Goal: Task Accomplishment & Management: Manage account settings

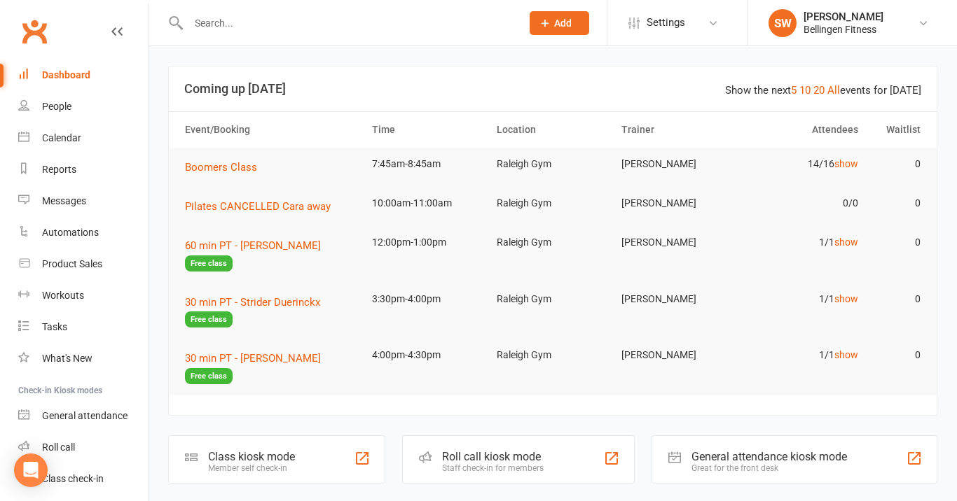
click at [545, 27] on icon at bounding box center [545, 23] width 13 height 13
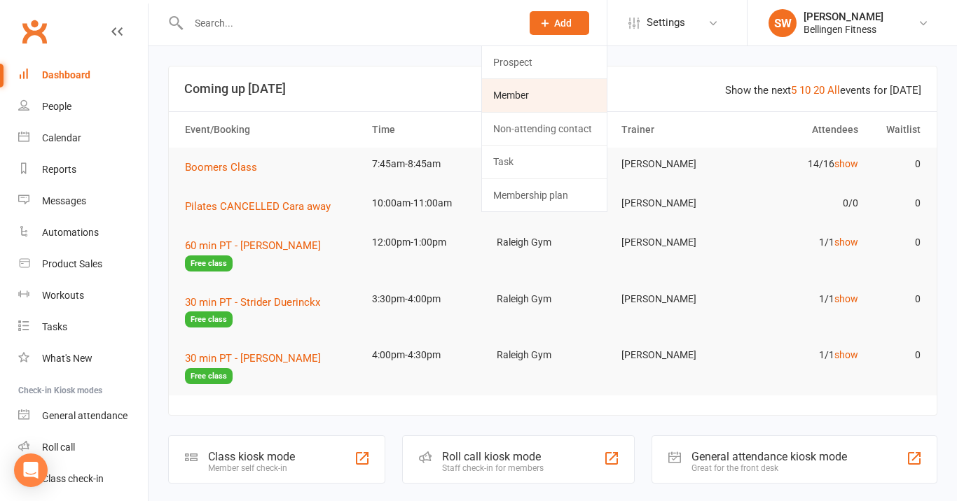
click at [520, 93] on link "Member" at bounding box center [544, 95] width 125 height 32
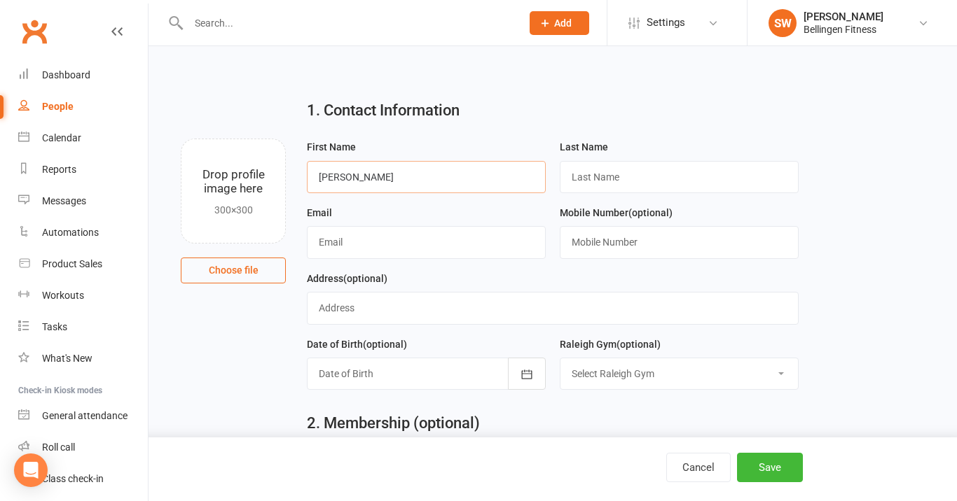
type input "Micheal"
type input "Hagan"
click at [325, 244] on input "Darmar.craftworks@gmail.com" at bounding box center [426, 242] width 239 height 32
type input "darmar.craftworks@gmail.com"
click at [350, 177] on input "Micheal" at bounding box center [426, 177] width 239 height 32
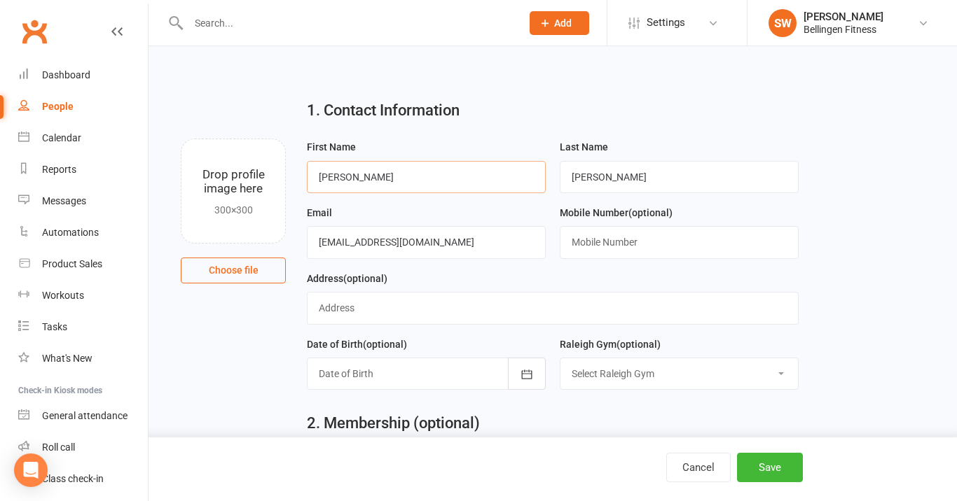
type input "Michael"
click at [362, 373] on div at bounding box center [426, 374] width 239 height 32
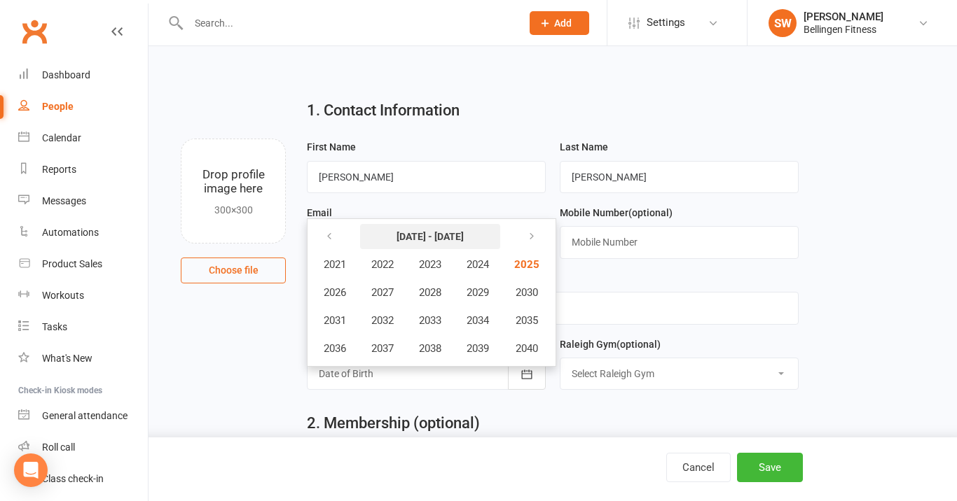
click at [437, 236] on strong "2021 - 2040" at bounding box center [429, 236] width 67 height 11
click at [332, 235] on icon "button" at bounding box center [329, 236] width 10 height 11
click at [538, 242] on button "button" at bounding box center [530, 236] width 30 height 25
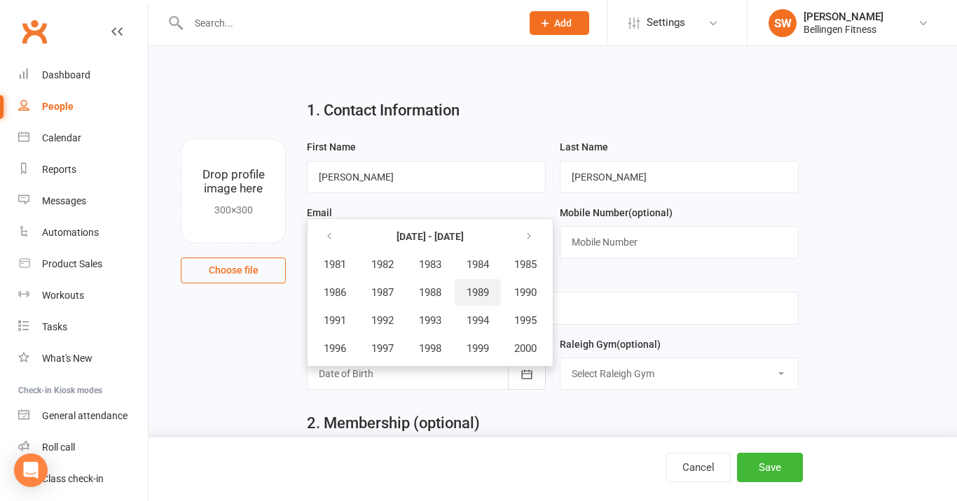
click at [479, 286] on span "1989" at bounding box center [477, 292] width 22 height 13
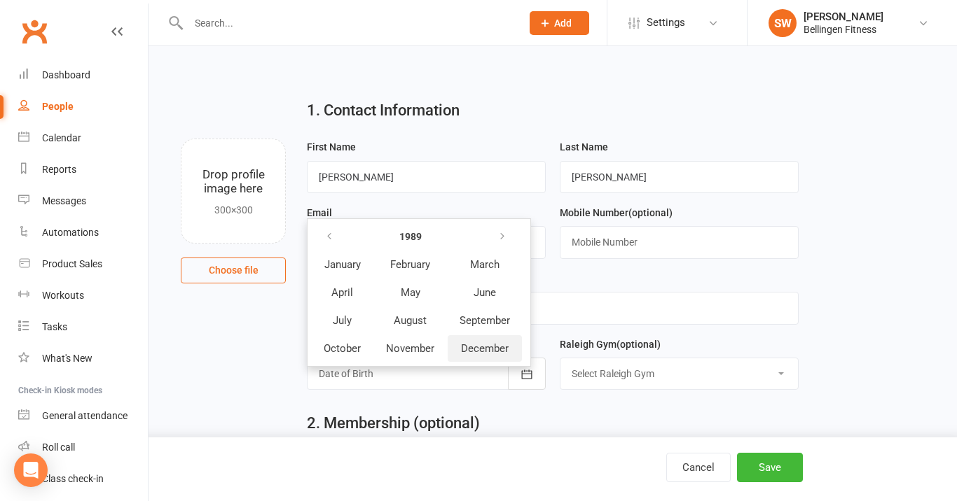
click at [468, 342] on span "December" at bounding box center [485, 348] width 48 height 13
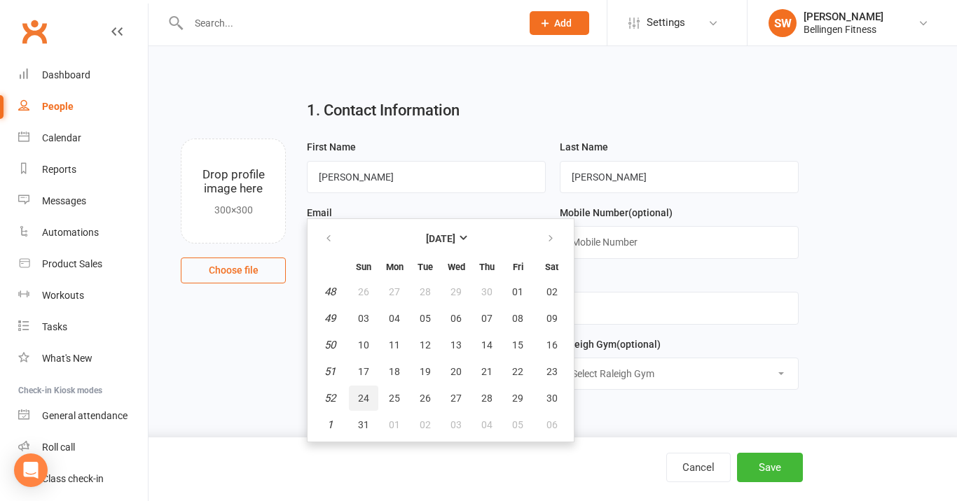
click at [371, 396] on button "24" at bounding box center [363, 398] width 29 height 25
type input "24 Dec 1989"
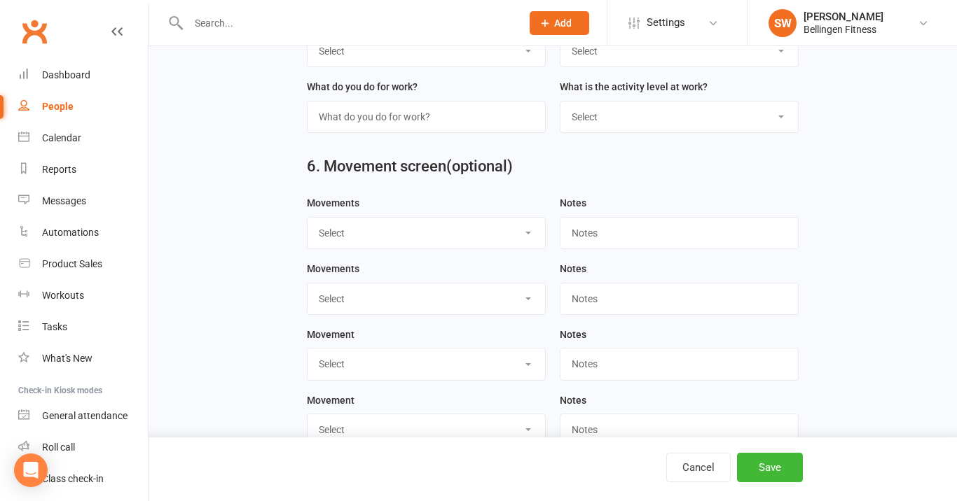
scroll to position [1363, 0]
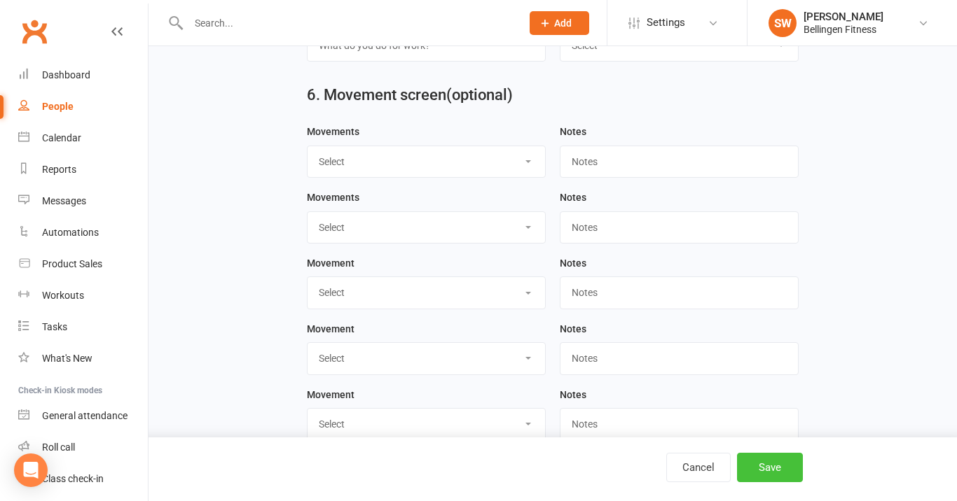
click at [771, 469] on button "Save" at bounding box center [770, 467] width 66 height 29
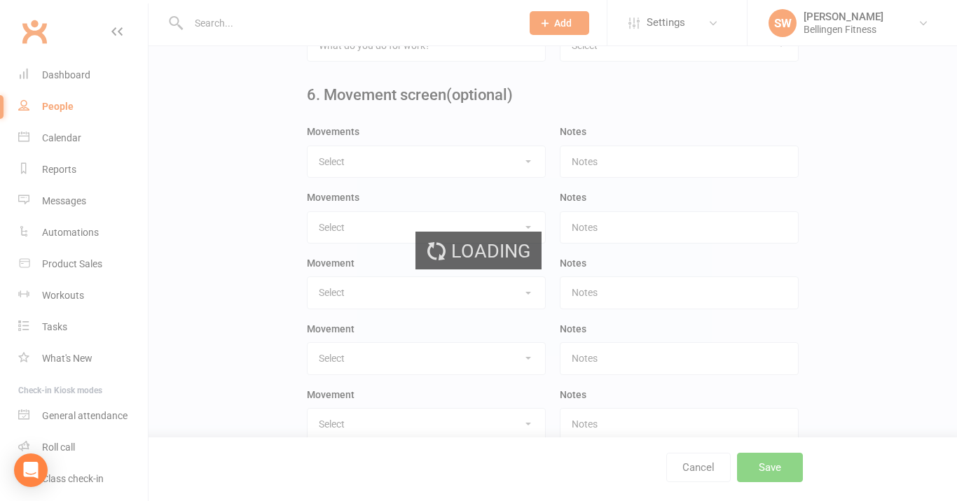
scroll to position [0, 0]
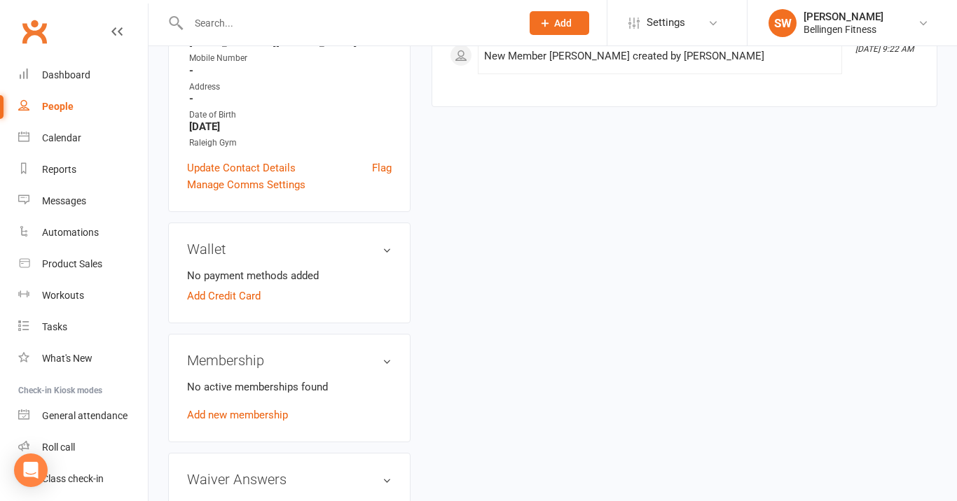
scroll to position [298, 0]
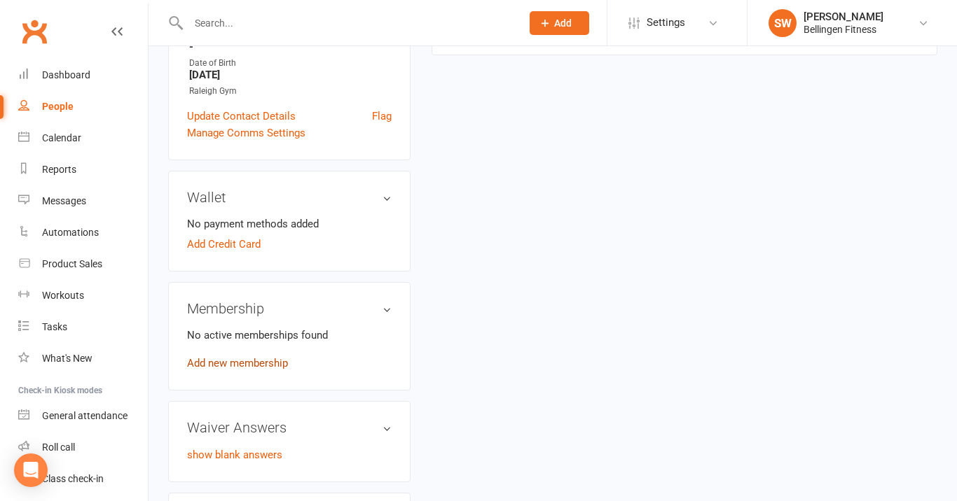
click at [249, 363] on link "Add new membership" at bounding box center [237, 363] width 101 height 13
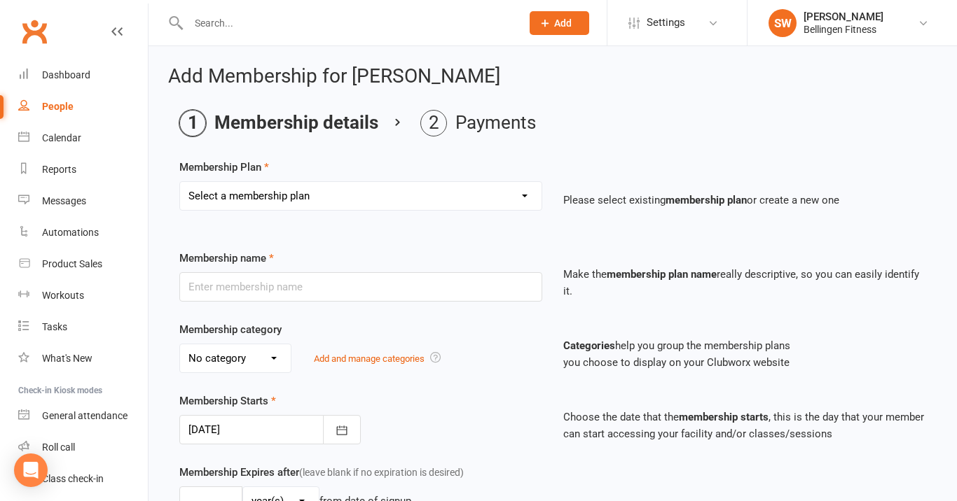
select select "11"
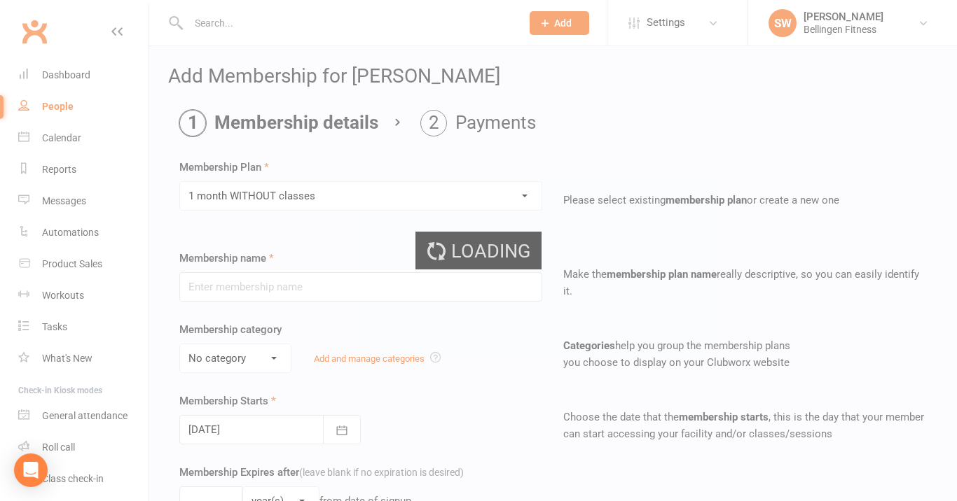
type input "1 month WITHOUT classes"
select select "1"
type input "1"
select select "2"
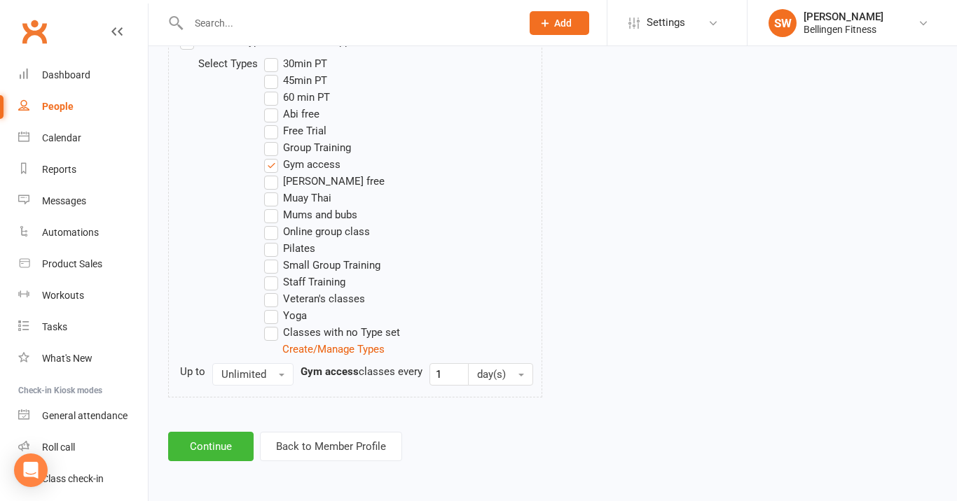
scroll to position [754, 0]
click at [237, 436] on button "Continue" at bounding box center [210, 446] width 85 height 29
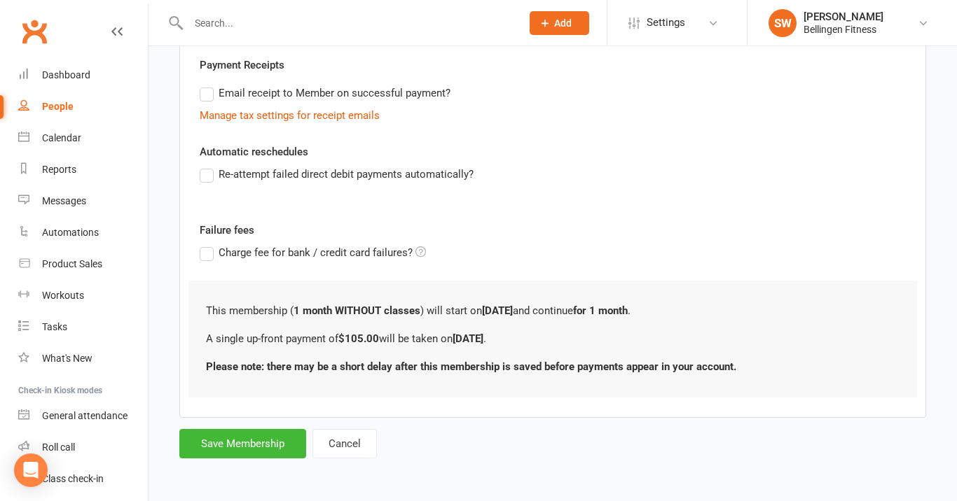
scroll to position [272, 0]
click at [261, 439] on button "Save Membership" at bounding box center [242, 443] width 127 height 29
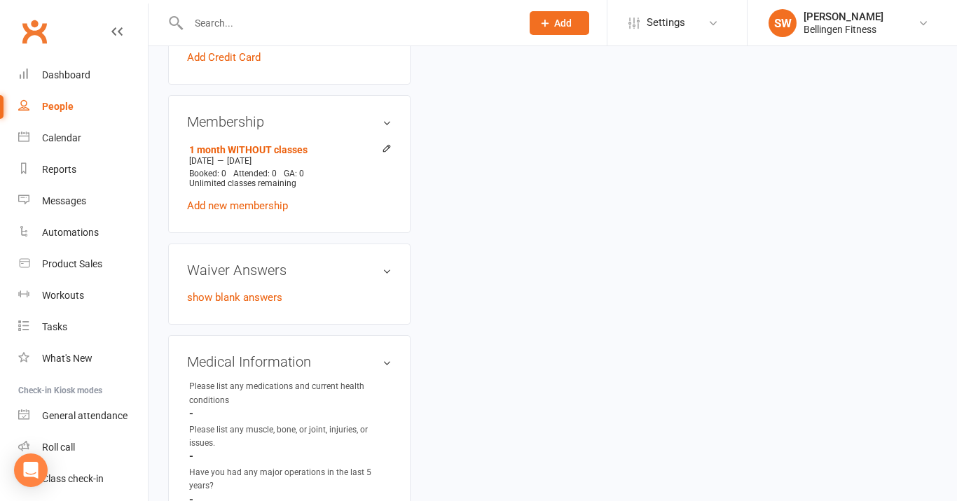
scroll to position [494, 0]
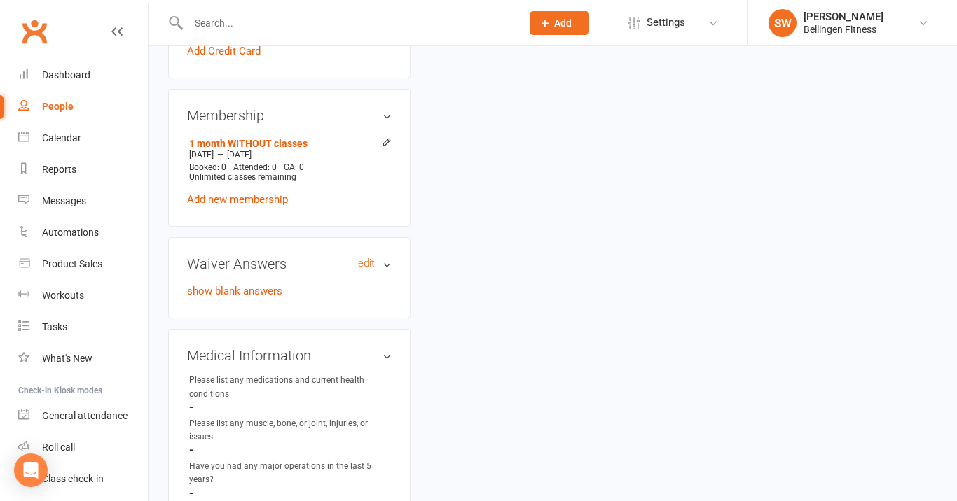
click at [389, 272] on h3 "Waiver Answers edit" at bounding box center [289, 263] width 205 height 15
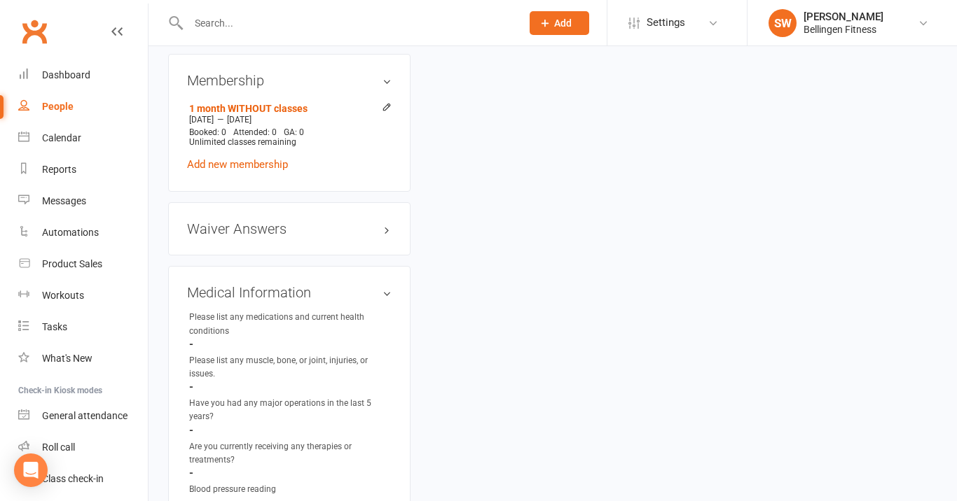
scroll to position [539, 0]
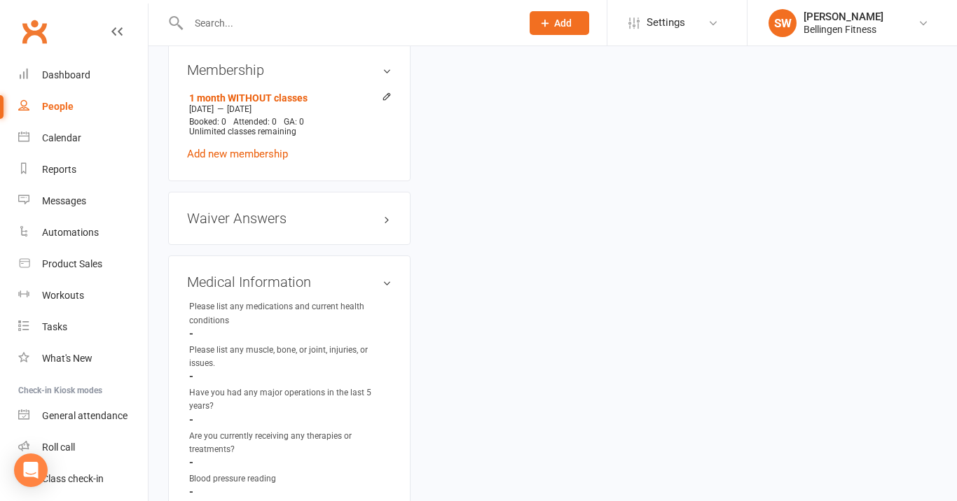
click at [261, 242] on div "Waiver Answers edit" at bounding box center [289, 218] width 242 height 53
click at [388, 226] on h3 "Waiver Answers edit" at bounding box center [289, 218] width 205 height 15
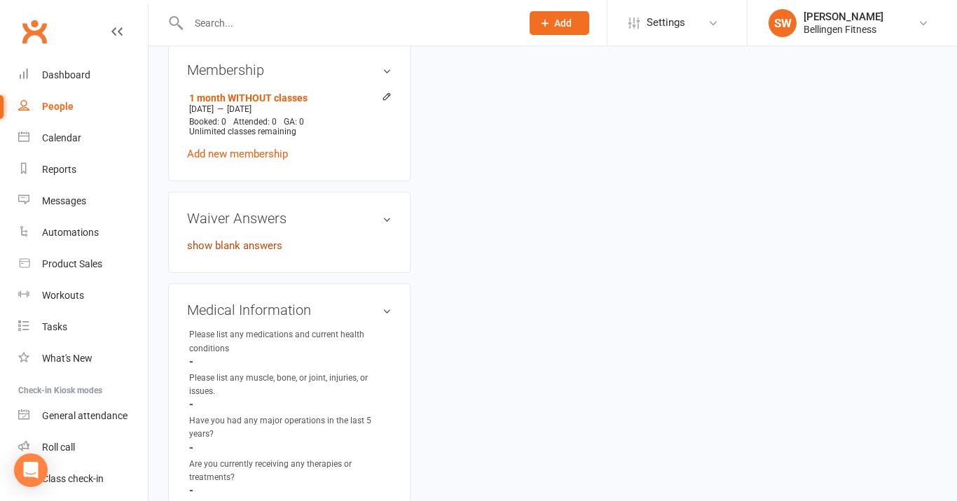
click at [261, 252] on link "show blank answers" at bounding box center [234, 246] width 95 height 13
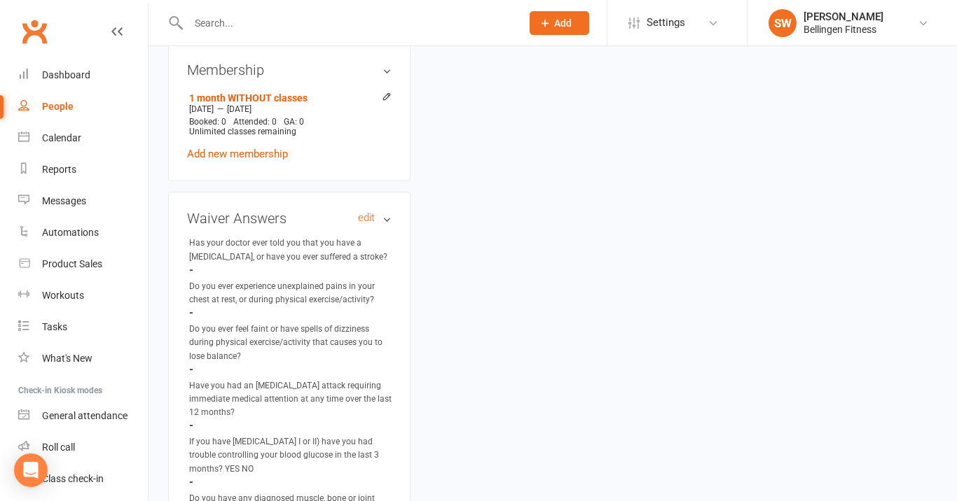
click at [266, 226] on h3 "Waiver Answers edit" at bounding box center [289, 218] width 205 height 15
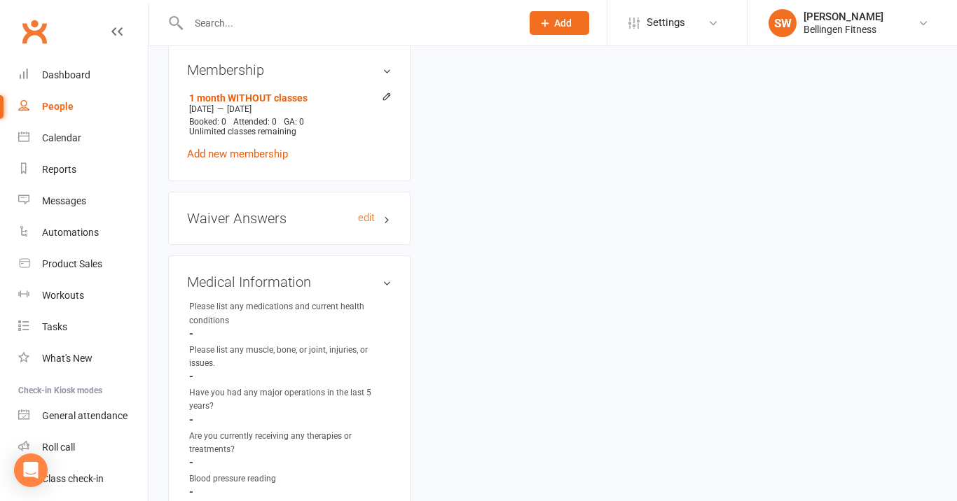
click at [266, 226] on h3 "Waiver Answers edit" at bounding box center [289, 218] width 205 height 15
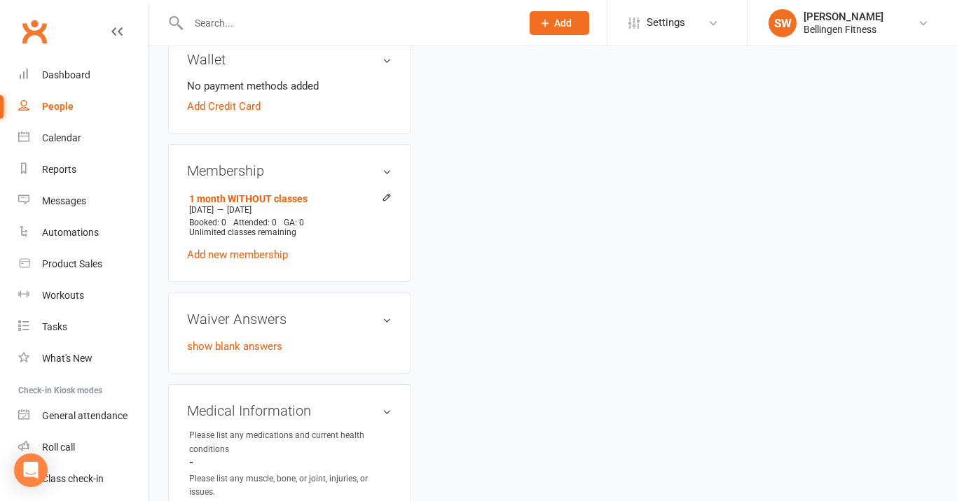
scroll to position [427, 0]
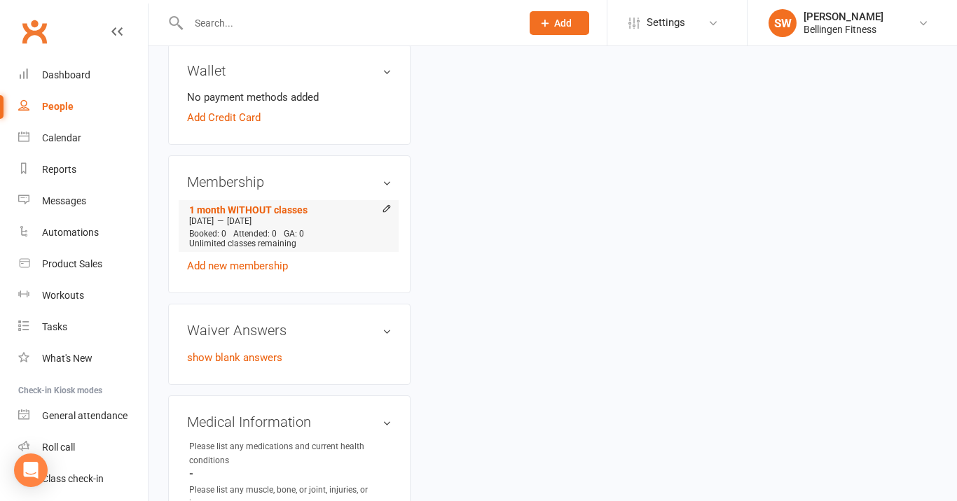
click at [361, 249] on div "Booked: 0 Attended: 0 GA: 0 Unlimited classes remaining" at bounding box center [289, 239] width 206 height 20
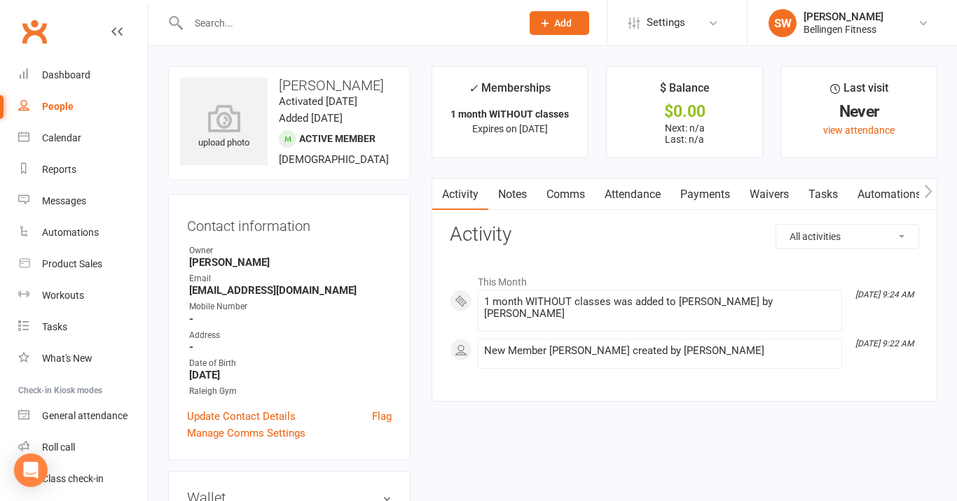
scroll to position [0, 0]
click at [711, 191] on link "Payments" at bounding box center [704, 195] width 69 height 32
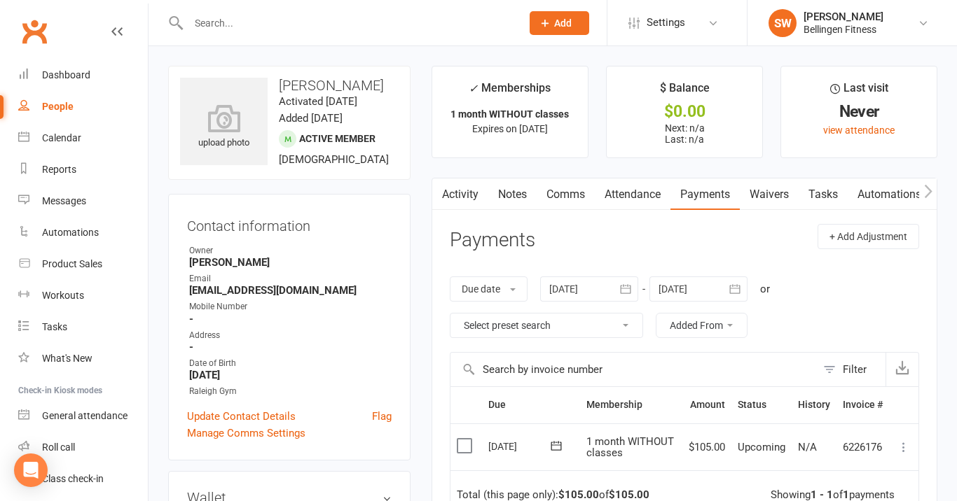
click at [780, 195] on link "Waivers" at bounding box center [769, 195] width 59 height 32
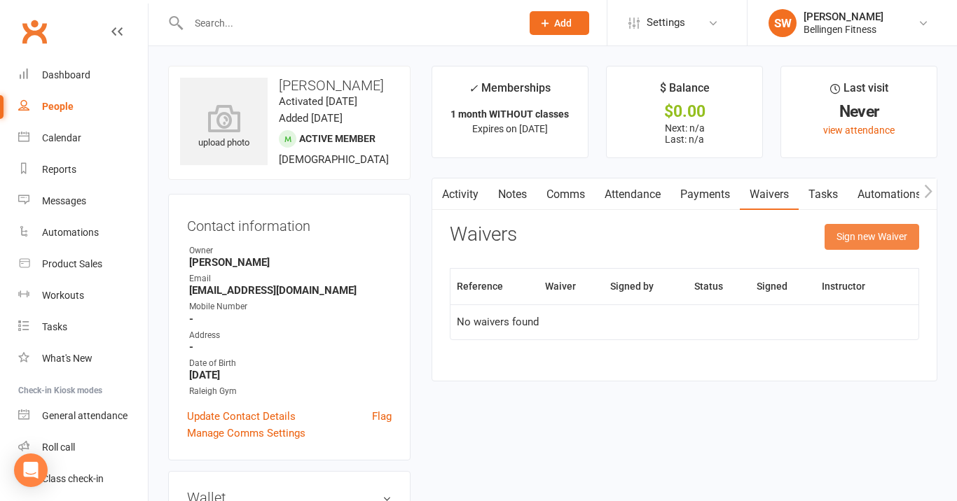
click at [840, 241] on button "Sign new Waiver" at bounding box center [871, 236] width 95 height 25
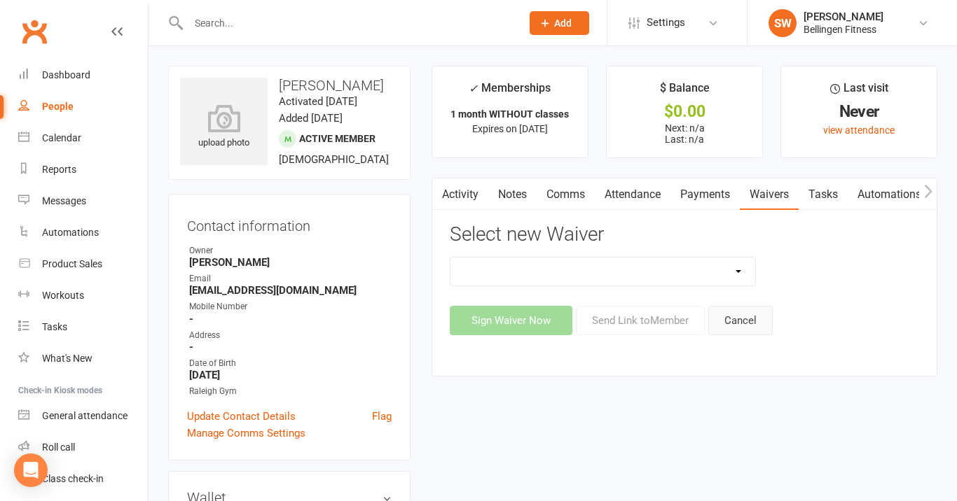
click at [745, 321] on button "Cancel" at bounding box center [740, 320] width 64 height 29
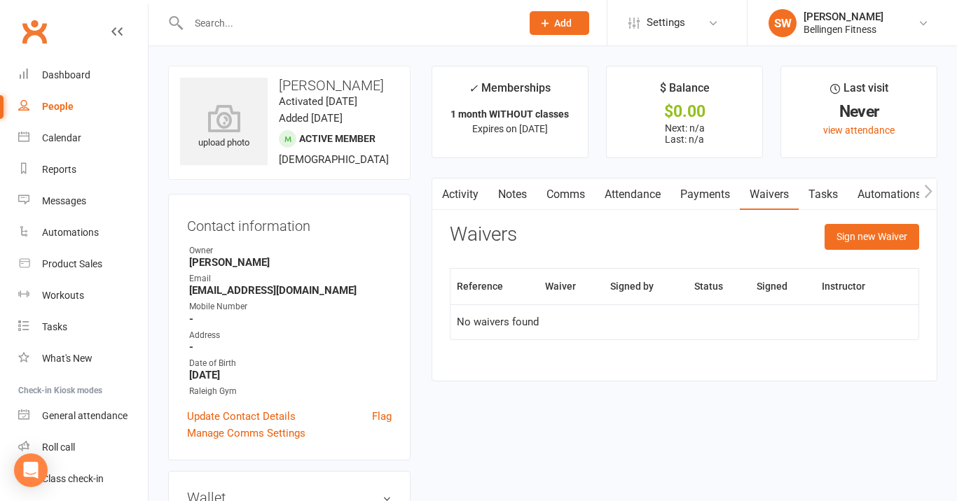
click at [897, 192] on link "Automations" at bounding box center [888, 195] width 83 height 32
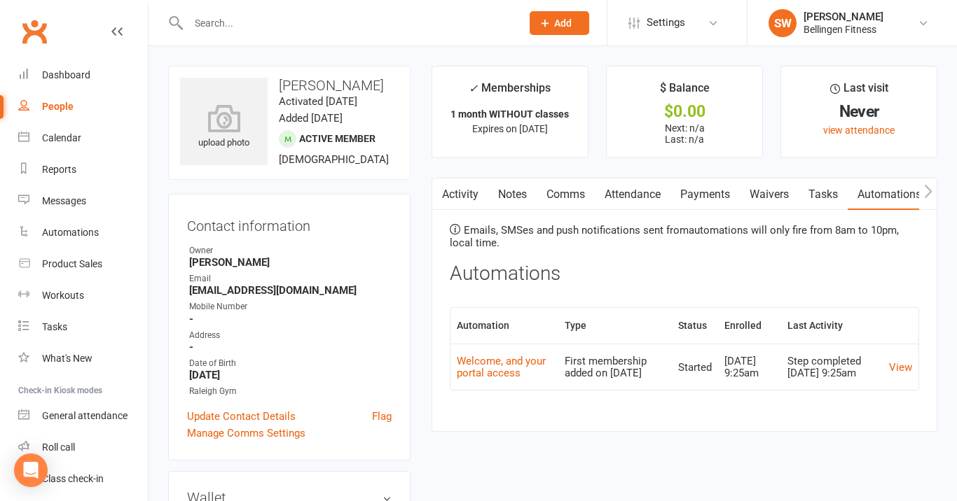
click at [824, 194] on link "Tasks" at bounding box center [822, 195] width 49 height 32
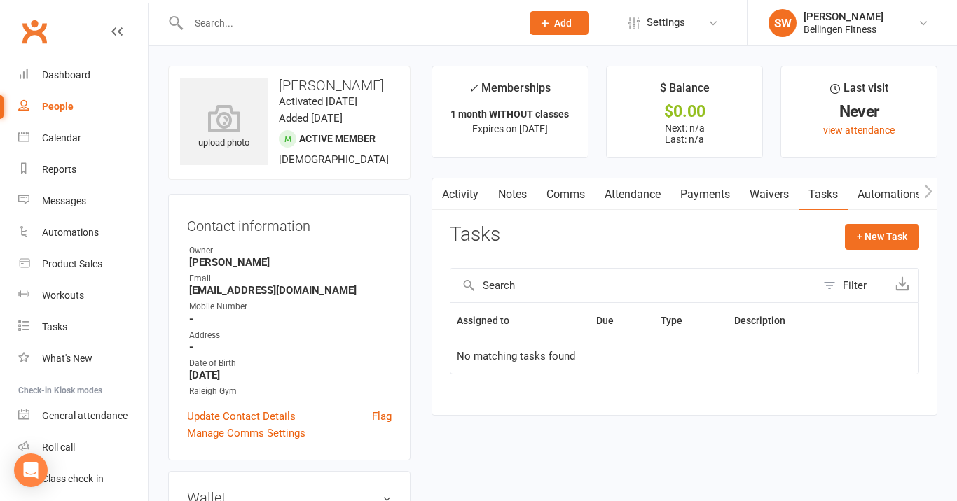
click at [928, 187] on icon "button" at bounding box center [928, 191] width 8 height 13
click at [490, 133] on span "Expires on [DATE]" at bounding box center [510, 128] width 76 height 11
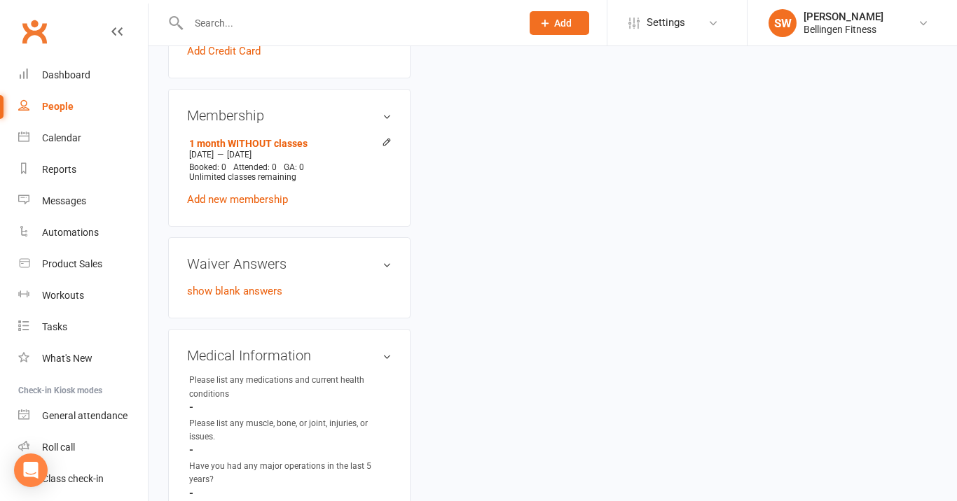
scroll to position [503, 0]
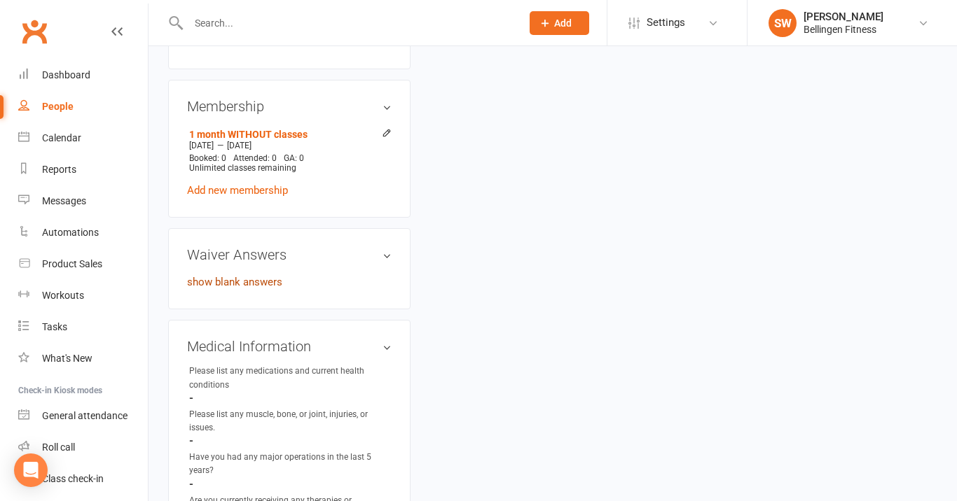
click at [251, 289] on link "show blank answers" at bounding box center [234, 282] width 95 height 13
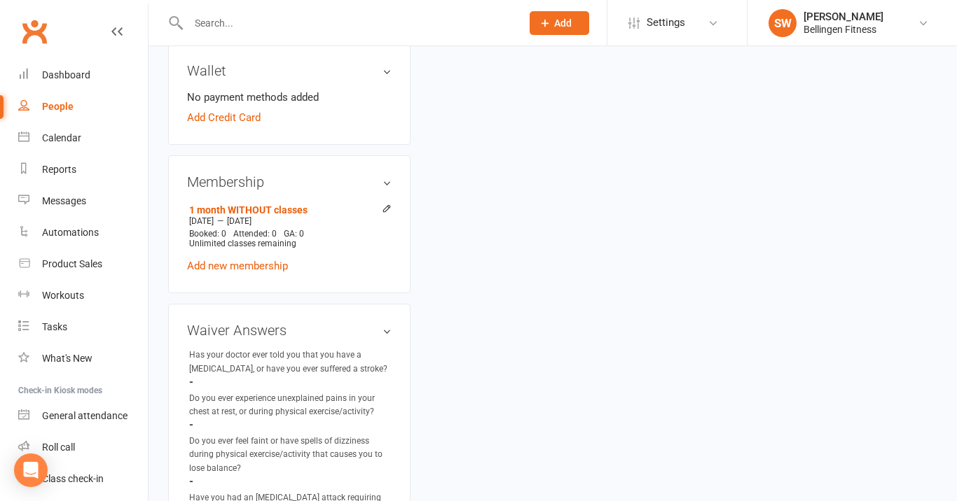
scroll to position [406, 0]
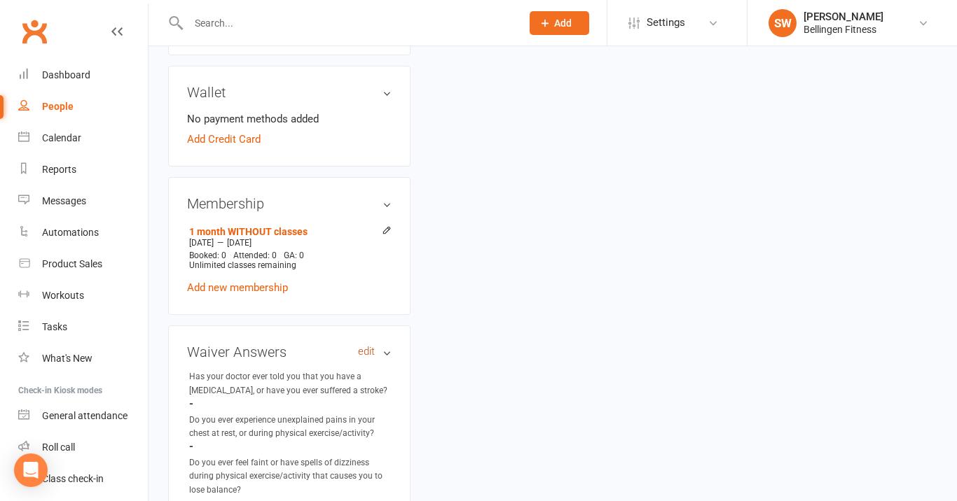
click at [371, 358] on link "edit" at bounding box center [366, 352] width 17 height 12
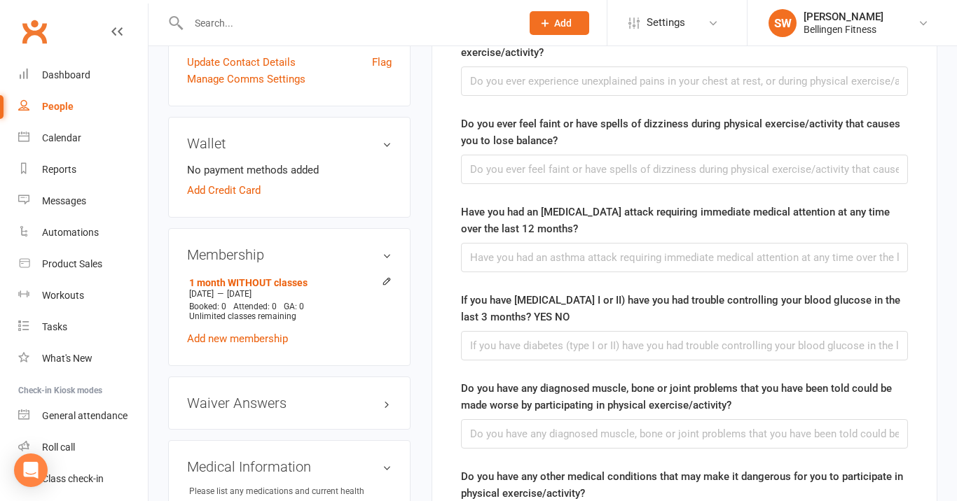
scroll to position [356, 0]
click at [387, 150] on h3 "Wallet" at bounding box center [289, 141] width 205 height 15
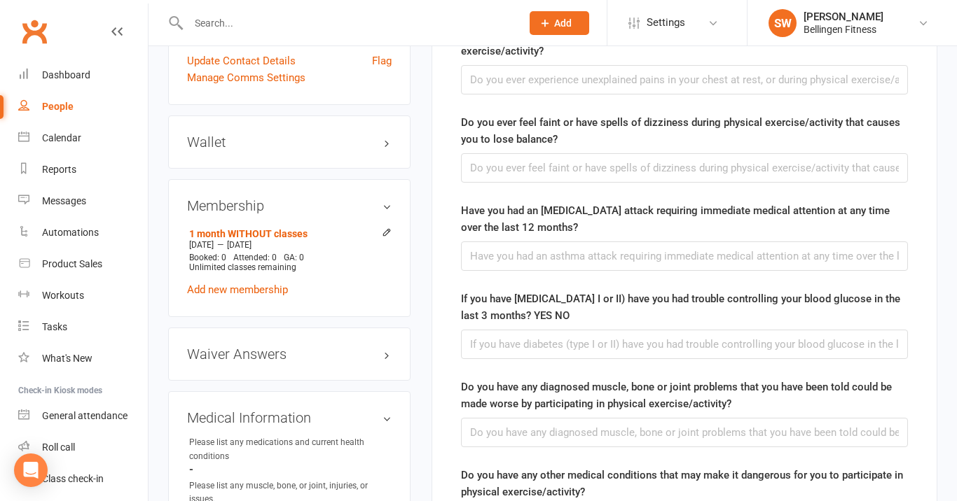
click at [387, 150] on h3 "Wallet" at bounding box center [289, 141] width 205 height 15
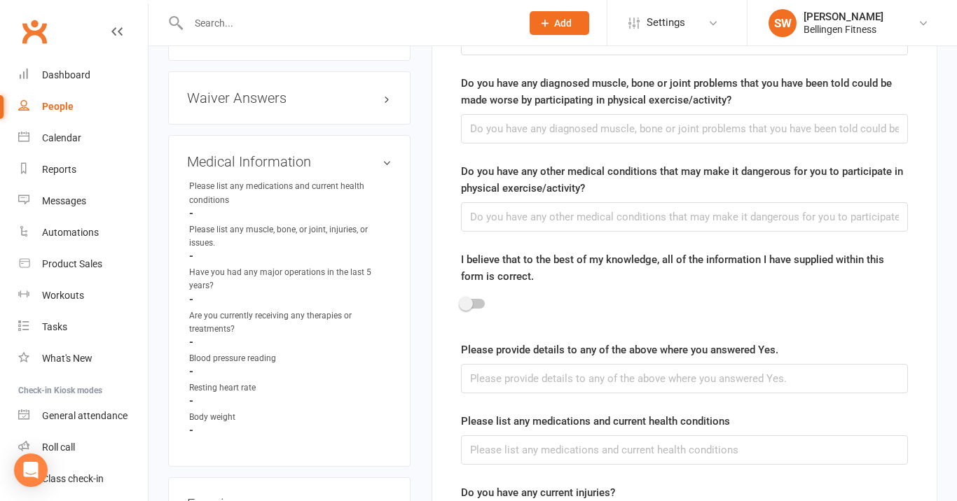
scroll to position [660, 0]
click at [389, 169] on h3 "Medical Information edit" at bounding box center [289, 160] width 205 height 15
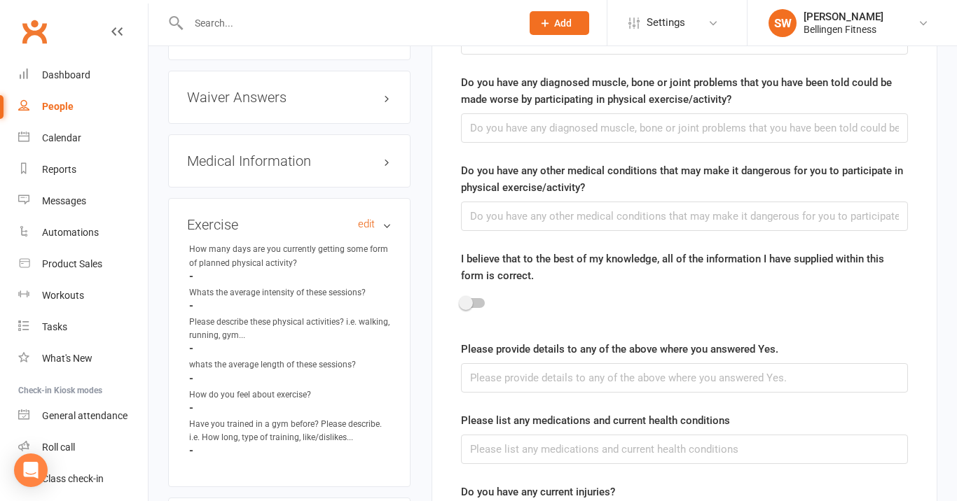
click at [387, 233] on h3 "Exercise edit" at bounding box center [289, 224] width 205 height 15
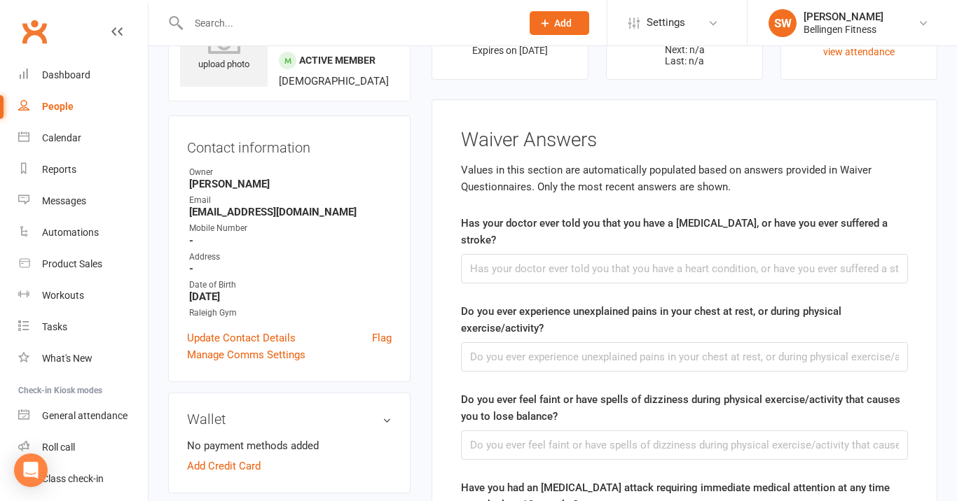
scroll to position [81, 0]
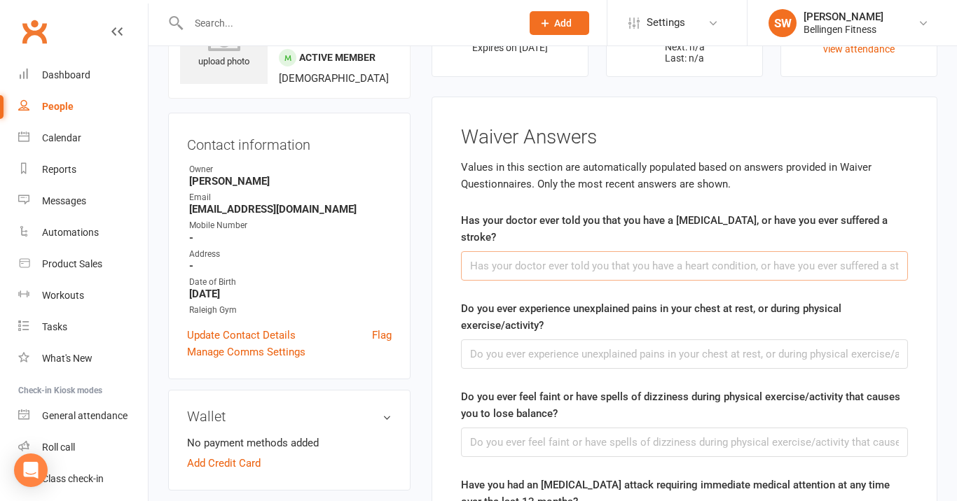
click at [597, 265] on input "text" at bounding box center [684, 265] width 447 height 29
type input "no"
click at [611, 352] on input "text" at bounding box center [684, 354] width 447 height 29
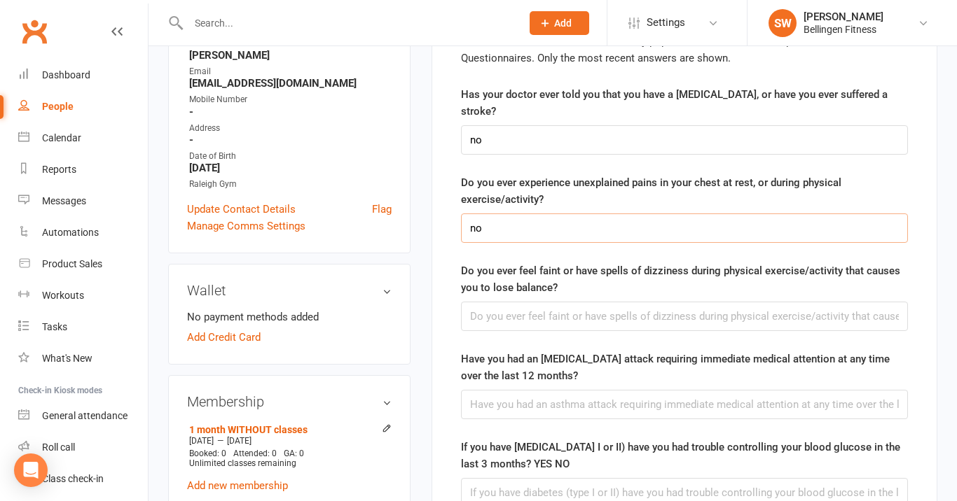
scroll to position [213, 0]
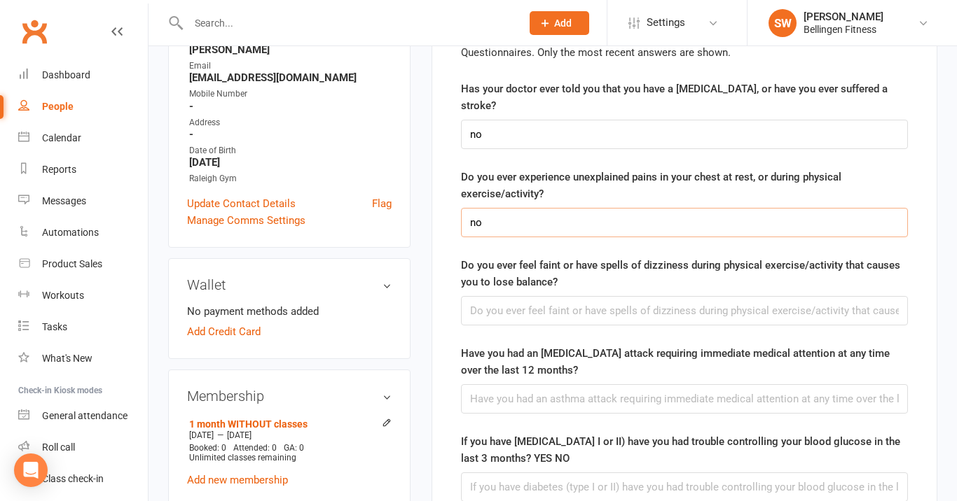
type input "no"
click at [678, 310] on input "text" at bounding box center [684, 310] width 447 height 29
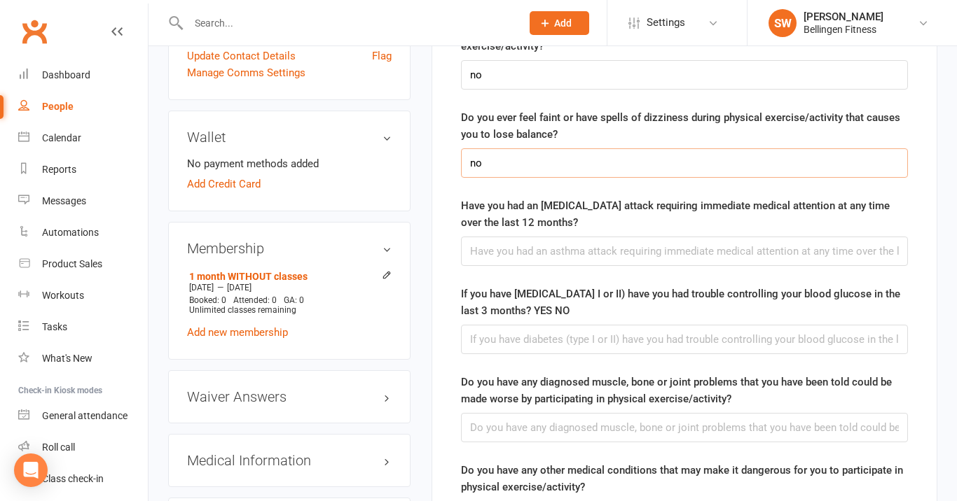
scroll to position [363, 0]
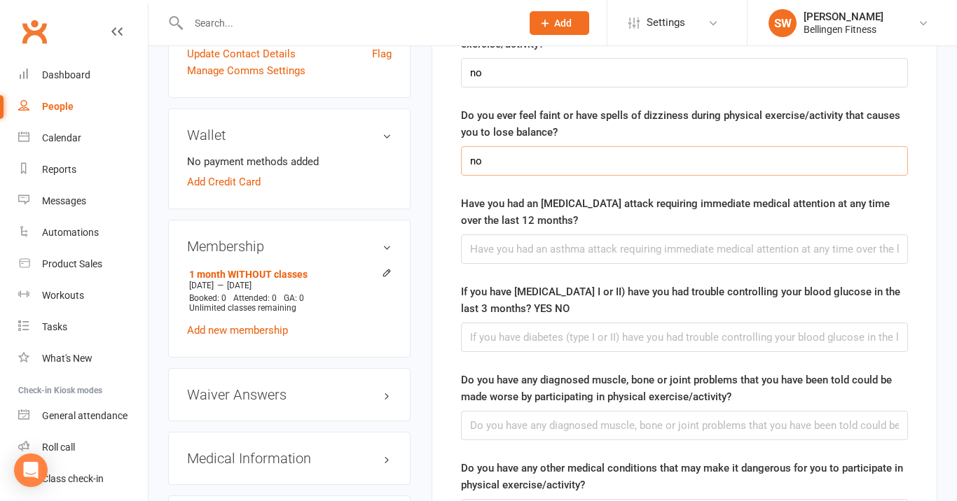
type input "no"
click at [714, 250] on input "text" at bounding box center [684, 249] width 447 height 29
type input "no"
click at [643, 343] on input "text" at bounding box center [684, 337] width 447 height 29
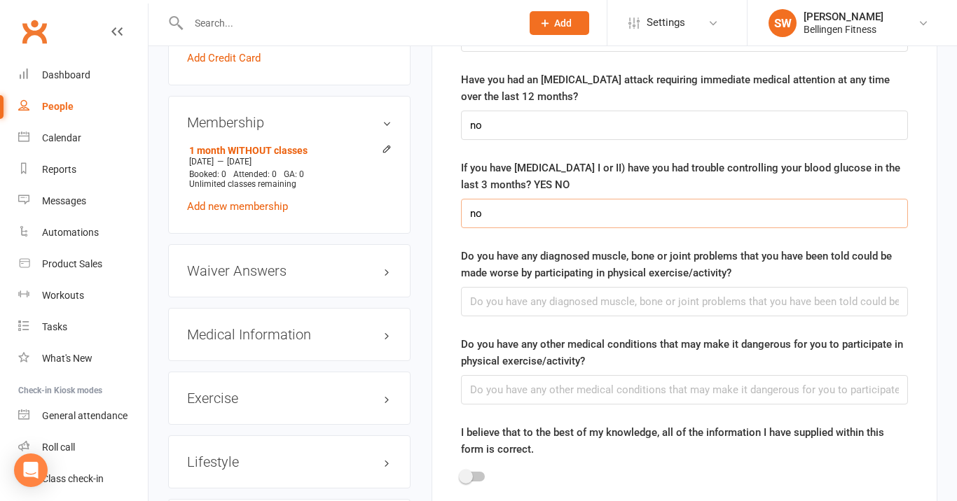
scroll to position [486, 0]
type input "no"
click at [557, 307] on input "text" at bounding box center [684, 302] width 447 height 29
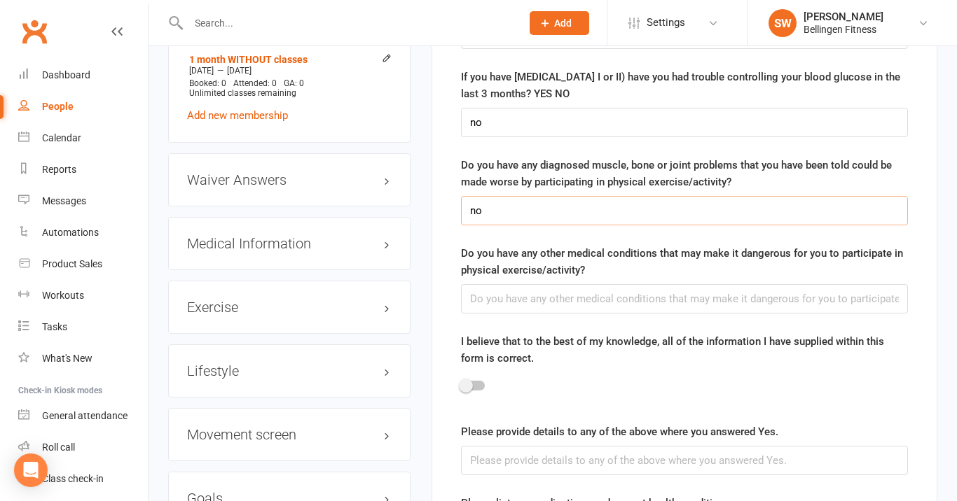
scroll to position [574, 0]
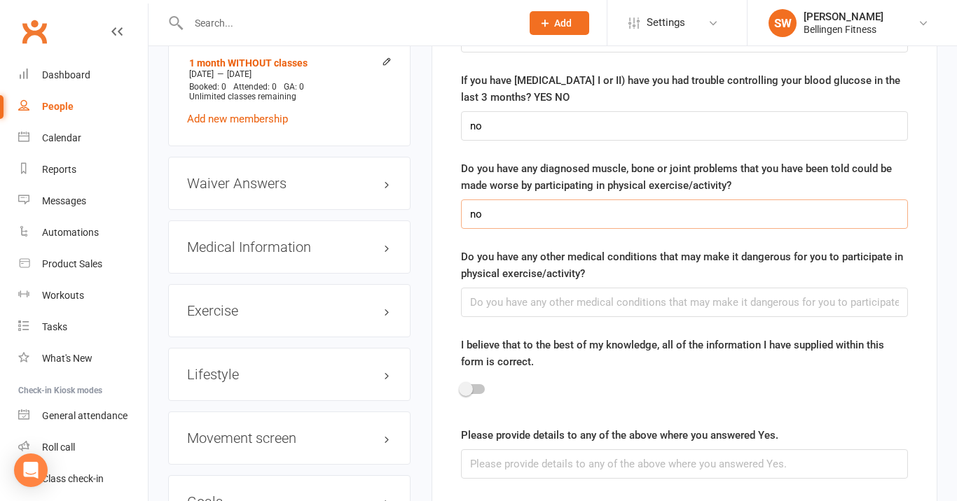
type input "no"
click at [522, 305] on input "text" at bounding box center [684, 302] width 447 height 29
type input "no"
click at [466, 389] on span at bounding box center [466, 389] width 14 height 14
click at [461, 387] on input "checkbox" at bounding box center [461, 387] width 0 height 0
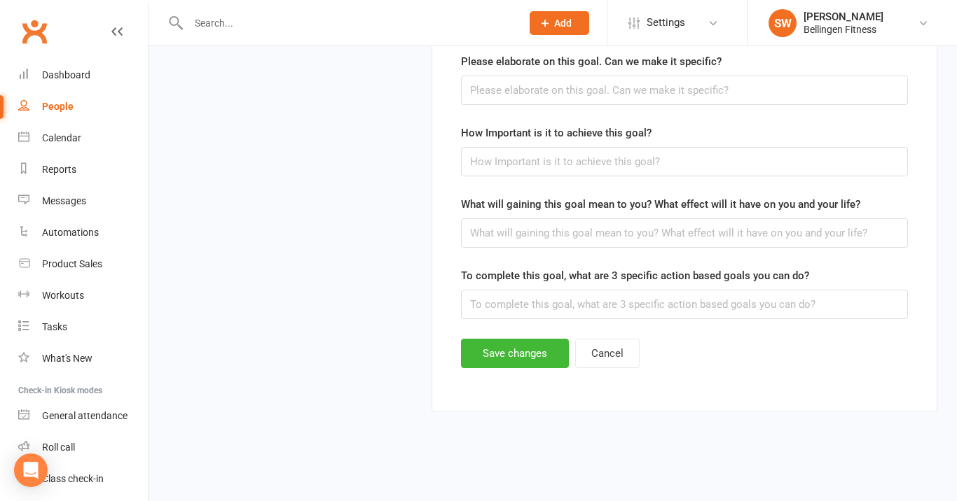
scroll to position [2177, 0]
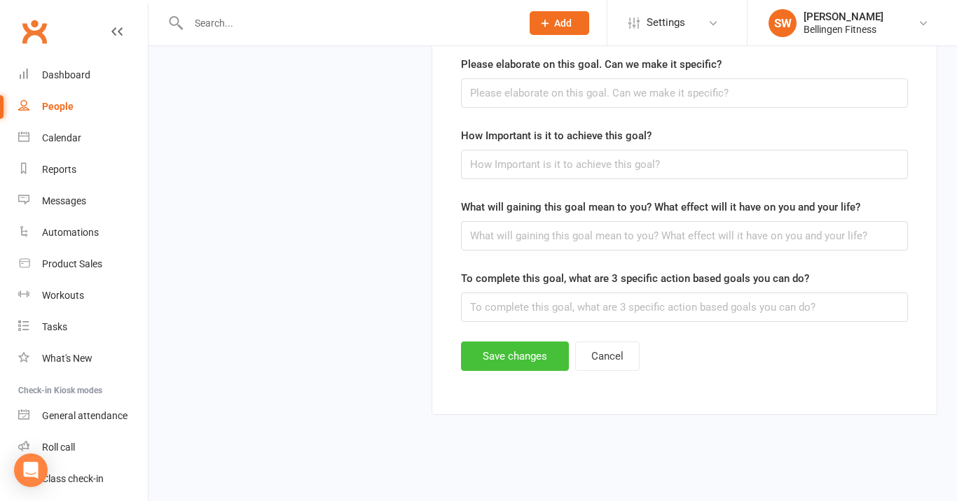
click at [505, 364] on button "Save changes" at bounding box center [515, 356] width 108 height 29
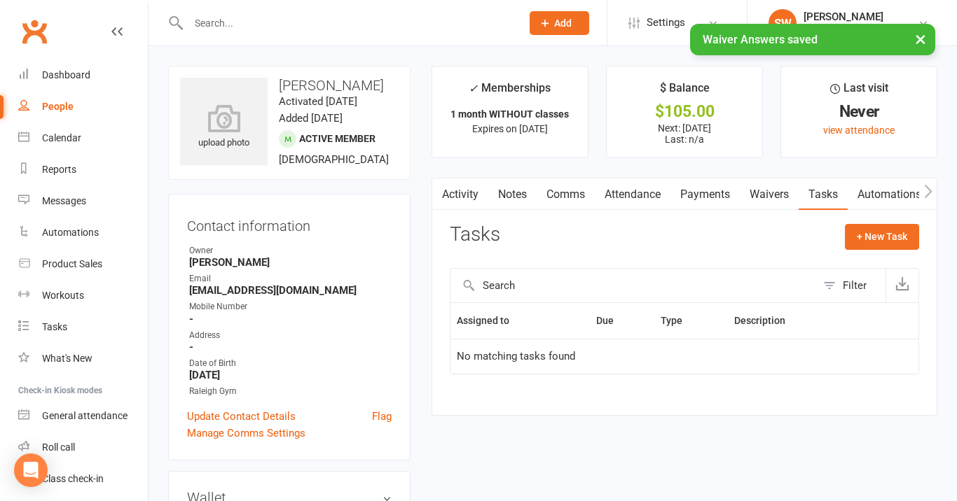
scroll to position [0, 0]
click at [769, 193] on link "Waivers" at bounding box center [769, 195] width 59 height 32
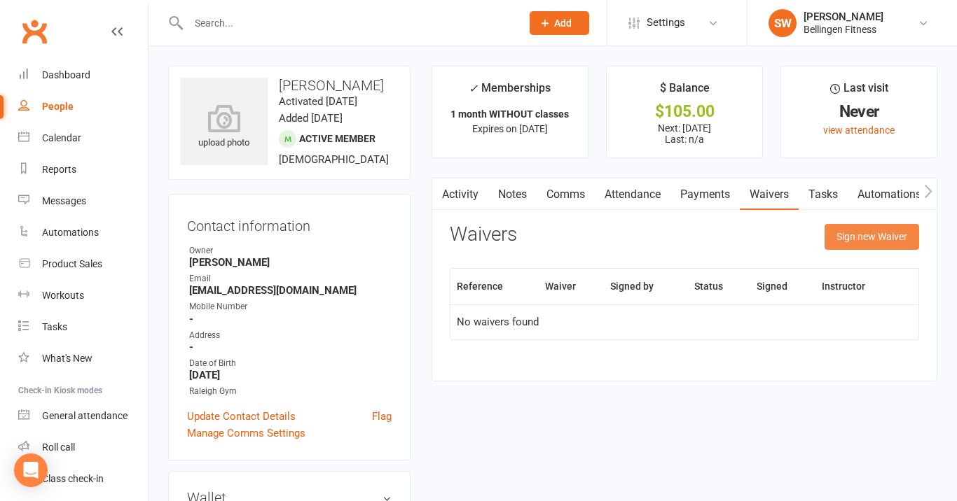
click at [850, 235] on button "Sign new Waiver" at bounding box center [871, 236] width 95 height 25
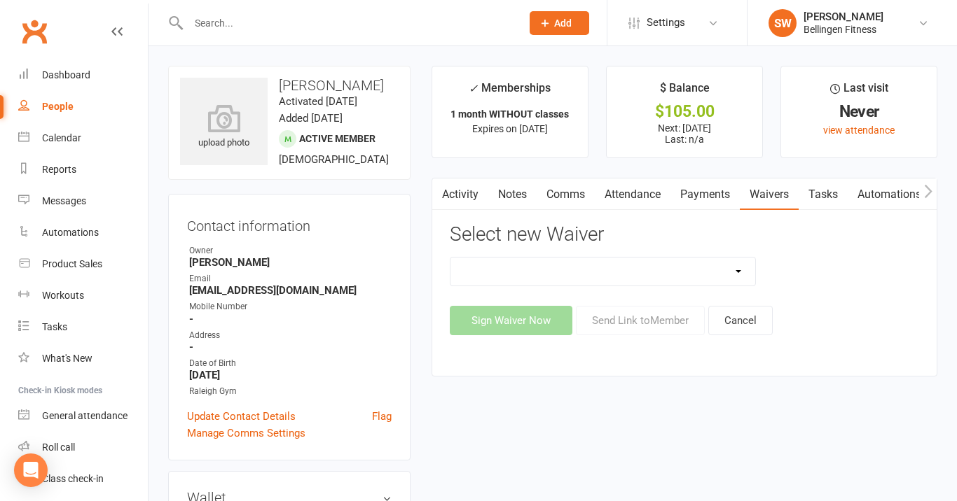
select select "675"
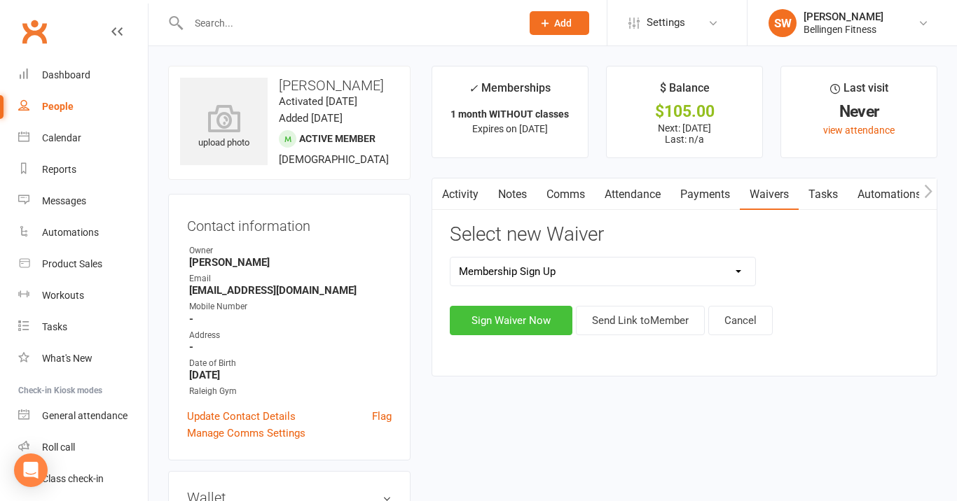
click at [546, 324] on button "Sign Waiver Now" at bounding box center [511, 320] width 123 height 29
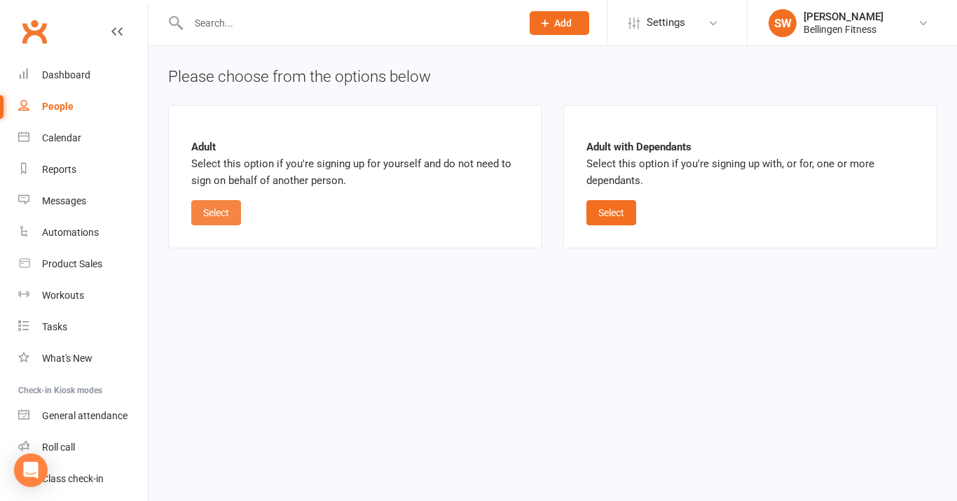
click at [234, 214] on button "Select" at bounding box center [216, 212] width 50 height 25
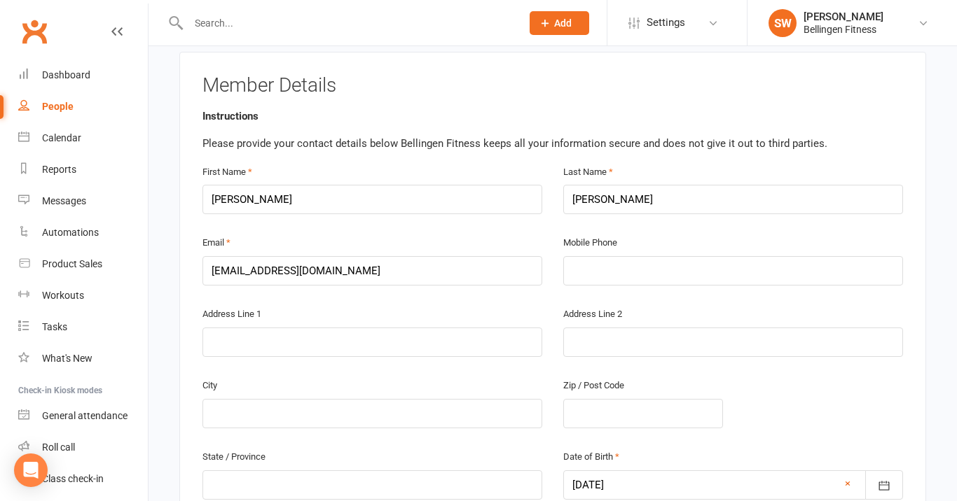
scroll to position [357, 0]
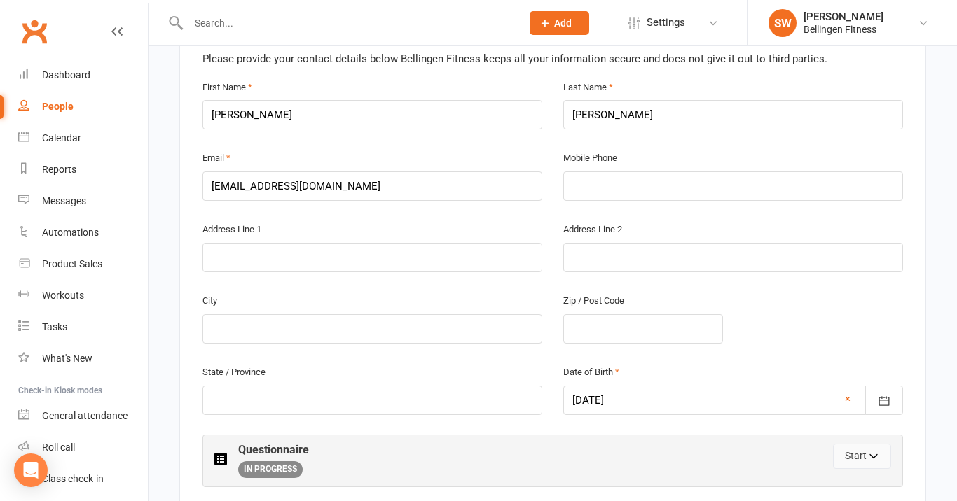
click at [869, 454] on icon "button" at bounding box center [874, 459] width 10 height 10
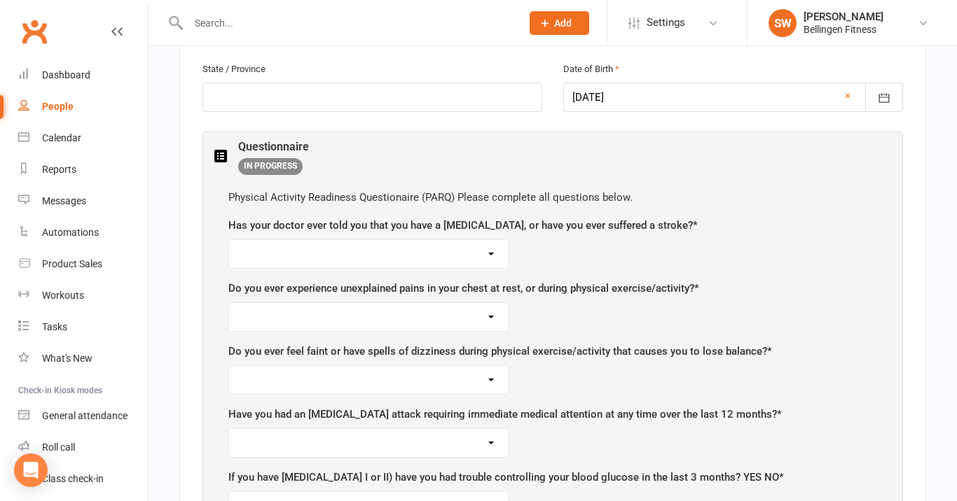
scroll to position [686, 0]
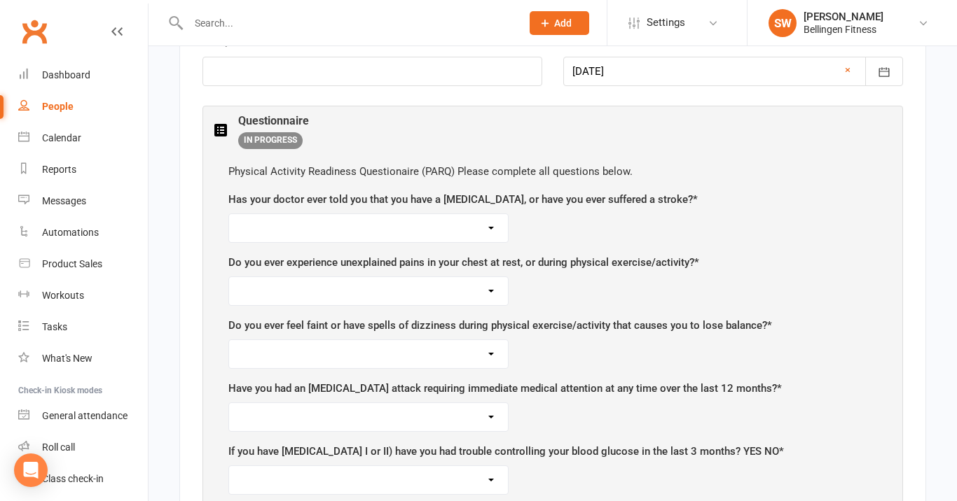
select select "No"
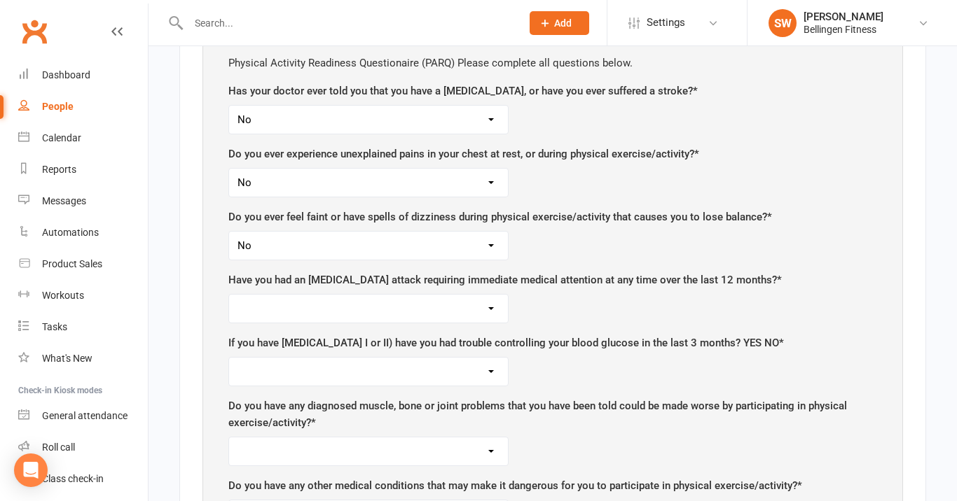
scroll to position [819, 0]
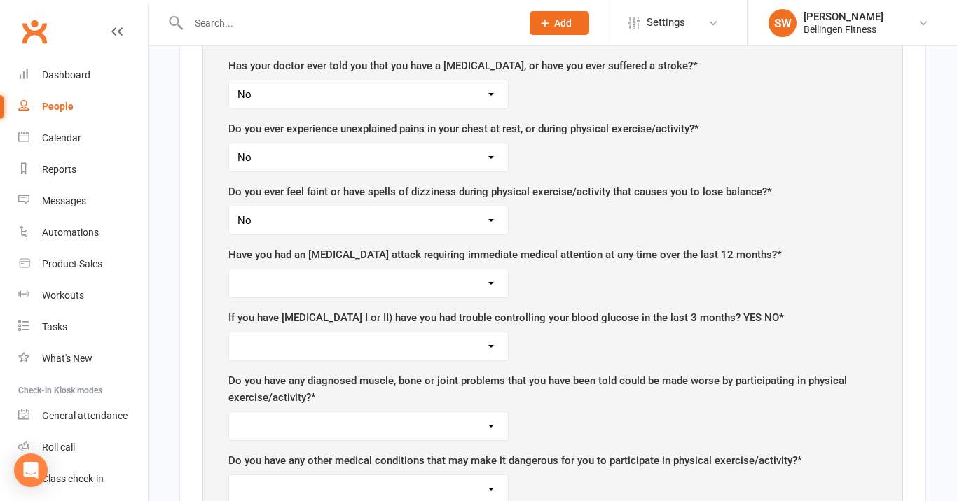
select select "No"
click at [487, 333] on select "Yes No" at bounding box center [368, 347] width 279 height 28
select select "No"
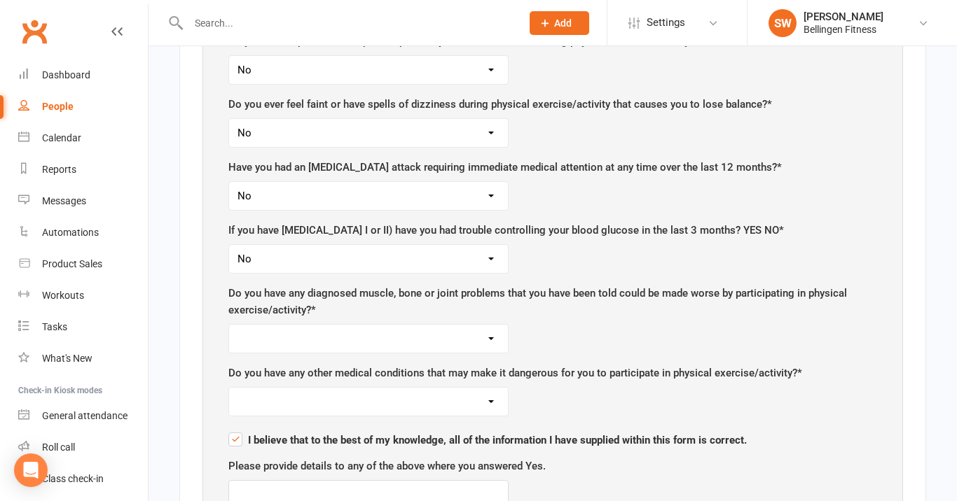
scroll to position [942, 0]
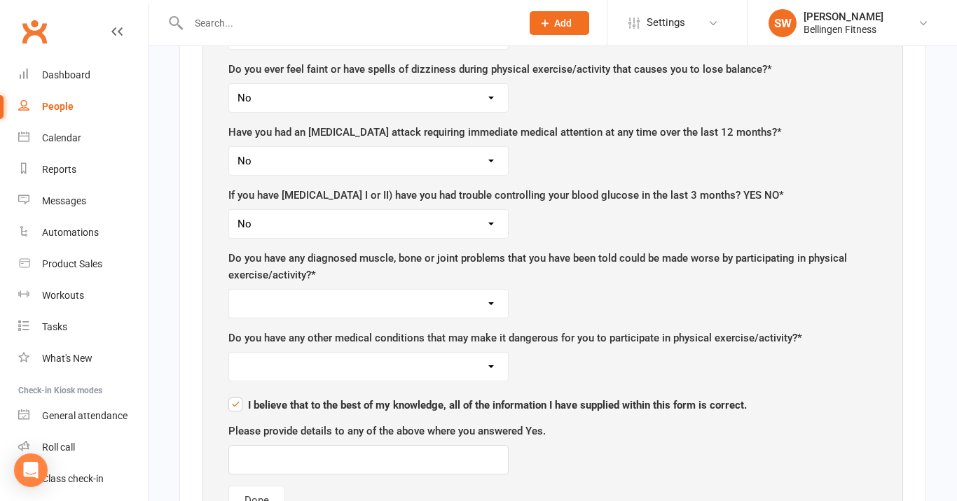
click at [486, 290] on select "Yes No" at bounding box center [368, 304] width 279 height 28
select select "No"
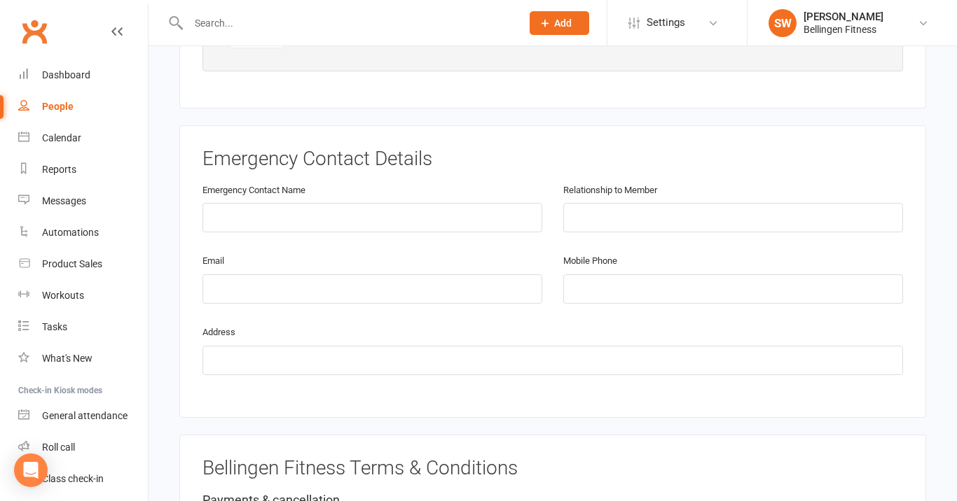
scroll to position [1410, 0]
type input "Maggie Haggen"
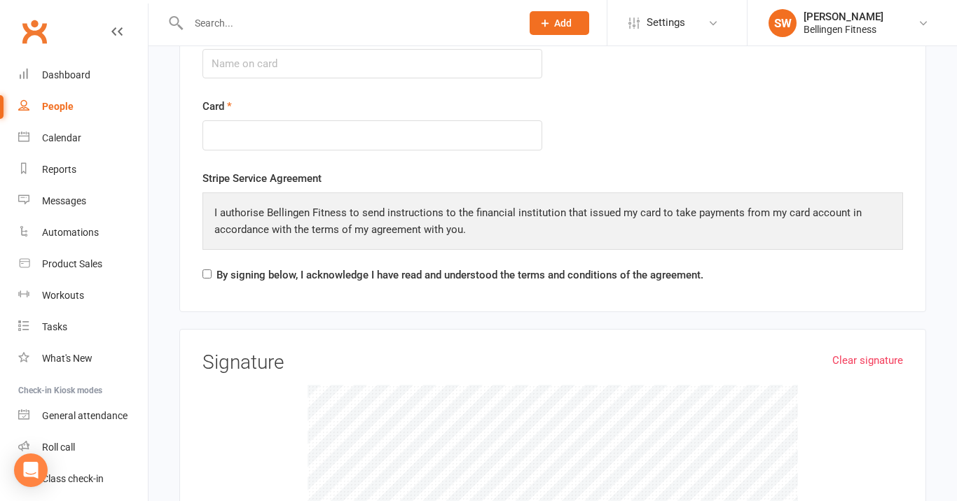
scroll to position [2800, 0]
type input "0416839060"
click at [206, 270] on input "By signing below, I acknowledge I have read and understood the terms and condit…" at bounding box center [206, 274] width 9 height 9
checkbox input "true"
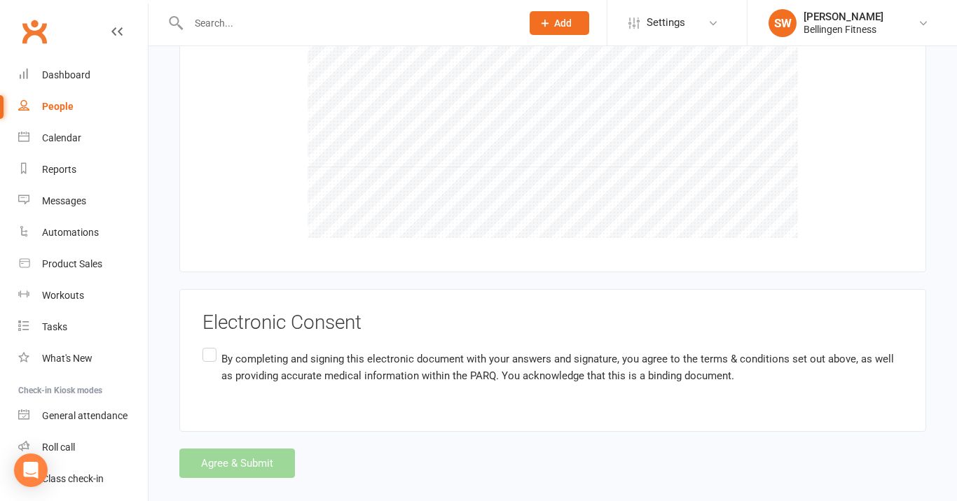
scroll to position [3155, 0]
click at [209, 346] on label "By completing and signing this electronic document with your answers and signat…" at bounding box center [552, 368] width 700 height 44
click at [209, 346] on input "By completing and signing this electronic document with your answers and signat…" at bounding box center [206, 346] width 9 height 0
click at [219, 450] on div "Agree & Submit" at bounding box center [552, 464] width 747 height 29
click at [242, 450] on div "Agree & Submit" at bounding box center [552, 464] width 747 height 29
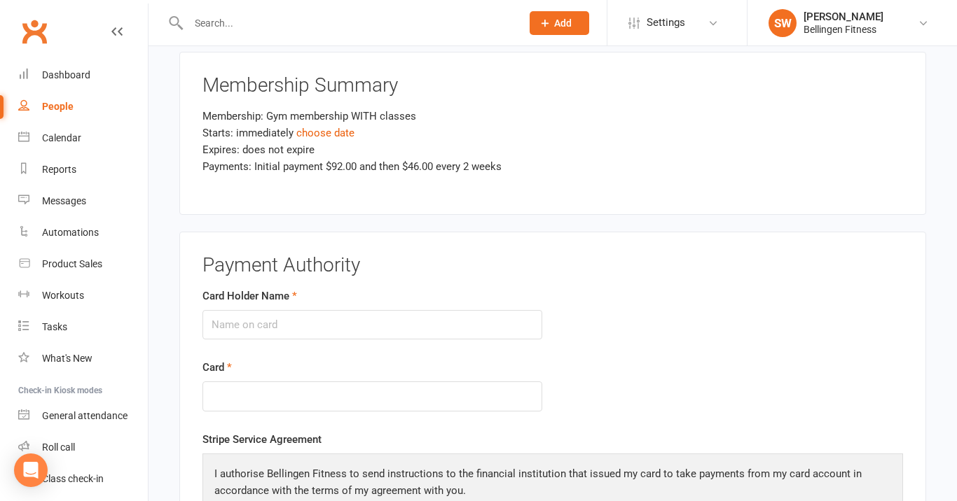
scroll to position [2526, 0]
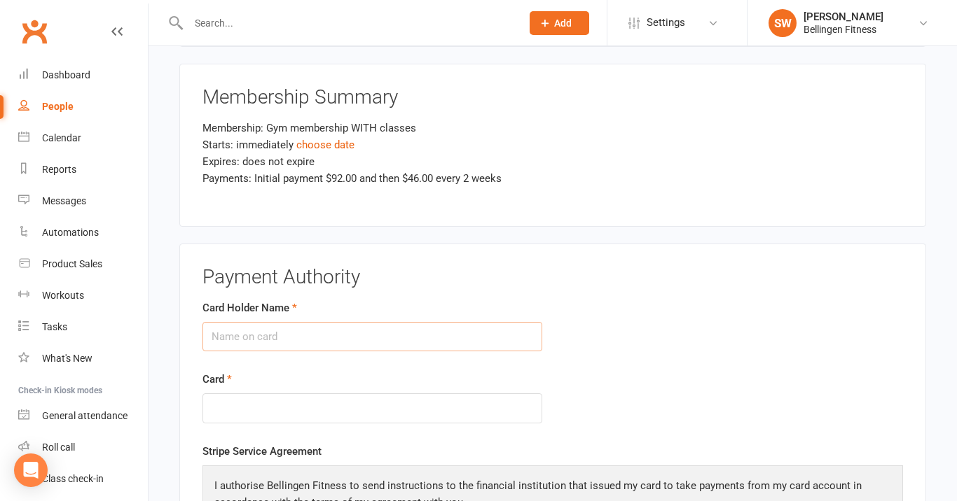
click at [349, 322] on input "Card Holder Name" at bounding box center [372, 336] width 340 height 29
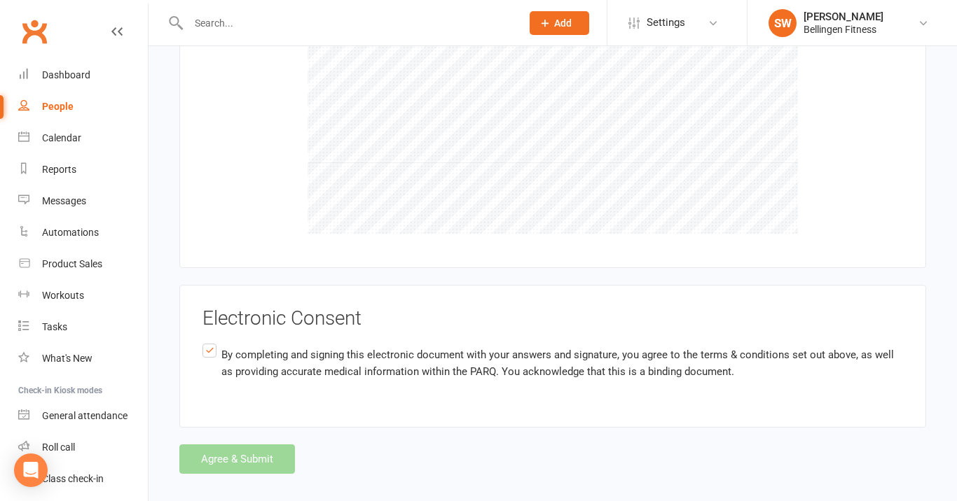
scroll to position [3155, 0]
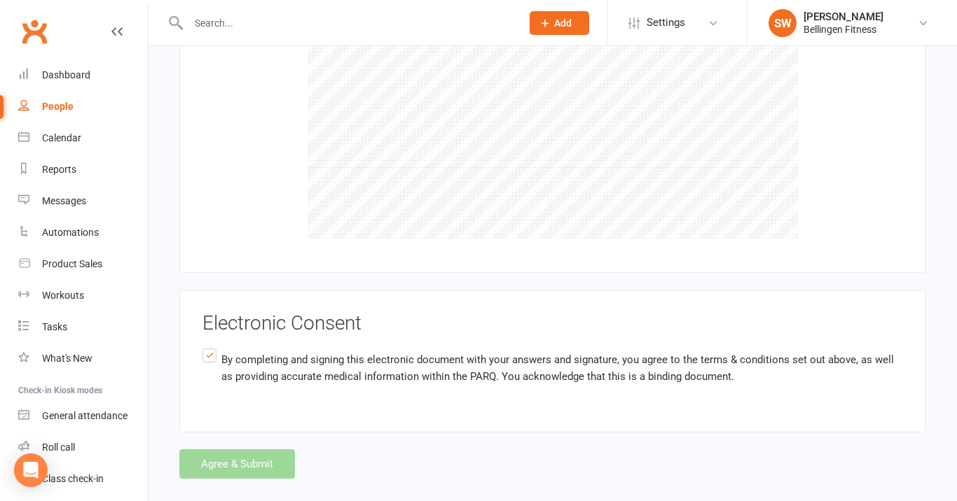
click at [277, 450] on div "Agree & Submit" at bounding box center [552, 464] width 747 height 29
click at [274, 450] on div "Agree & Submit" at bounding box center [552, 464] width 747 height 29
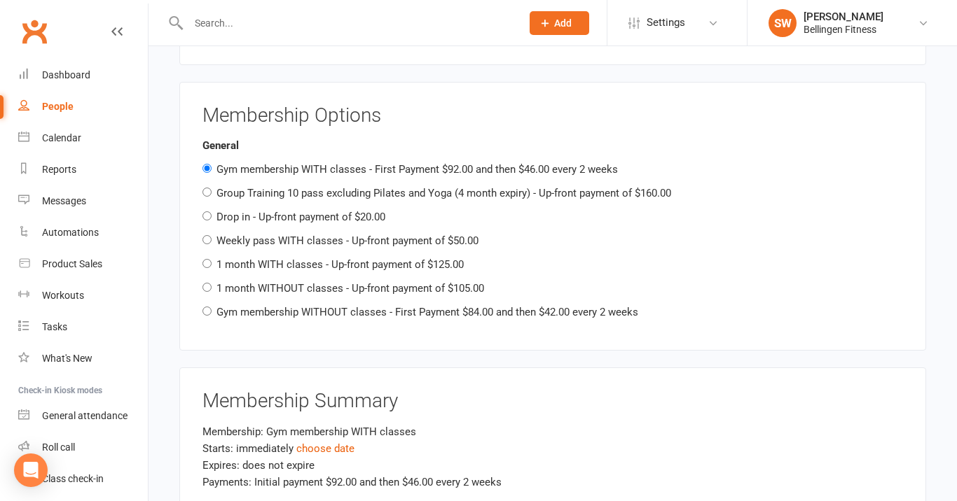
scroll to position [2221, 0]
click at [209, 284] on input "1 month WITHOUT classes - Up-front payment of $105.00" at bounding box center [206, 288] width 9 height 9
radio input "true"
radio input "false"
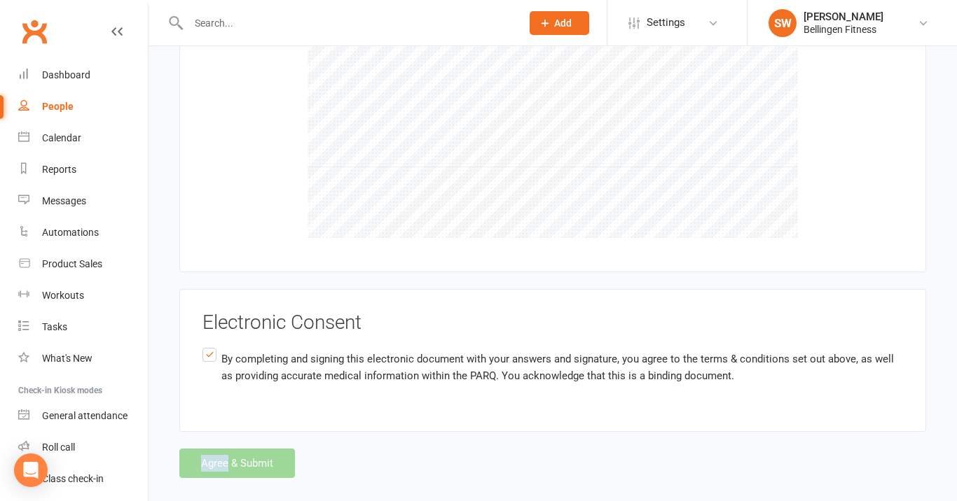
scroll to position [3155, 0]
click at [253, 450] on div "Agree & Submit" at bounding box center [552, 464] width 747 height 29
click at [227, 450] on div "Agree & Submit" at bounding box center [552, 464] width 747 height 29
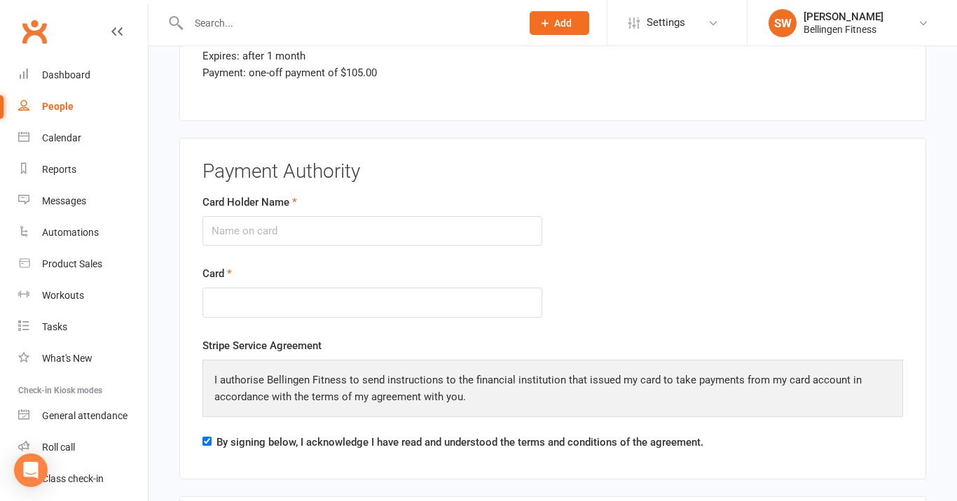
scroll to position [2660, 0]
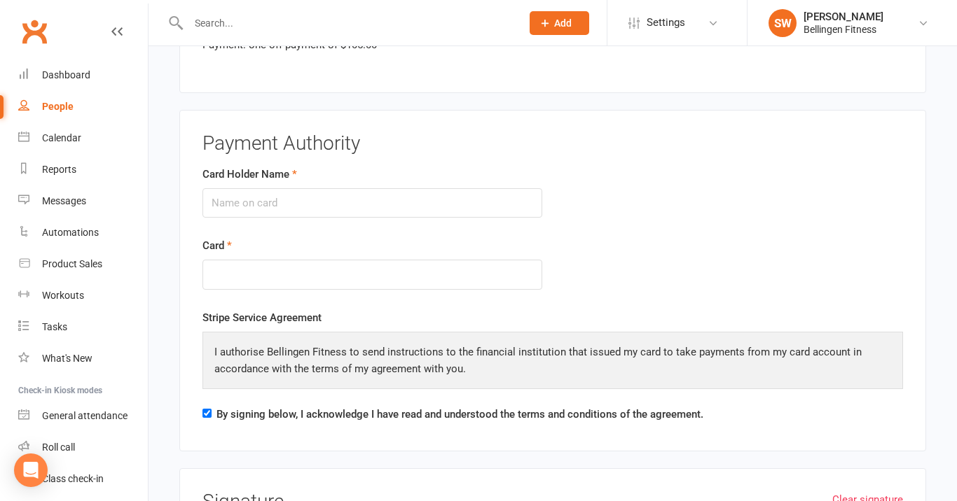
click at [207, 409] on input "By signing below, I acknowledge I have read and understood the terms and condit…" at bounding box center [206, 413] width 9 height 9
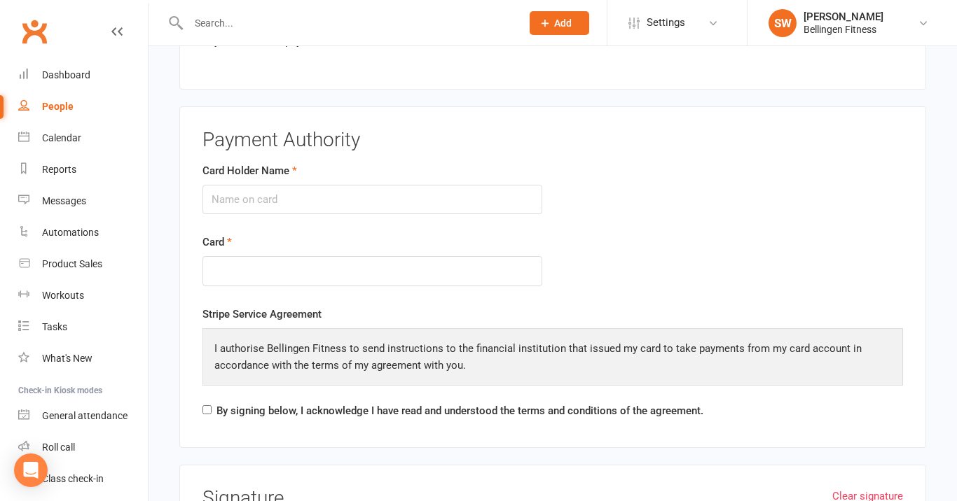
scroll to position [2663, 0]
click at [207, 406] on input "By signing below, I acknowledge I have read and understood the terms and condit…" at bounding box center [206, 410] width 9 height 9
checkbox input "true"
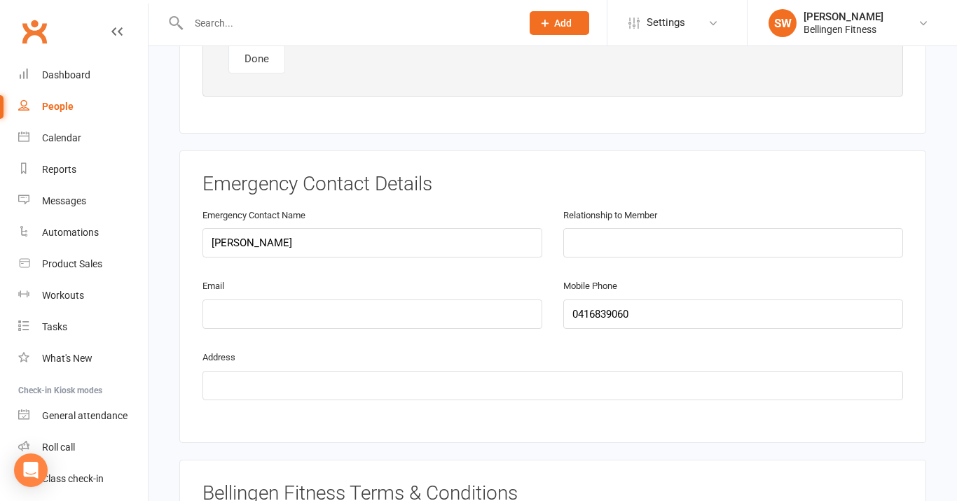
scroll to position [1419, 0]
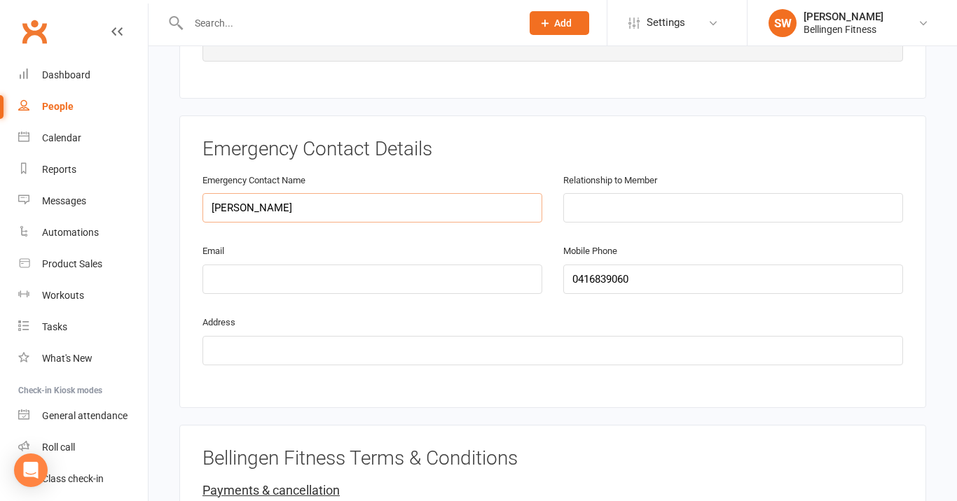
click at [270, 193] on input "Maggie Haggen" at bounding box center [372, 207] width 340 height 29
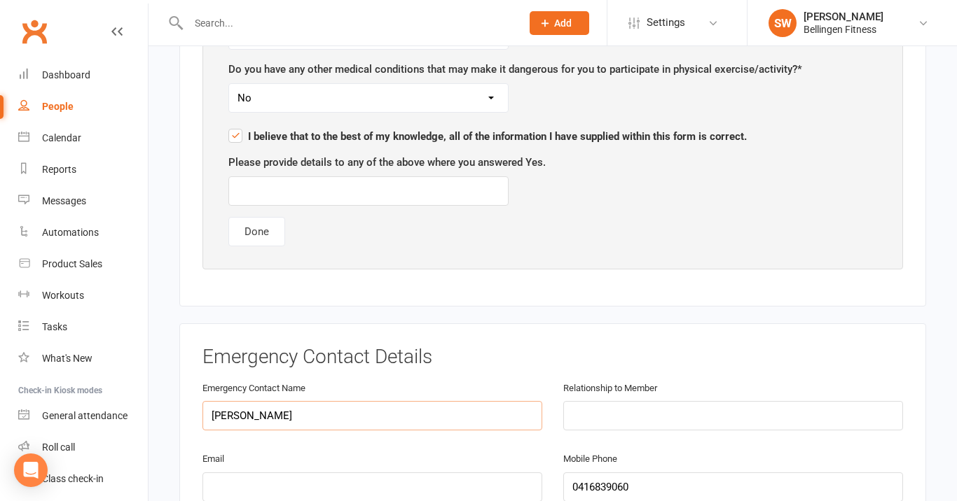
scroll to position [1210, 0]
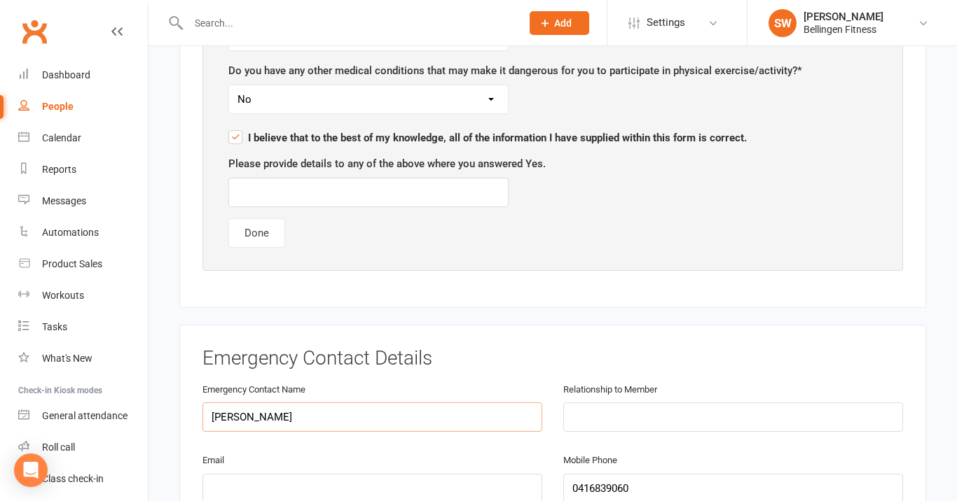
type input "Maggie Hagen"
click at [555, 353] on div "Emergency Contact Details Emergency Contact Name Maggie Hagen Relationship to M…" at bounding box center [552, 471] width 700 height 247
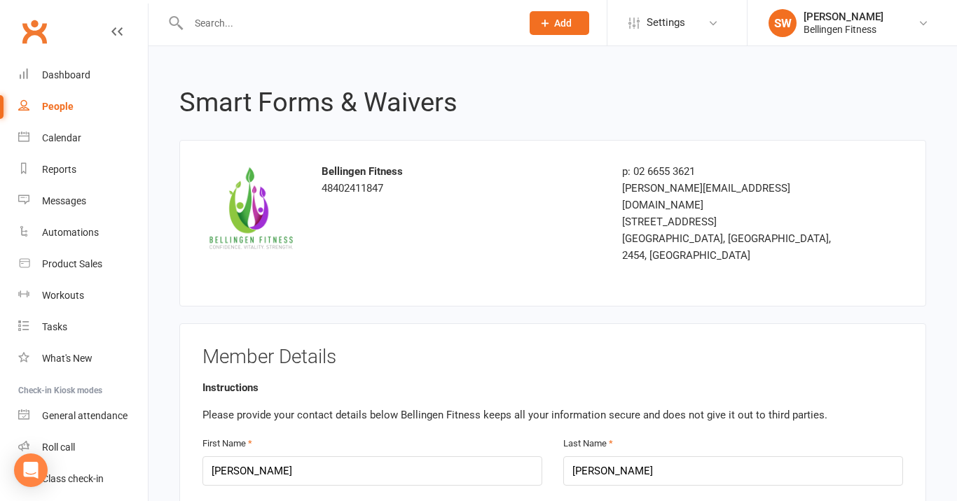
scroll to position [0, 0]
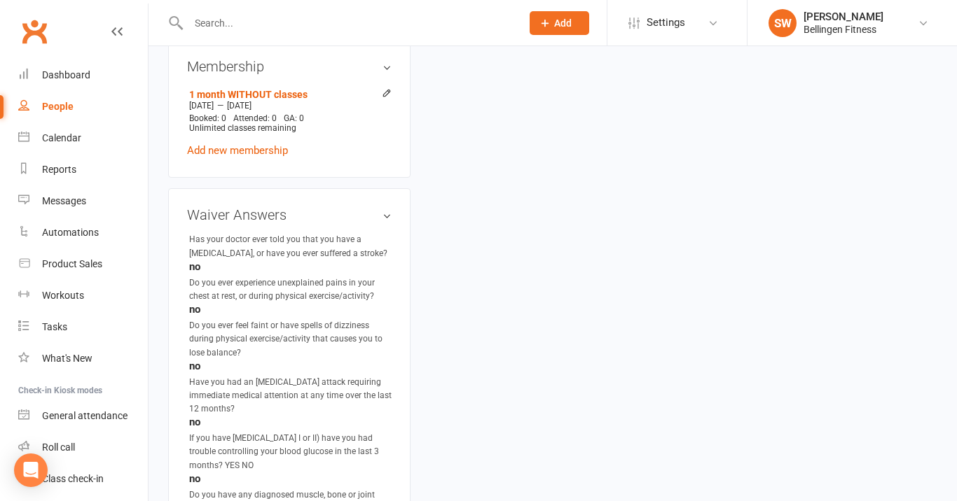
scroll to position [549, 0]
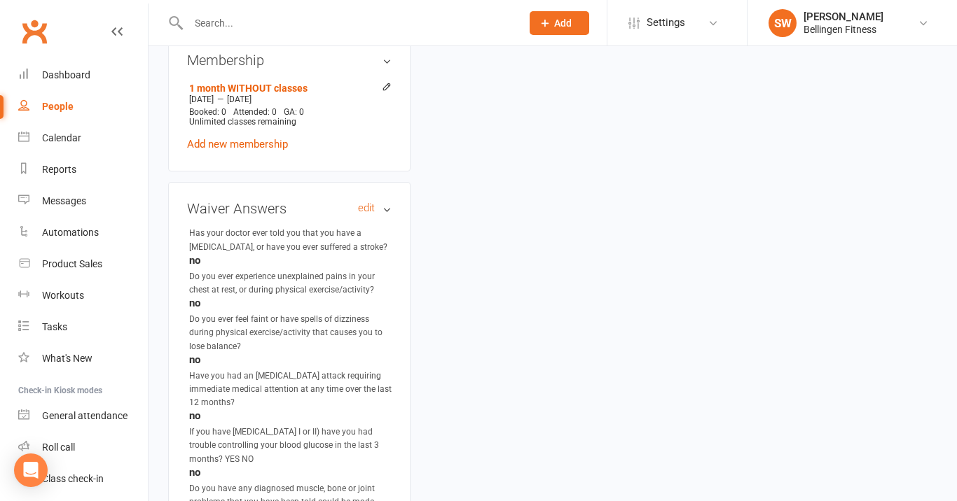
click at [386, 216] on h3 "Waiver Answers edit" at bounding box center [289, 208] width 205 height 15
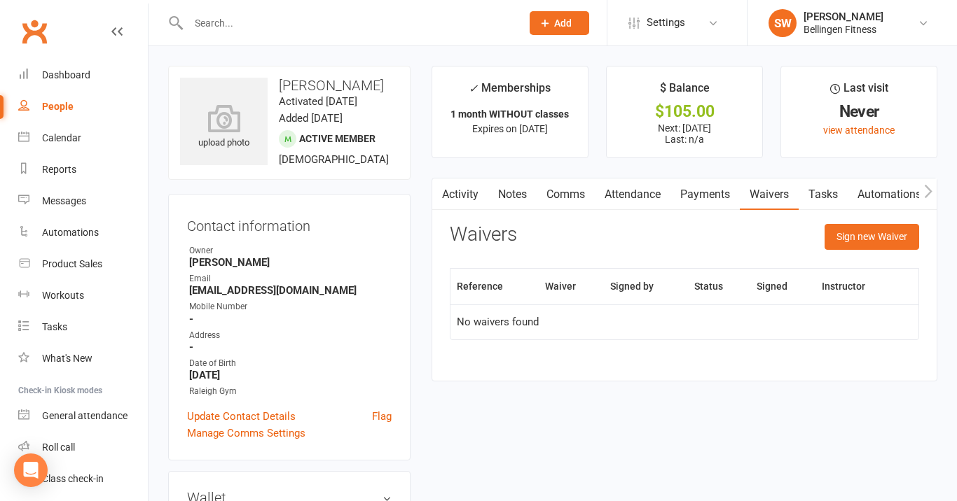
scroll to position [0, 0]
click at [927, 193] on icon "button" at bounding box center [928, 191] width 8 height 15
click at [852, 237] on button "Sign new Waiver" at bounding box center [871, 236] width 95 height 25
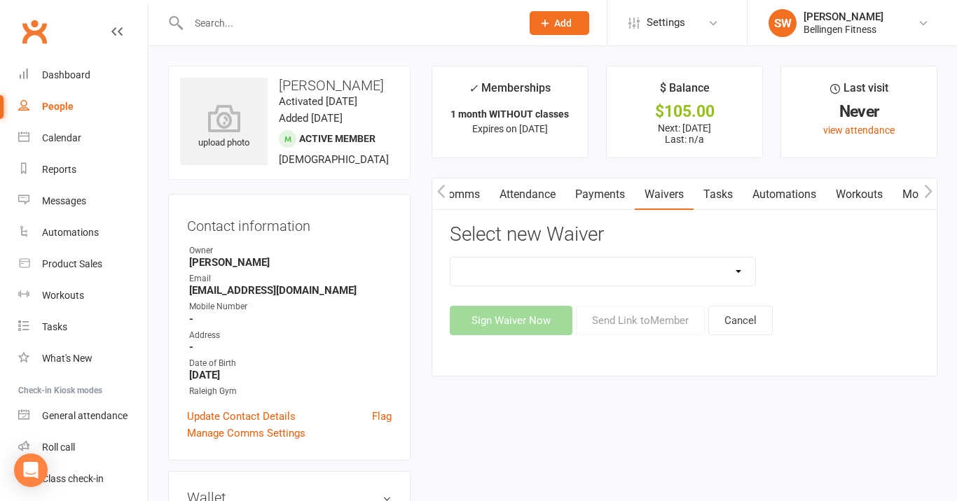
select select "797"
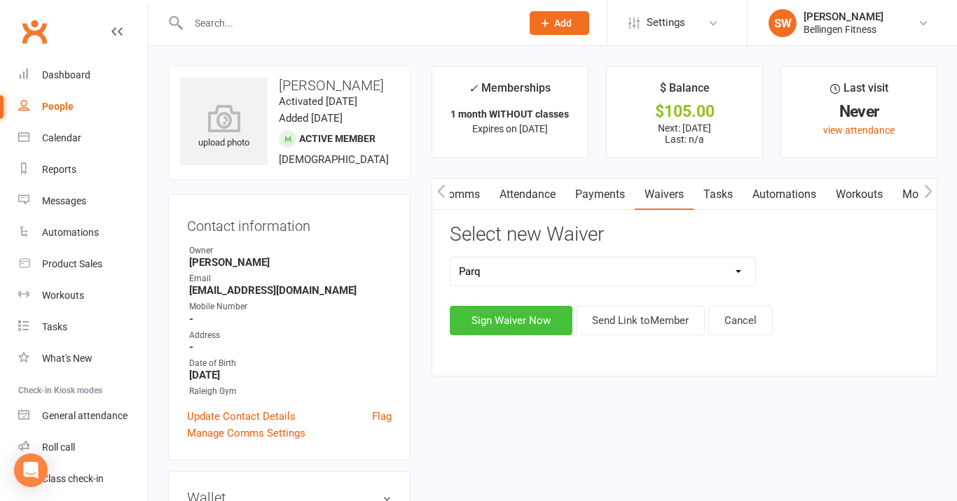
click at [532, 327] on button "Sign Waiver Now" at bounding box center [511, 320] width 123 height 29
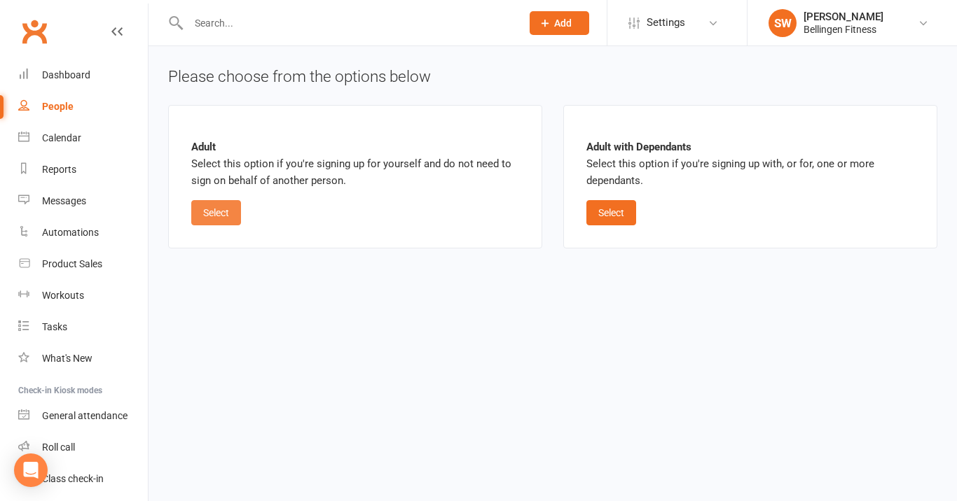
click at [205, 212] on button "Select" at bounding box center [216, 212] width 50 height 25
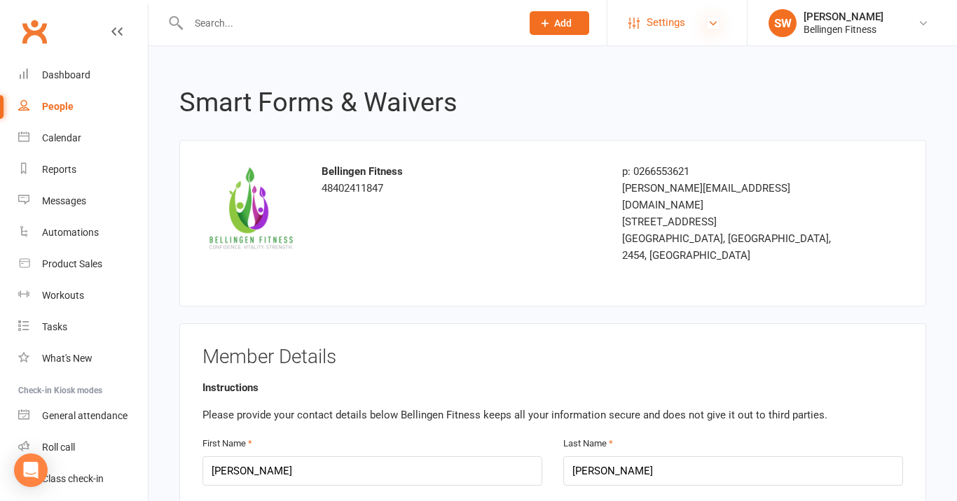
click at [708, 27] on icon at bounding box center [712, 23] width 11 height 11
click at [758, 105] on h2 "Smart Forms & Waivers" at bounding box center [552, 102] width 747 height 29
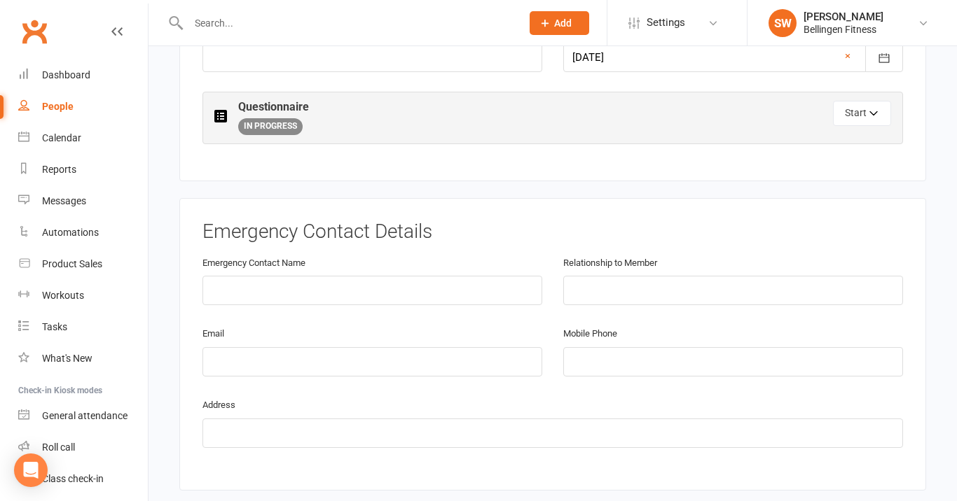
scroll to position [706, 0]
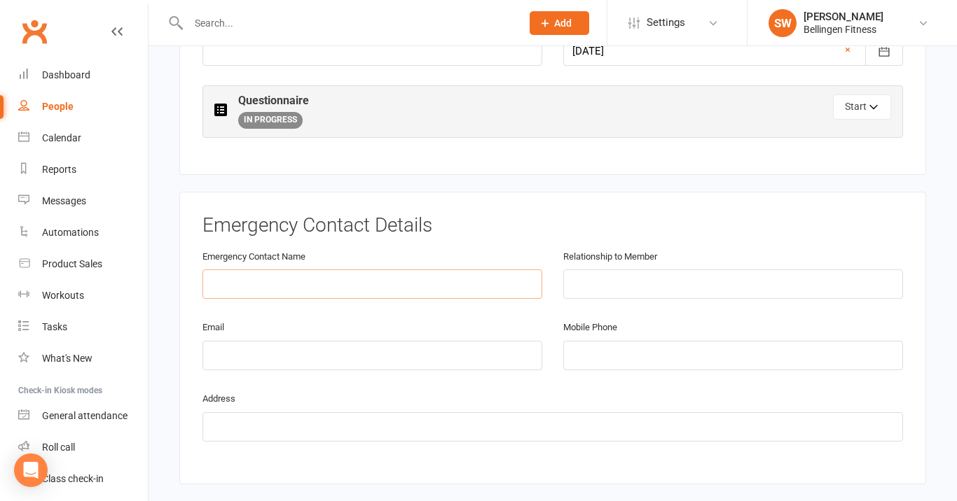
click at [378, 270] on input "text" at bounding box center [372, 284] width 340 height 29
type input "m"
type input "Maggie Hagen"
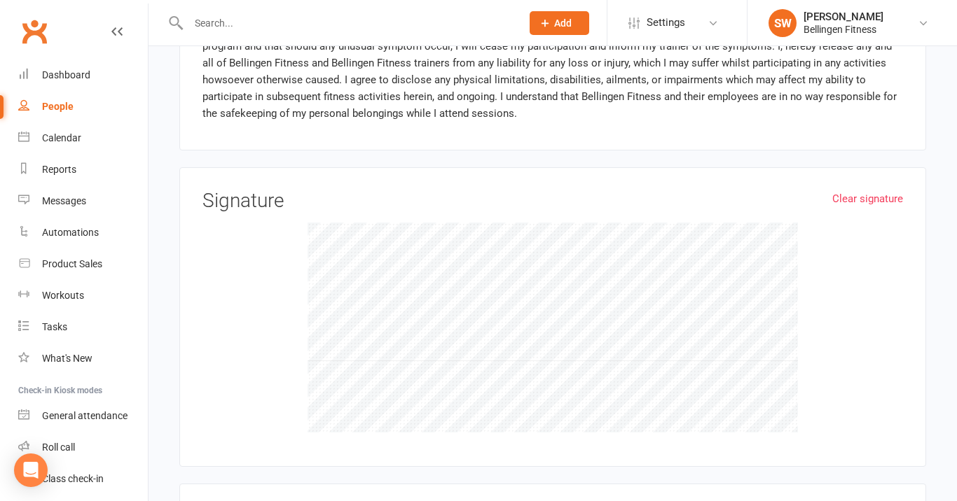
scroll to position [1500, 0]
type input "041689060"
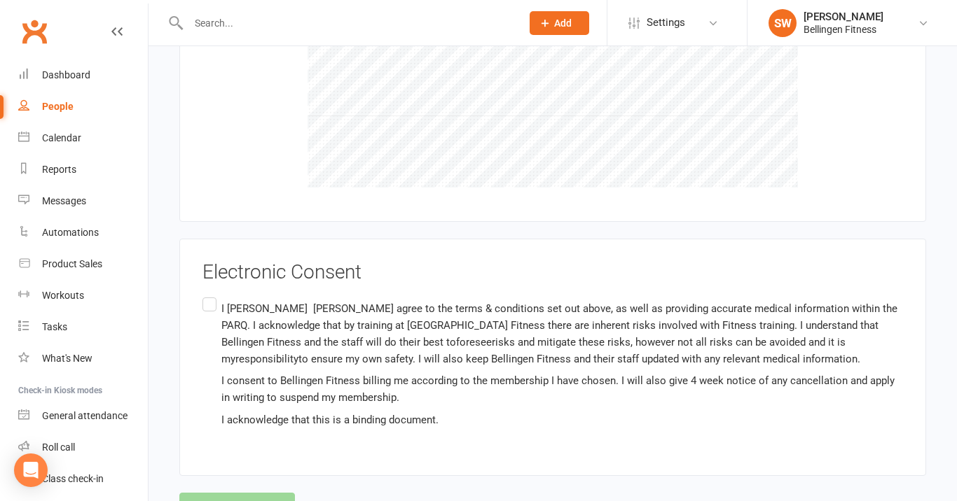
scroll to position [1749, 0]
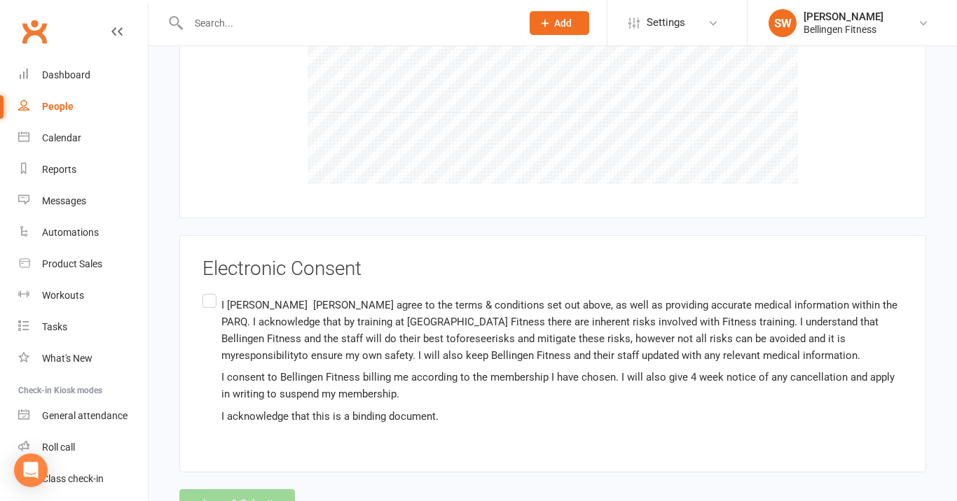
click at [209, 291] on label "I Michael Hagan agree to the terms & conditions set out above, as well as provi…" at bounding box center [552, 360] width 700 height 139
click at [209, 291] on input "I Michael Hagan agree to the terms & conditions set out above, as well as provi…" at bounding box center [206, 291] width 9 height 0
click at [245, 490] on button "Agree & Submit" at bounding box center [237, 504] width 116 height 29
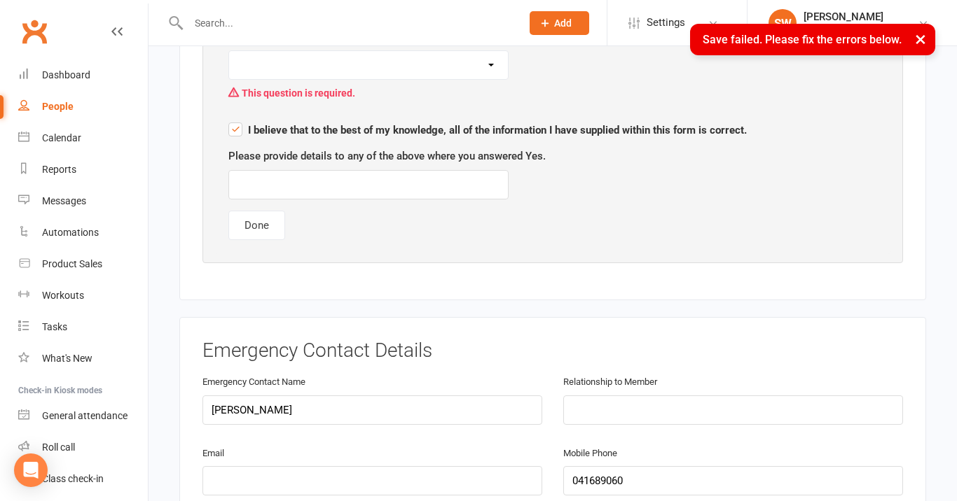
scroll to position [555, 0]
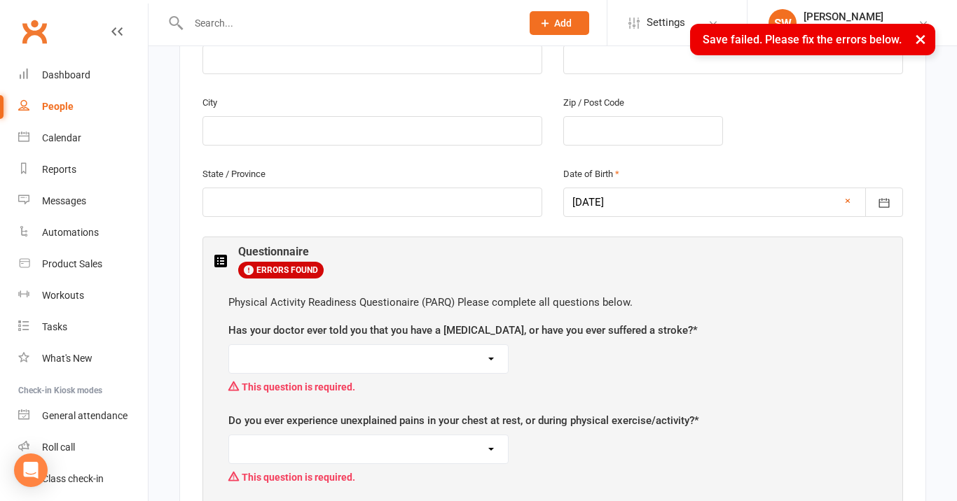
select select "No"
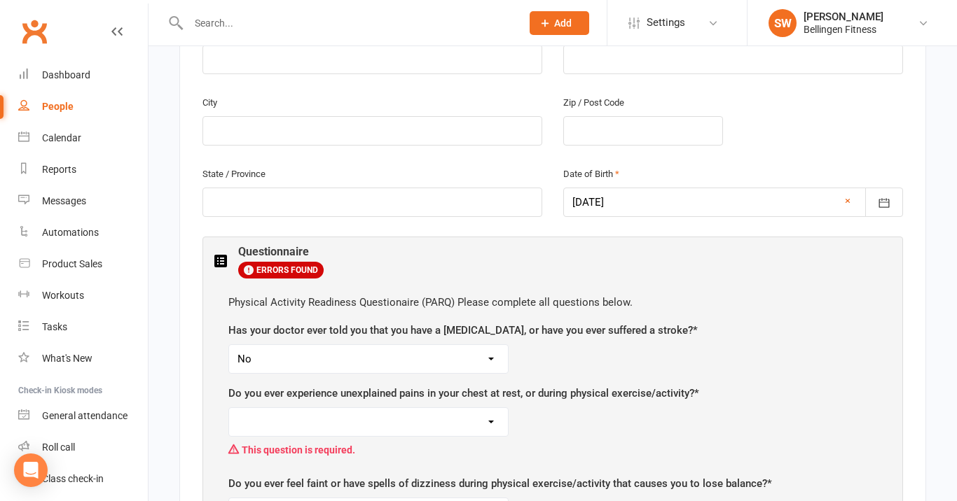
select select "No"
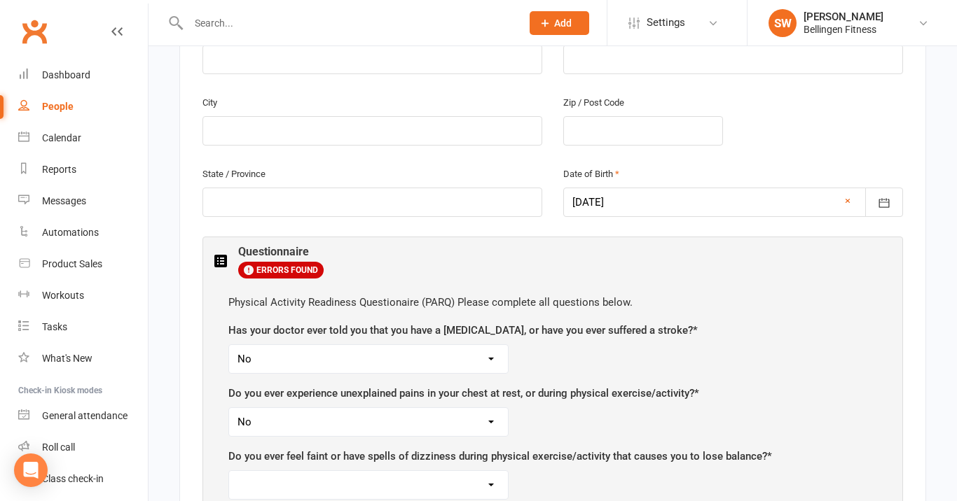
select select "No"
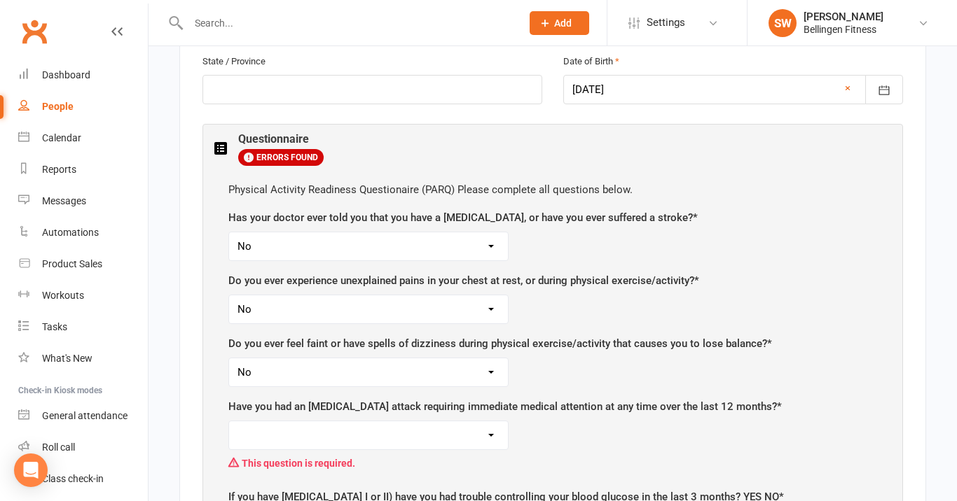
scroll to position [682, 0]
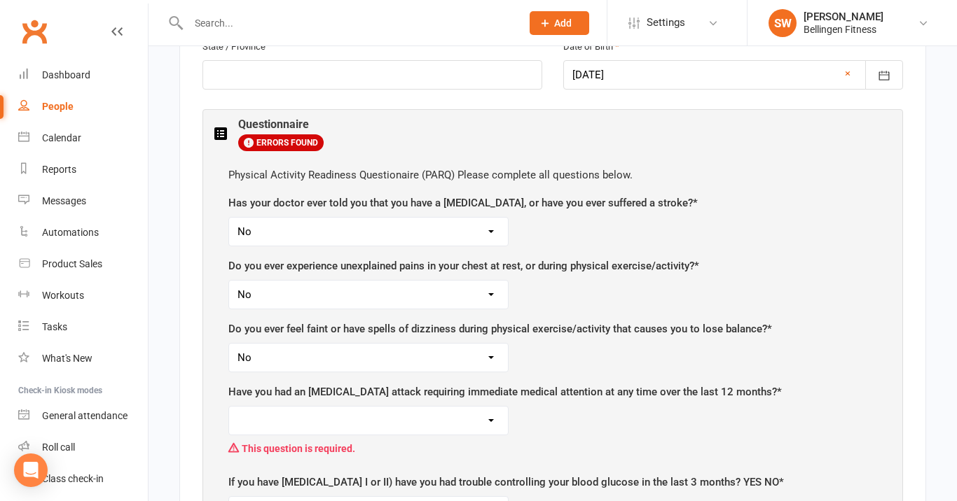
select select "No"
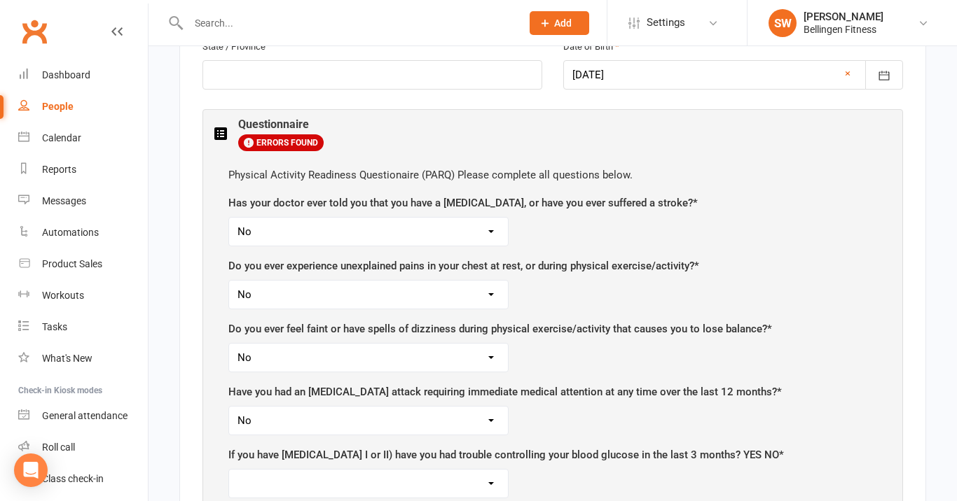
select select "No"
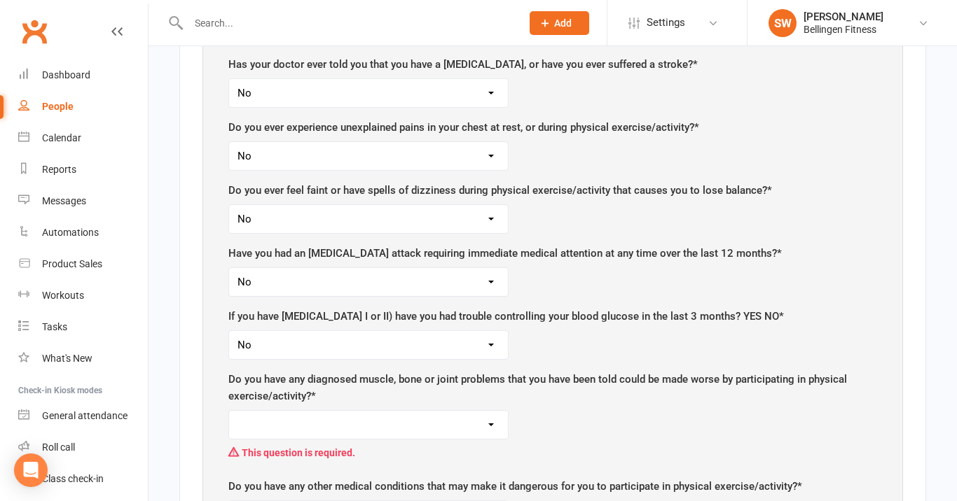
scroll to position [825, 0]
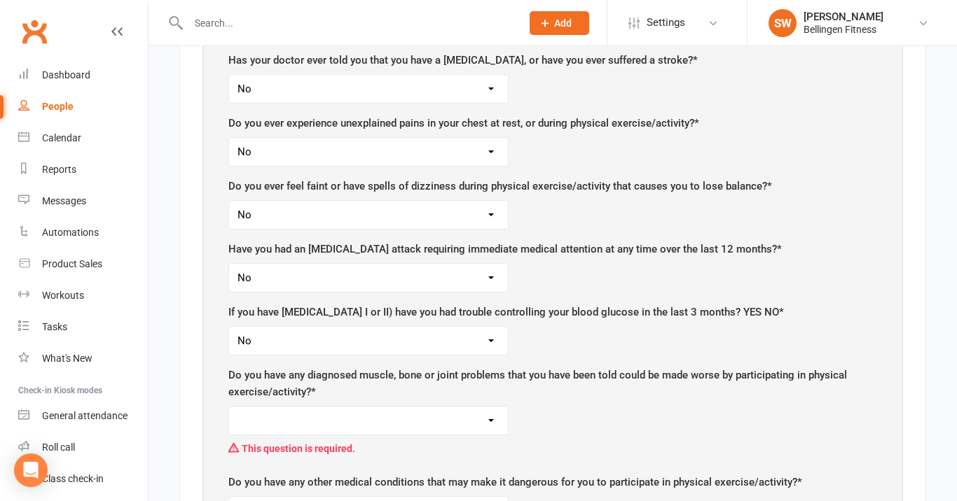
select select "No"
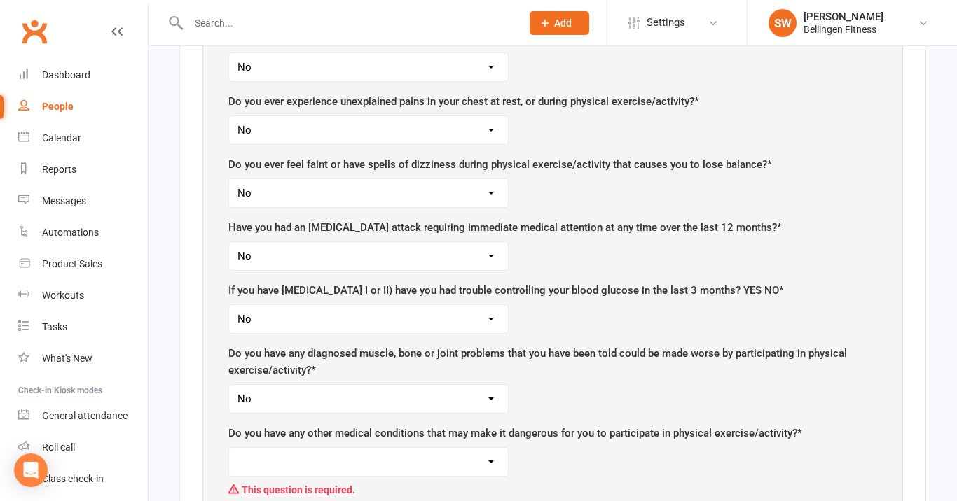
scroll to position [877, 0]
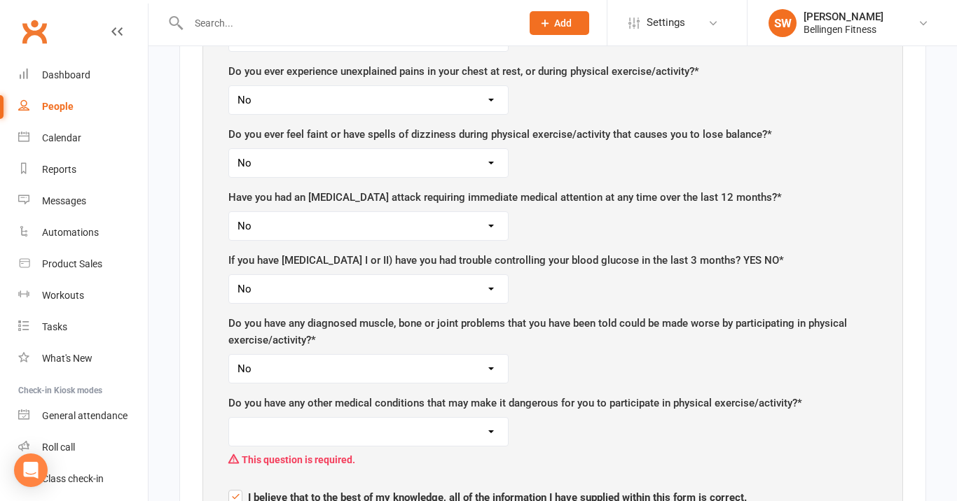
click at [493, 418] on select "Yes No" at bounding box center [368, 432] width 279 height 28
select select "No"
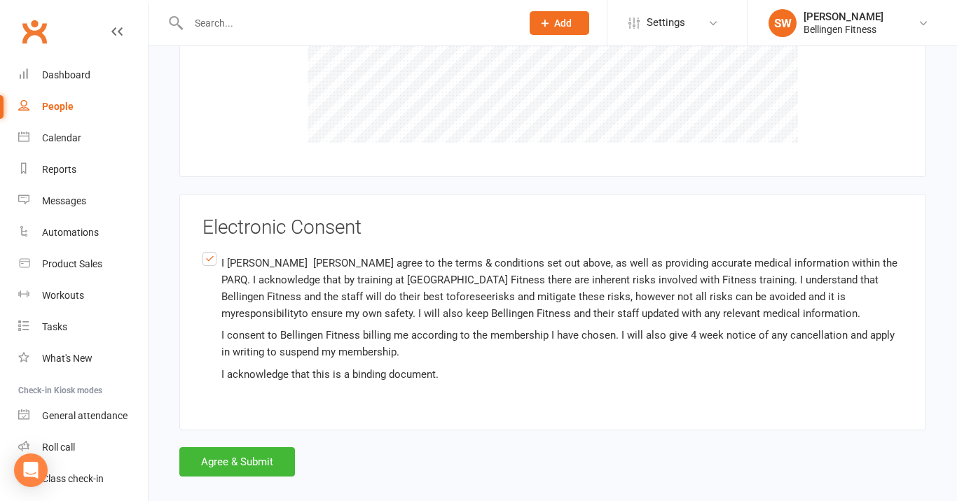
scroll to position [2427, 0]
click at [279, 448] on button "Agree & Submit" at bounding box center [237, 462] width 116 height 29
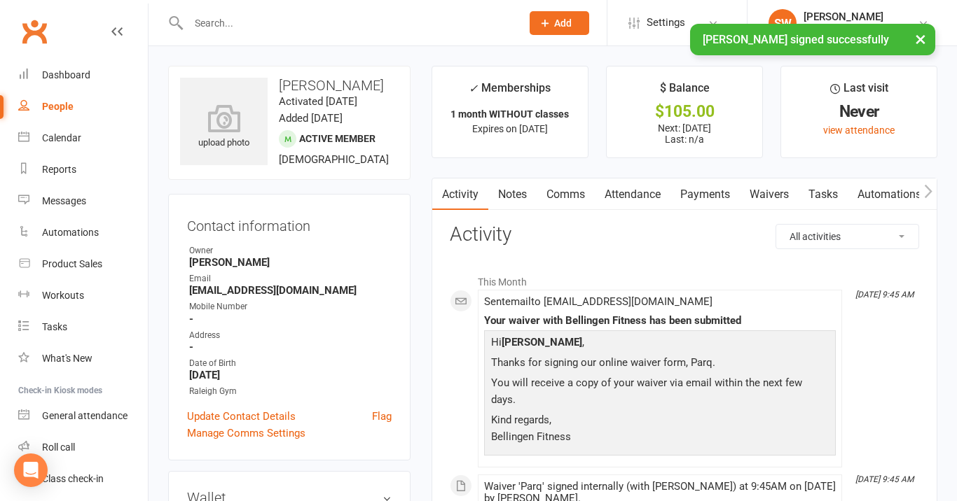
click at [724, 197] on link "Payments" at bounding box center [704, 195] width 69 height 32
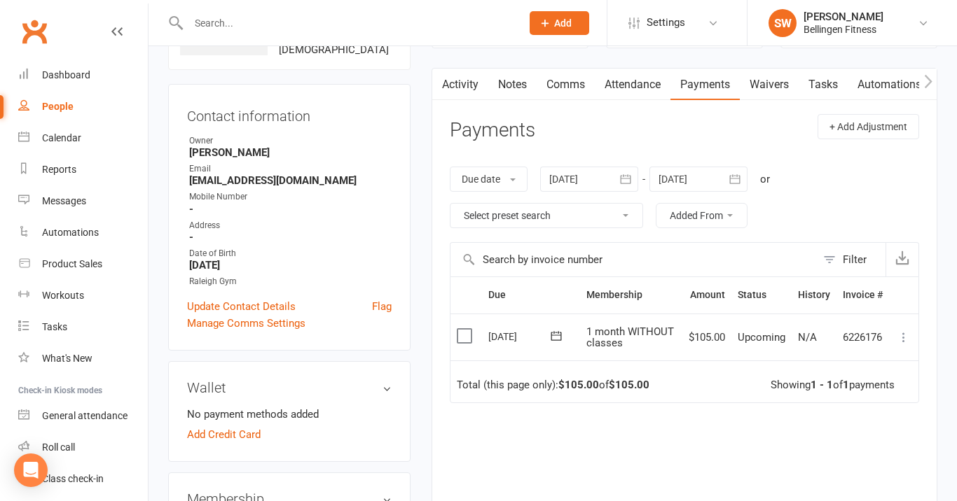
scroll to position [111, 0]
click at [899, 333] on icon at bounding box center [904, 337] width 14 height 14
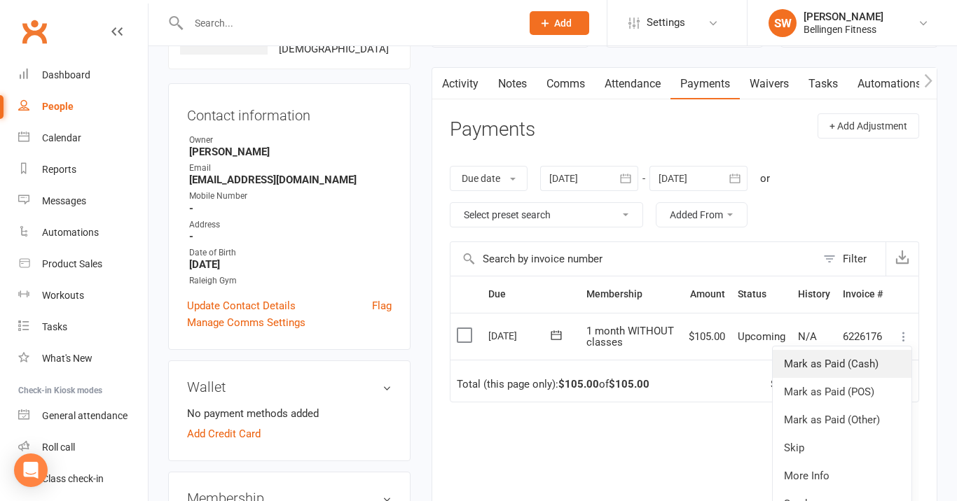
click at [872, 365] on link "Mark as Paid (Cash)" at bounding box center [842, 364] width 139 height 28
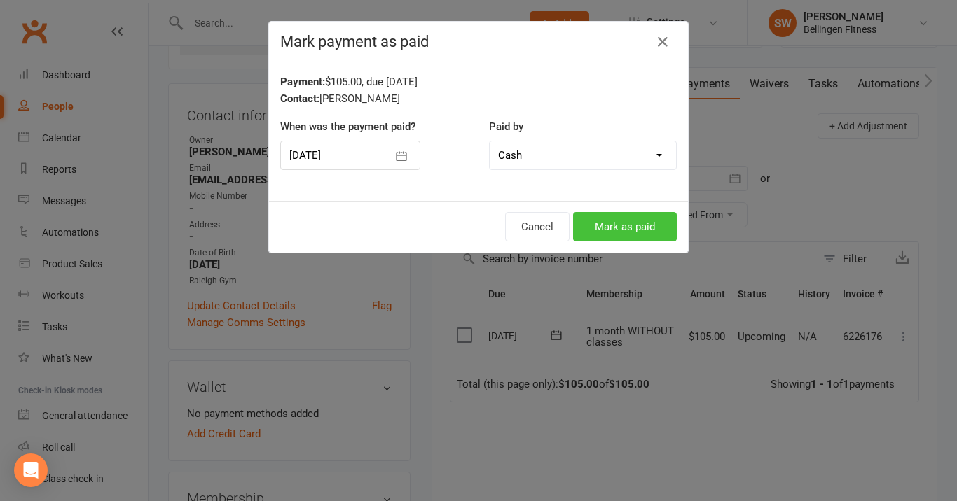
click at [653, 223] on button "Mark as paid" at bounding box center [625, 226] width 104 height 29
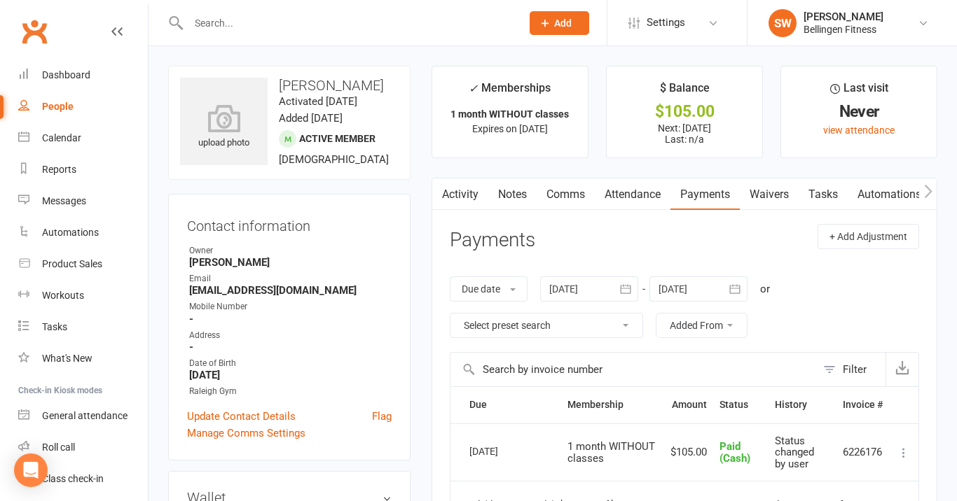
scroll to position [0, 0]
click at [83, 79] on div "Dashboard" at bounding box center [66, 74] width 48 height 11
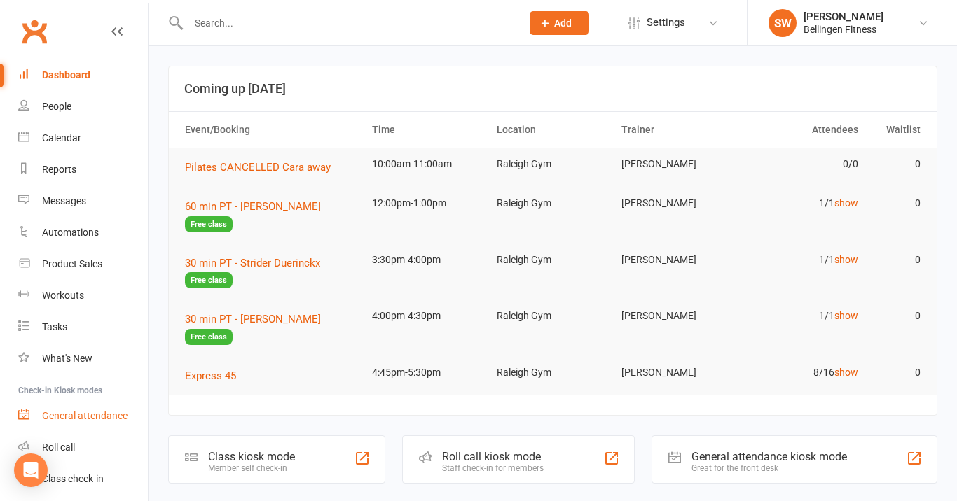
click at [99, 420] on div "General attendance" at bounding box center [84, 415] width 85 height 11
click at [435, 27] on input "text" at bounding box center [347, 23] width 327 height 20
type input "mic"
click at [355, 21] on react-component at bounding box center [255, 23] width 511 height 46
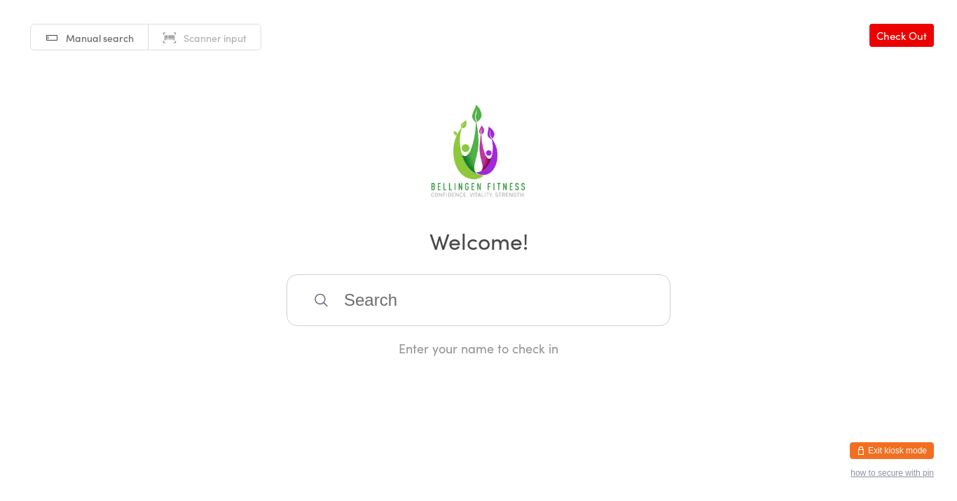
click at [872, 451] on button "Exit kiosk mode" at bounding box center [892, 451] width 84 height 17
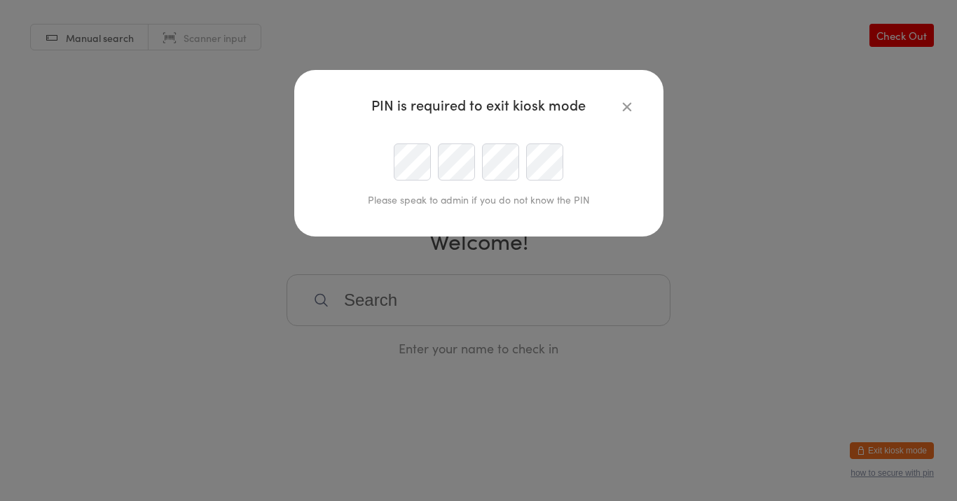
click at [628, 105] on icon "button" at bounding box center [626, 106] width 15 height 15
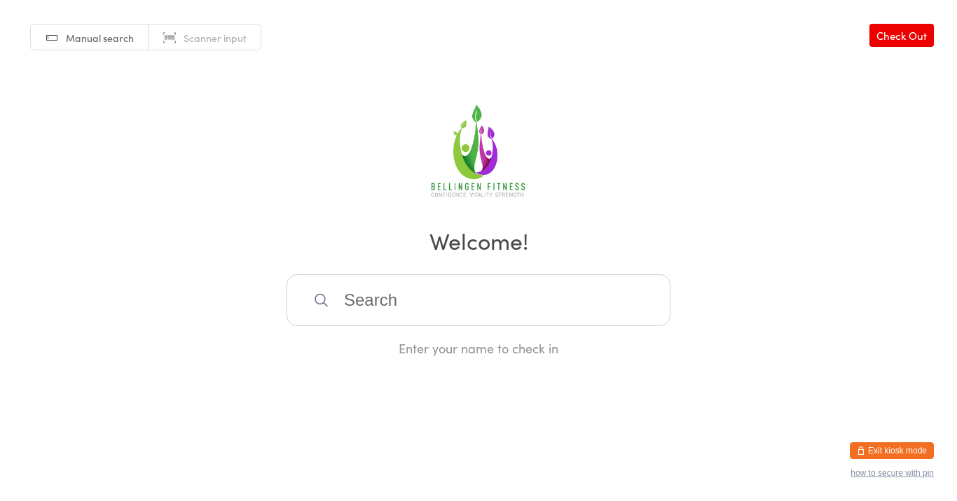
click at [892, 37] on link "Check Out" at bounding box center [901, 35] width 64 height 23
click at [892, 36] on link "Check In" at bounding box center [906, 35] width 56 height 23
click at [274, 158] on div "Manual search Scanner input Check Out Welcome! Enter your name to check in" at bounding box center [478, 178] width 957 height 357
click at [113, 41] on span "Manual search" at bounding box center [100, 38] width 68 height 14
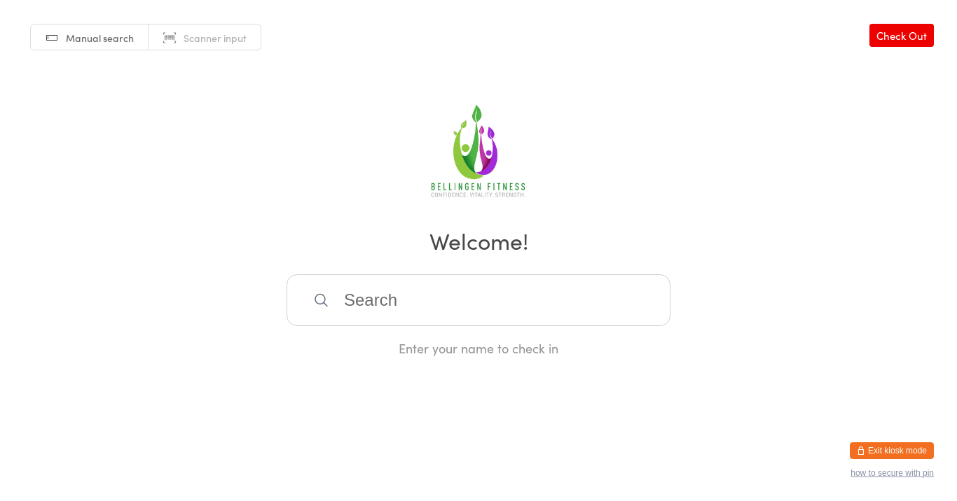
click at [507, 353] on div "Enter your name to check in" at bounding box center [478, 349] width 384 height 18
click at [425, 295] on input "search" at bounding box center [478, 301] width 384 height 52
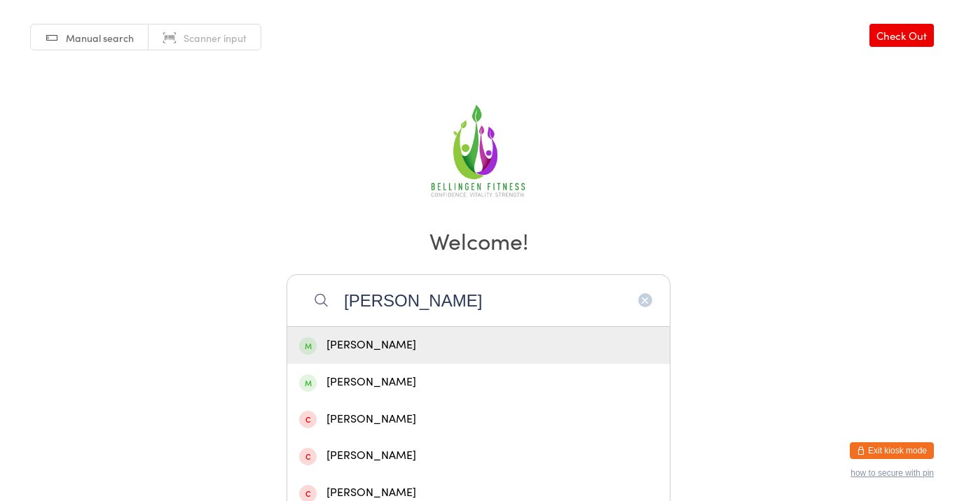
type input "Michael ha"
click at [389, 347] on div "[PERSON_NAME]" at bounding box center [478, 345] width 359 height 19
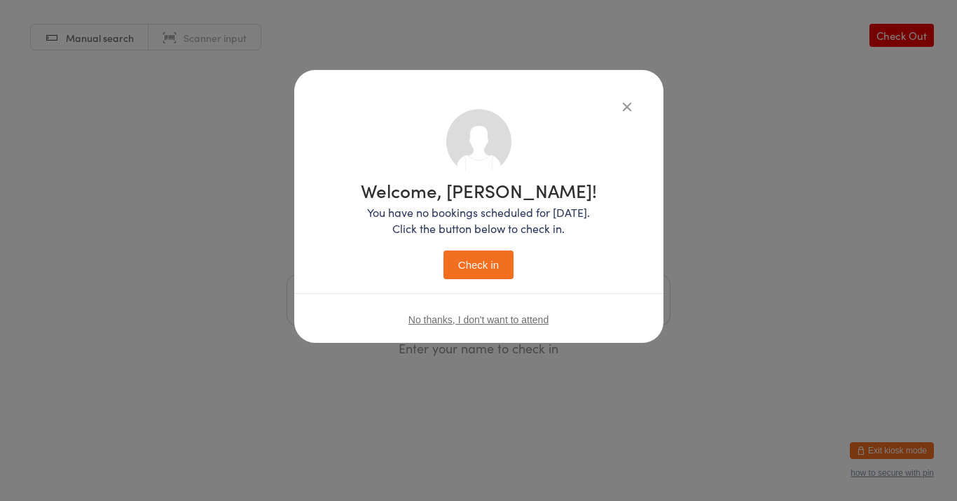
click at [631, 102] on icon "button" at bounding box center [626, 106] width 15 height 15
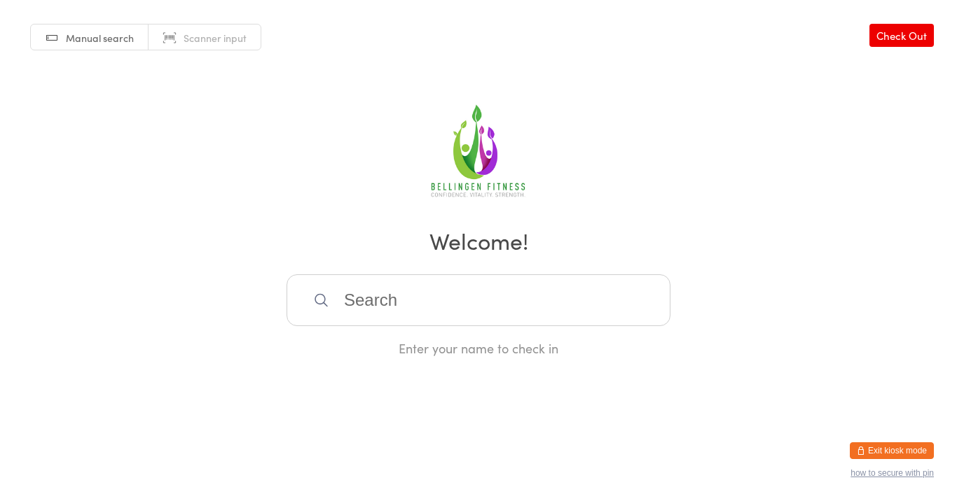
click at [865, 454] on button "Exit kiosk mode" at bounding box center [892, 451] width 84 height 17
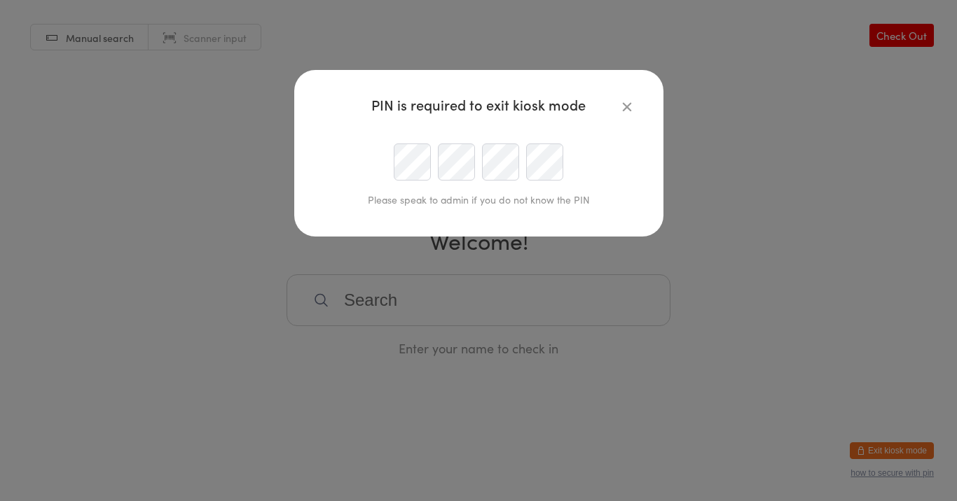
click at [629, 106] on icon "button" at bounding box center [626, 106] width 15 height 15
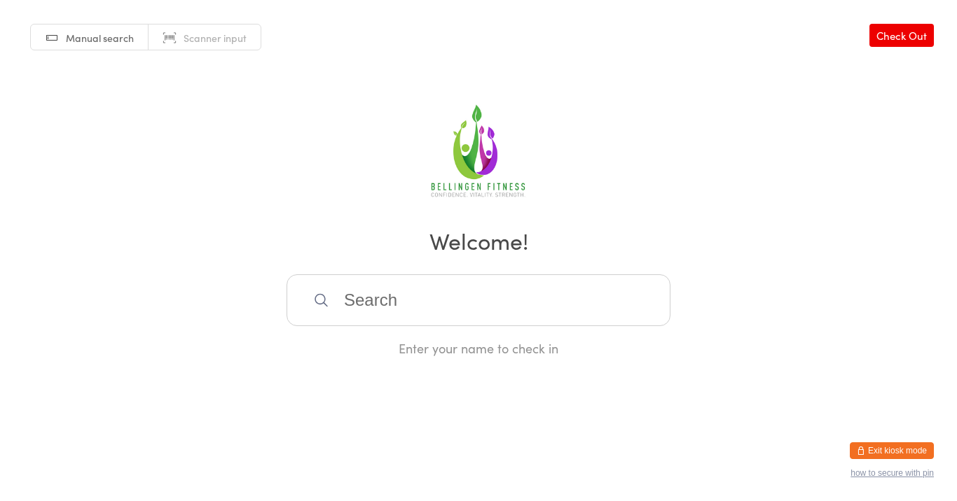
click at [867, 452] on button "Exit kiosk mode" at bounding box center [892, 451] width 84 height 17
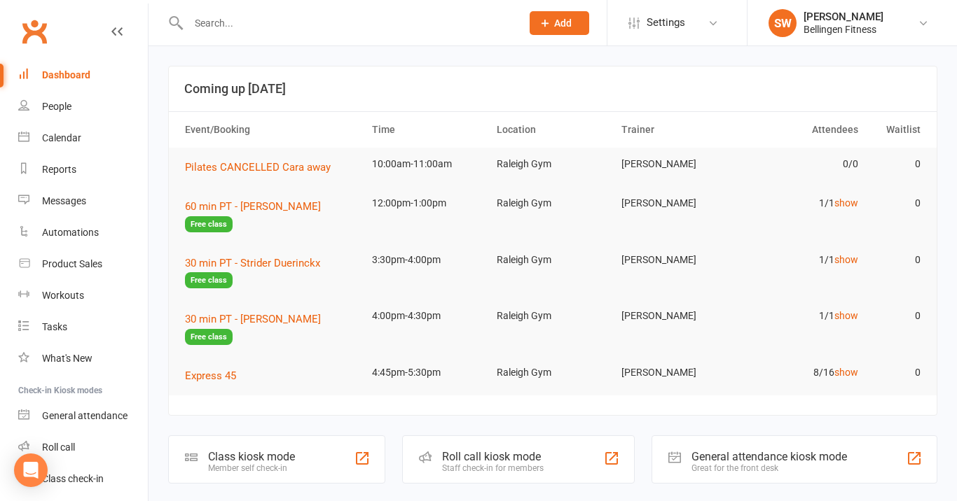
click at [390, 34] on div at bounding box center [339, 23] width 343 height 46
click at [362, 20] on input "text" at bounding box center [347, 23] width 327 height 20
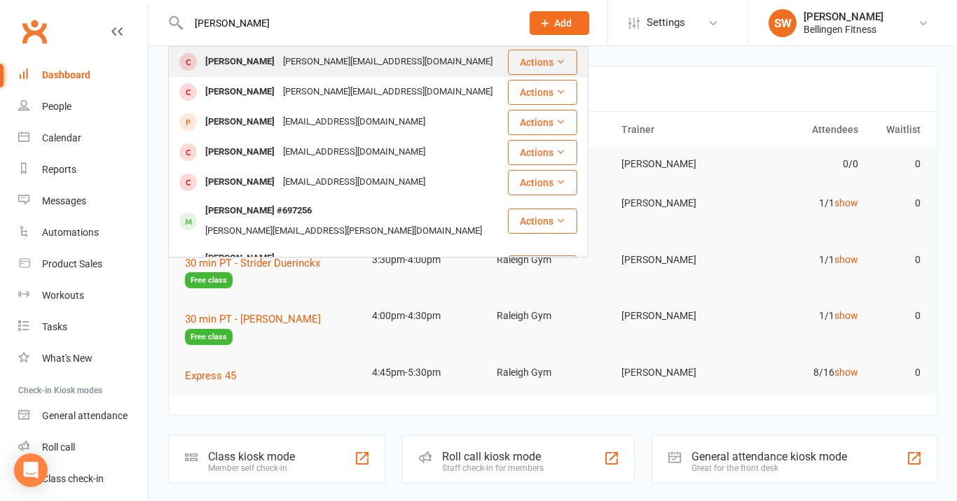
type input "[PERSON_NAME]"
click at [279, 62] on div "[PERSON_NAME][EMAIL_ADDRESS][DOMAIN_NAME]" at bounding box center [388, 62] width 218 height 20
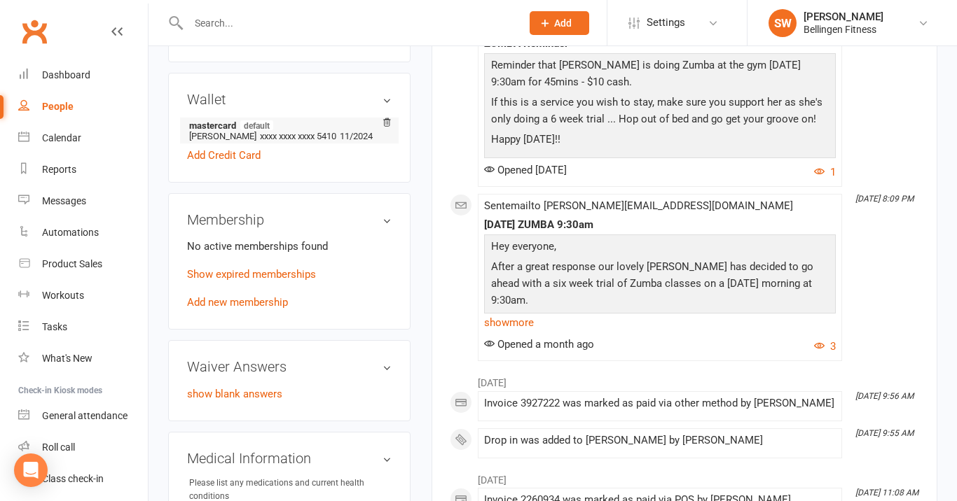
scroll to position [420, 0]
click at [272, 298] on link "Add new membership" at bounding box center [237, 304] width 101 height 13
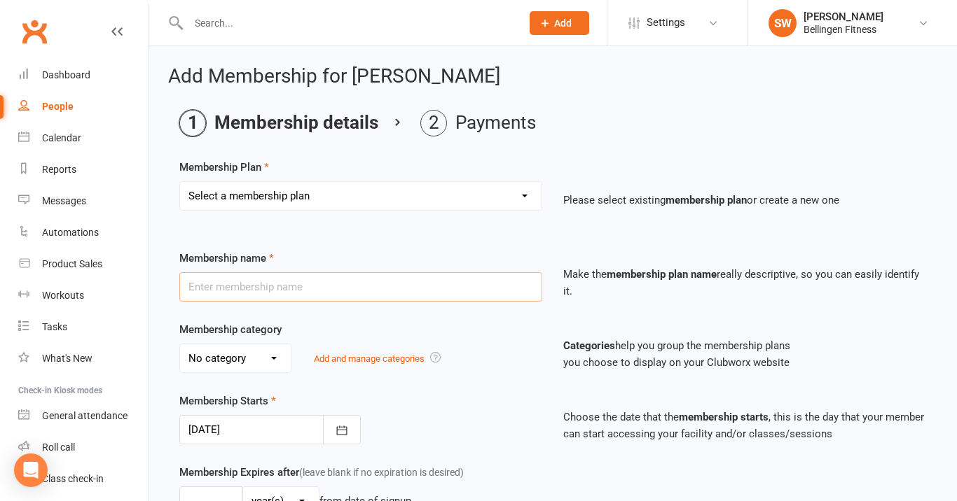
click at [295, 289] on input "text" at bounding box center [360, 286] width 363 height 29
type input "L"
type input "[PERSON_NAME]"
select select "11"
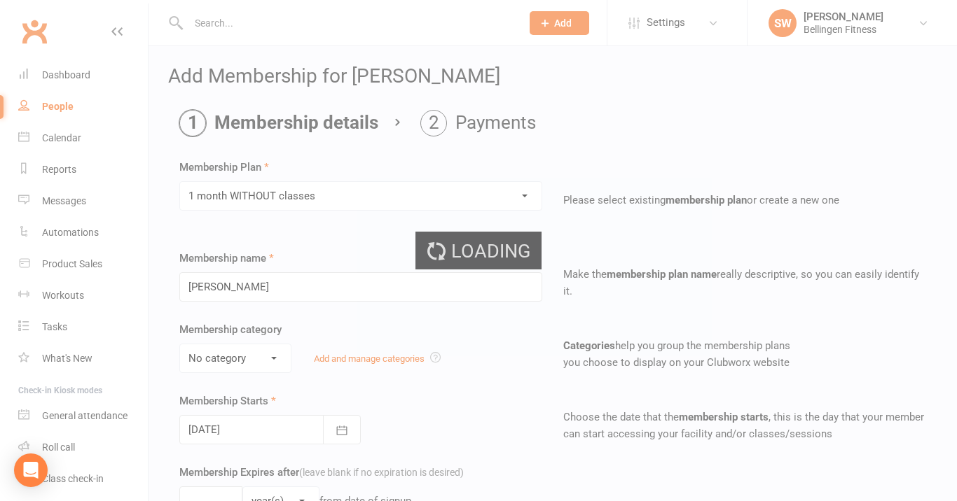
type input "1 month WITHOUT classes"
select select "1"
type input "1"
select select "2"
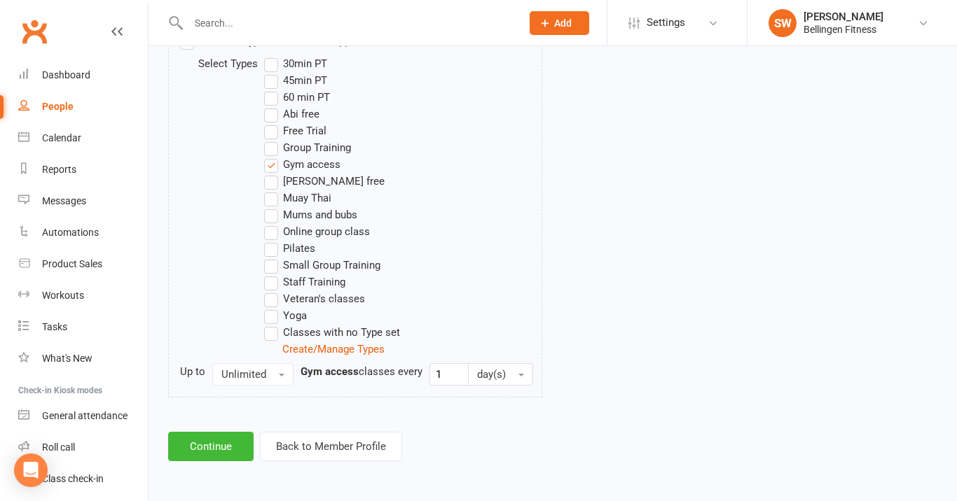
scroll to position [754, 0]
click at [224, 445] on button "Continue" at bounding box center [210, 446] width 85 height 29
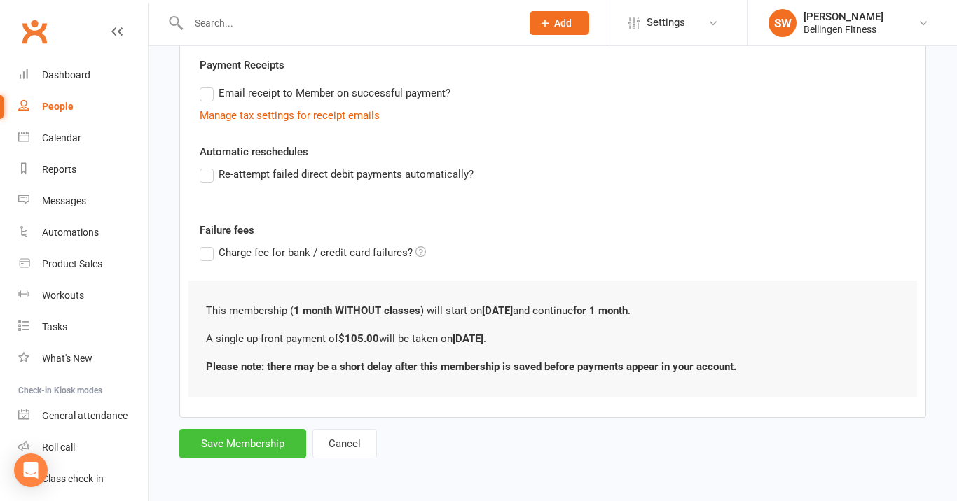
scroll to position [272, 0]
click at [251, 433] on button "Save Membership" at bounding box center [242, 443] width 127 height 29
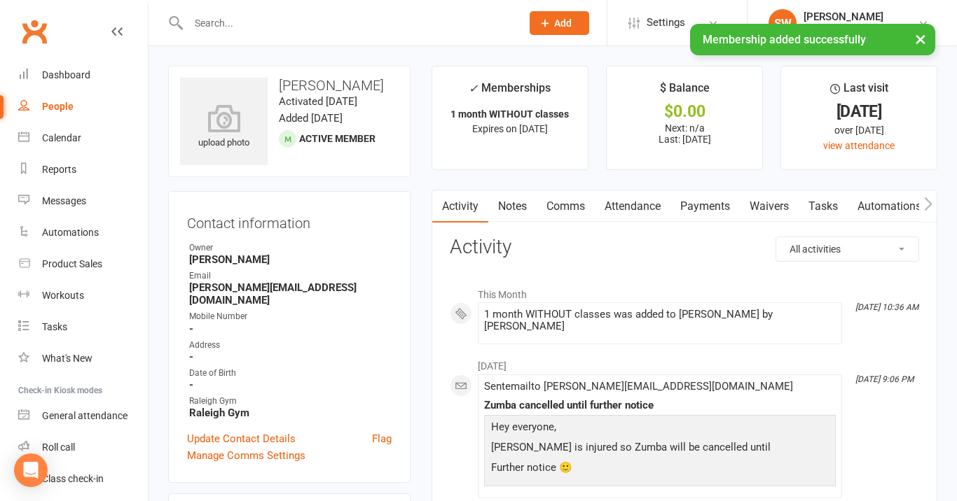
click at [709, 209] on link "Payments" at bounding box center [704, 207] width 69 height 32
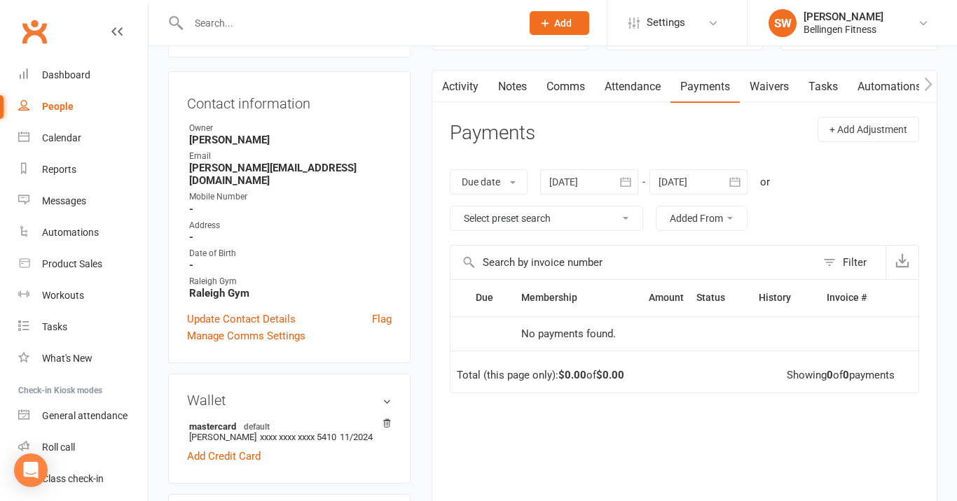
scroll to position [94, 0]
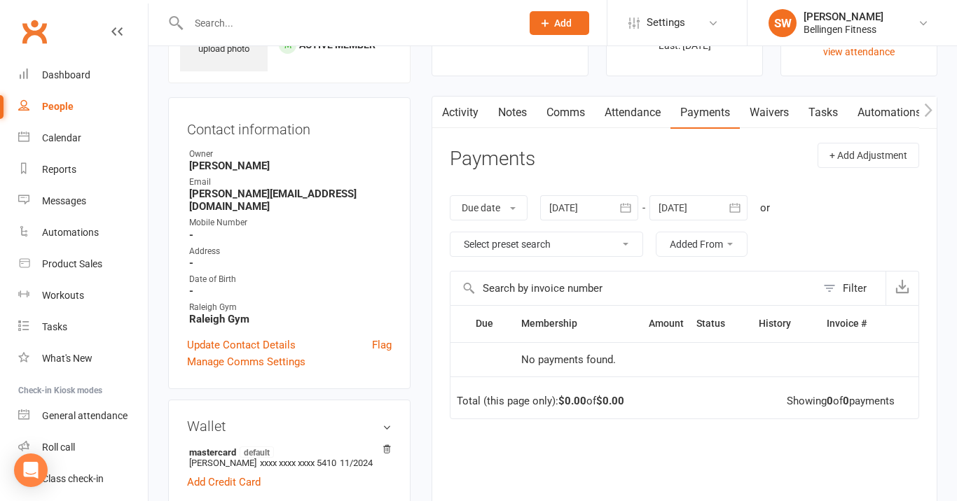
click at [714, 109] on link "Payments" at bounding box center [704, 113] width 69 height 32
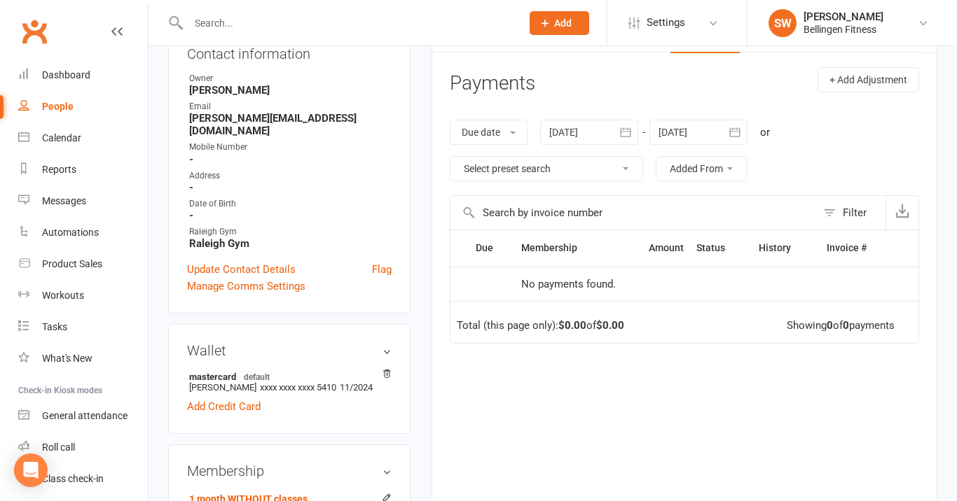
scroll to position [167, 0]
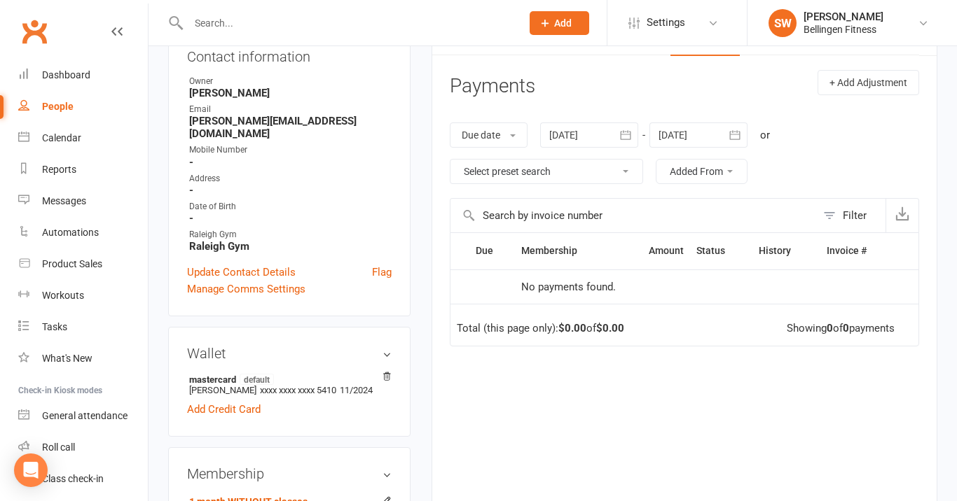
click at [388, 346] on h3 "Wallet" at bounding box center [289, 353] width 205 height 15
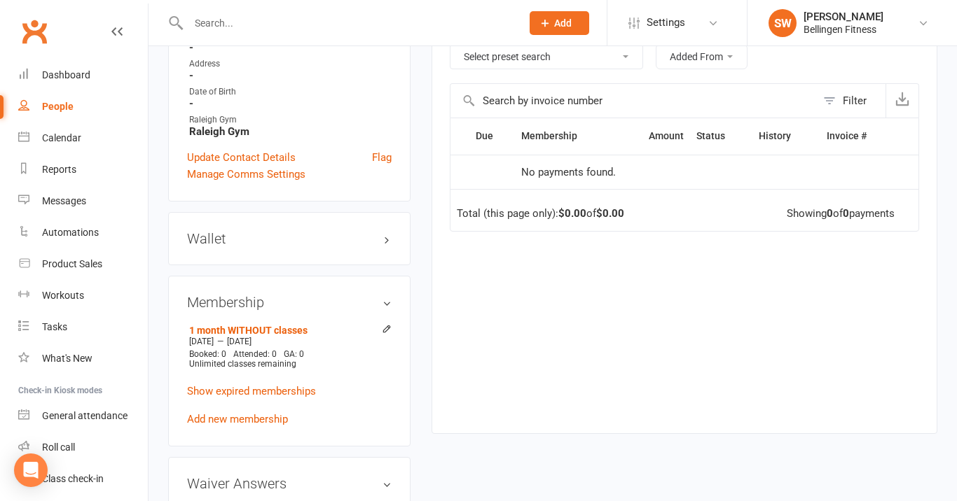
scroll to position [285, 0]
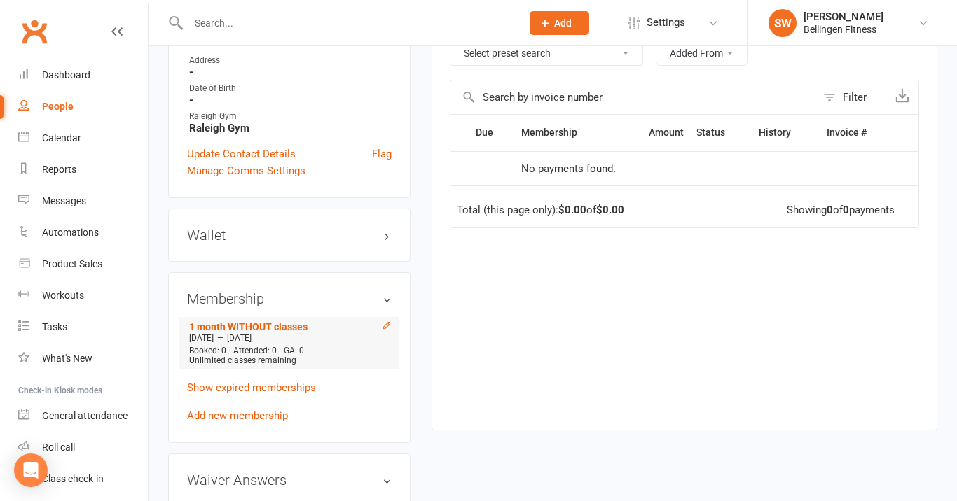
click at [389, 321] on icon at bounding box center [387, 326] width 10 height 10
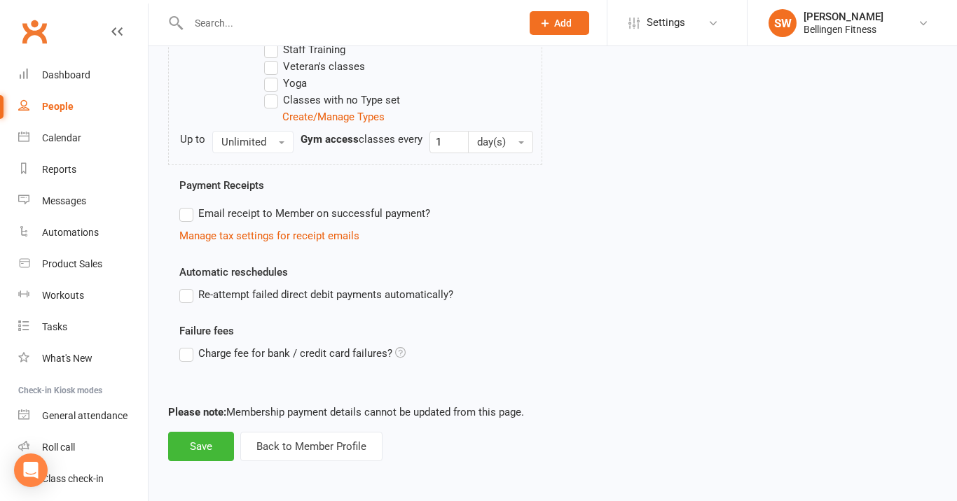
scroll to position [833, 0]
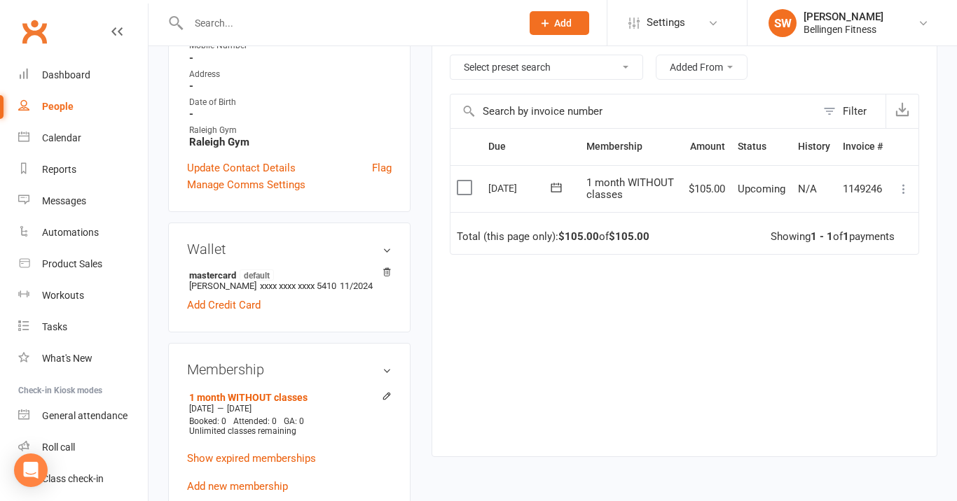
scroll to position [275, 0]
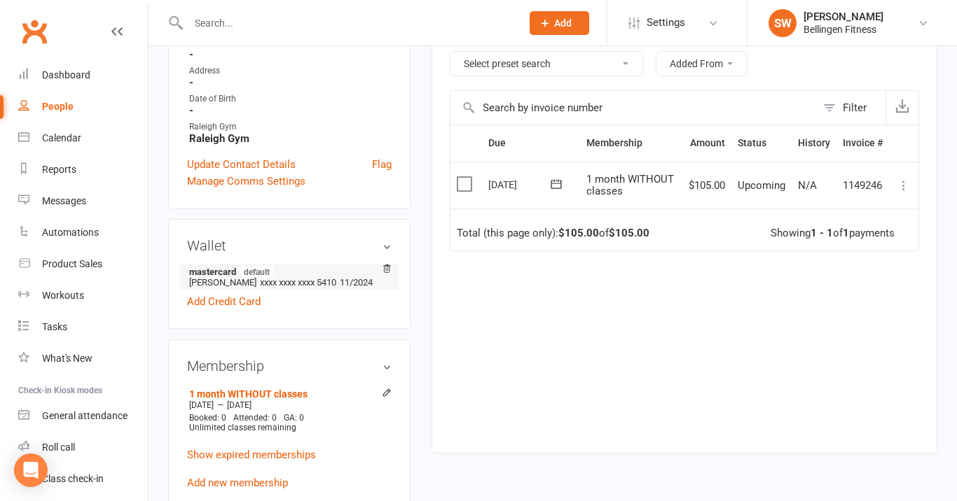
click at [305, 277] on span "xxxx xxxx xxxx 5410" at bounding box center [298, 282] width 76 height 11
click at [387, 238] on h3 "Wallet" at bounding box center [289, 245] width 205 height 15
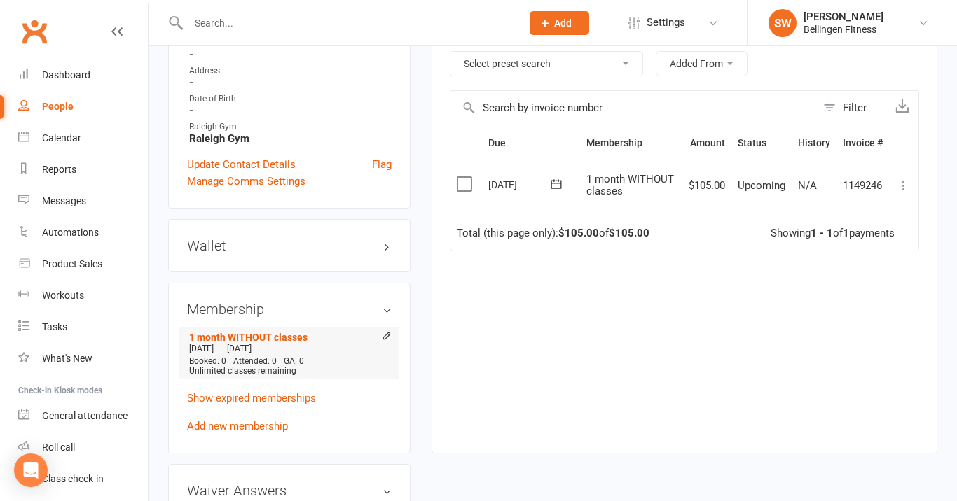
scroll to position [317, 0]
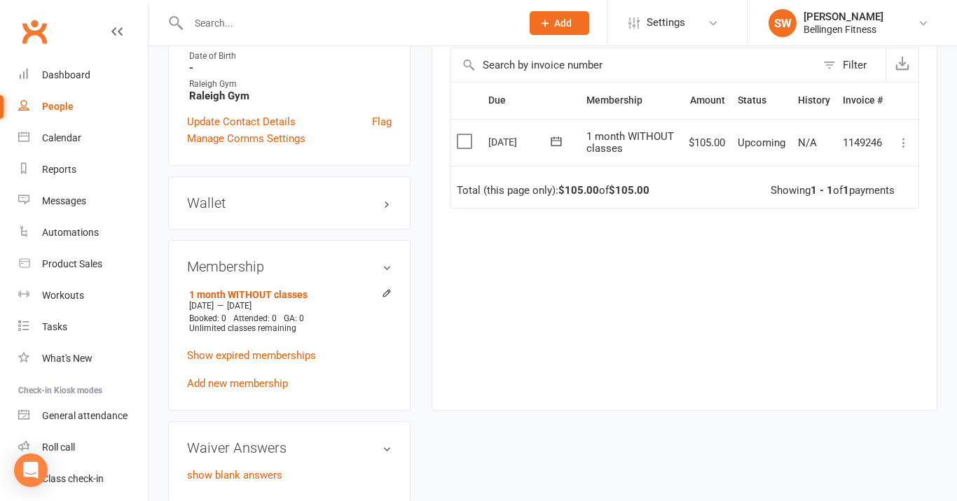
click at [385, 195] on h3 "Wallet" at bounding box center [289, 202] width 205 height 15
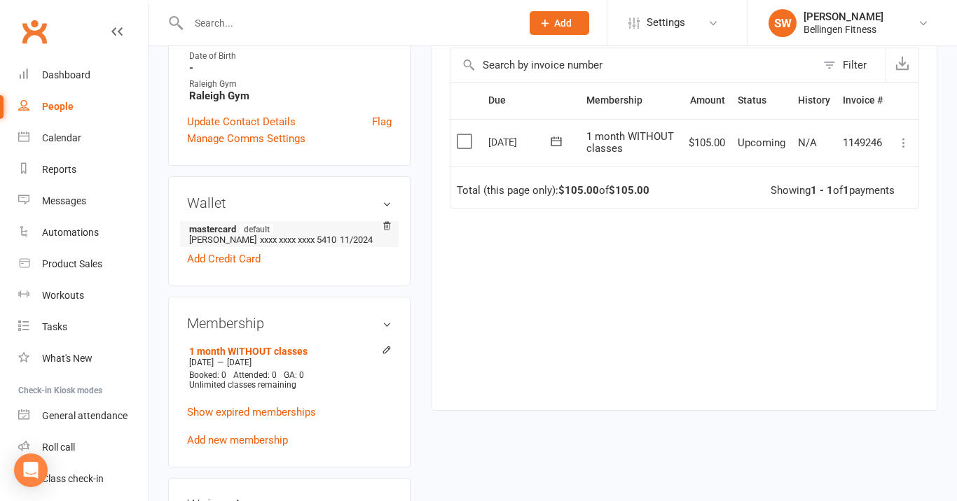
click at [340, 235] on span "11/2024" at bounding box center [356, 240] width 33 height 11
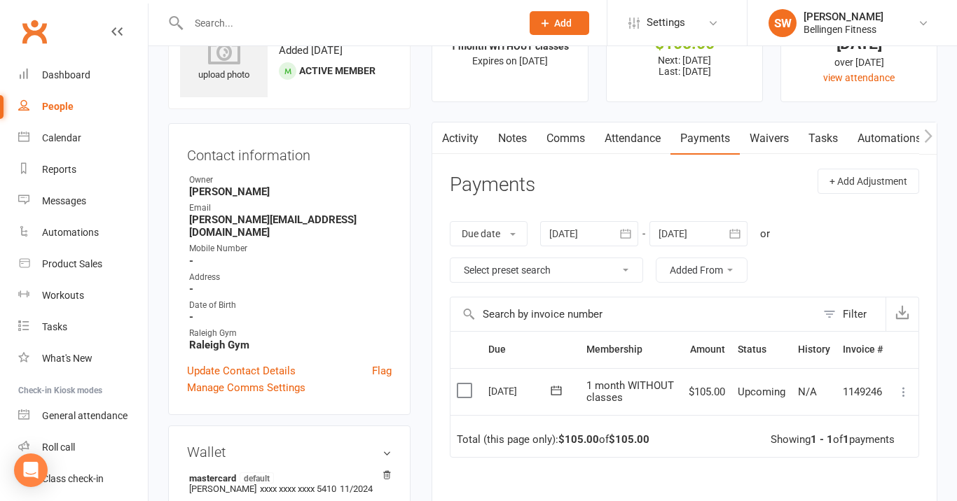
scroll to position [53, 0]
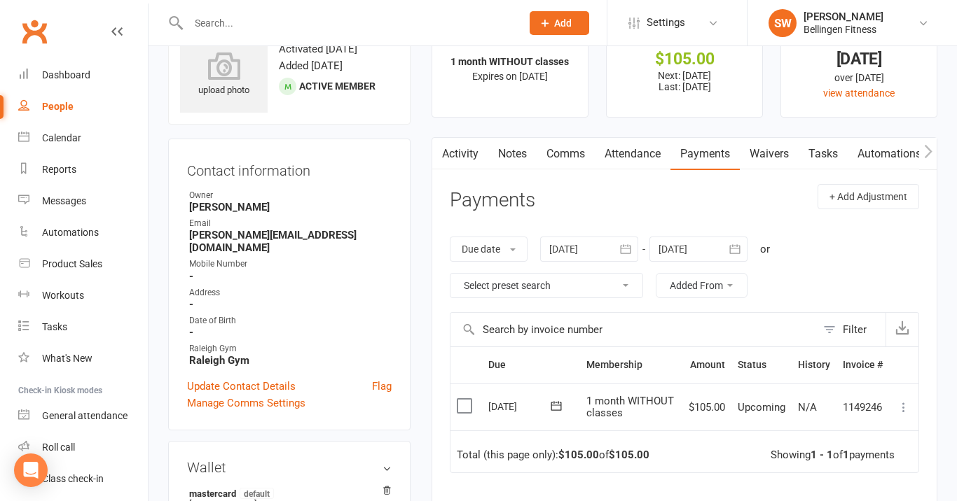
click at [476, 160] on link "Activity" at bounding box center [460, 154] width 56 height 32
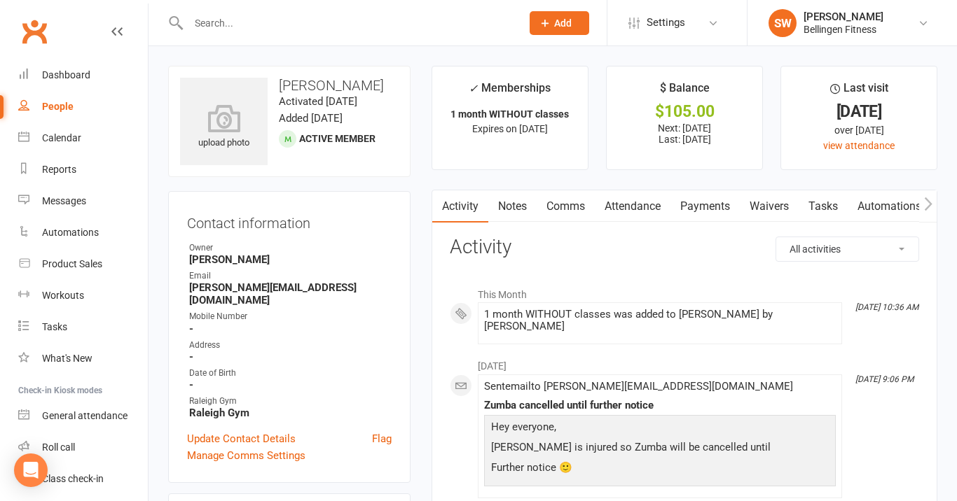
scroll to position [1, 0]
click at [714, 202] on link "Payments" at bounding box center [704, 206] width 69 height 32
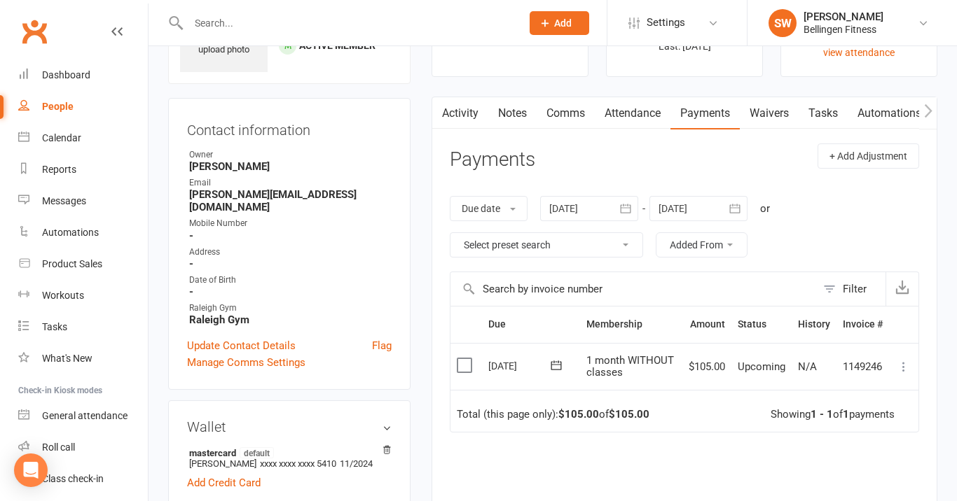
scroll to position [99, 0]
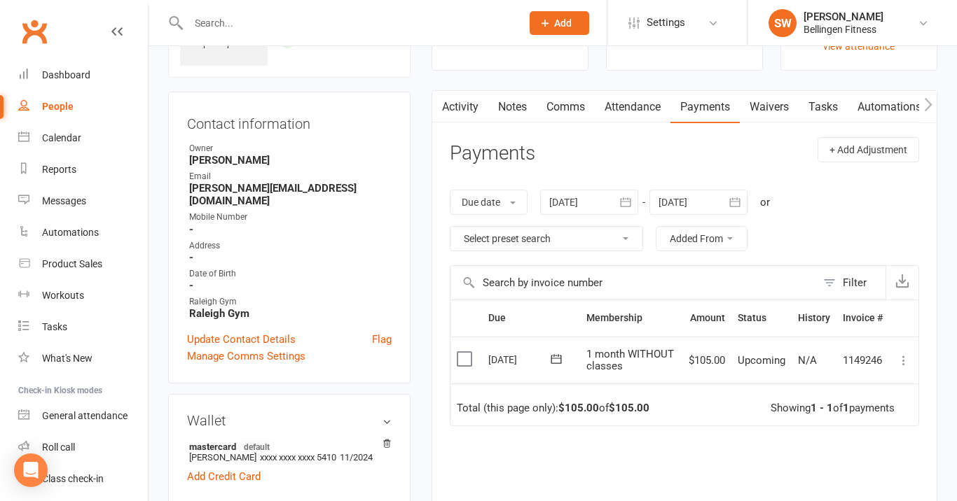
click at [901, 358] on icon at bounding box center [904, 361] width 14 height 14
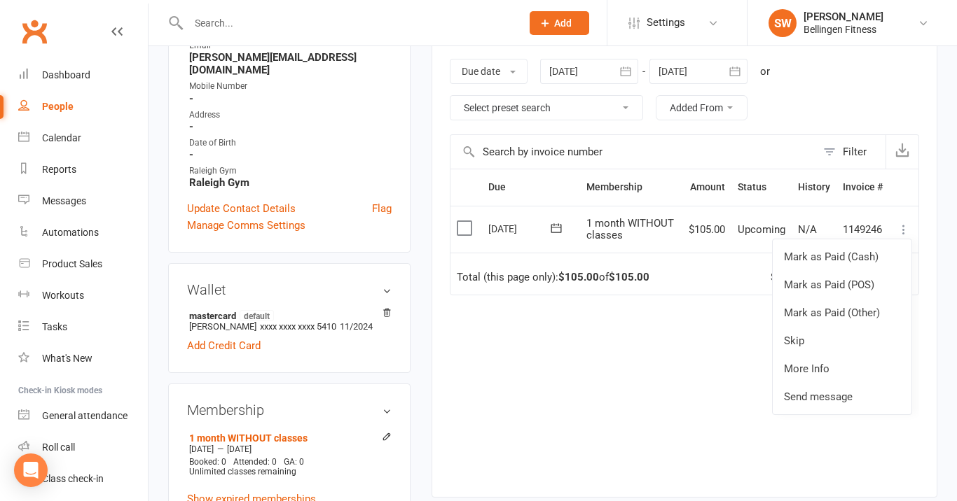
scroll to position [240, 0]
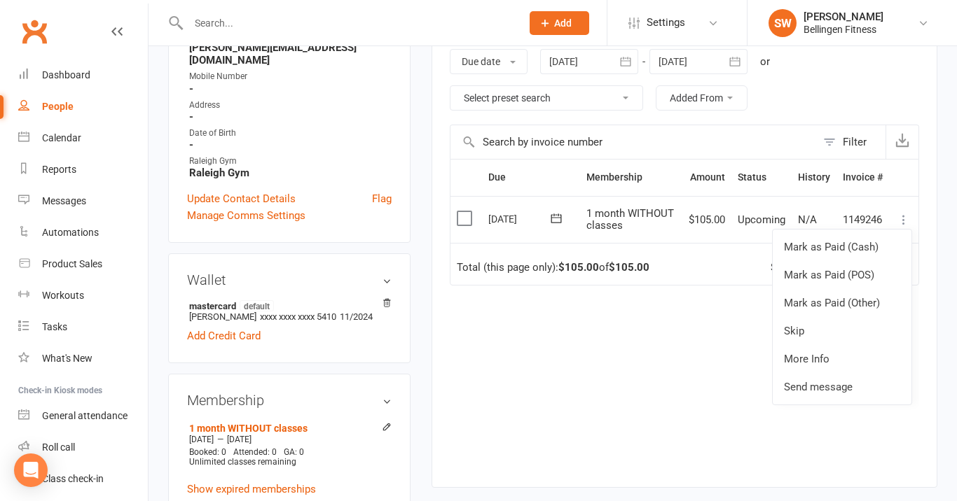
click at [703, 378] on div "Due Contact Membership Amount Status History Invoice # Select this [DATE] [PERS…" at bounding box center [684, 312] width 469 height 307
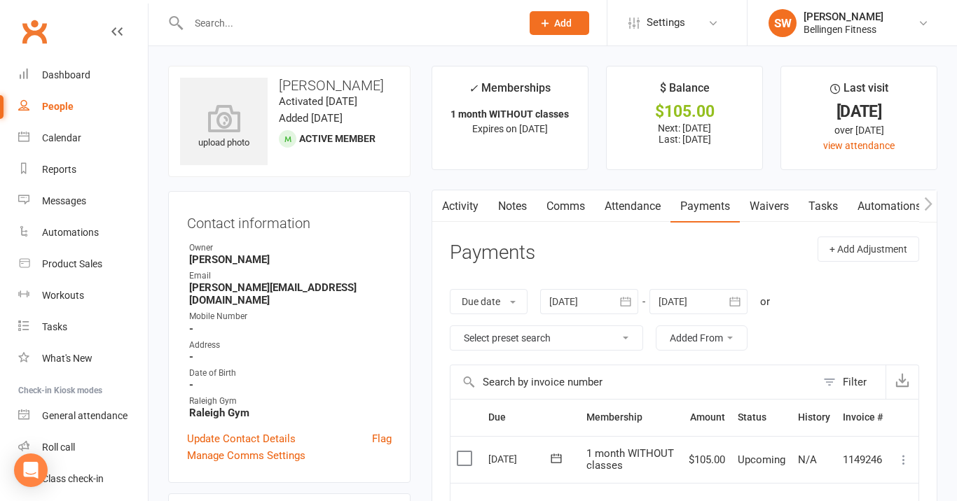
scroll to position [0, 0]
click at [602, 340] on select "Select preset search All failures All skipped payments All pending payments Suc…" at bounding box center [546, 338] width 192 height 24
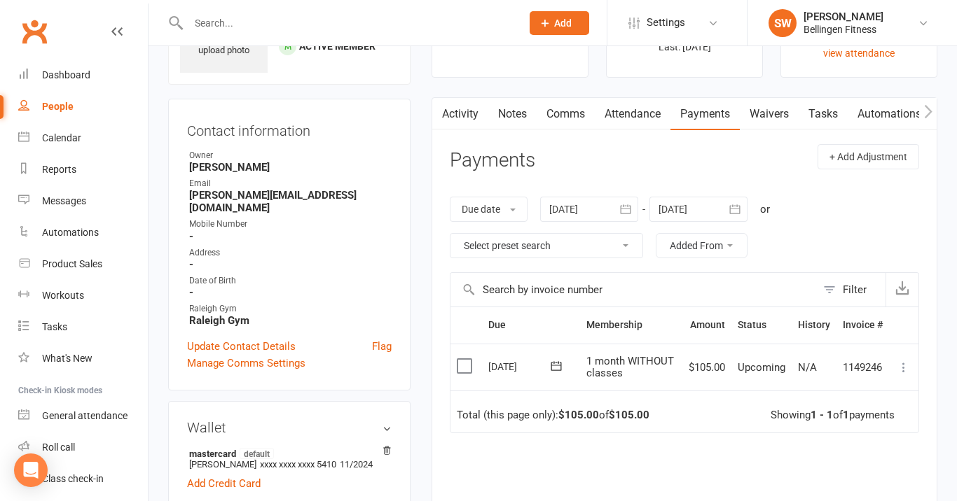
scroll to position [99, 0]
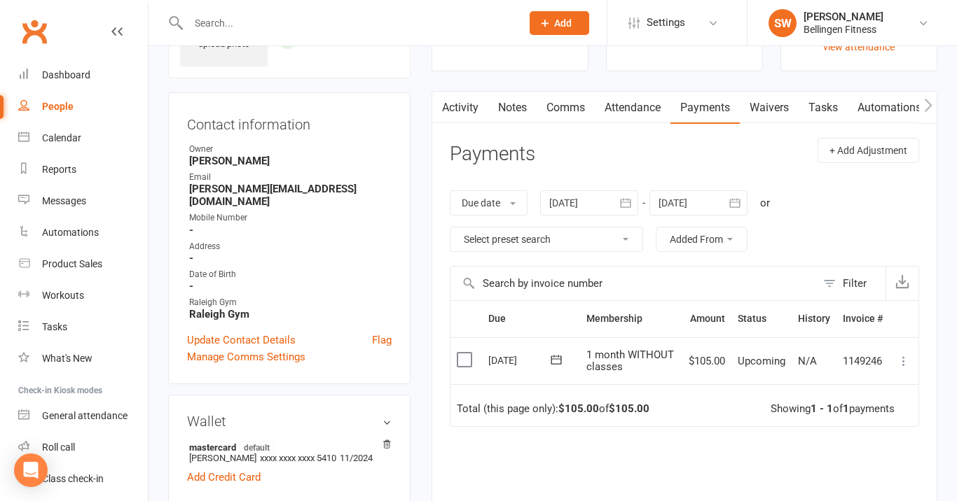
click at [463, 363] on label at bounding box center [466, 360] width 19 height 14
click at [463, 353] on input "checkbox" at bounding box center [461, 353] width 9 height 0
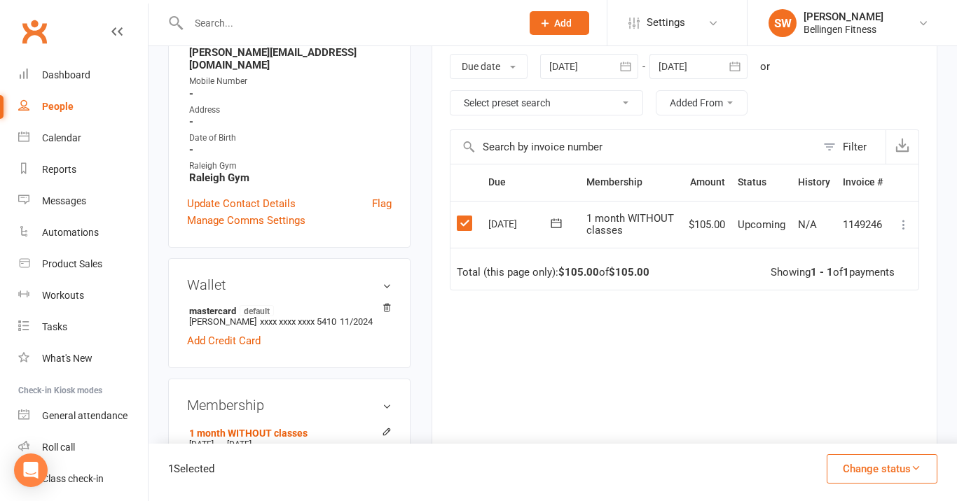
scroll to position [237, 0]
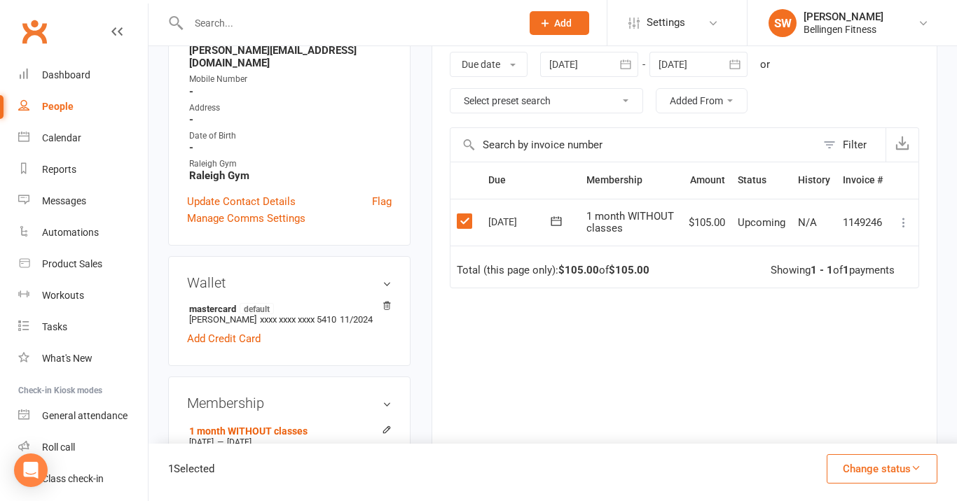
click at [462, 220] on label at bounding box center [466, 221] width 19 height 14
click at [462, 214] on input "checkbox" at bounding box center [461, 214] width 9 height 0
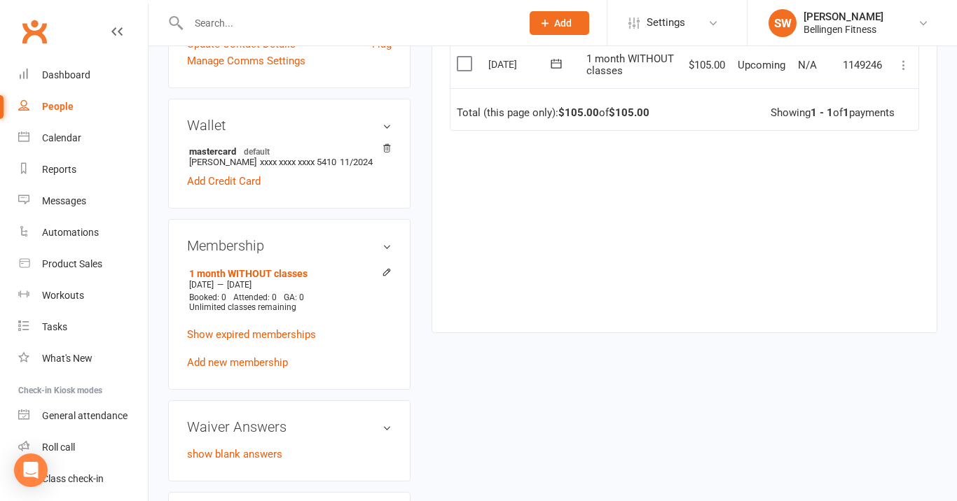
scroll to position [396, 0]
click at [355, 264] on li "1 month WITHOUT classes [DATE] — [DATE] Booked: 0 Attended: 0 GA: 0 Unlimited c…" at bounding box center [289, 289] width 206 height 52
click at [389, 266] on icon at bounding box center [387, 271] width 10 height 10
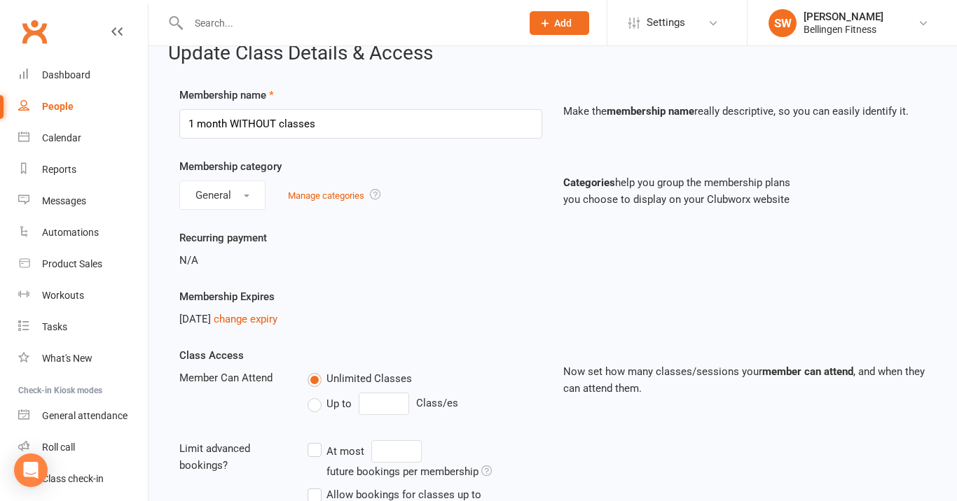
scroll to position [15, 0]
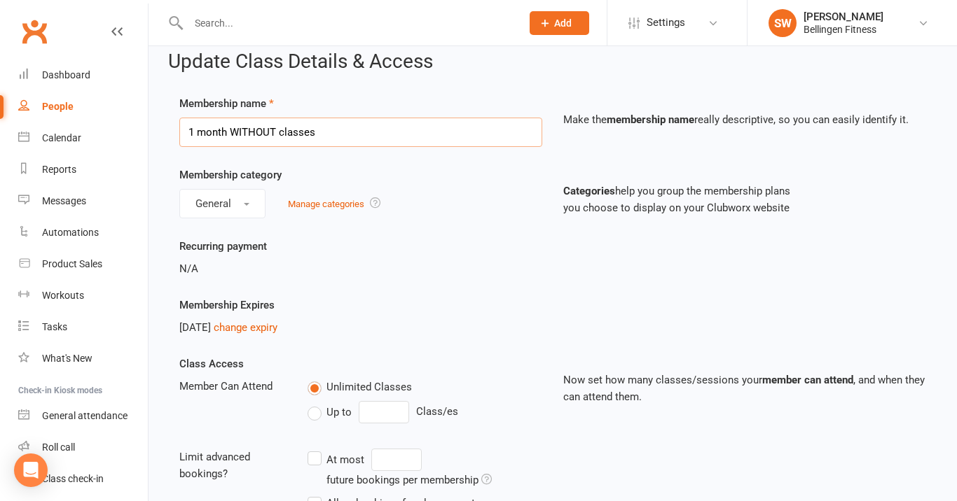
click at [459, 121] on input "1 month WITHOUT classes" at bounding box center [360, 132] width 363 height 29
click at [459, 139] on input "1 month WITHOUT classes" at bounding box center [360, 132] width 363 height 29
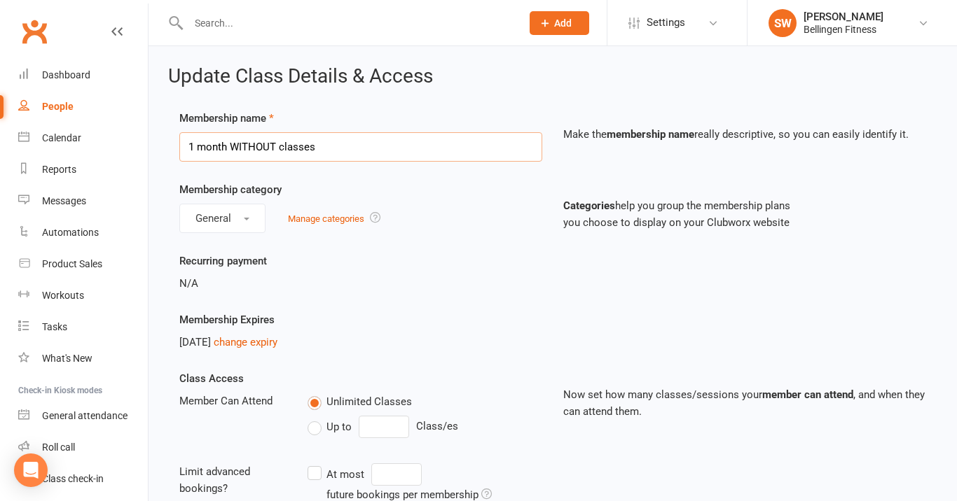
scroll to position [0, 0]
click at [249, 222] on button "General" at bounding box center [222, 218] width 86 height 29
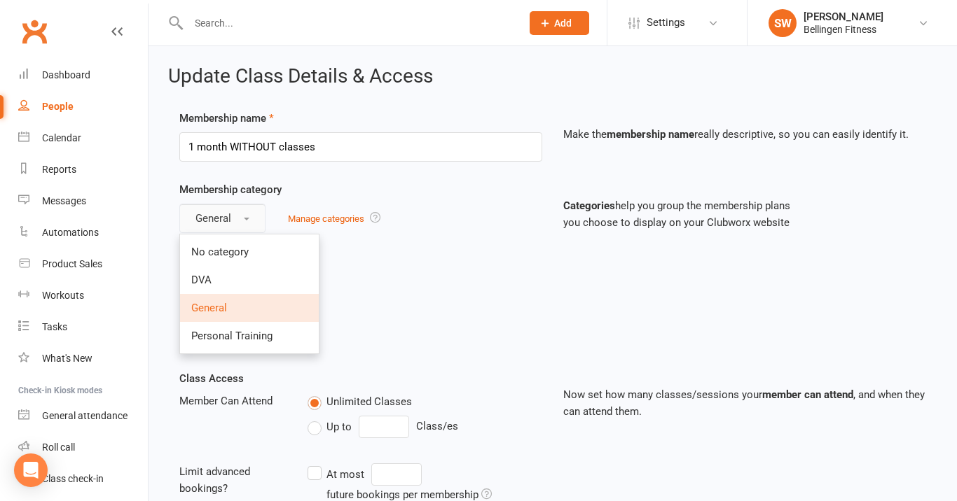
click at [247, 221] on button "General" at bounding box center [222, 218] width 86 height 29
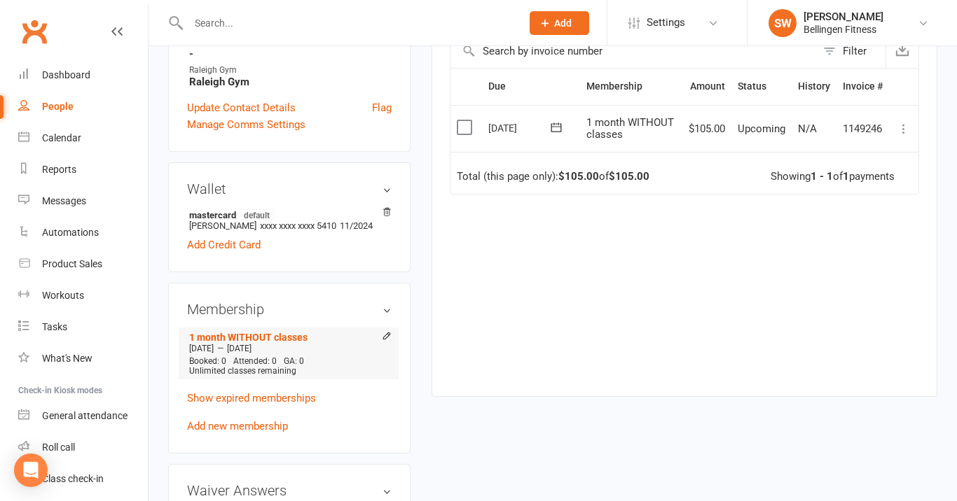
scroll to position [333, 0]
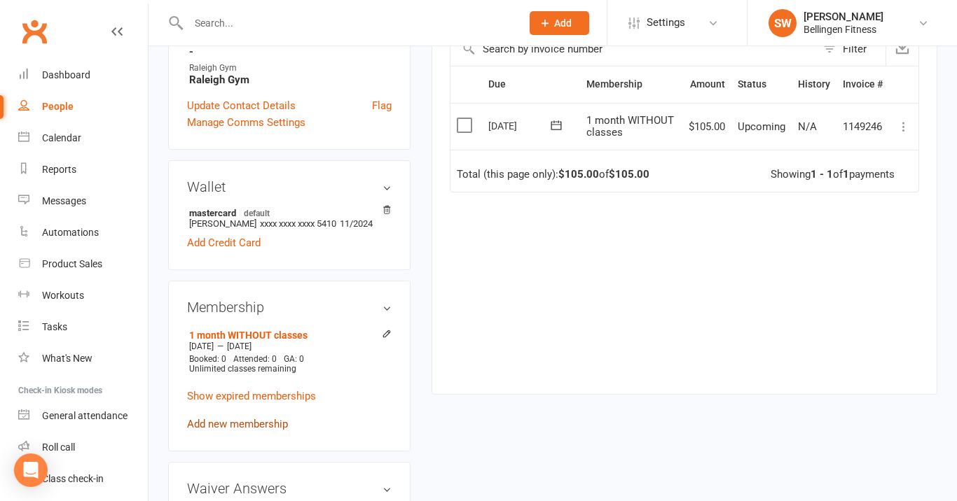
click at [277, 418] on link "Add new membership" at bounding box center [237, 424] width 101 height 13
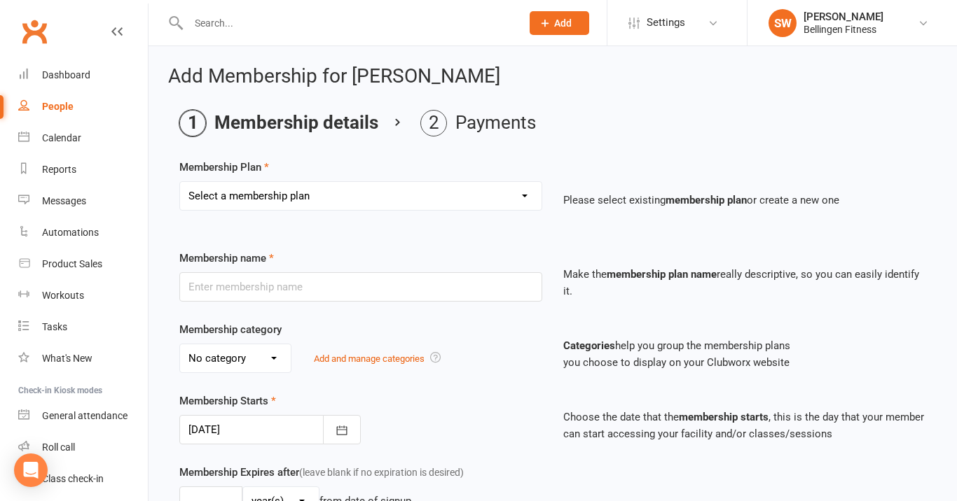
click at [525, 193] on select "Select a membership plan Create new Membership Plan Gym membership WITH classes…" at bounding box center [360, 196] width 361 height 28
select select "12"
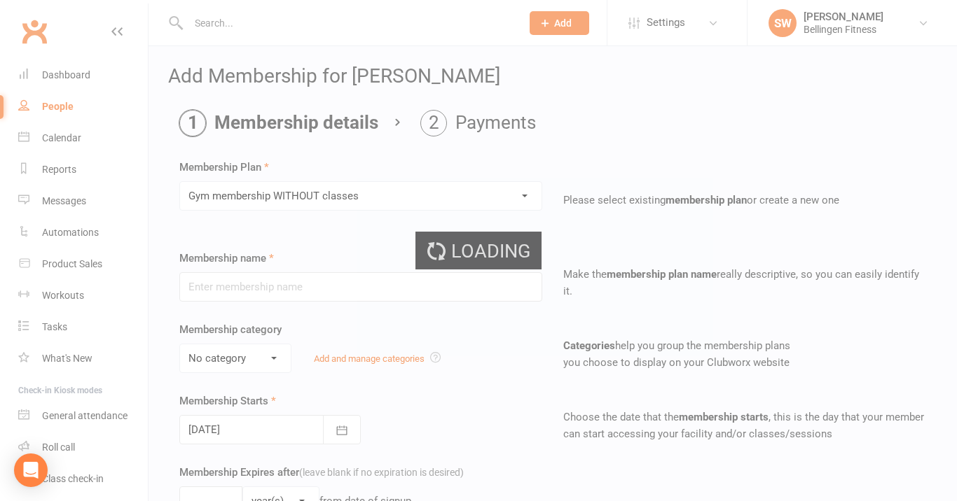
type input "Gym membership WITHOUT classes"
select select "1"
type input "0"
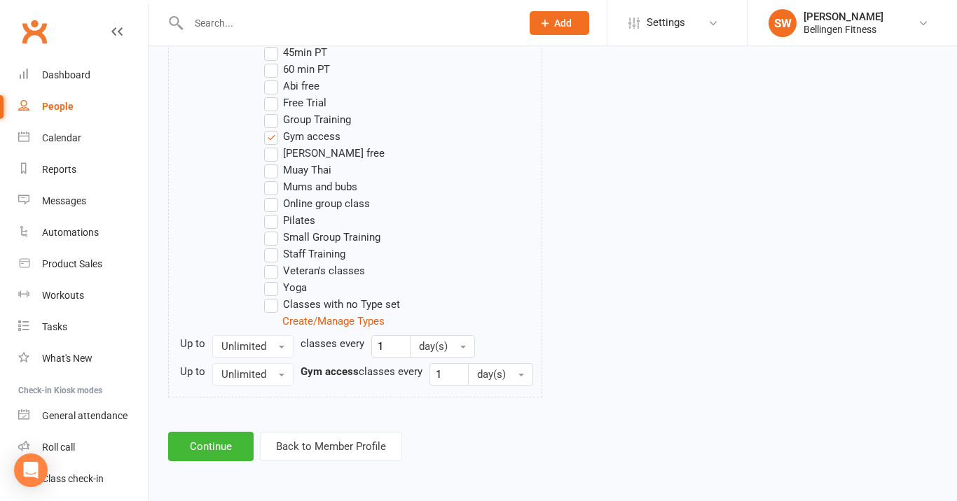
scroll to position [782, 0]
click at [231, 432] on button "Continue" at bounding box center [210, 446] width 85 height 29
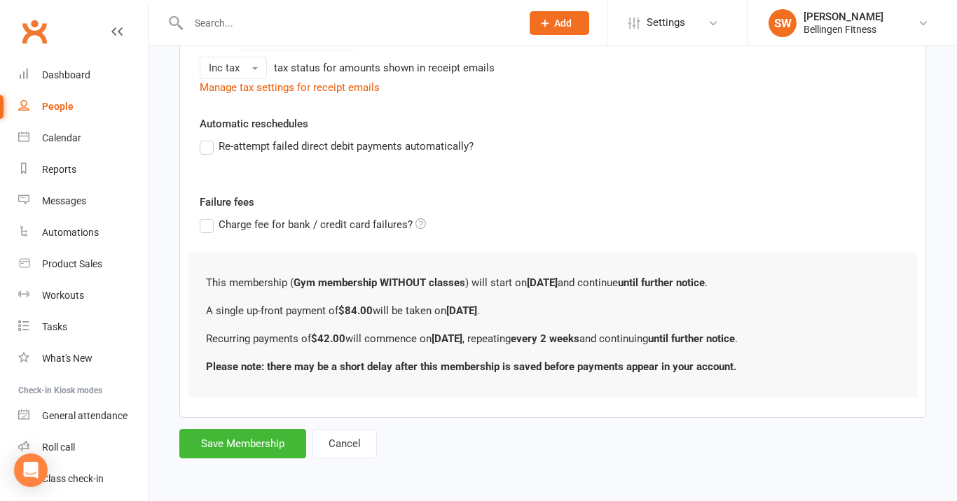
scroll to position [500, 0]
click at [265, 434] on button "Save Membership" at bounding box center [242, 443] width 127 height 29
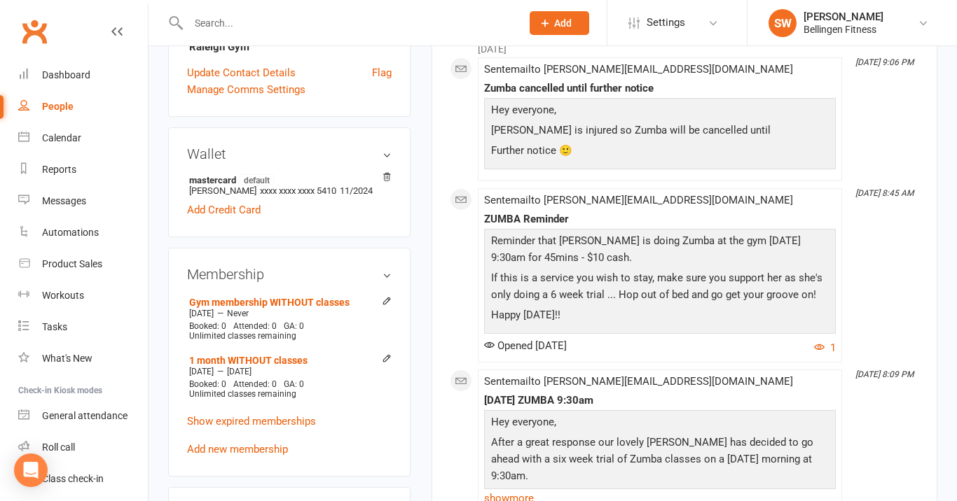
scroll to position [367, 0]
click at [385, 296] on icon at bounding box center [387, 301] width 10 height 10
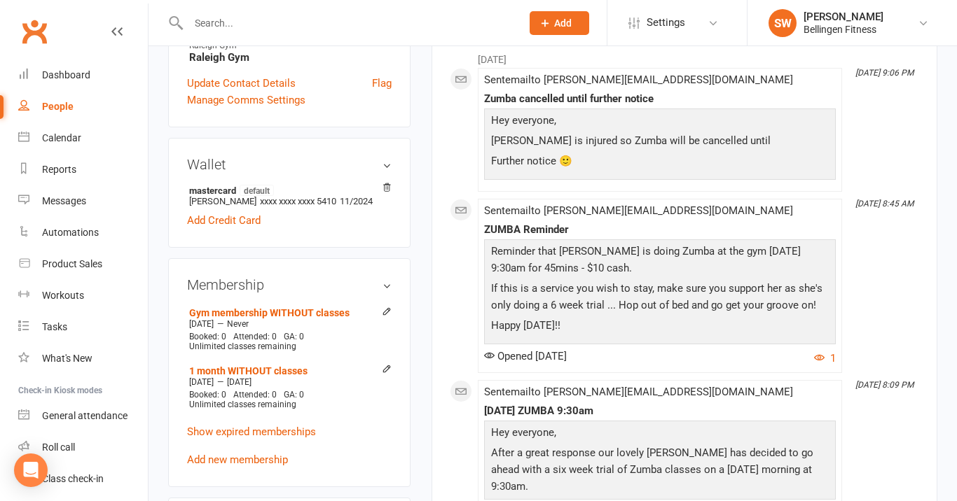
scroll to position [361, 0]
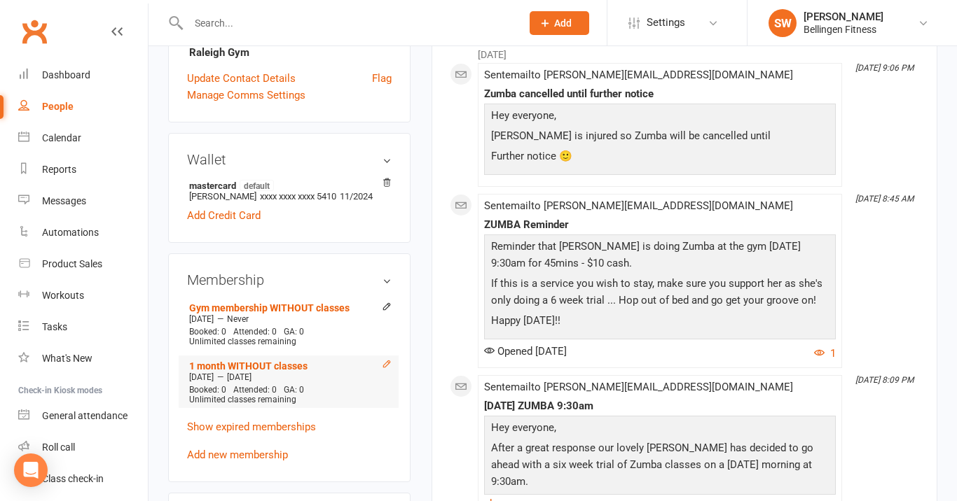
click at [387, 361] on icon at bounding box center [386, 364] width 6 height 6
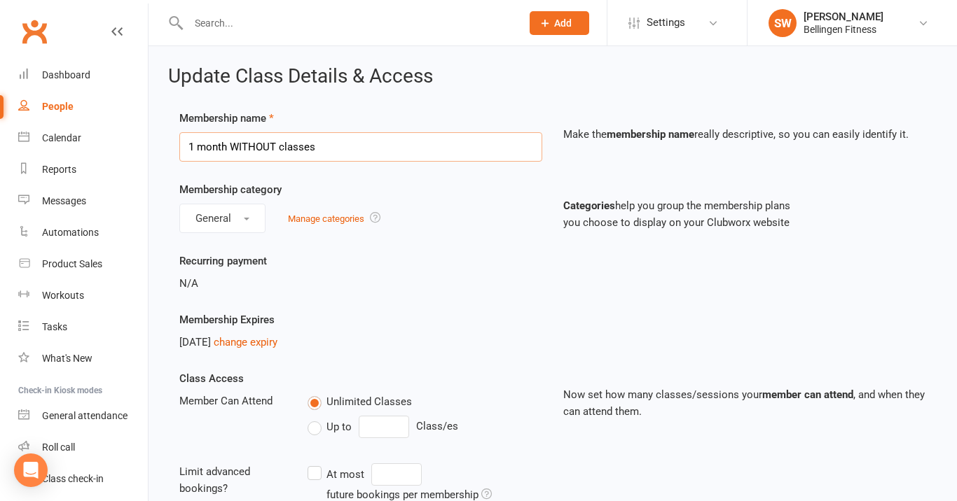
click at [369, 150] on input "1 month WITHOUT classes" at bounding box center [360, 146] width 363 height 29
type input "1"
click at [554, 302] on div "Recurring payment N/A" at bounding box center [553, 282] width 768 height 59
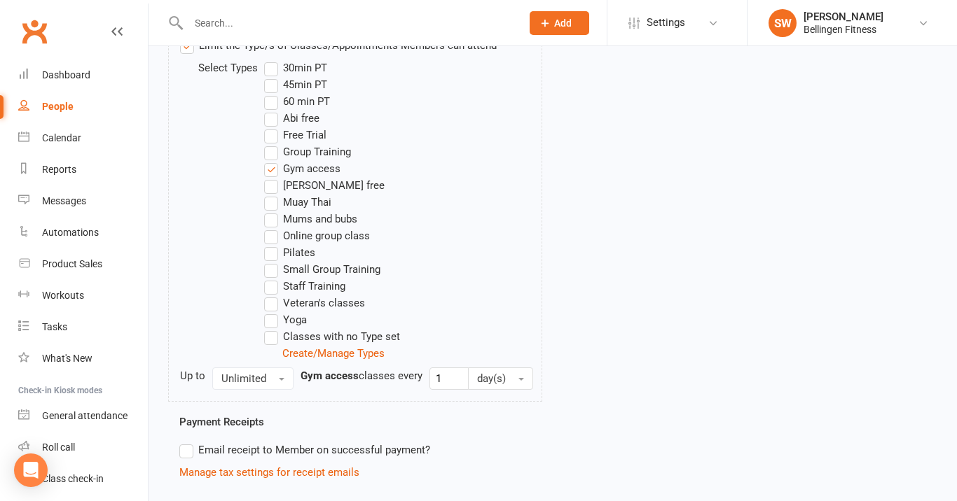
scroll to position [561, 0]
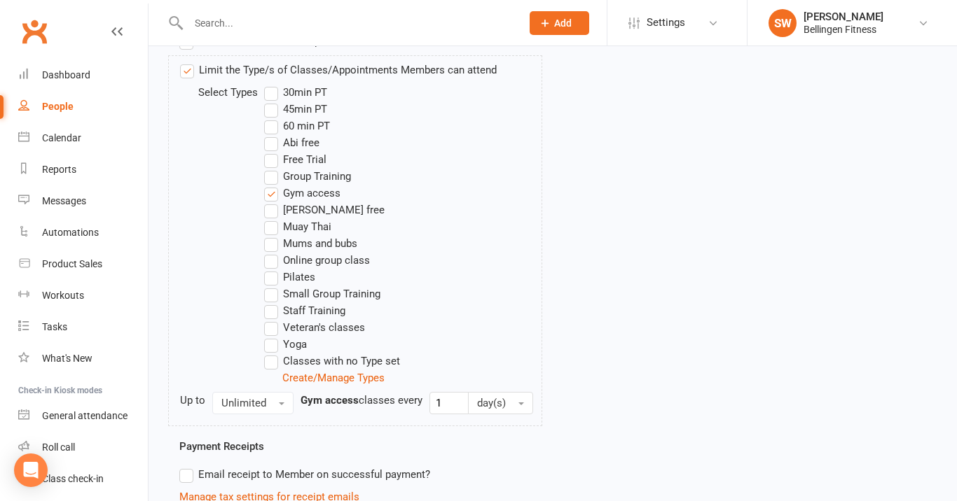
click at [275, 195] on label "Gym access" at bounding box center [302, 193] width 76 height 17
click at [273, 185] on input "Gym access" at bounding box center [268, 185] width 9 height 0
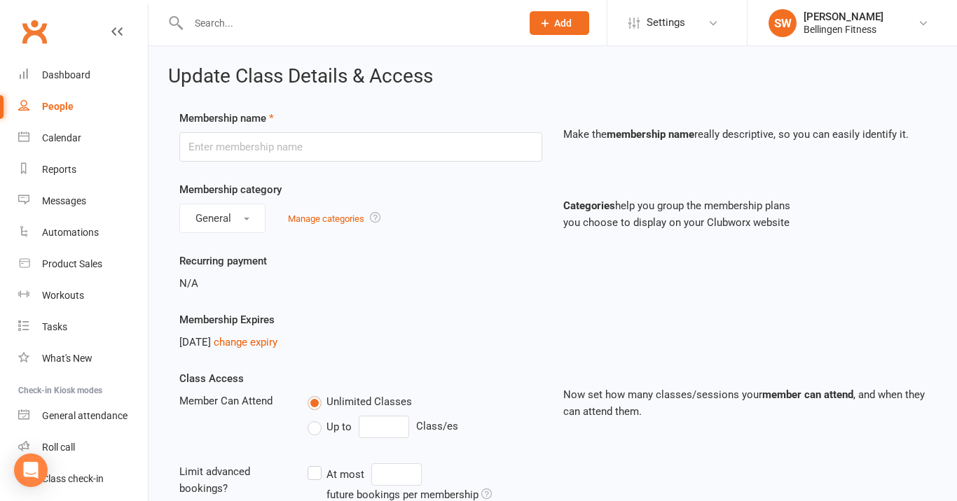
scroll to position [0, 0]
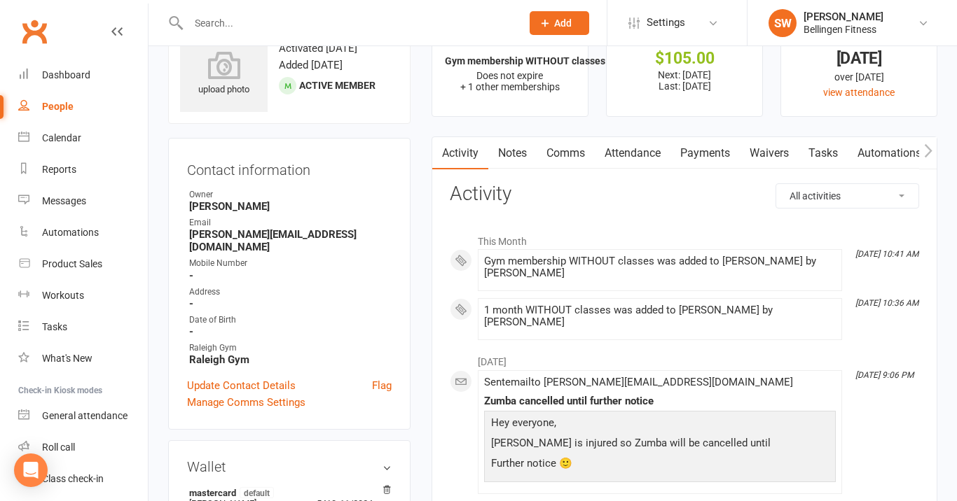
scroll to position [57, 0]
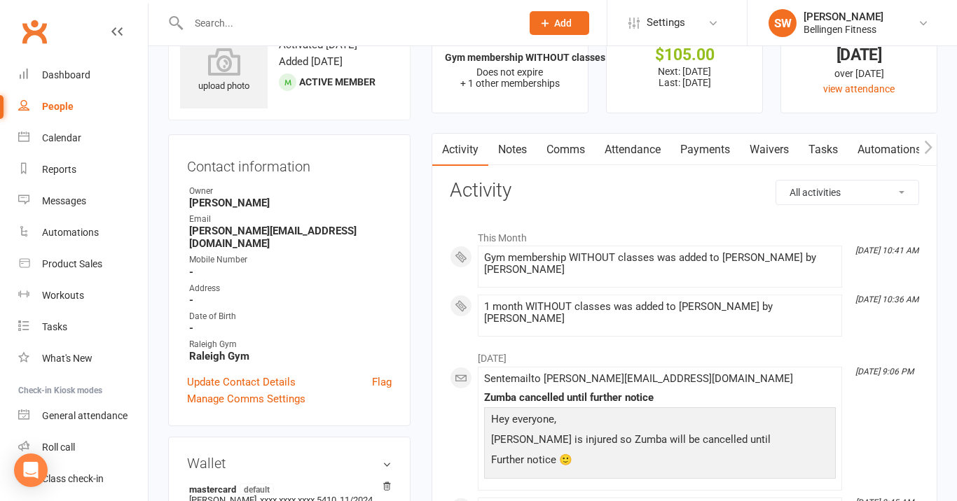
click at [607, 305] on div "1 month WITHOUT classes was added to [PERSON_NAME] by [PERSON_NAME]" at bounding box center [660, 313] width 352 height 24
click at [484, 301] on span at bounding box center [484, 301] width 0 height 0
drag, startPoint x: 624, startPoint y: 305, endPoint x: 607, endPoint y: 332, distance: 31.9
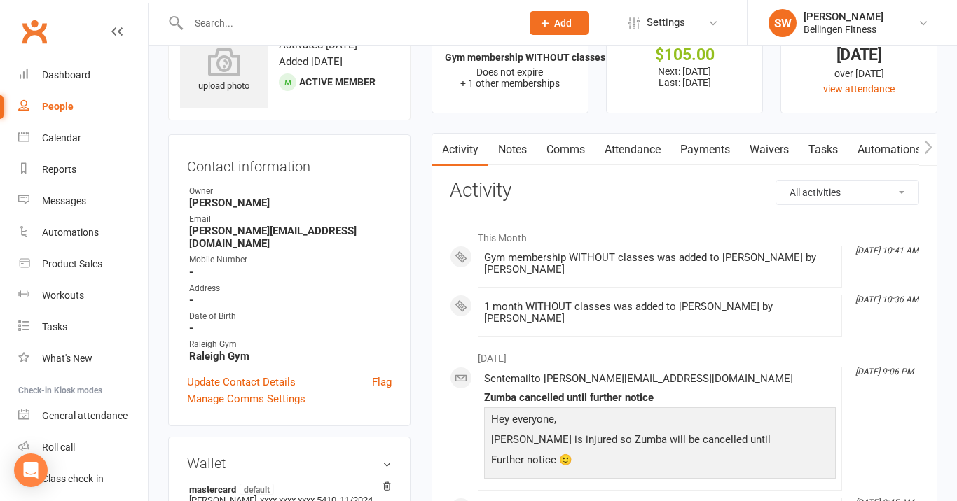
click at [591, 310] on div "1 month WITHOUT classes was added to [PERSON_NAME] by [PERSON_NAME]" at bounding box center [660, 313] width 352 height 24
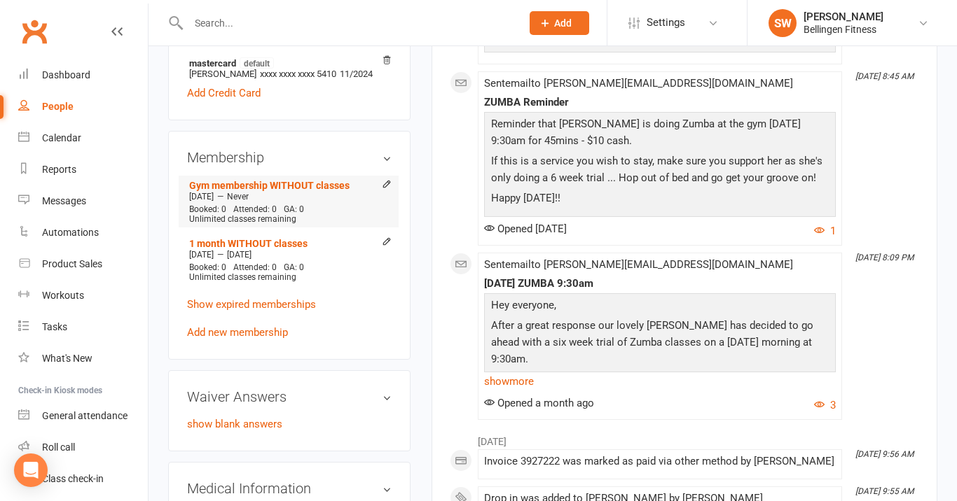
scroll to position [485, 0]
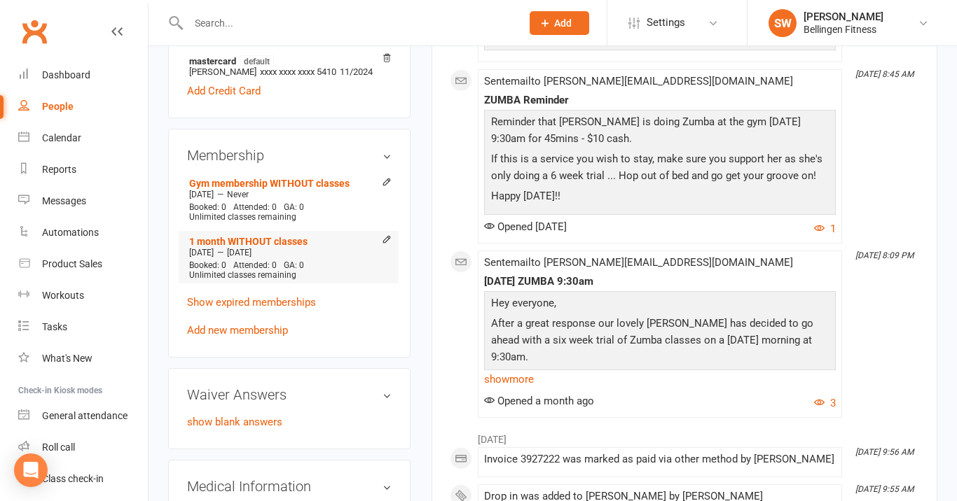
click at [239, 261] on span "Attended: 0" at bounding box center [254, 266] width 43 height 10
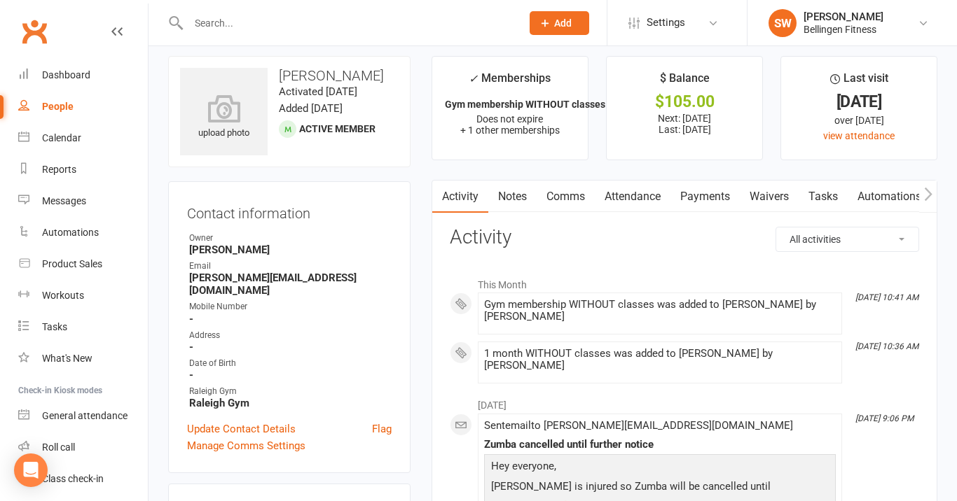
scroll to position [0, 0]
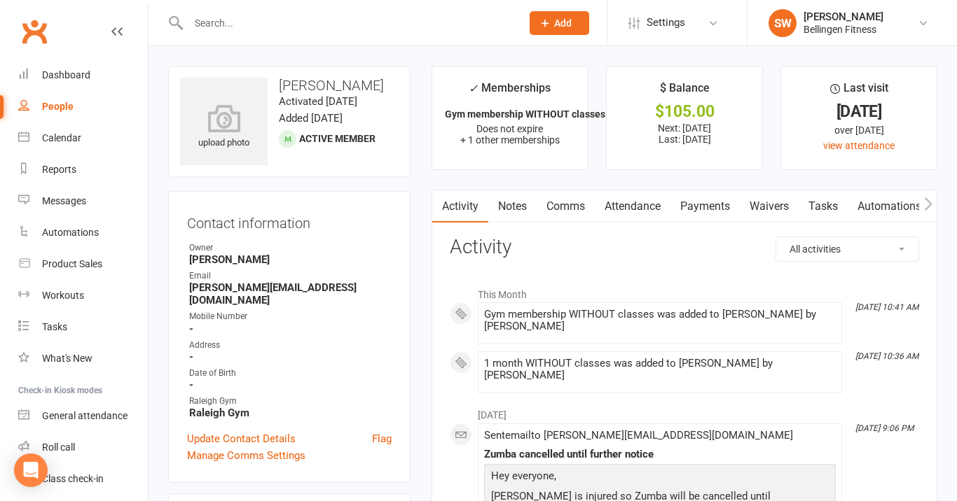
click at [618, 362] on div "1 month WITHOUT classes was added to [PERSON_NAME] by [PERSON_NAME]" at bounding box center [660, 370] width 352 height 24
click at [619, 401] on li "[DATE]" at bounding box center [684, 412] width 469 height 22
click at [873, 202] on link "Automations" at bounding box center [888, 207] width 83 height 32
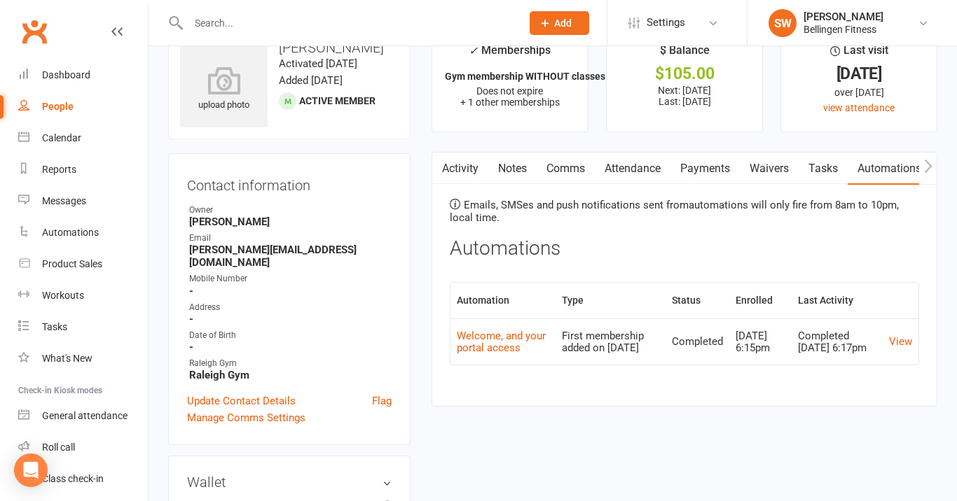
scroll to position [39, 0]
click at [834, 161] on link "Tasks" at bounding box center [822, 168] width 49 height 32
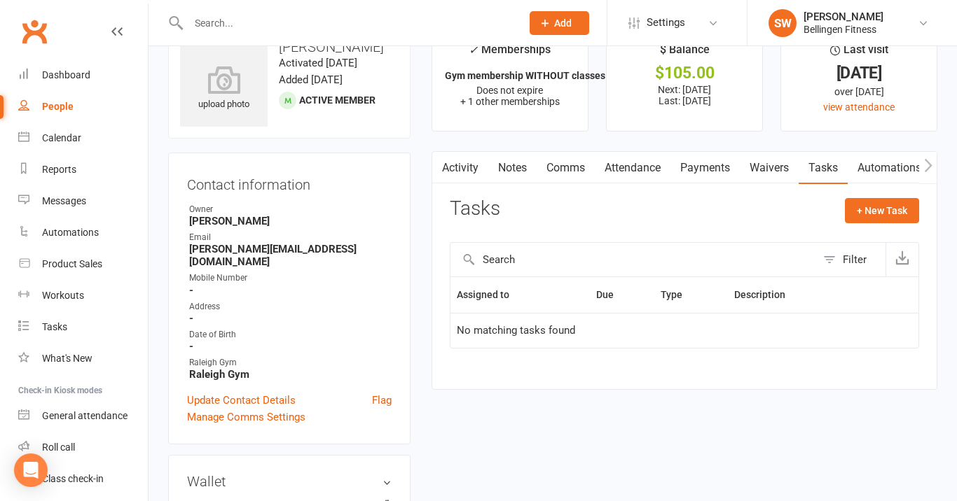
click at [775, 164] on link "Waivers" at bounding box center [769, 168] width 59 height 32
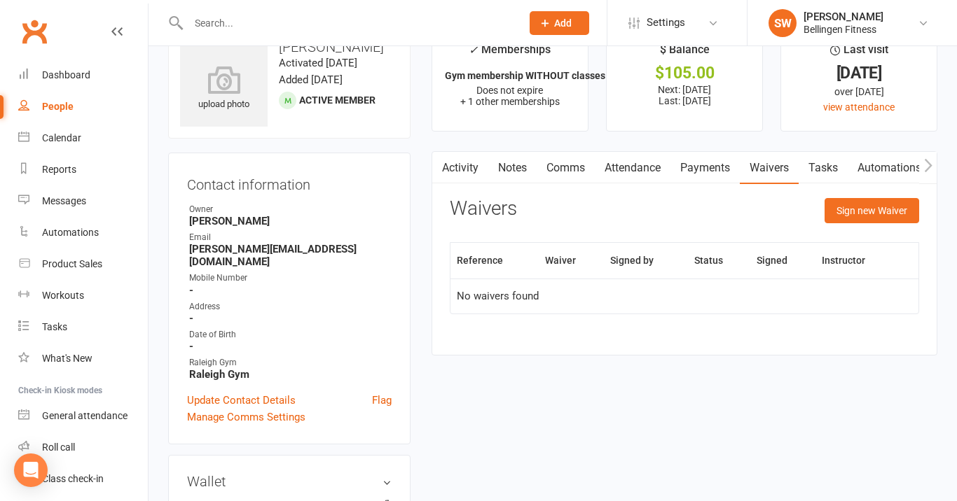
click at [693, 166] on link "Payments" at bounding box center [704, 168] width 69 height 32
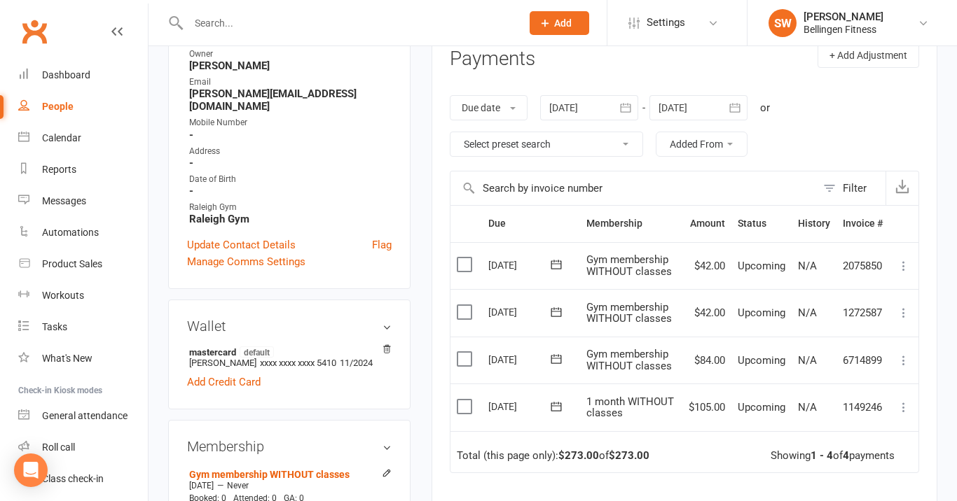
scroll to position [197, 0]
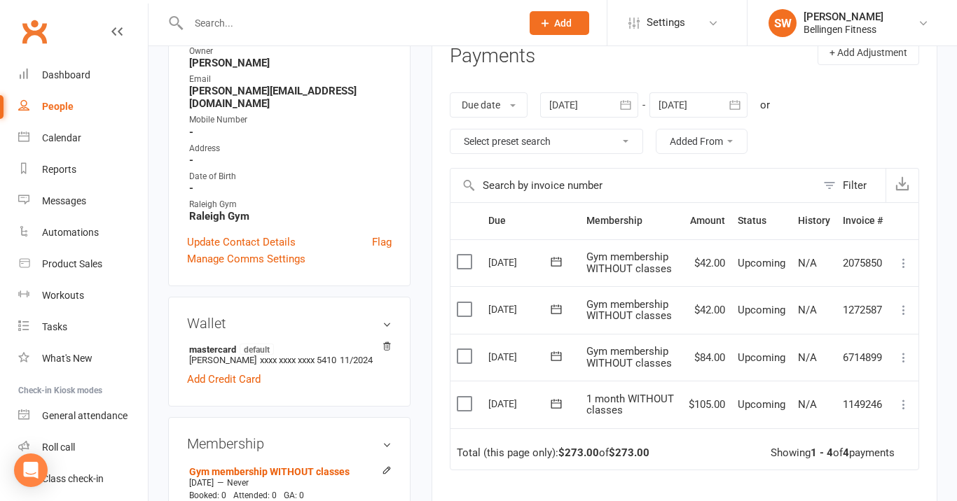
click at [467, 397] on label at bounding box center [466, 404] width 19 height 14
click at [466, 397] on input "checkbox" at bounding box center [461, 397] width 9 height 0
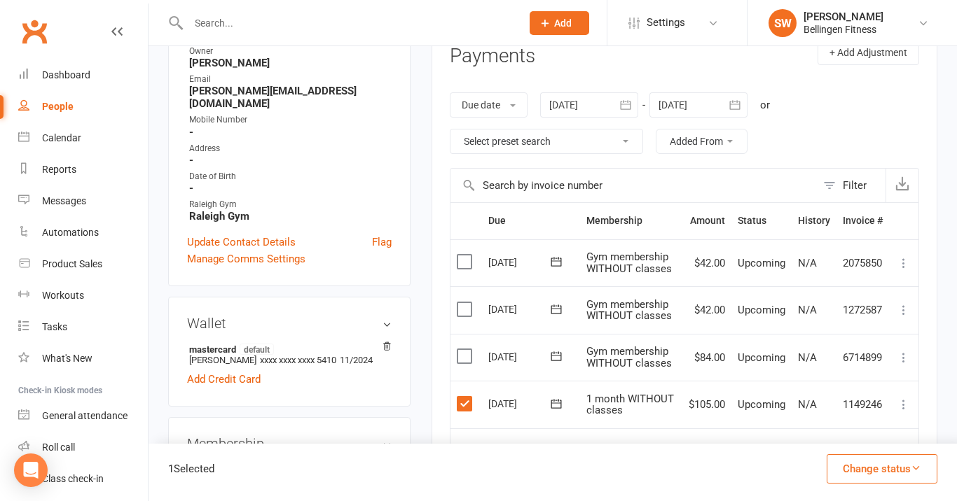
click at [461, 351] on label at bounding box center [466, 357] width 19 height 14
click at [461, 350] on input "checkbox" at bounding box center [461, 350] width 9 height 0
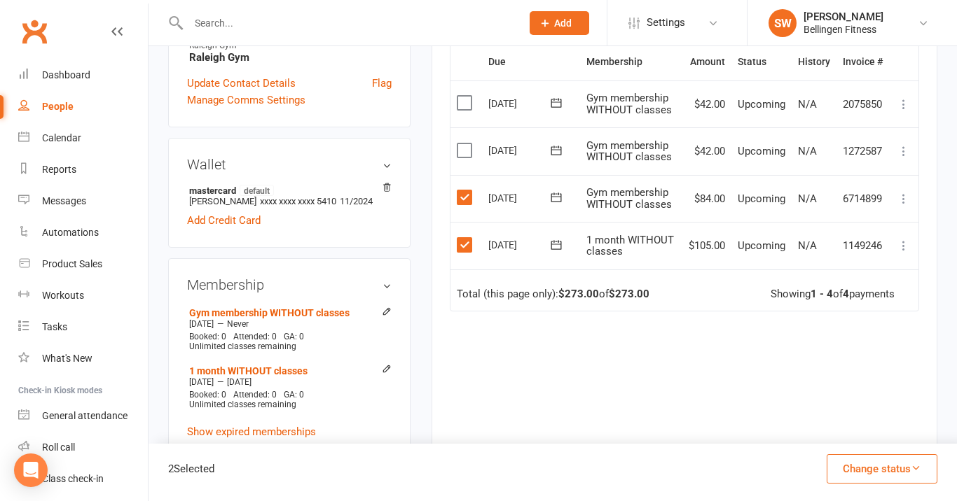
scroll to position [361, 0]
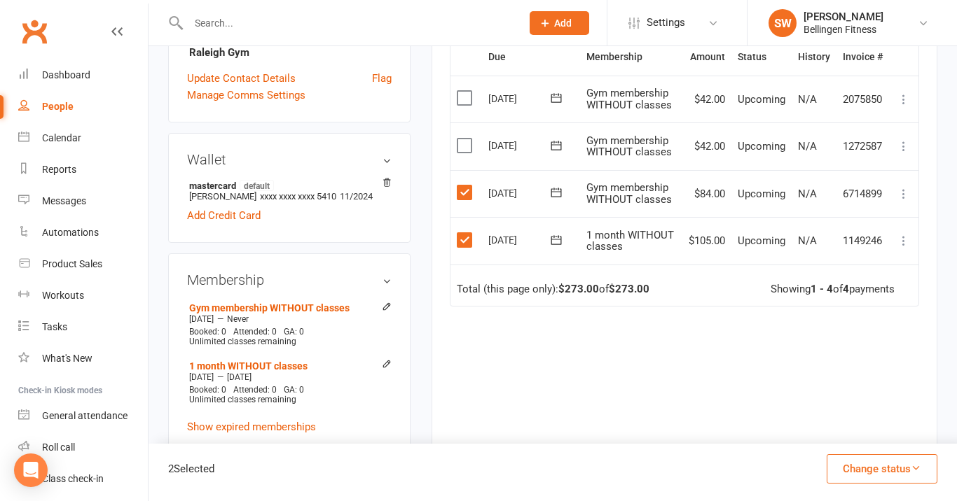
click at [918, 465] on icon "button" at bounding box center [916, 468] width 11 height 11
click at [705, 366] on div "Due Contact Membership Amount Status History Invoice # Select this [DATE] [PERS…" at bounding box center [684, 263] width 469 height 449
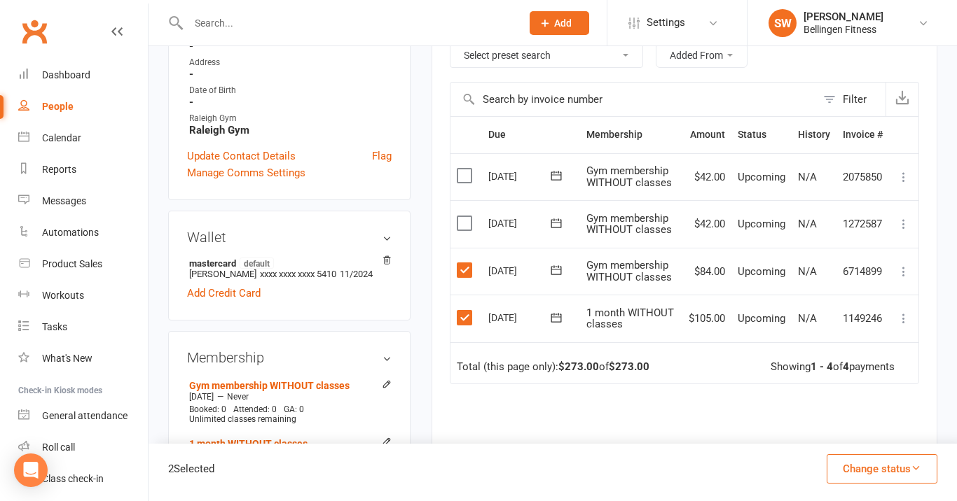
scroll to position [256, 0]
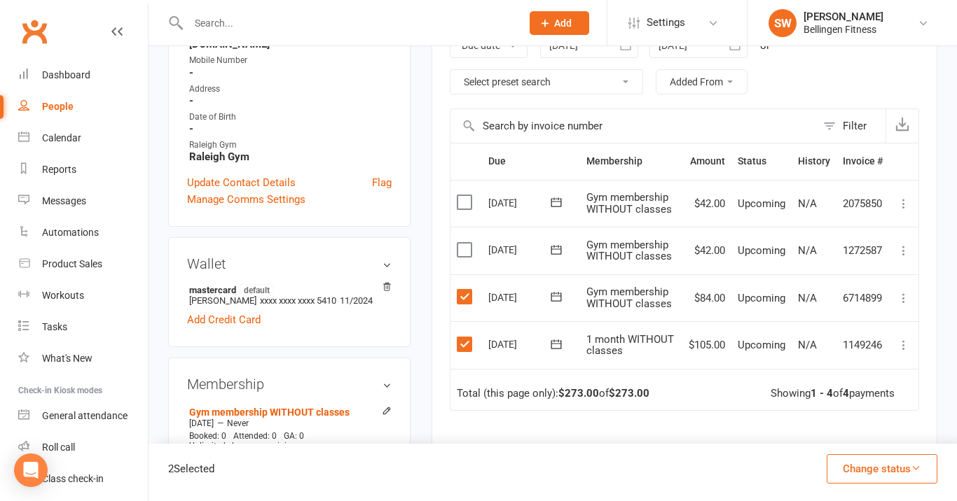
click at [461, 338] on label at bounding box center [466, 345] width 19 height 14
click at [461, 338] on input "checkbox" at bounding box center [461, 338] width 9 height 0
click at [464, 295] on label at bounding box center [466, 297] width 19 height 14
click at [464, 290] on input "checkbox" at bounding box center [461, 290] width 9 height 0
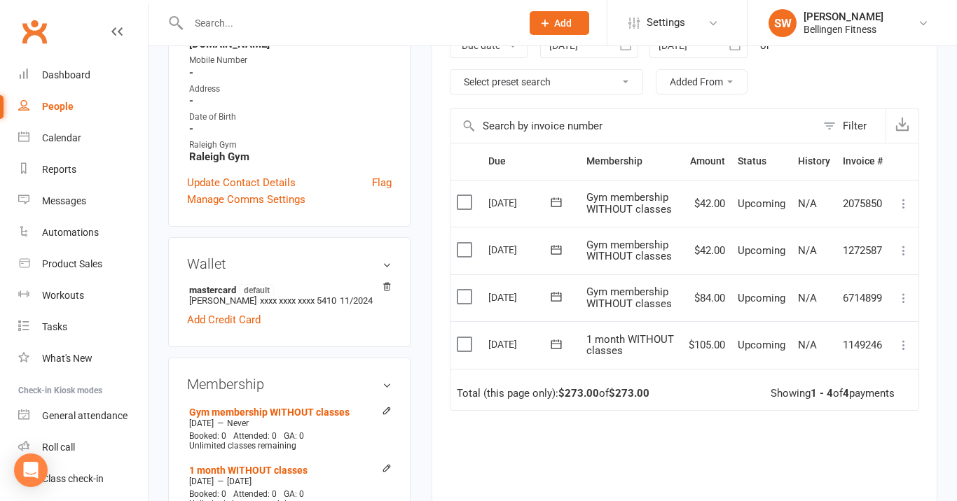
click at [899, 293] on icon at bounding box center [904, 298] width 14 height 14
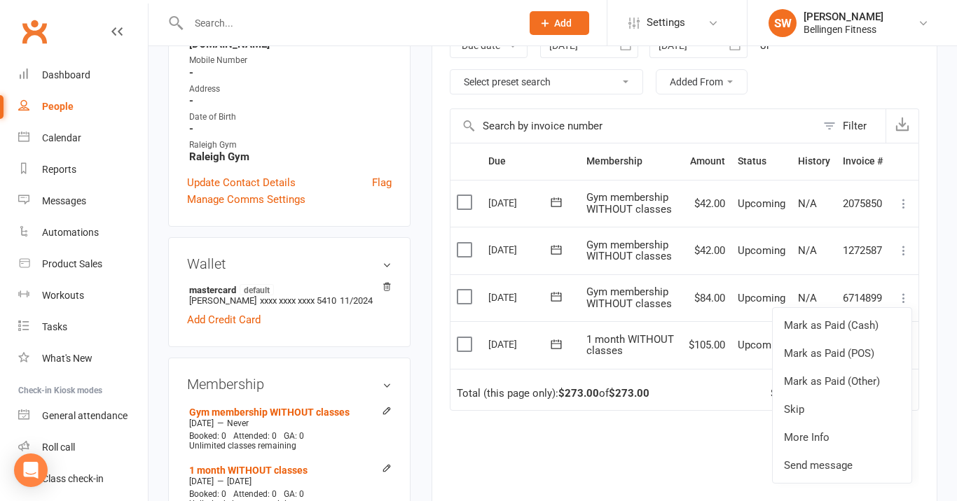
click at [698, 452] on div "Due Contact Membership Amount Status History Invoice # Select this [DATE] [PERS…" at bounding box center [684, 367] width 469 height 449
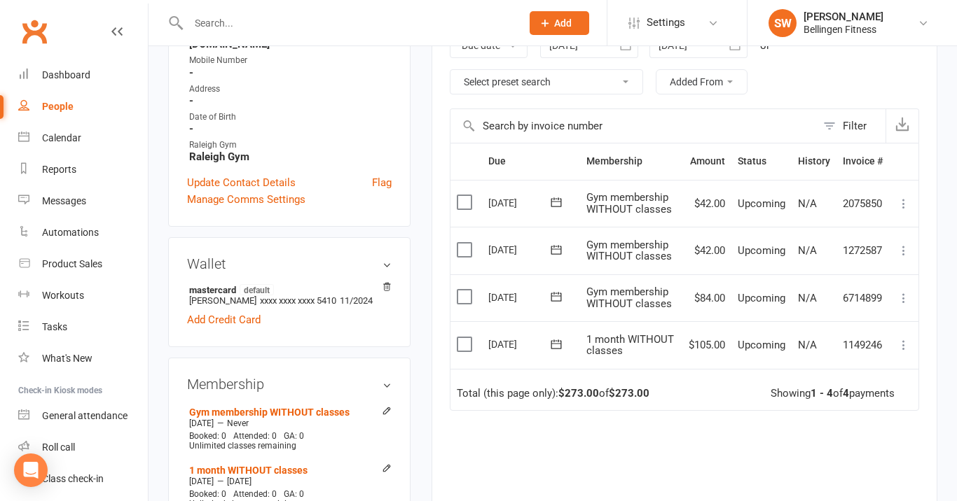
click at [904, 291] on icon at bounding box center [904, 298] width 14 height 14
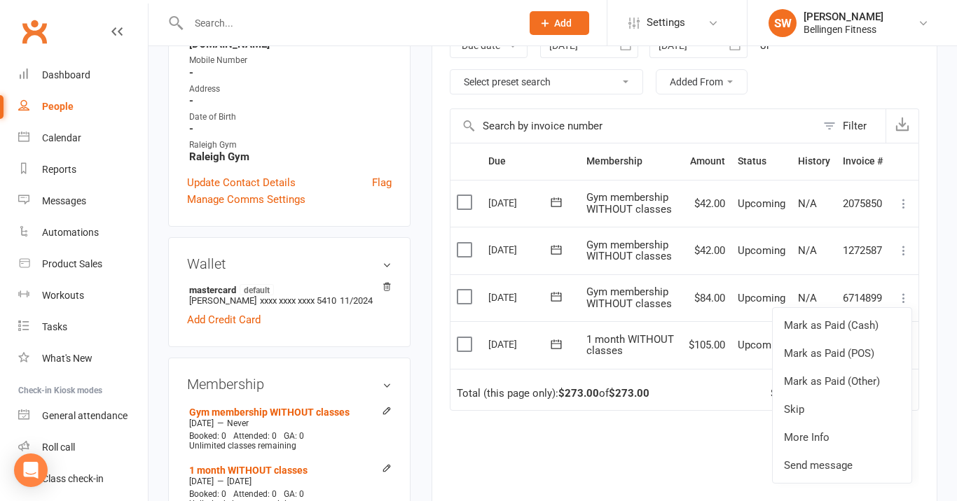
click at [676, 457] on div "Due Contact Membership Amount Status History Invoice # Select this [DATE] [PERS…" at bounding box center [684, 367] width 469 height 449
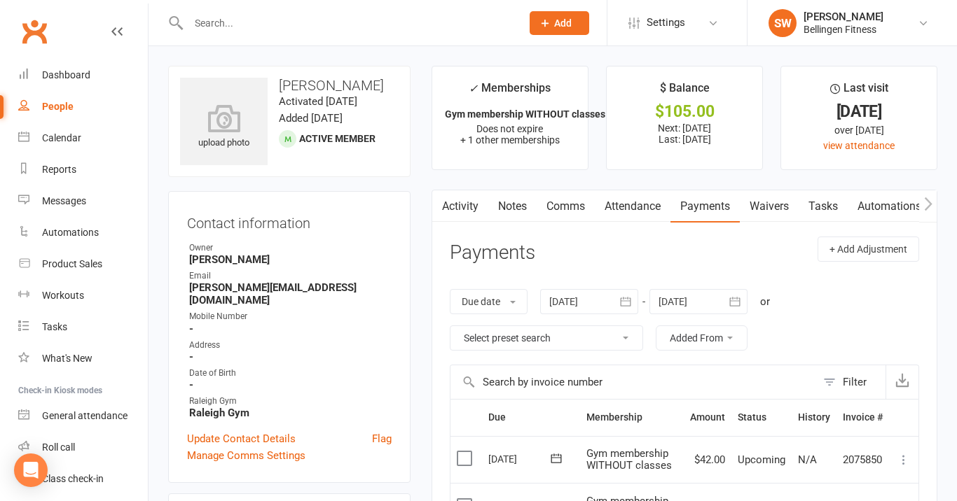
scroll to position [0, 0]
click at [363, 14] on input "text" at bounding box center [347, 23] width 327 height 20
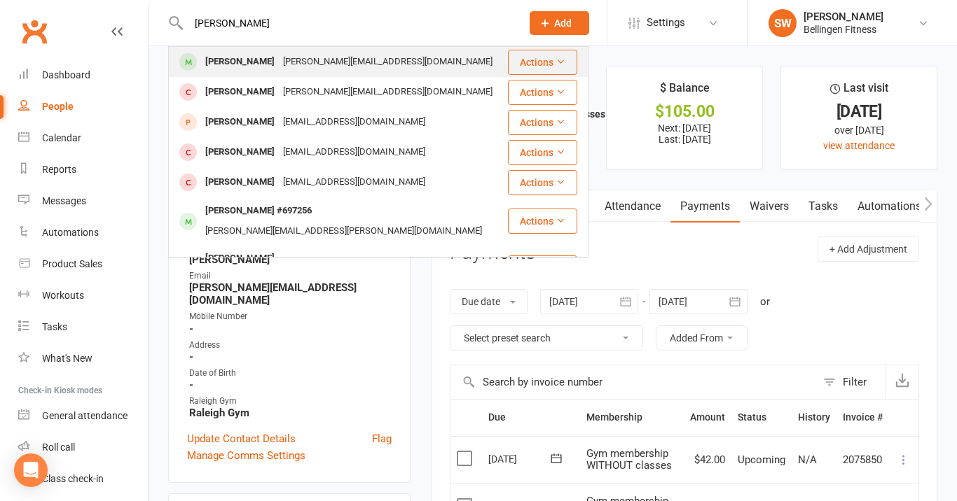
type input "[PERSON_NAME]"
click at [558, 60] on icon at bounding box center [560, 62] width 10 height 10
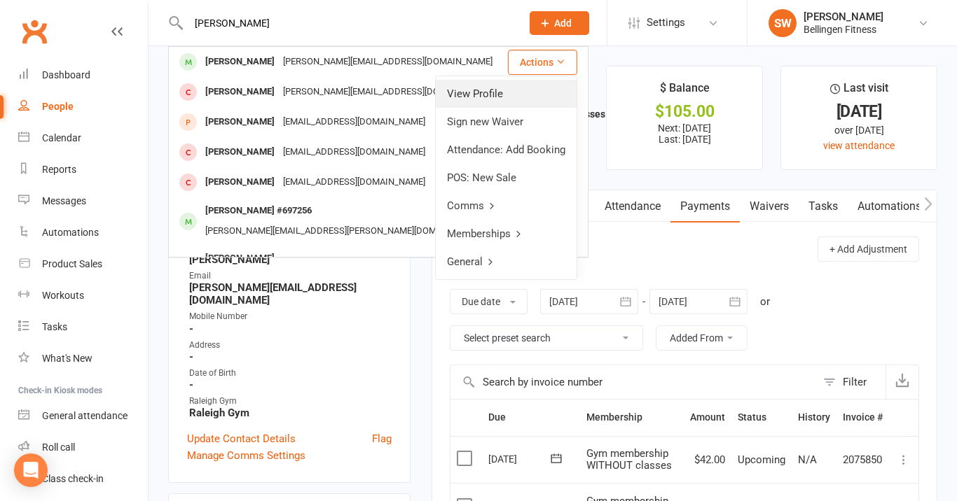
click at [526, 98] on link "View Profile" at bounding box center [506, 94] width 141 height 28
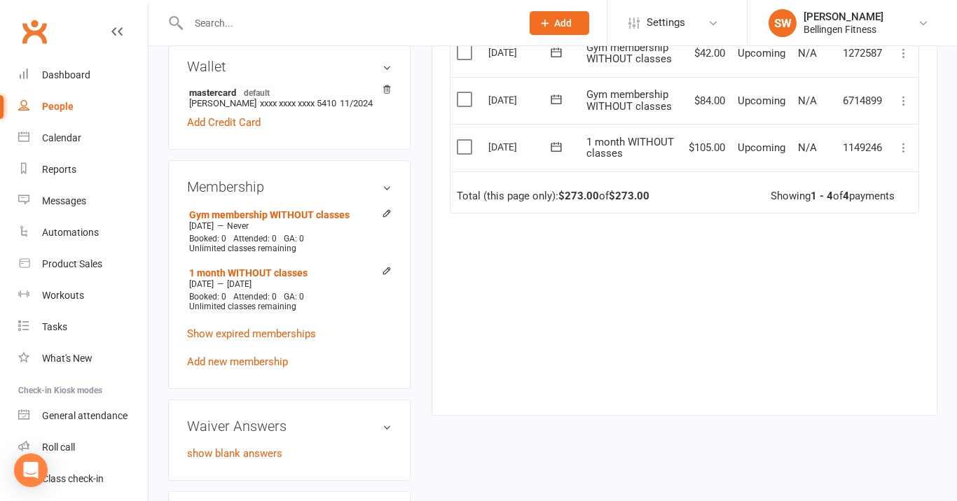
scroll to position [458, 0]
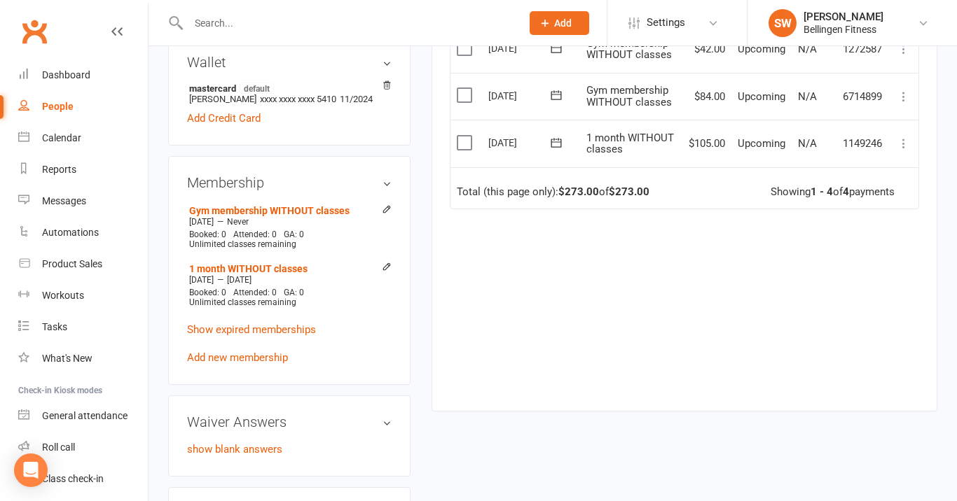
click at [389, 175] on h3 "Membership" at bounding box center [289, 182] width 205 height 15
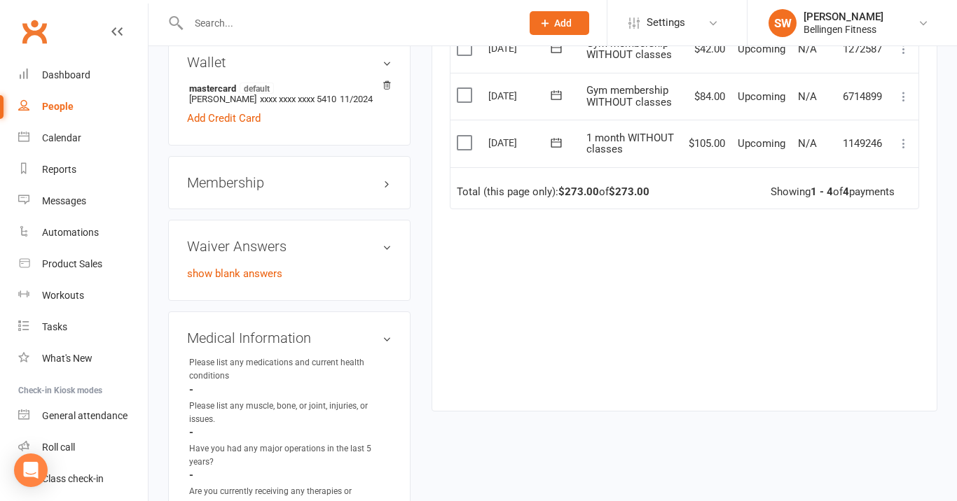
click at [389, 175] on h3 "Membership" at bounding box center [289, 182] width 205 height 15
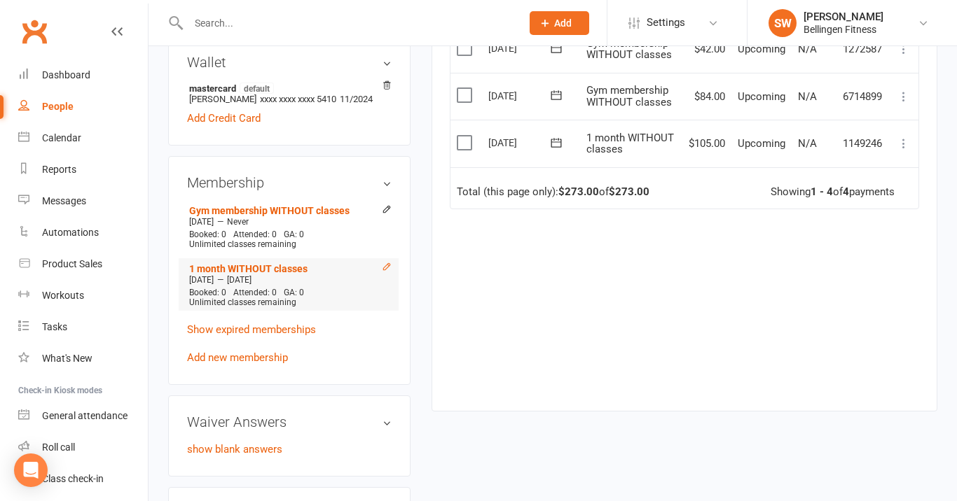
click at [386, 262] on icon at bounding box center [387, 267] width 10 height 10
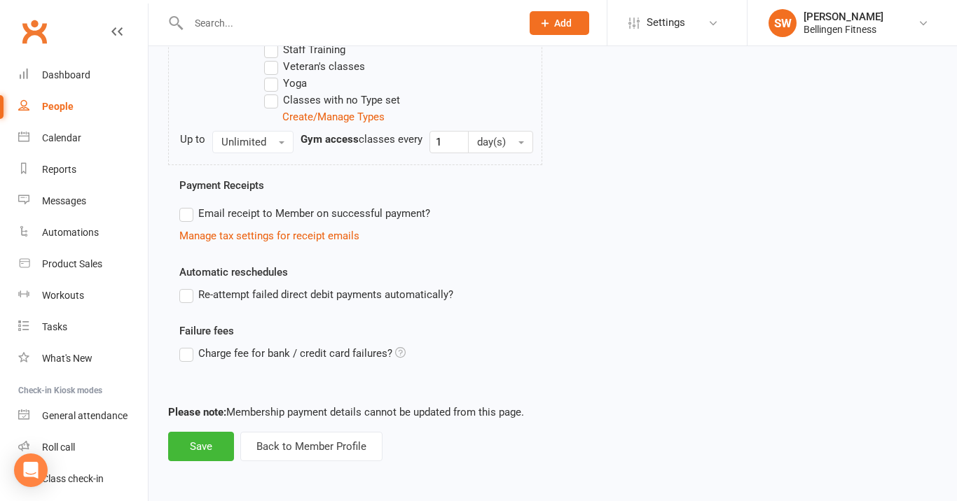
scroll to position [833, 0]
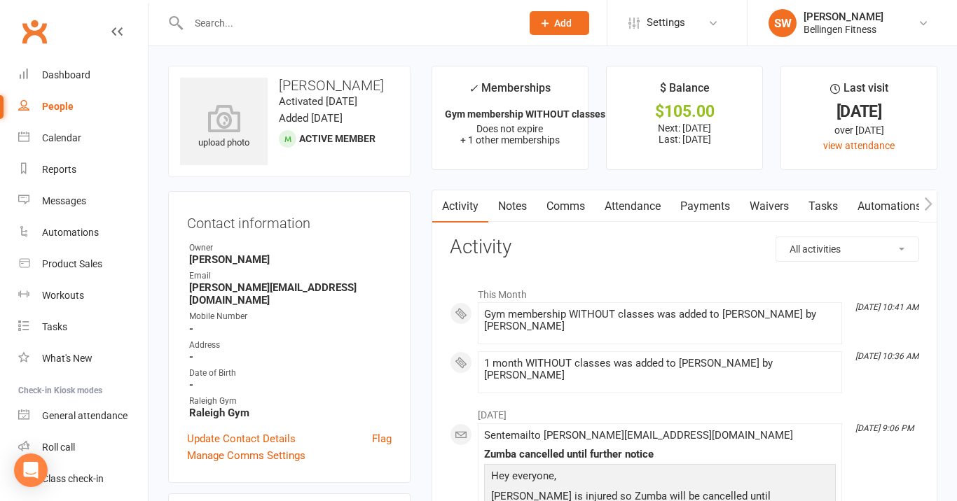
click at [520, 209] on link "Notes" at bounding box center [512, 207] width 48 height 32
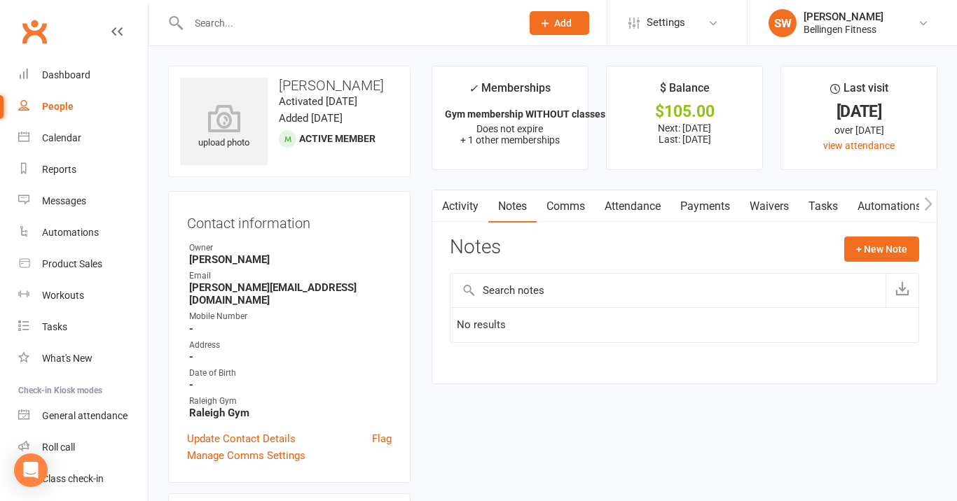
click at [558, 207] on link "Comms" at bounding box center [566, 207] width 58 height 32
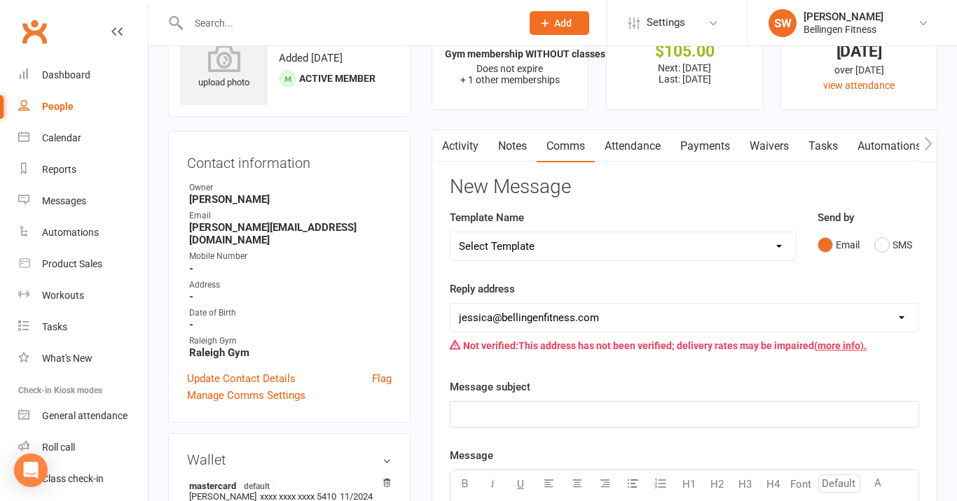
scroll to position [55, 0]
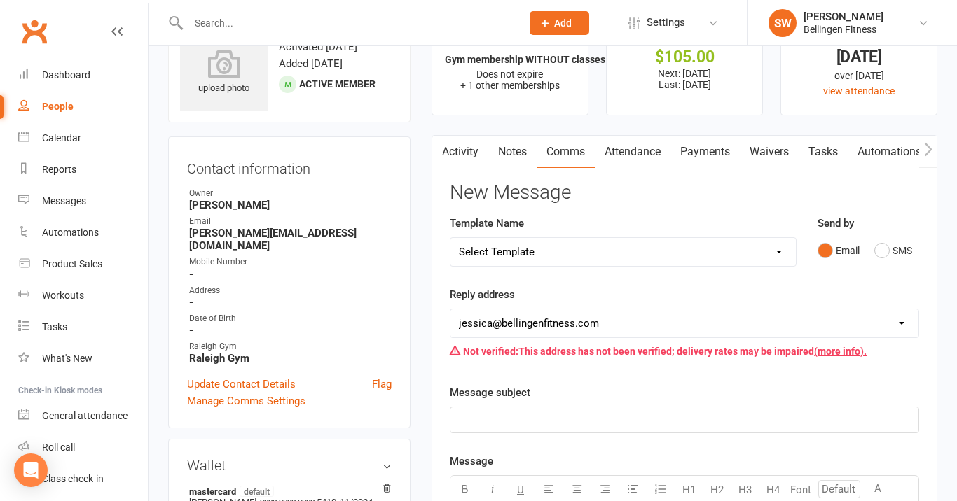
click at [621, 151] on link "Attendance" at bounding box center [633, 152] width 76 height 32
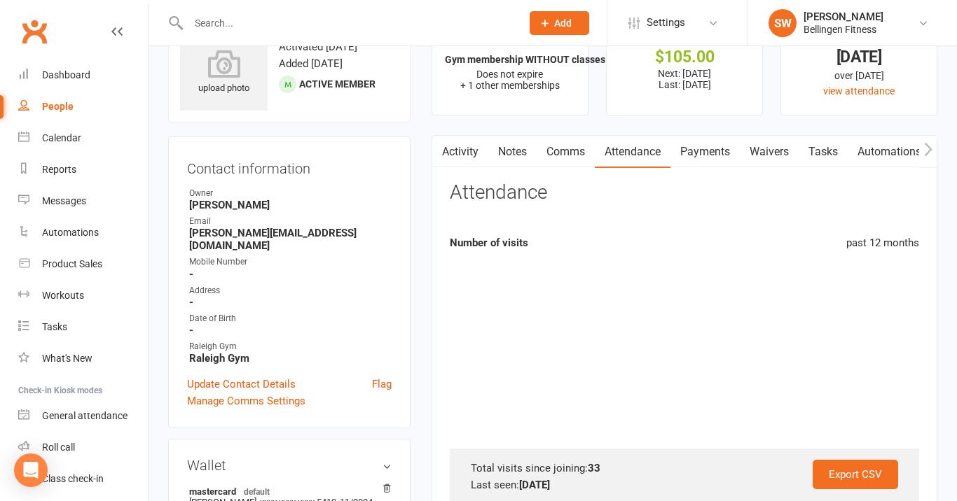
click at [691, 153] on link "Payments" at bounding box center [704, 152] width 69 height 32
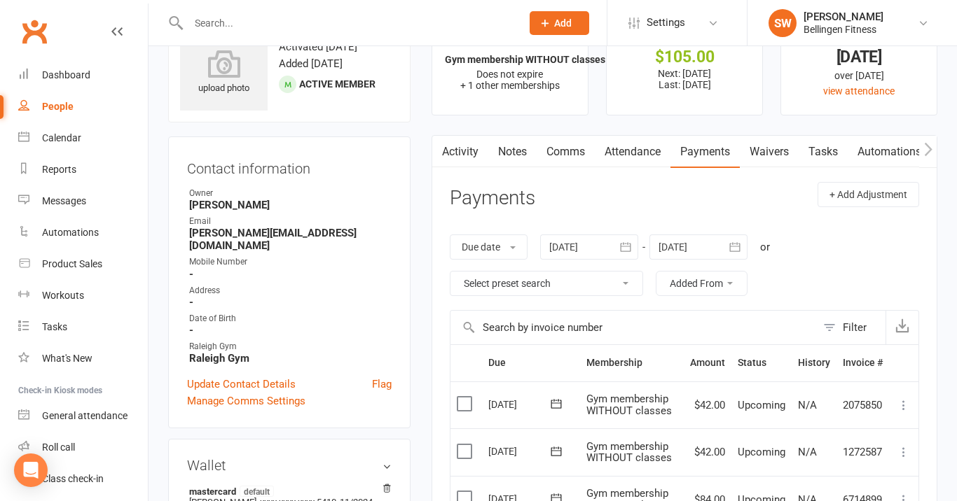
click at [758, 148] on link "Waivers" at bounding box center [769, 152] width 59 height 32
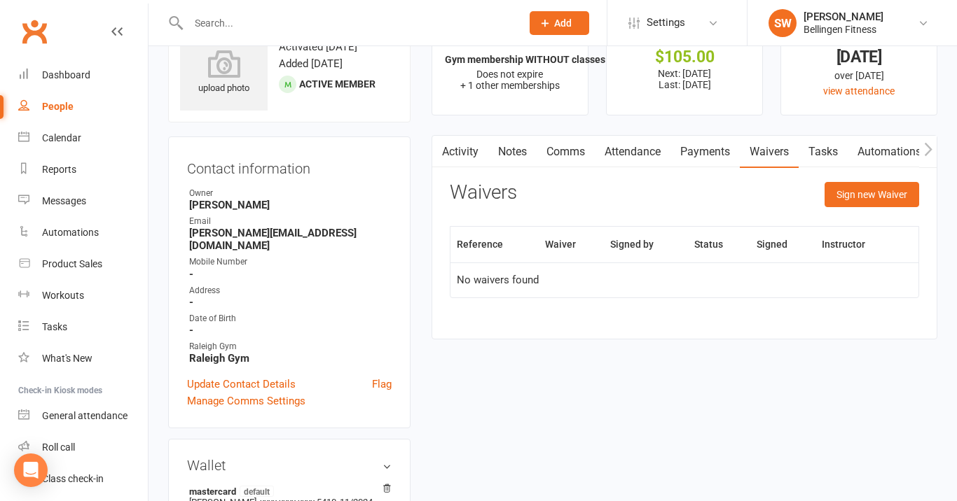
click at [825, 151] on link "Tasks" at bounding box center [822, 152] width 49 height 32
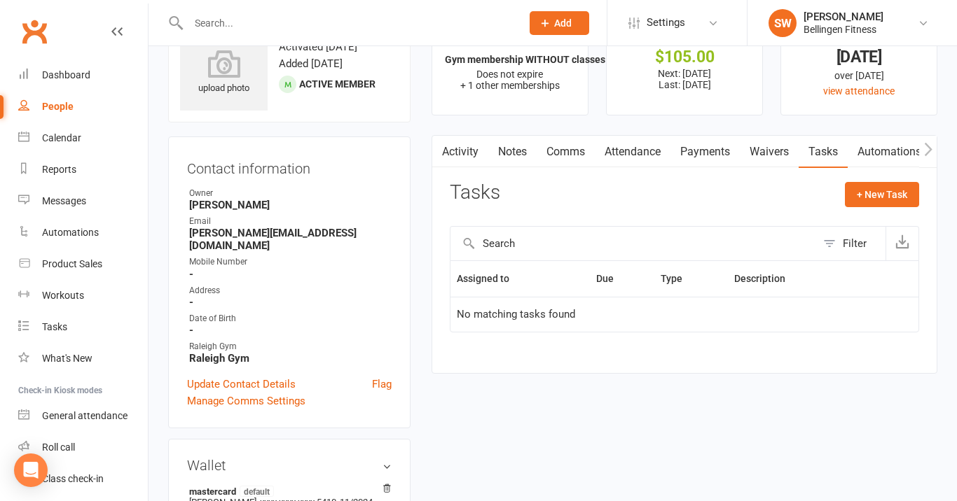
click at [927, 151] on icon "button" at bounding box center [928, 148] width 8 height 13
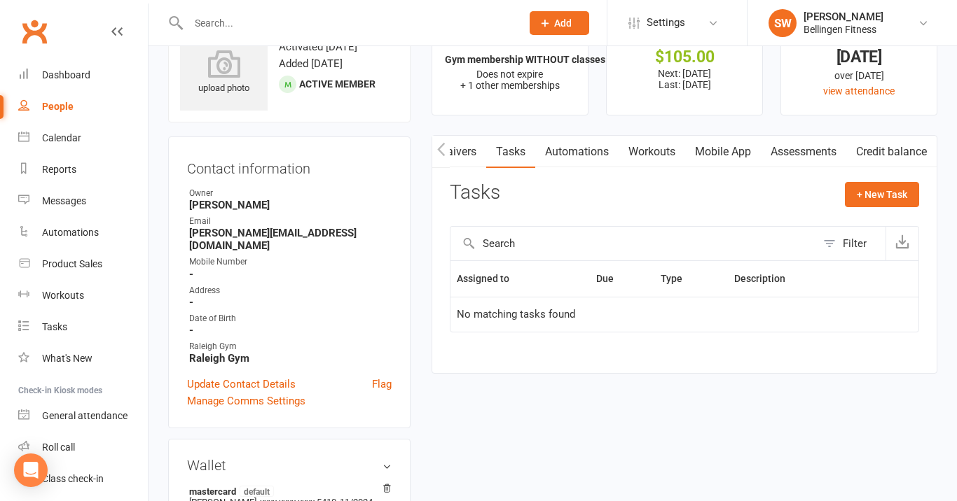
click at [908, 150] on link "Credit balance" at bounding box center [891, 152] width 90 height 32
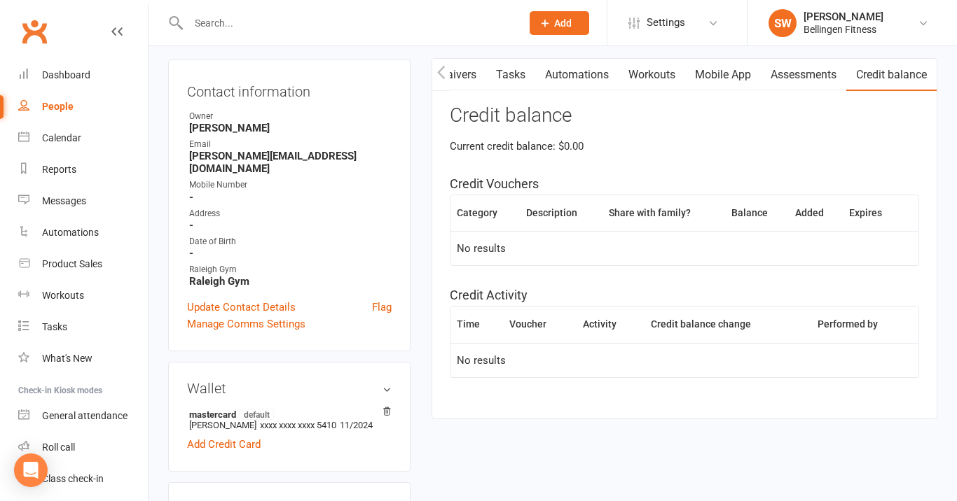
scroll to position [132, 0]
click at [443, 70] on icon "button" at bounding box center [441, 71] width 8 height 15
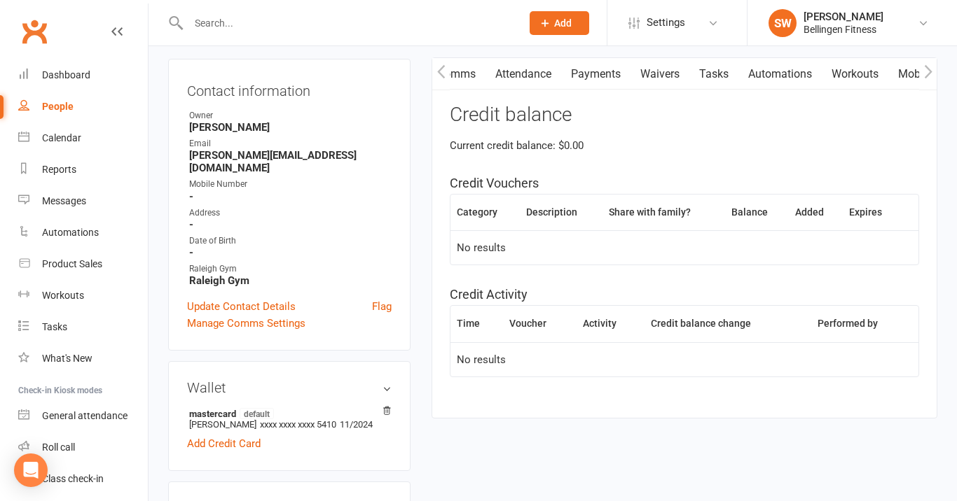
scroll to position [0, 0]
click at [443, 70] on icon "button" at bounding box center [441, 71] width 8 height 15
click at [462, 62] on link "Activity" at bounding box center [460, 74] width 56 height 32
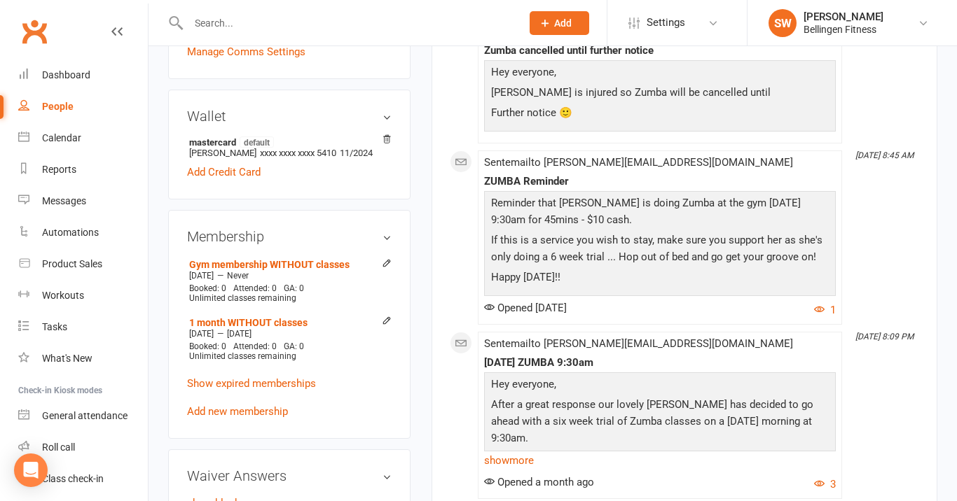
scroll to position [405, 0]
click at [300, 377] on link "Show expired memberships" at bounding box center [251, 383] width 129 height 13
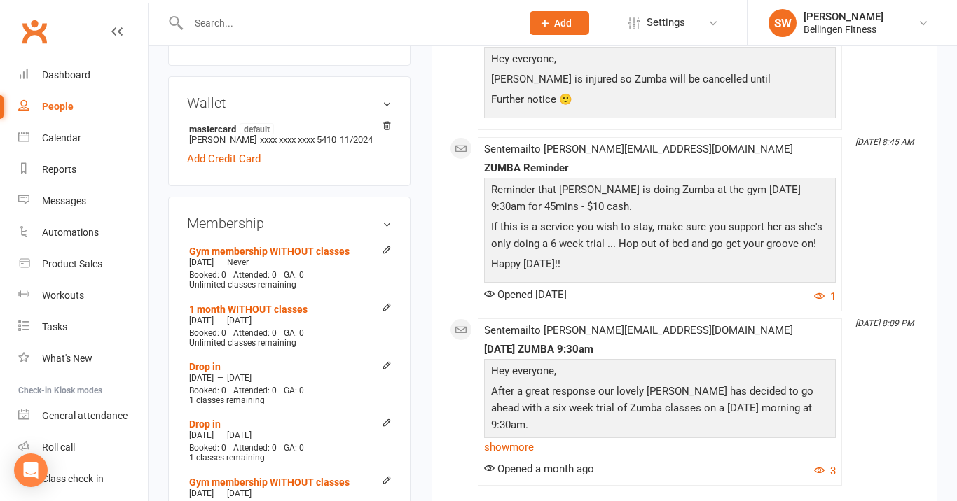
scroll to position [387, 0]
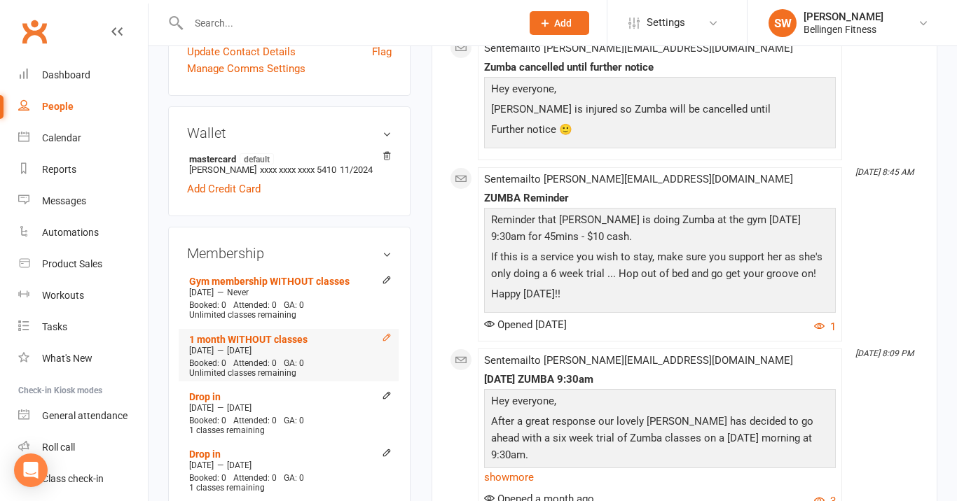
click at [384, 333] on icon at bounding box center [387, 338] width 10 height 10
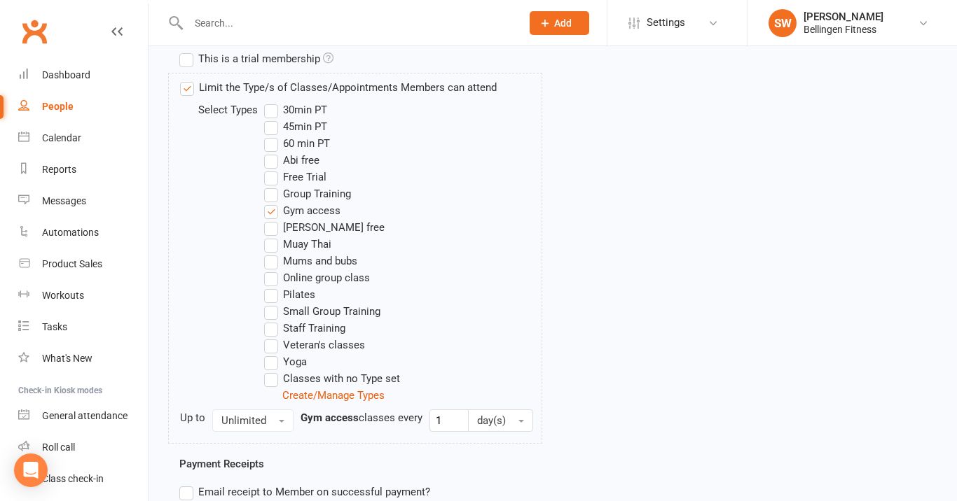
scroll to position [567, 0]
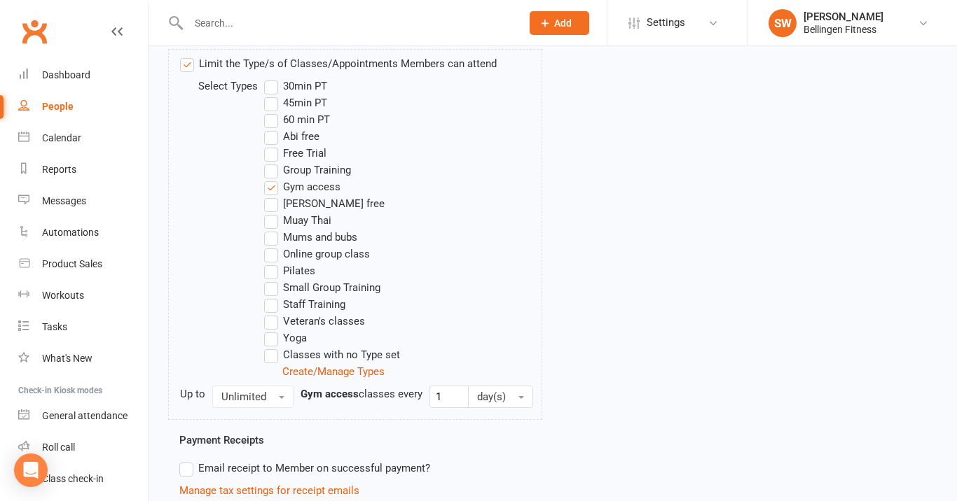
click at [273, 186] on label "Gym access" at bounding box center [302, 187] width 76 height 17
click at [273, 179] on input "Gym access" at bounding box center [268, 179] width 9 height 0
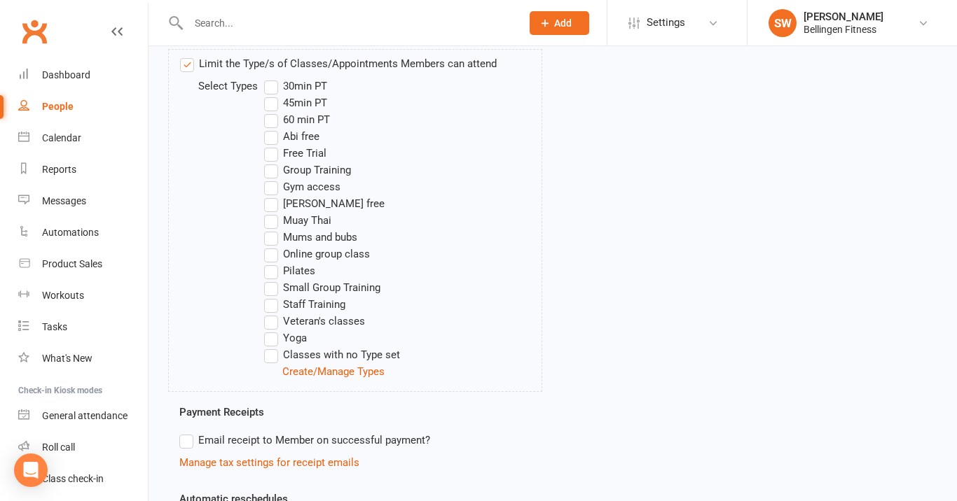
click at [270, 190] on label "Gym access" at bounding box center [302, 187] width 76 height 17
click at [270, 179] on input "Gym access" at bounding box center [268, 179] width 9 height 0
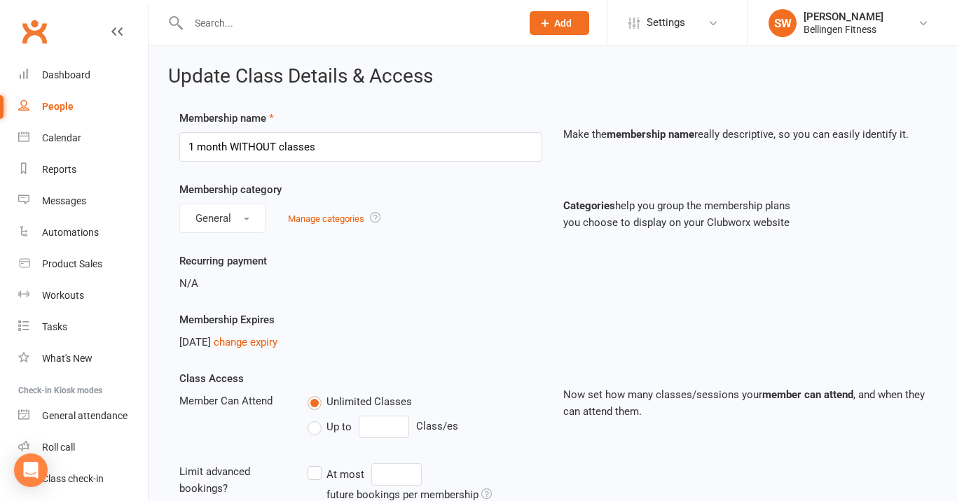
scroll to position [0, 0]
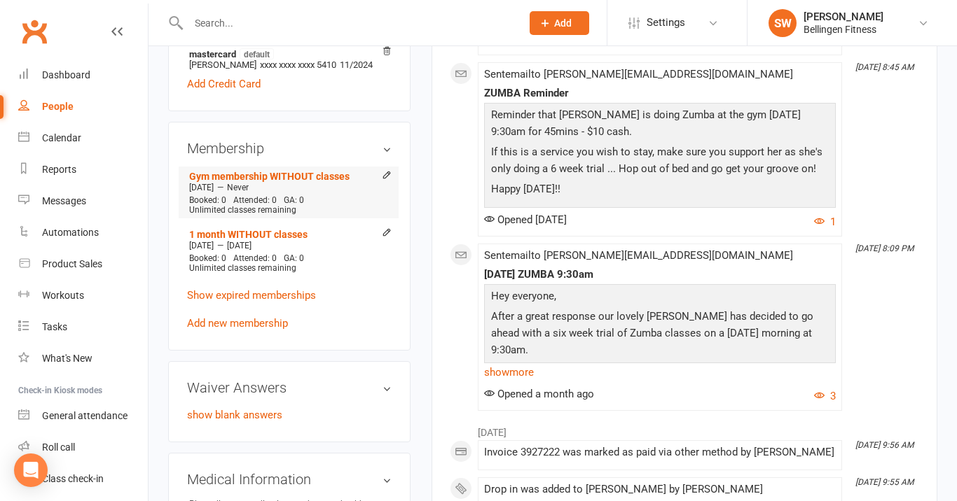
scroll to position [493, 0]
click at [319, 237] on li "1 month WITHOUT classes [DATE] — [DATE] Booked: 0 Attended: 0 GA: 0 Unlimited c…" at bounding box center [289, 249] width 206 height 52
click at [251, 240] on span "[DATE]" at bounding box center [239, 245] width 25 height 10
click at [319, 238] on li "1 month WITHOUT classes [DATE] — [DATE] Booked: 0 Attended: 0 GA: 0 Unlimited c…" at bounding box center [289, 249] width 206 height 52
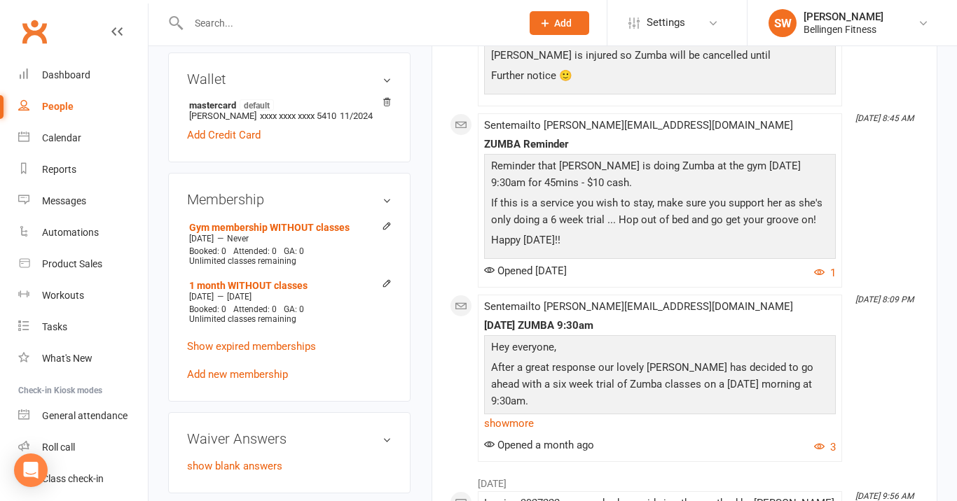
scroll to position [433, 0]
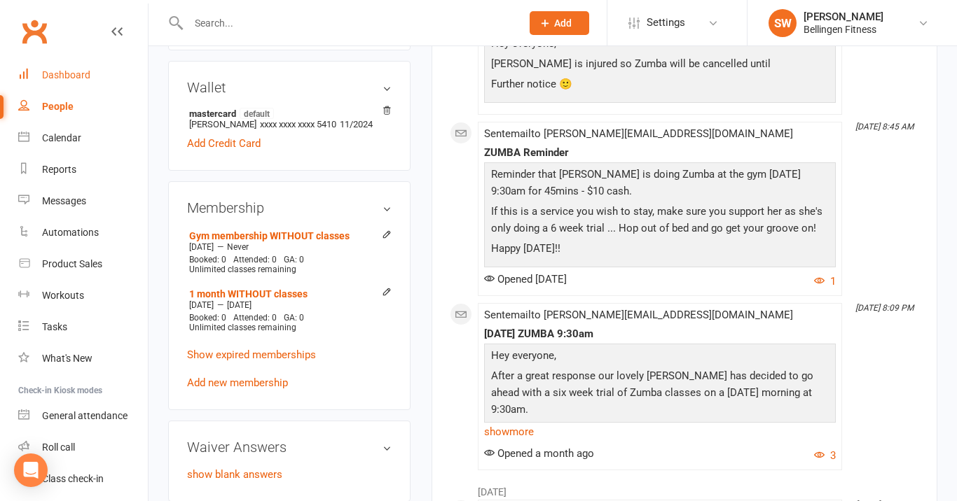
click at [90, 74] on link "Dashboard" at bounding box center [83, 76] width 130 height 32
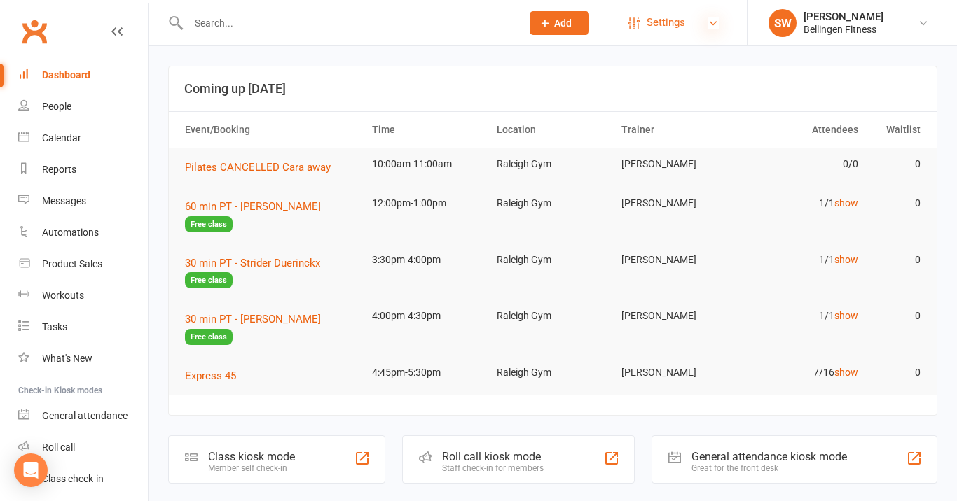
click at [715, 25] on icon at bounding box center [712, 23] width 11 height 11
click at [469, 20] on input "text" at bounding box center [347, 23] width 327 height 20
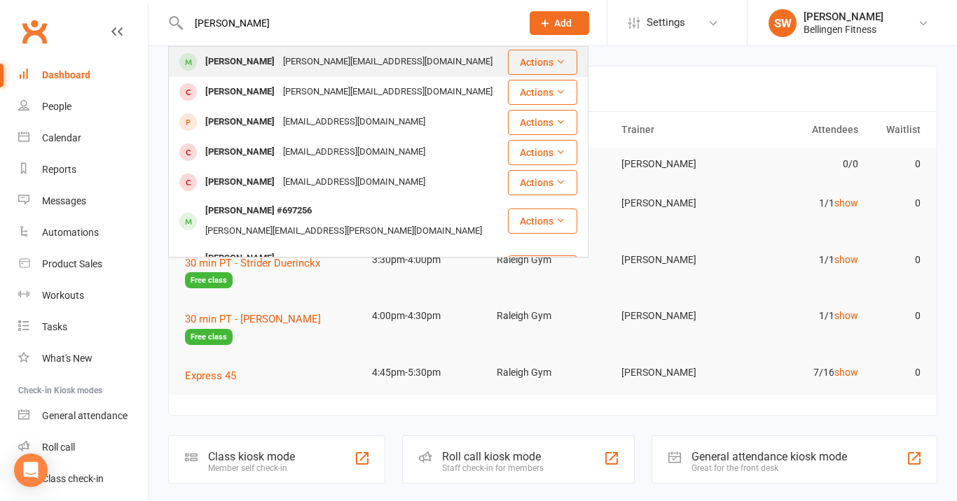
type input "[PERSON_NAME]"
click at [408, 55] on div "[PERSON_NAME] [PERSON_NAME][EMAIL_ADDRESS][DOMAIN_NAME]" at bounding box center [337, 62] width 337 height 29
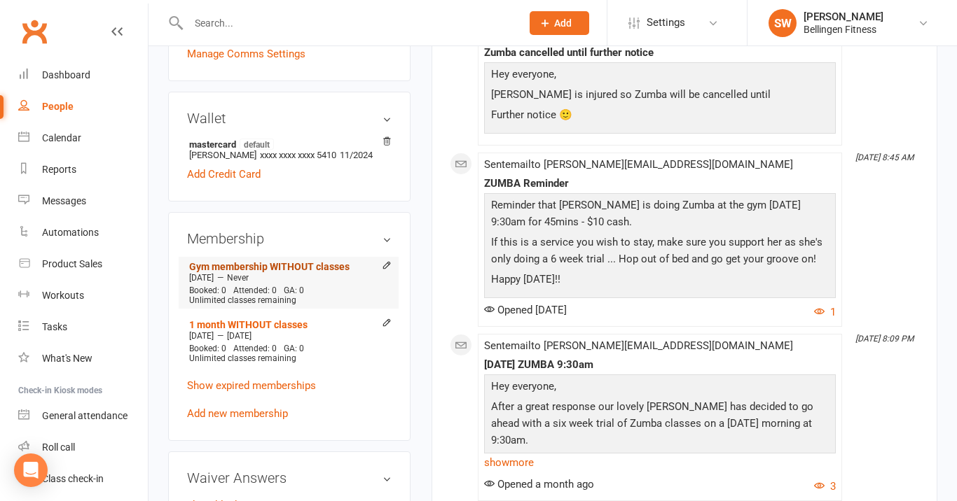
scroll to position [405, 0]
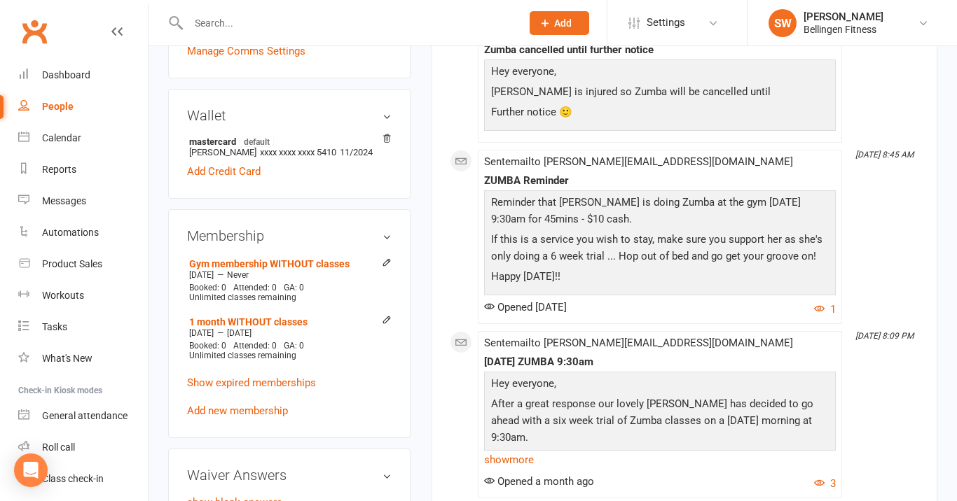
click at [385, 228] on h3 "Membership" at bounding box center [289, 235] width 205 height 15
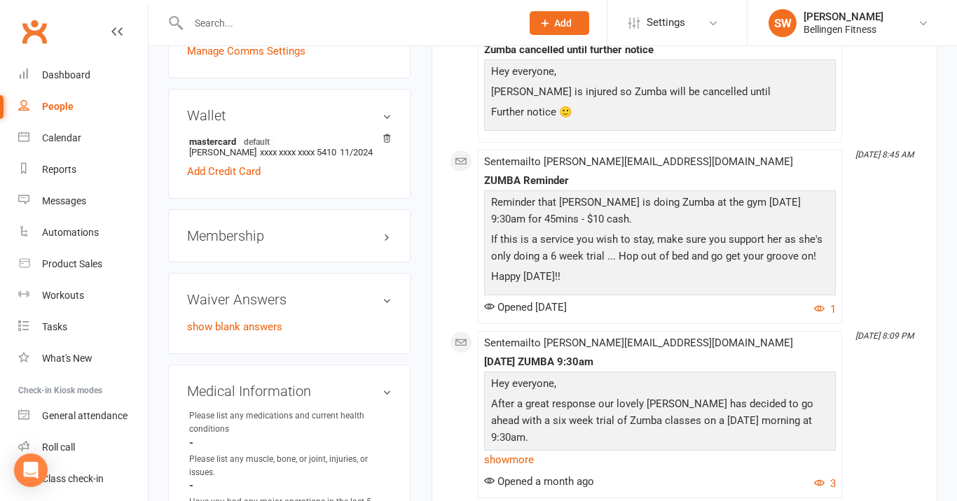
click at [385, 228] on h3 "Membership" at bounding box center [289, 235] width 205 height 15
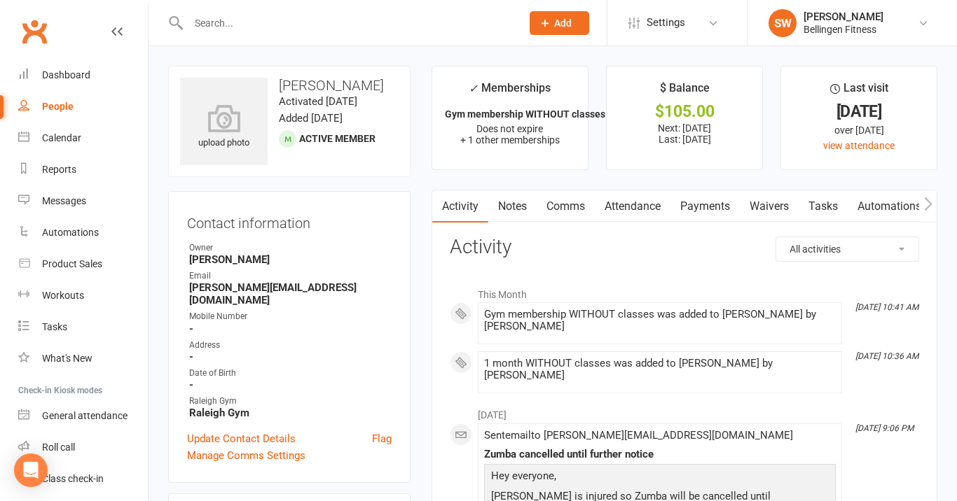
scroll to position [0, 0]
click at [635, 200] on link "Attendance" at bounding box center [633, 207] width 76 height 32
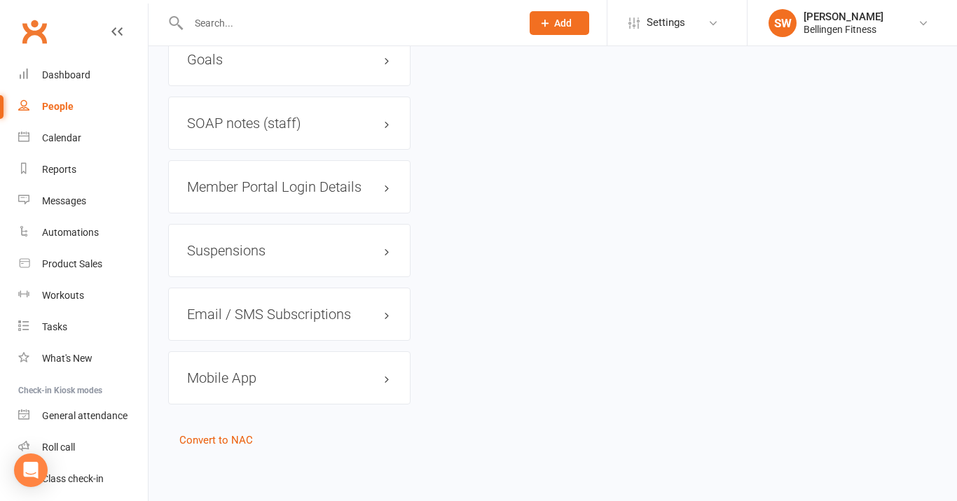
scroll to position [1681, 0]
click at [383, 180] on h3 "Member Portal Login Details" at bounding box center [289, 187] width 205 height 15
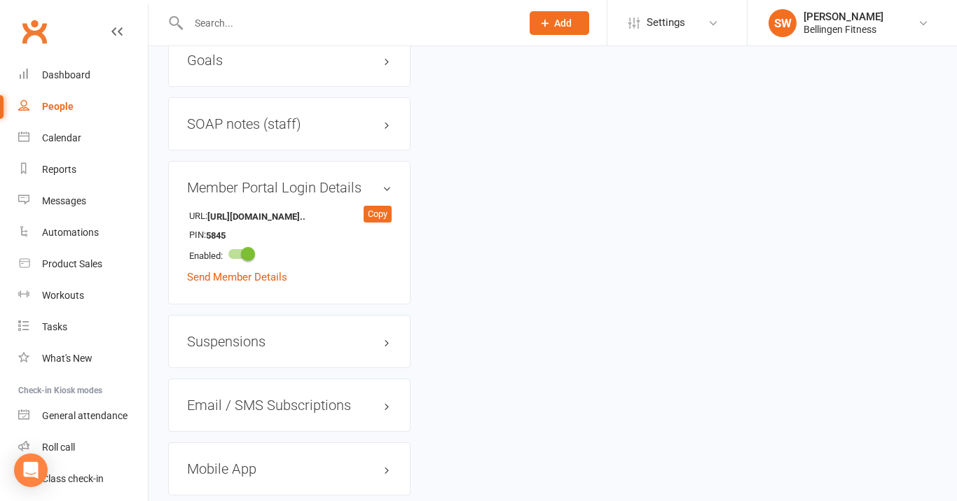
click at [388, 180] on h3 "Member Portal Login Details" at bounding box center [289, 187] width 205 height 15
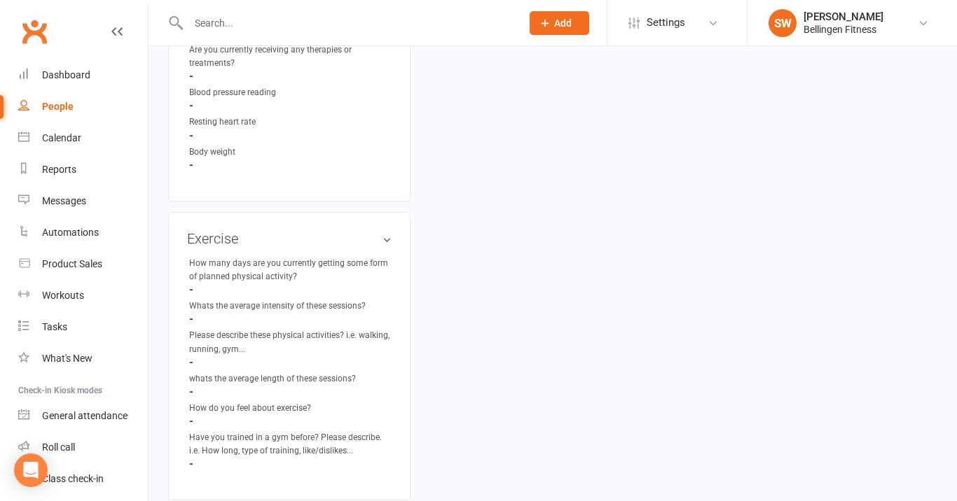
scroll to position [1100, 0]
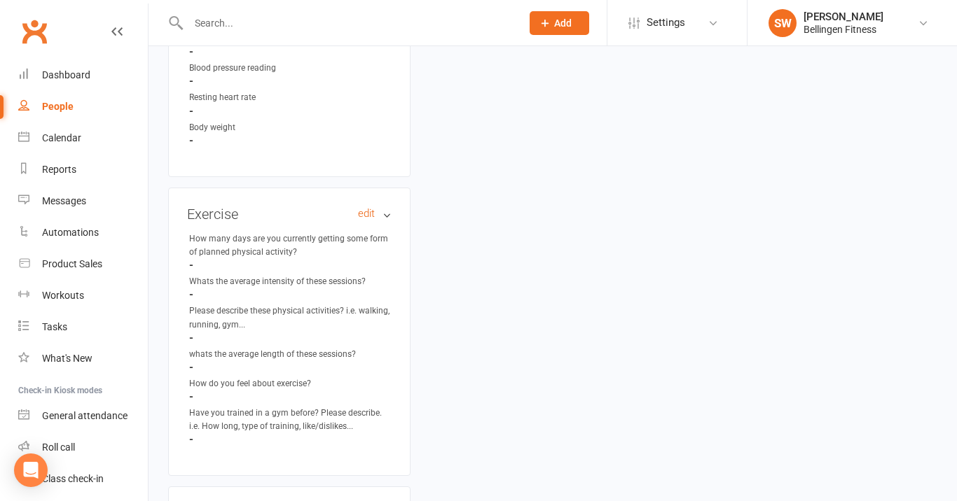
click at [385, 207] on h3 "Exercise edit" at bounding box center [289, 214] width 205 height 15
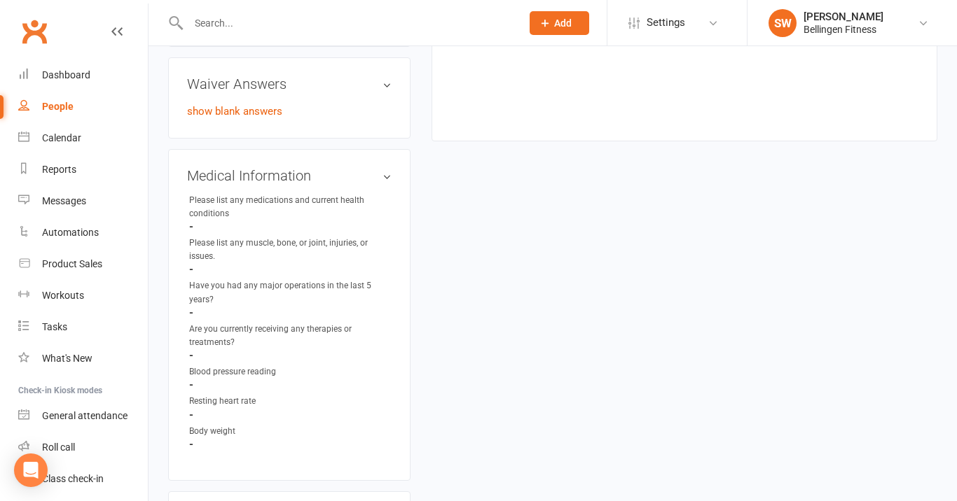
scroll to position [796, 0]
click at [388, 169] on h3 "Medical Information edit" at bounding box center [289, 176] width 205 height 15
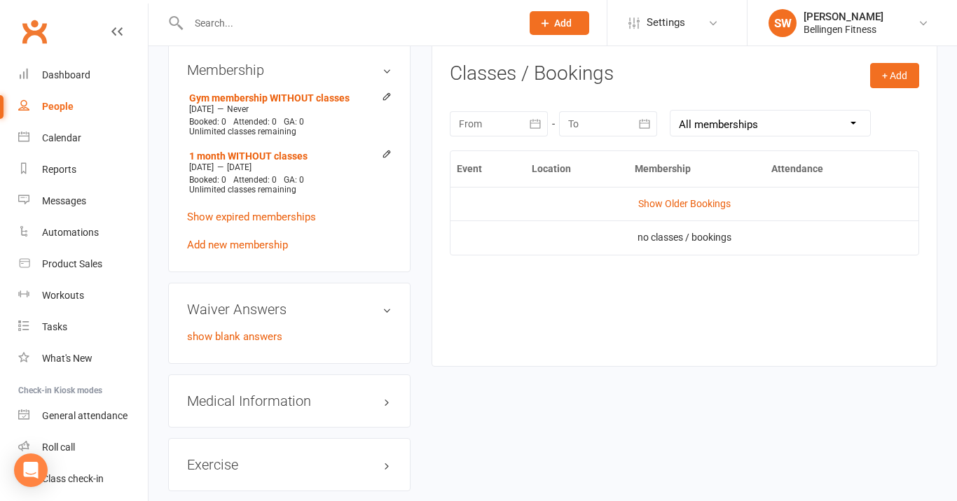
scroll to position [570, 0]
click at [385, 303] on h3 "Waiver Answers edit" at bounding box center [289, 310] width 205 height 15
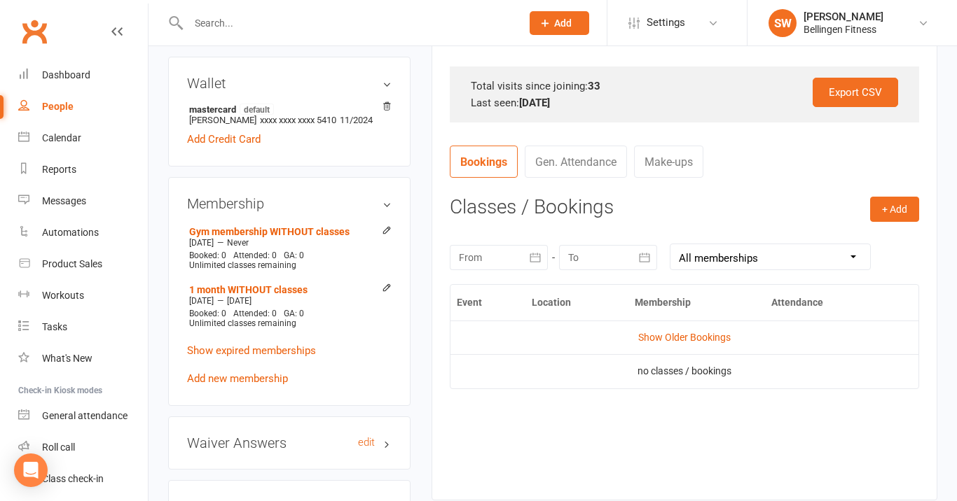
scroll to position [436, 0]
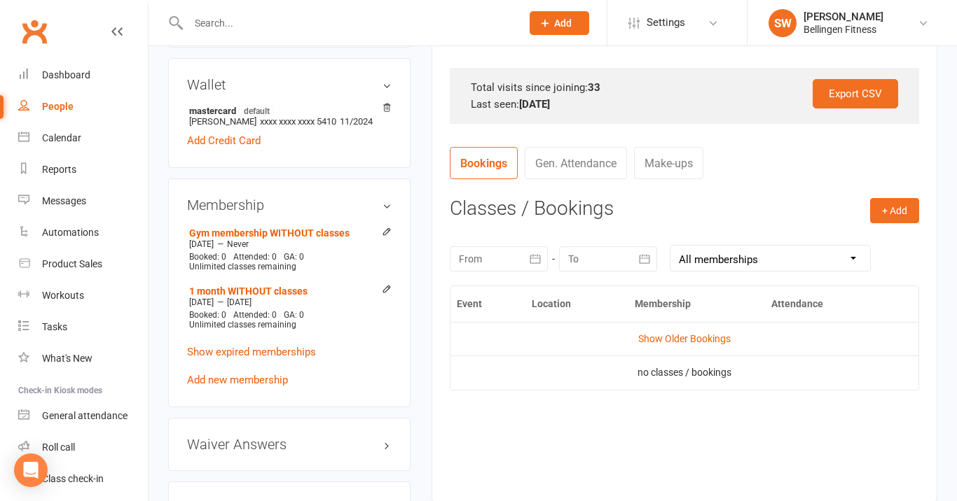
click at [384, 198] on h3 "Membership" at bounding box center [289, 205] width 205 height 15
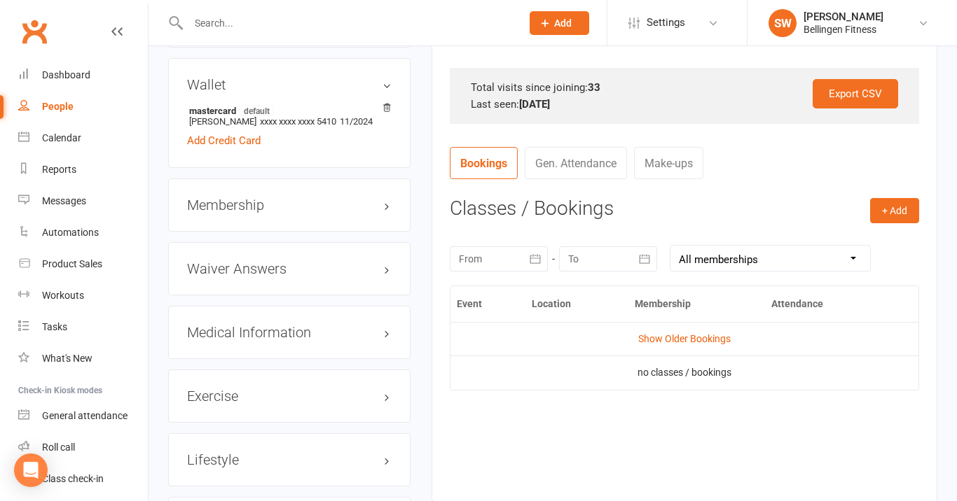
click at [305, 198] on h3 "Membership" at bounding box center [289, 205] width 205 height 15
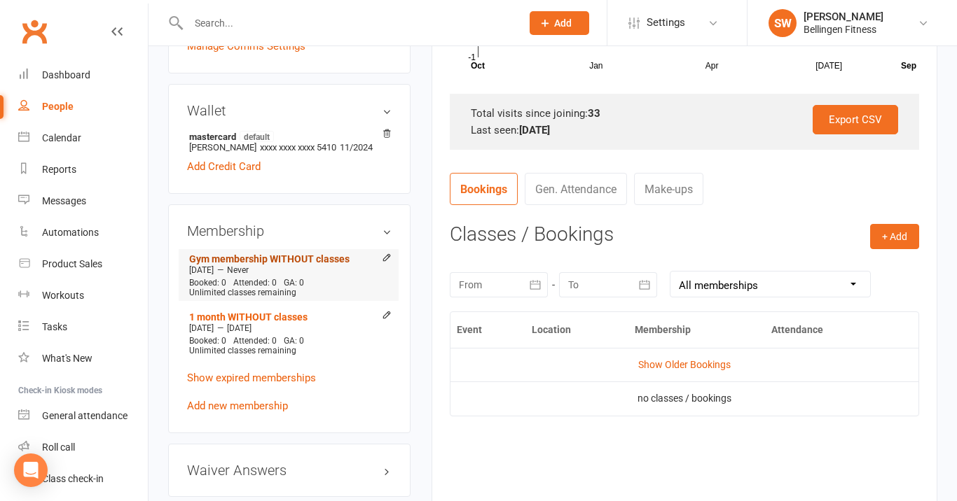
scroll to position [417, 0]
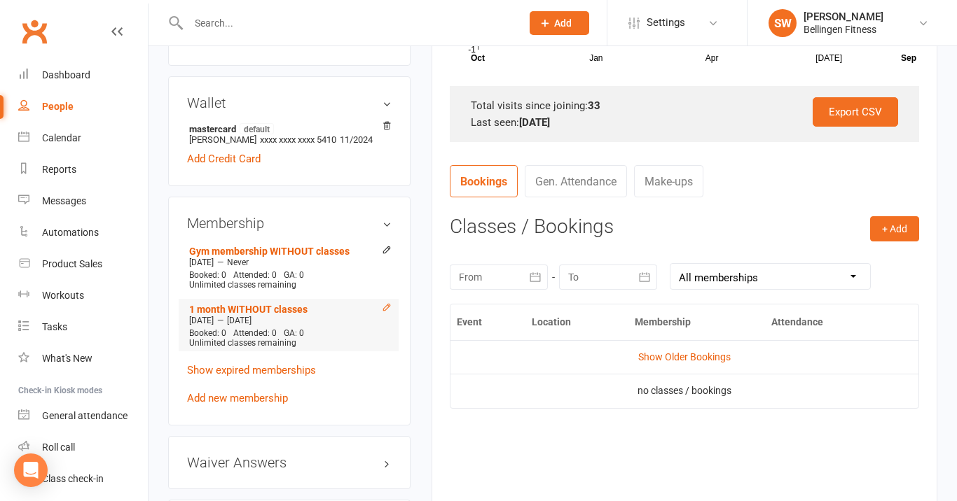
click at [388, 305] on icon at bounding box center [386, 308] width 6 height 6
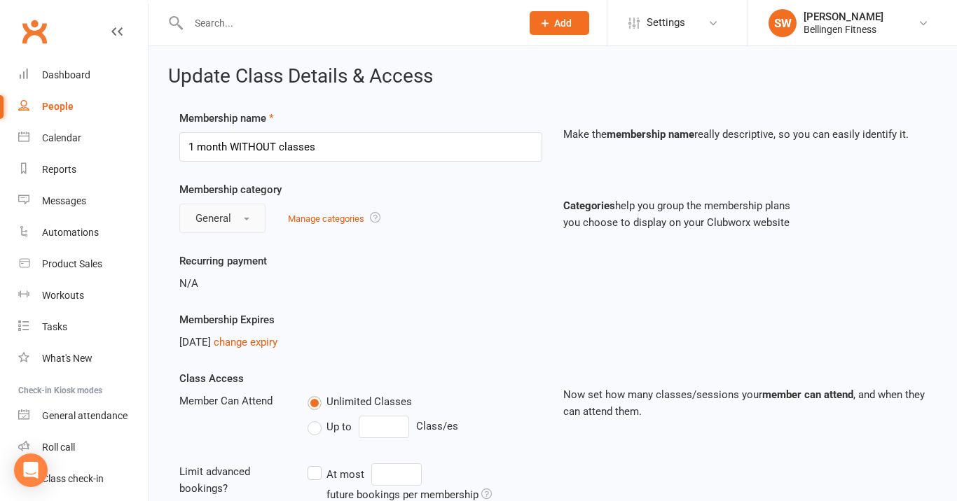
click at [249, 222] on button "General" at bounding box center [222, 218] width 86 height 29
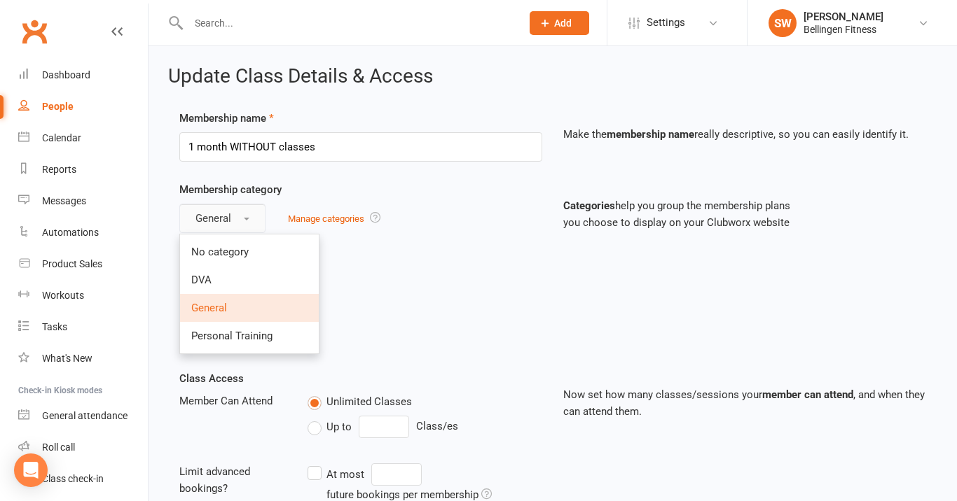
click at [241, 216] on button "General" at bounding box center [222, 218] width 86 height 29
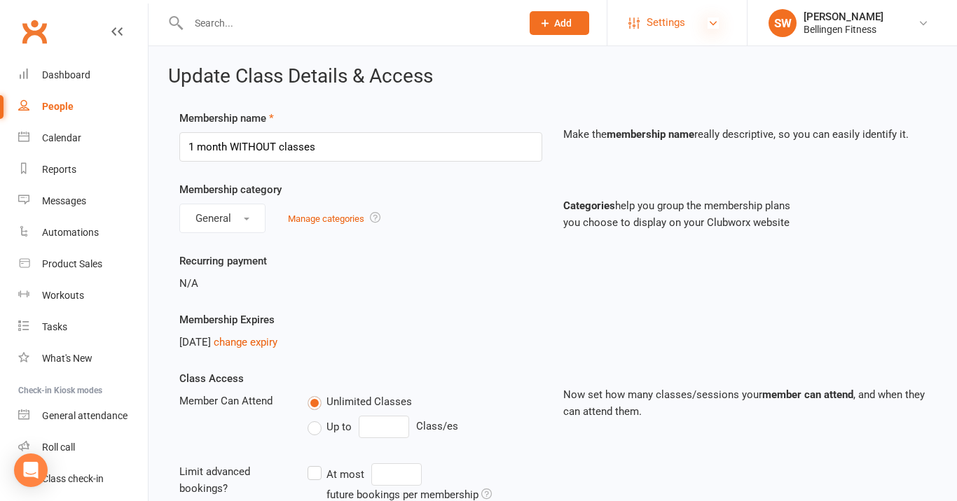
click at [713, 22] on icon at bounding box center [712, 23] width 11 height 11
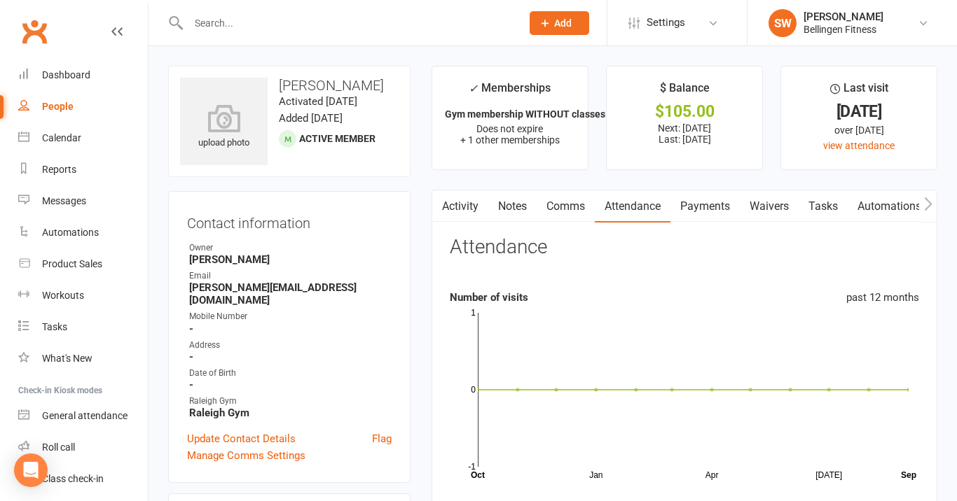
click at [697, 200] on link "Payments" at bounding box center [704, 207] width 69 height 32
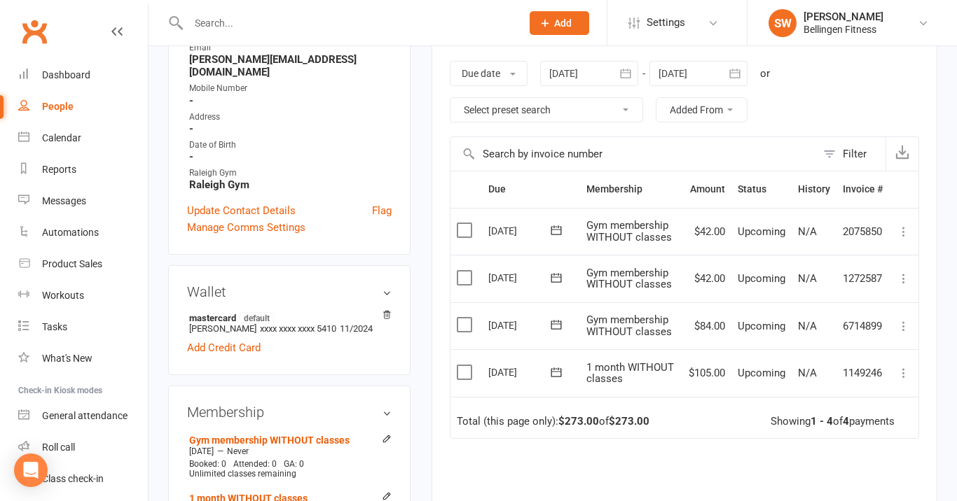
scroll to position [229, 0]
click at [904, 366] on icon at bounding box center [904, 373] width 14 height 14
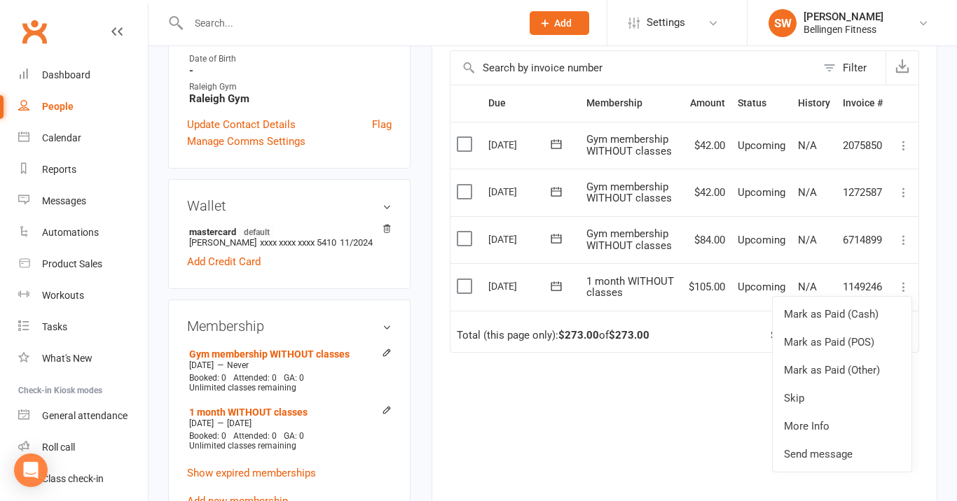
scroll to position [314, 0]
click at [799, 423] on link "More Info" at bounding box center [842, 427] width 139 height 28
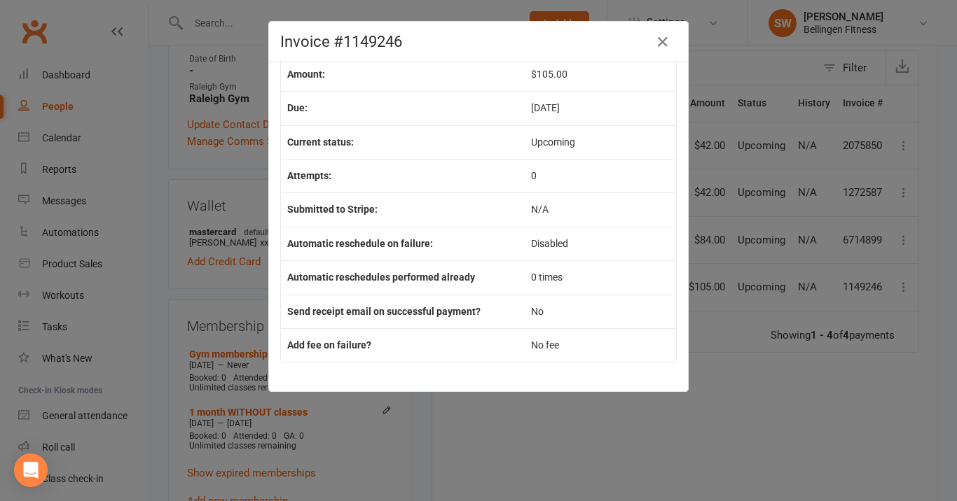
scroll to position [84, 0]
click at [667, 32] on button "button" at bounding box center [662, 42] width 22 height 22
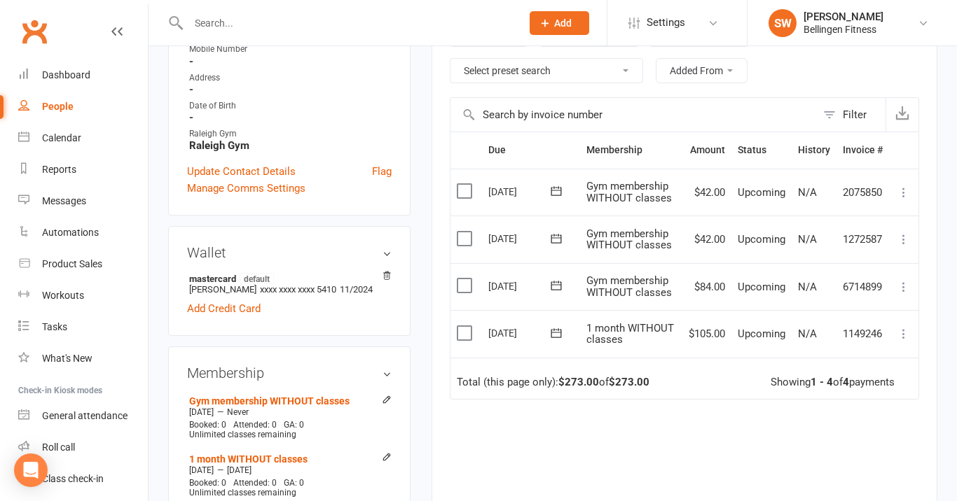
scroll to position [261, 0]
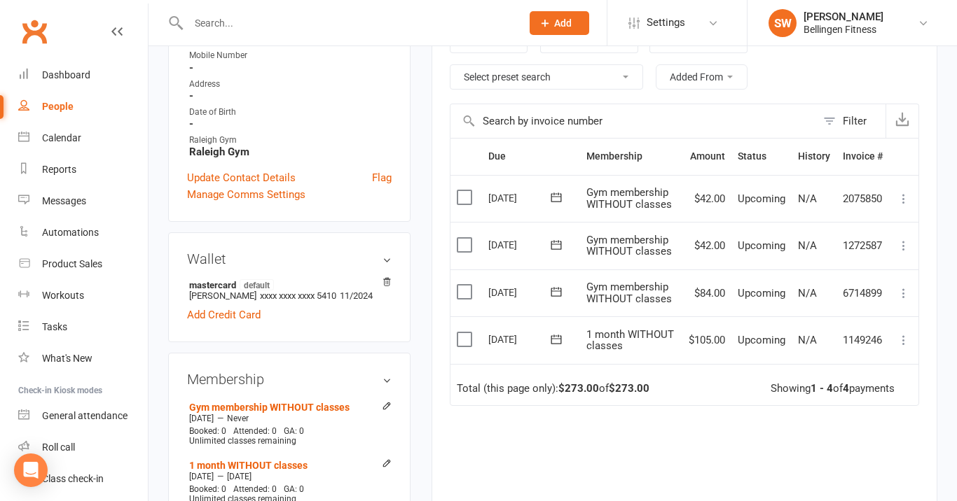
click at [904, 333] on icon at bounding box center [904, 340] width 14 height 14
click at [721, 435] on div "Due Contact Membership Amount Status History Invoice # Select this [DATE] [PERS…" at bounding box center [684, 362] width 469 height 449
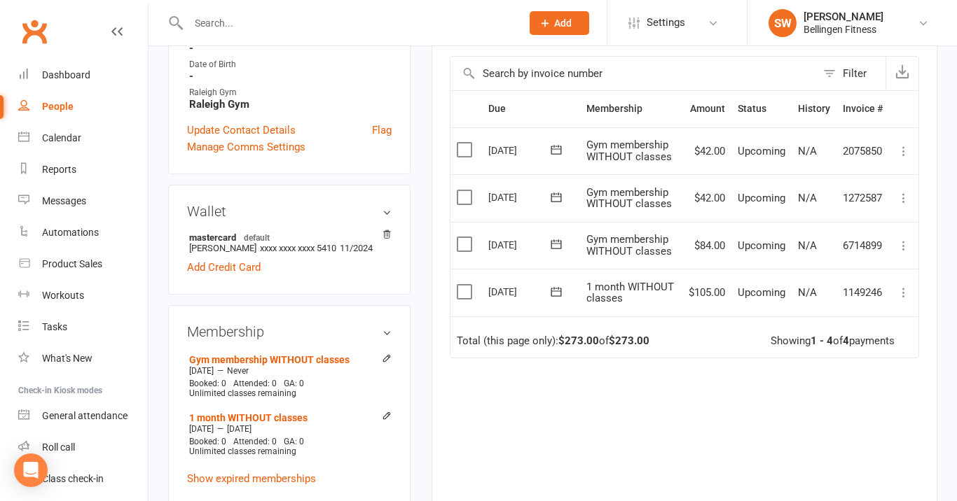
scroll to position [324, 0]
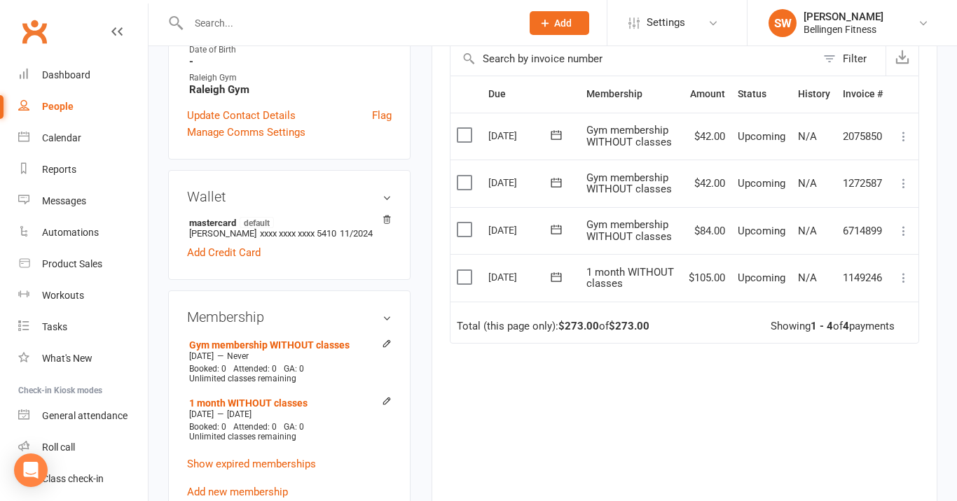
click at [903, 271] on icon at bounding box center [904, 278] width 14 height 14
click at [700, 396] on div "Due Contact Membership Amount Status History Invoice # Select this [DATE] [PERS…" at bounding box center [684, 300] width 469 height 449
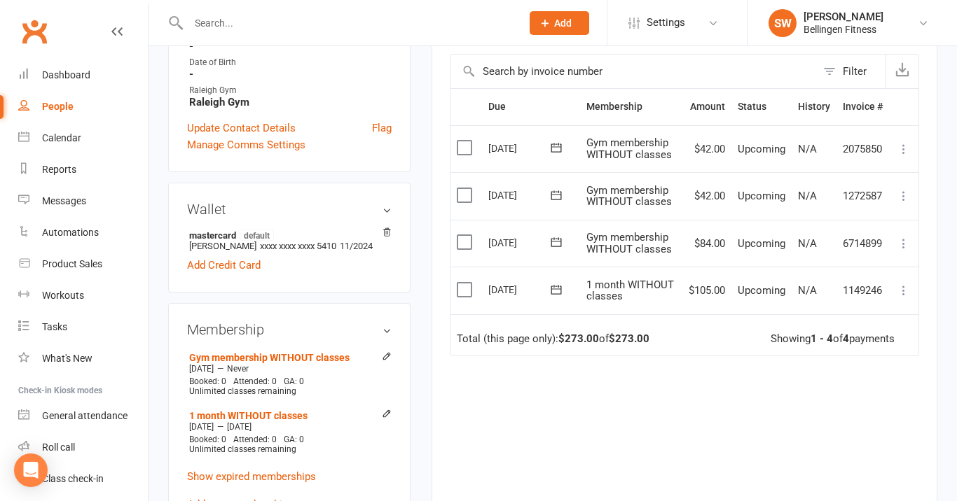
scroll to position [314, 0]
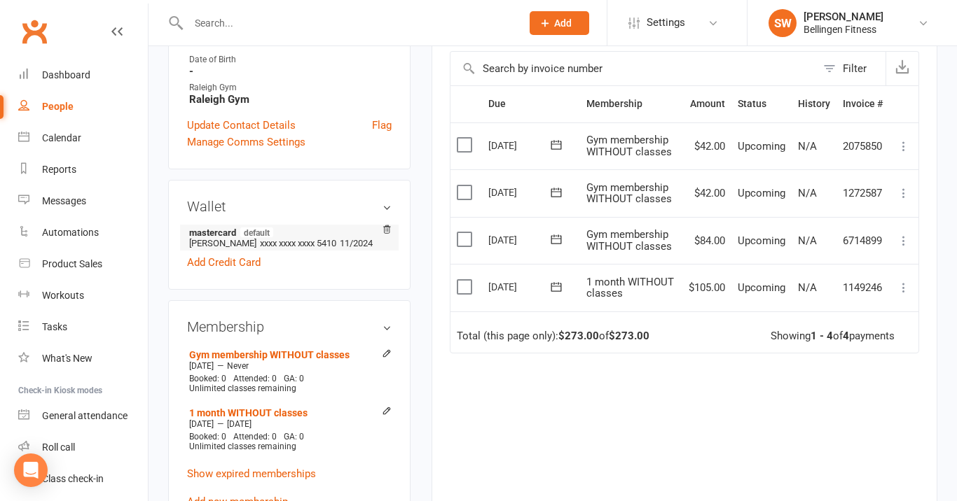
click at [319, 238] on span "xxxx xxxx xxxx 5410" at bounding box center [298, 243] width 76 height 11
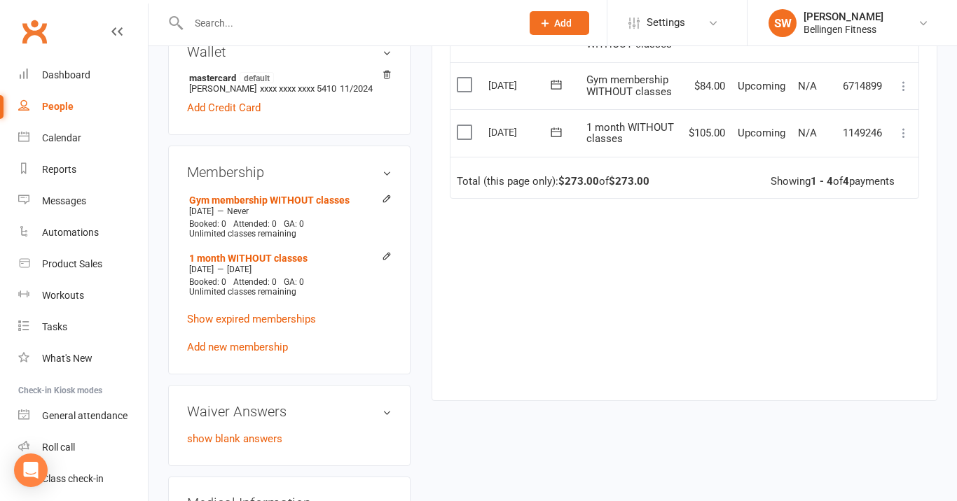
scroll to position [469, 0]
click at [385, 251] on icon at bounding box center [387, 256] width 10 height 10
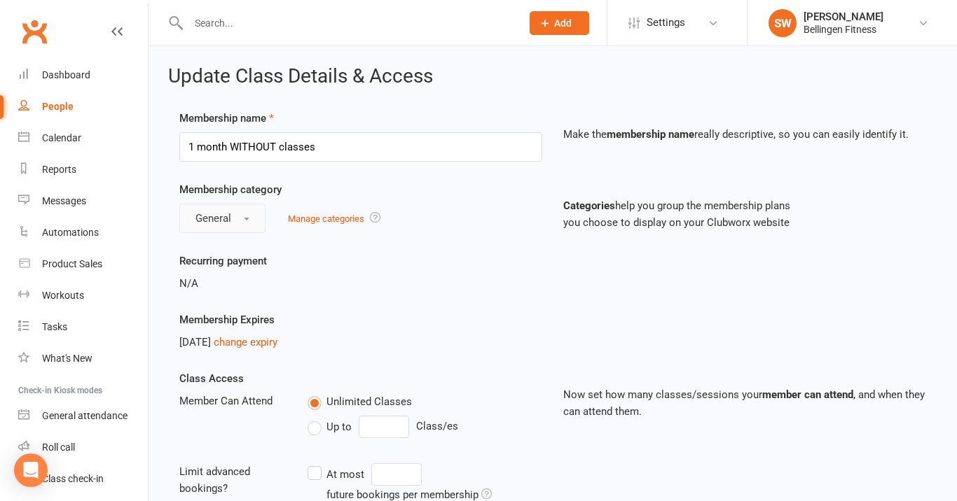
click at [253, 211] on button "General" at bounding box center [222, 218] width 86 height 29
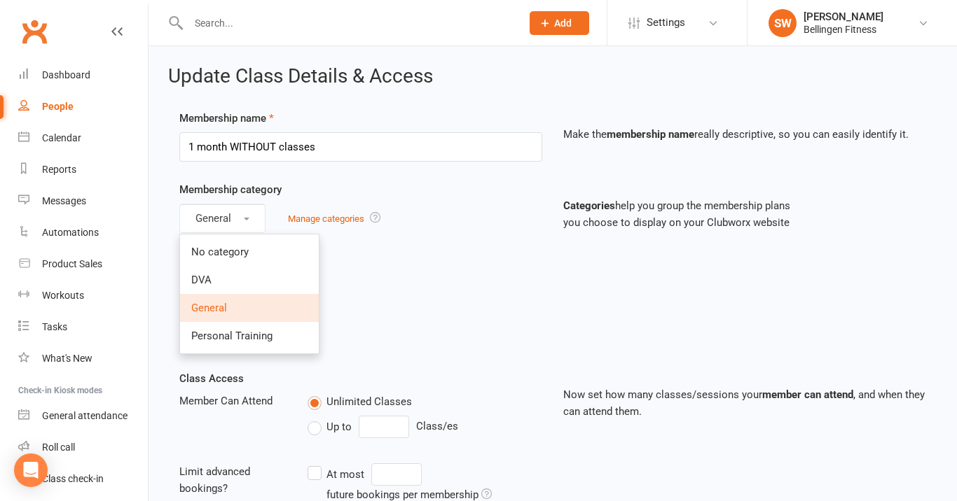
click at [439, 294] on div "Recurring payment N/A" at bounding box center [553, 282] width 768 height 59
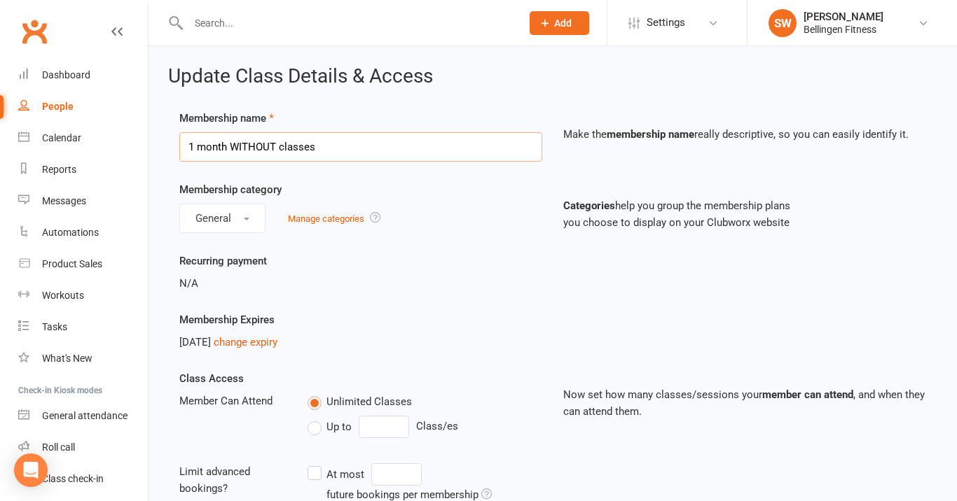
click at [457, 153] on input "1 month WITHOUT classes" at bounding box center [360, 146] width 363 height 29
type input "1"
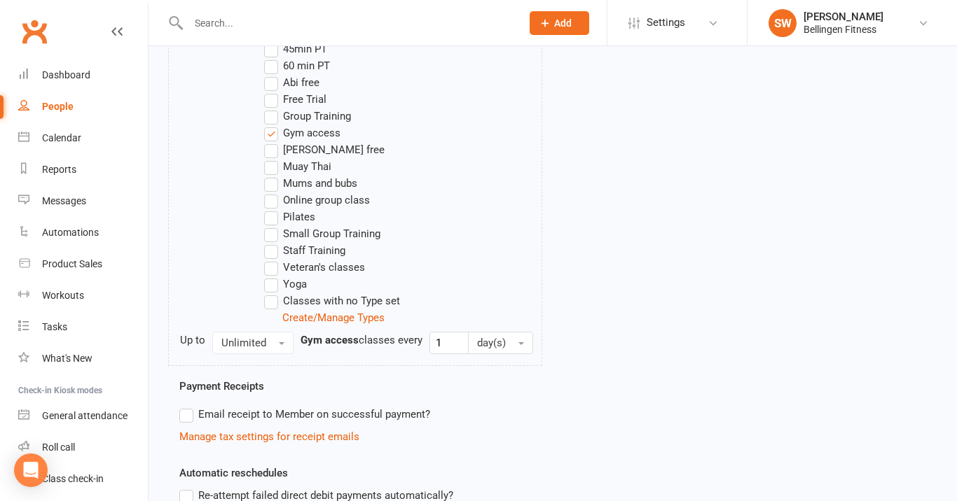
scroll to position [625, 0]
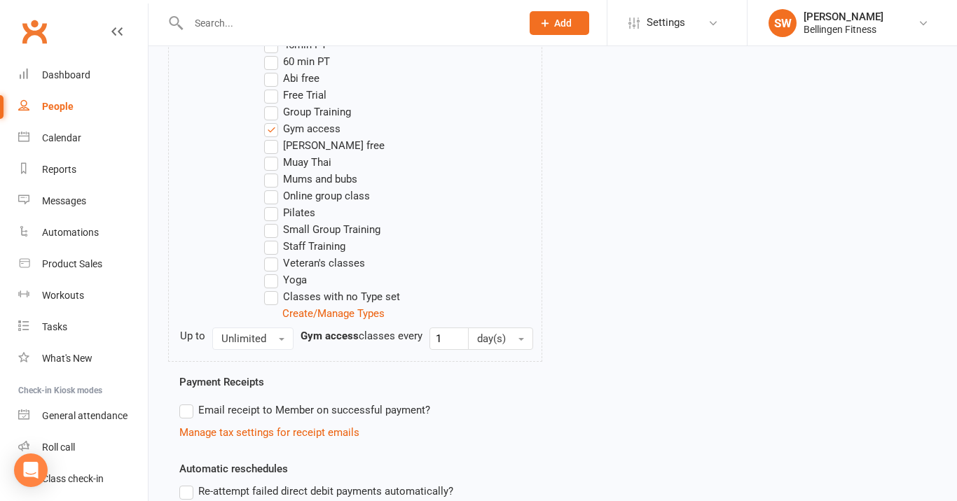
click at [274, 130] on label "Gym access" at bounding box center [302, 128] width 76 height 17
click at [273, 120] on input "Gym access" at bounding box center [268, 120] width 9 height 0
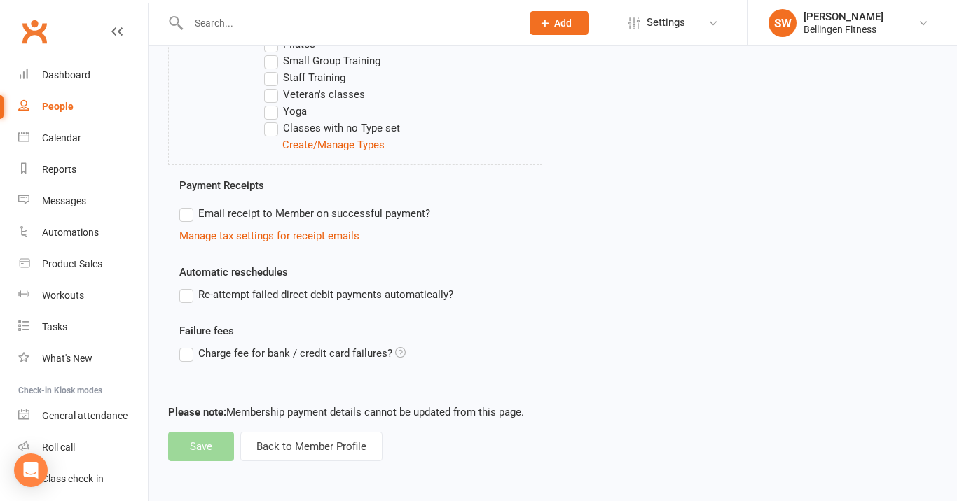
scroll to position [805, 0]
click at [198, 427] on footer "Please note: Membership payment details cannot be updated from this page. Save …" at bounding box center [552, 432] width 769 height 57
click at [263, 439] on button "Back to Member Profile" at bounding box center [311, 446] width 142 height 29
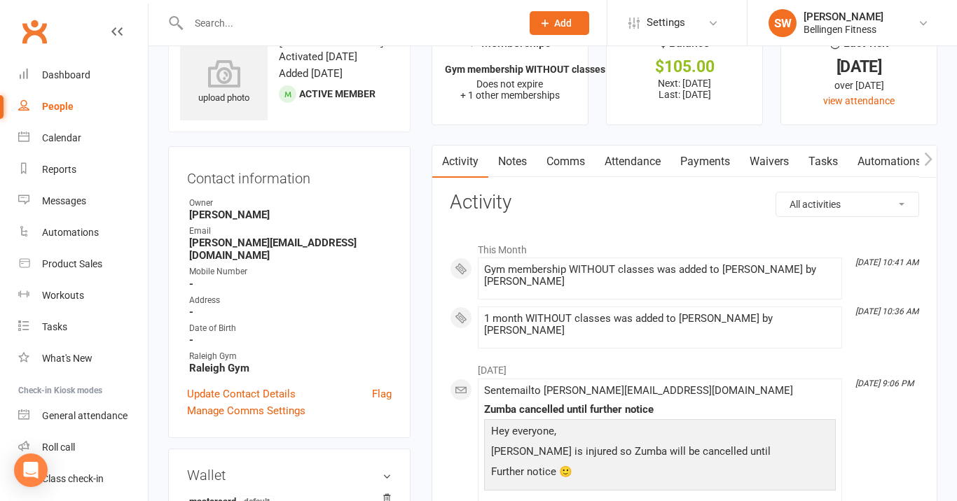
scroll to position [46, 0]
click at [484, 312] on span at bounding box center [484, 312] width 0 height 0
click at [512, 306] on li "[DATE] 10:36 AM 1 month WITHOUT classes was added to [PERSON_NAME] by [PERSON_N…" at bounding box center [660, 327] width 364 height 42
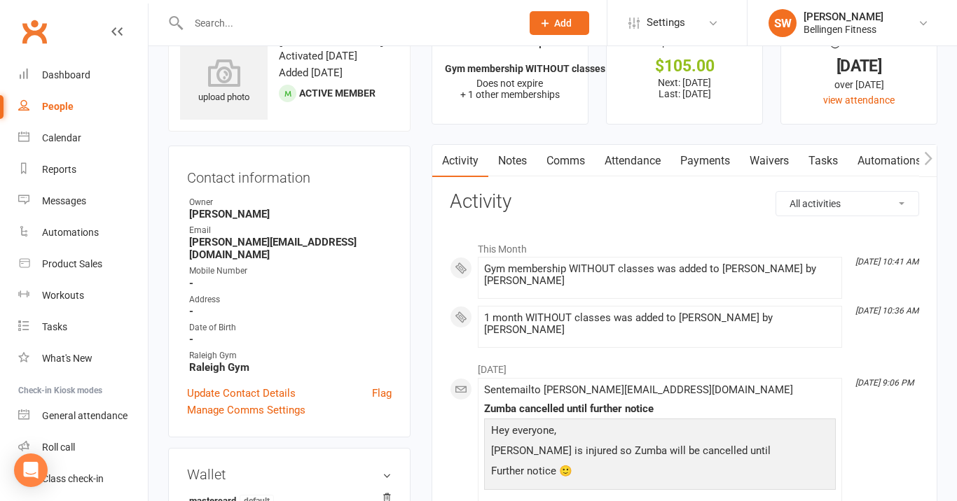
click at [518, 316] on div "1 month WITHOUT classes was added to [PERSON_NAME] by [PERSON_NAME]" at bounding box center [660, 324] width 352 height 24
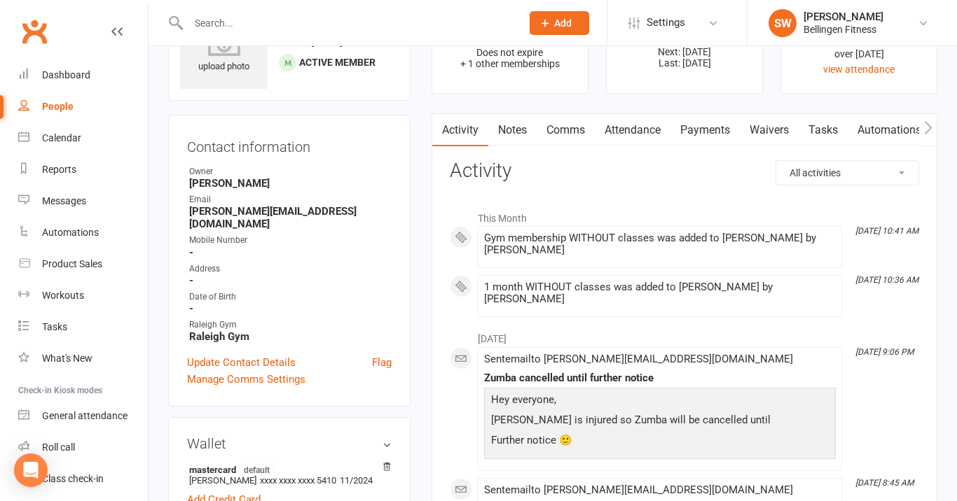
scroll to position [83, 0]
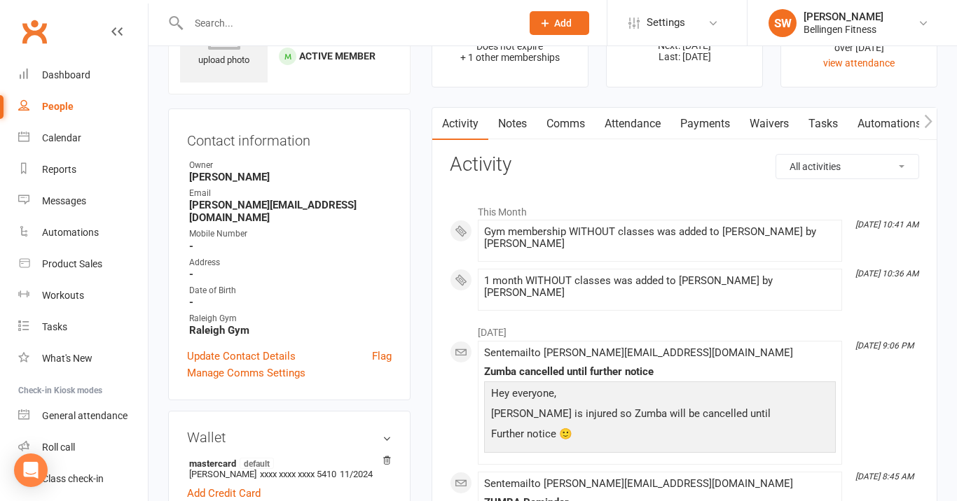
click at [834, 162] on select "All activities Bookings / Attendances Communications Notes Failed SMSes Grading…" at bounding box center [847, 167] width 142 height 24
select select "MembershipLogEntry"
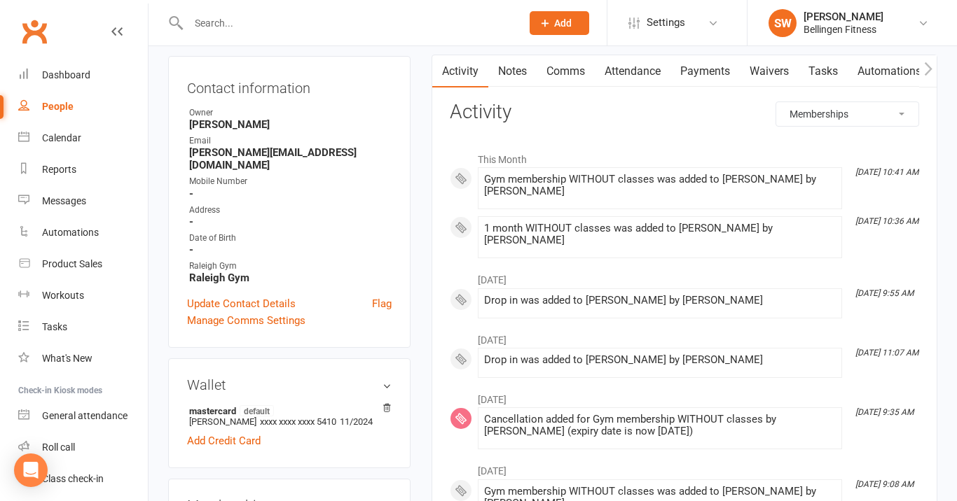
scroll to position [134, 0]
click at [484, 224] on span at bounding box center [484, 224] width 0 height 0
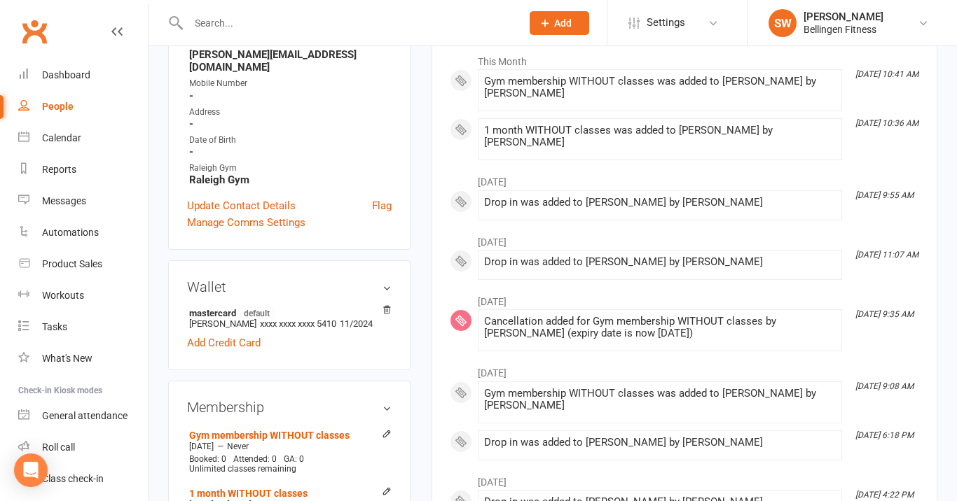
scroll to position [235, 0]
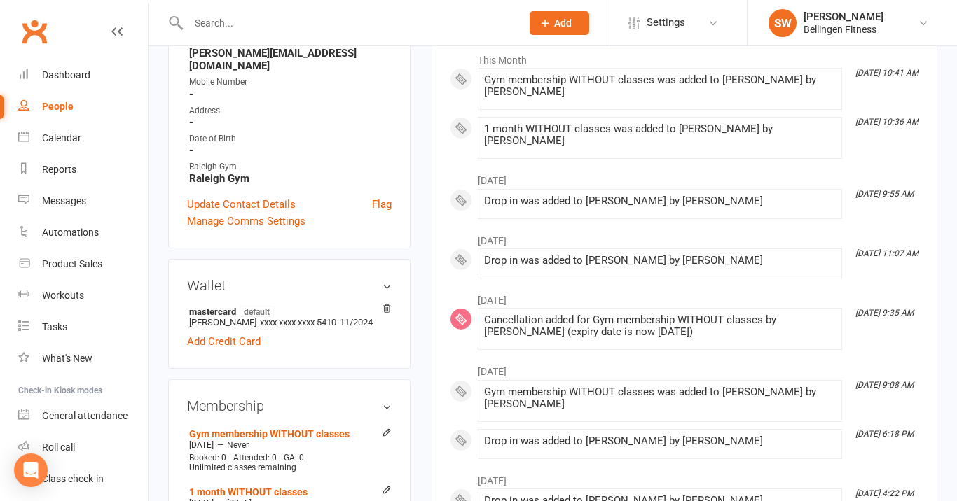
click at [484, 314] on span at bounding box center [484, 314] width 0 height 0
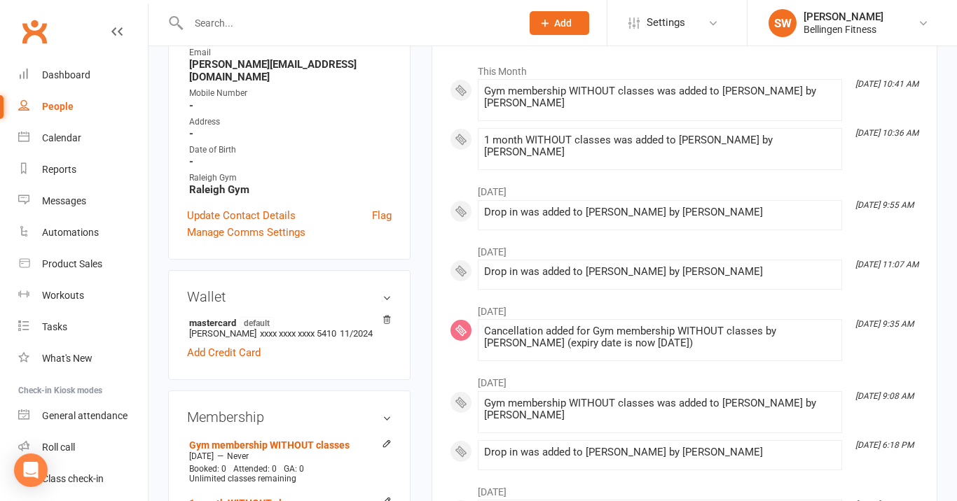
scroll to position [223, 0]
click at [385, 289] on h3 "Wallet" at bounding box center [289, 296] width 205 height 15
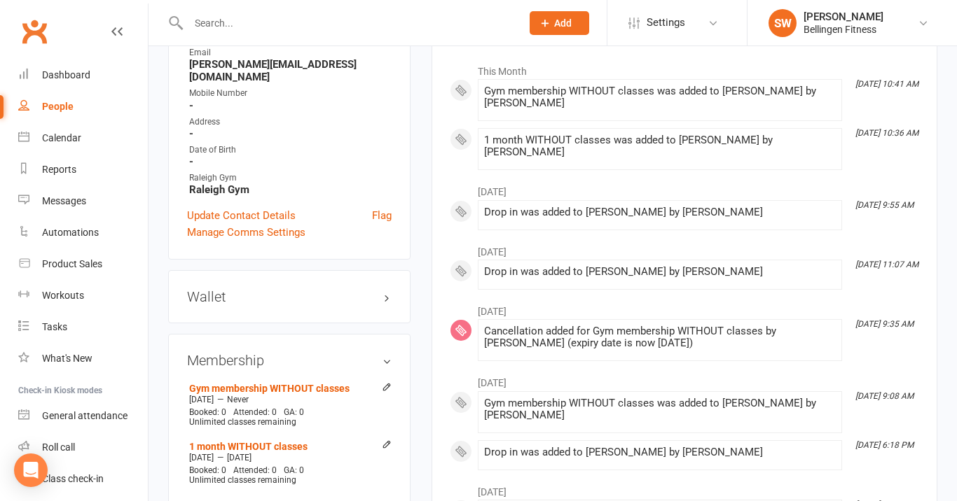
click at [381, 353] on h3 "Membership" at bounding box center [289, 360] width 205 height 15
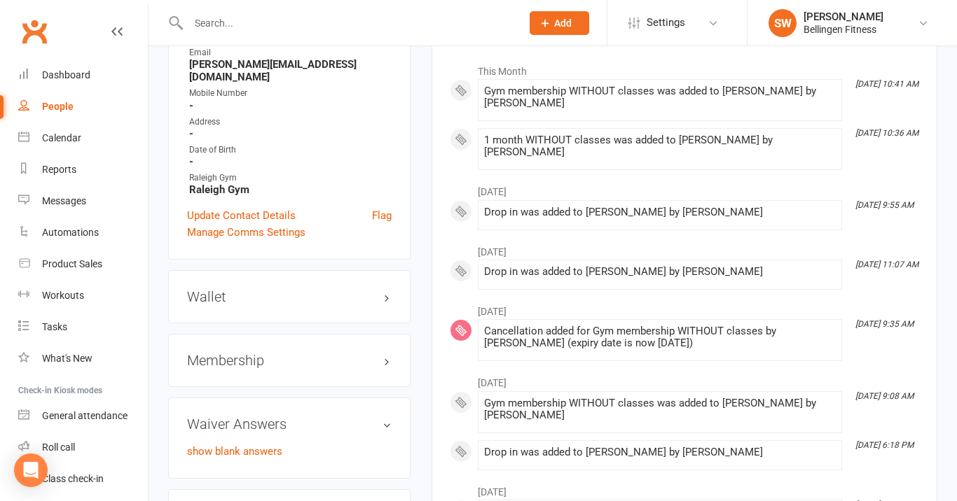
click at [381, 353] on h3 "Membership" at bounding box center [289, 360] width 205 height 15
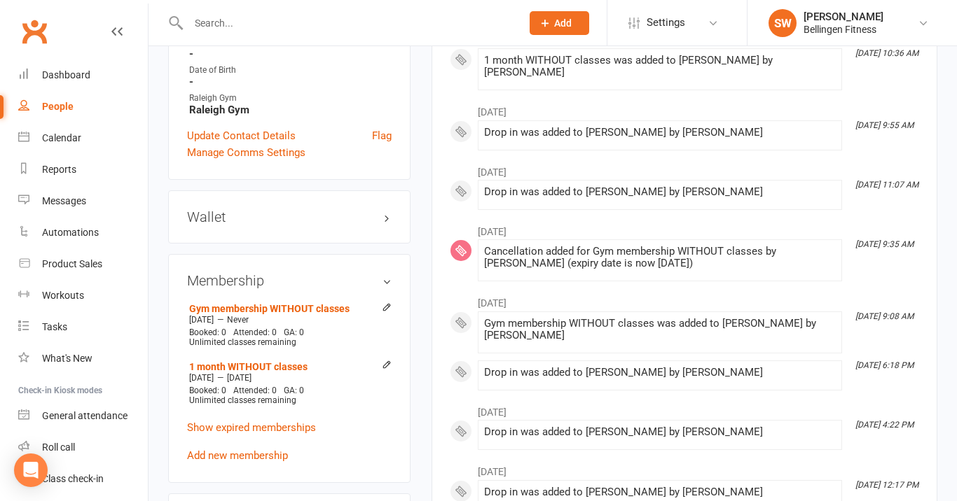
scroll to position [304, 0]
click at [384, 359] on icon at bounding box center [387, 364] width 10 height 10
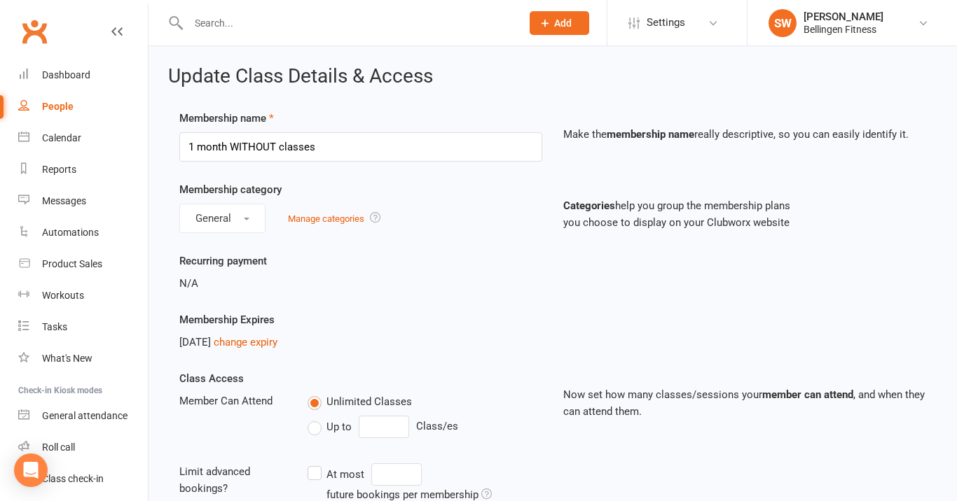
click at [312, 402] on label "Unlimited Classes" at bounding box center [359, 402] width 104 height 17
click at [312, 394] on input "Unlimited Classes" at bounding box center [311, 394] width 9 height 0
click at [340, 148] on input "1 month WITHOUT classes" at bounding box center [360, 146] width 363 height 29
type input "1"
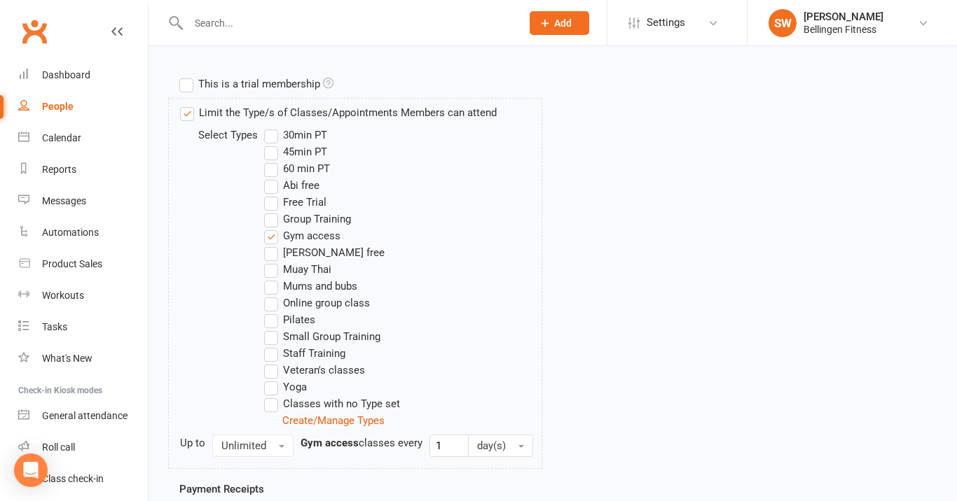
scroll to position [519, 0]
click at [272, 237] on label "Gym access" at bounding box center [302, 235] width 76 height 17
click at [272, 227] on input "Gym access" at bounding box center [268, 227] width 9 height 0
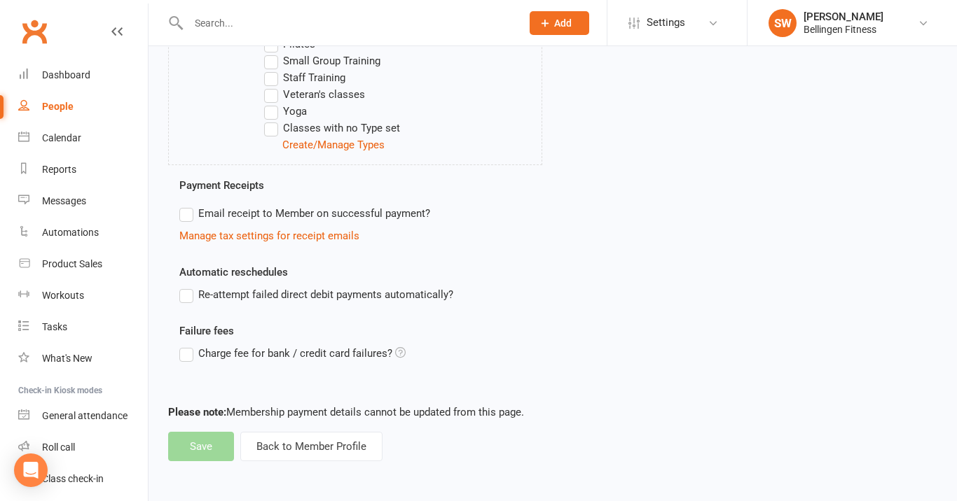
scroll to position [805, 0]
click at [201, 439] on footer "Please note: Membership payment details cannot be updated from this page. Save …" at bounding box center [552, 432] width 769 height 57
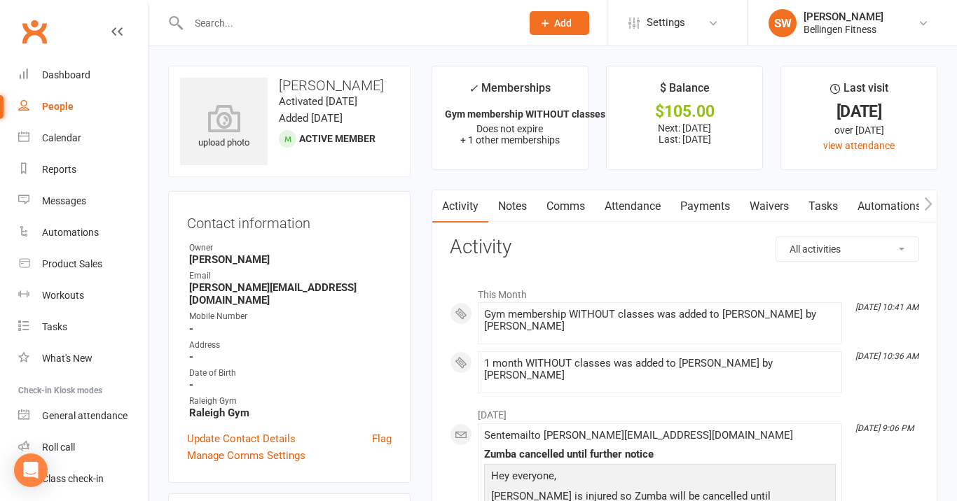
click at [342, 134] on span "Active member" at bounding box center [337, 138] width 76 height 11
click at [319, 91] on h3 "[PERSON_NAME]" at bounding box center [289, 85] width 219 height 15
click at [505, 105] on li "✓ Memberships Gym membership WITHOUT classes Does not expire + 1 other membersh…" at bounding box center [509, 118] width 157 height 104
click at [502, 130] on span "Does not expire" at bounding box center [509, 128] width 67 height 11
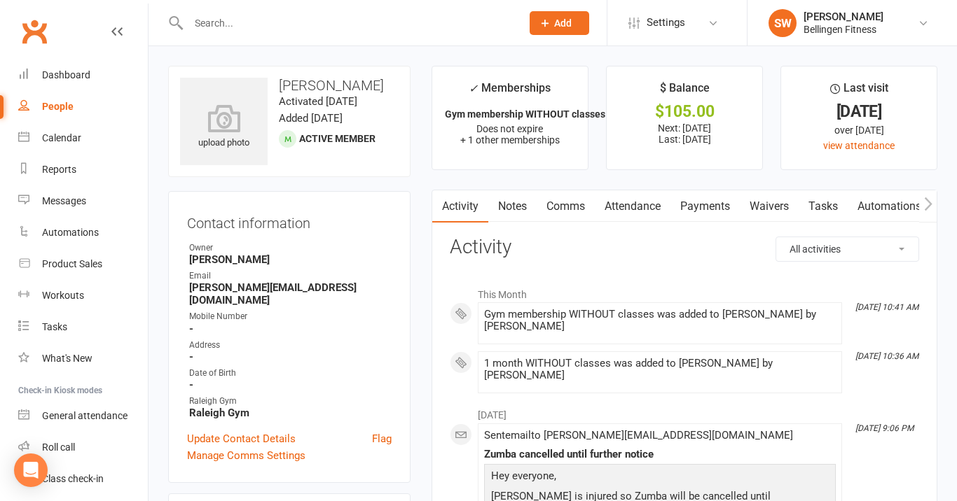
click at [841, 103] on div "Last visit" at bounding box center [859, 91] width 58 height 25
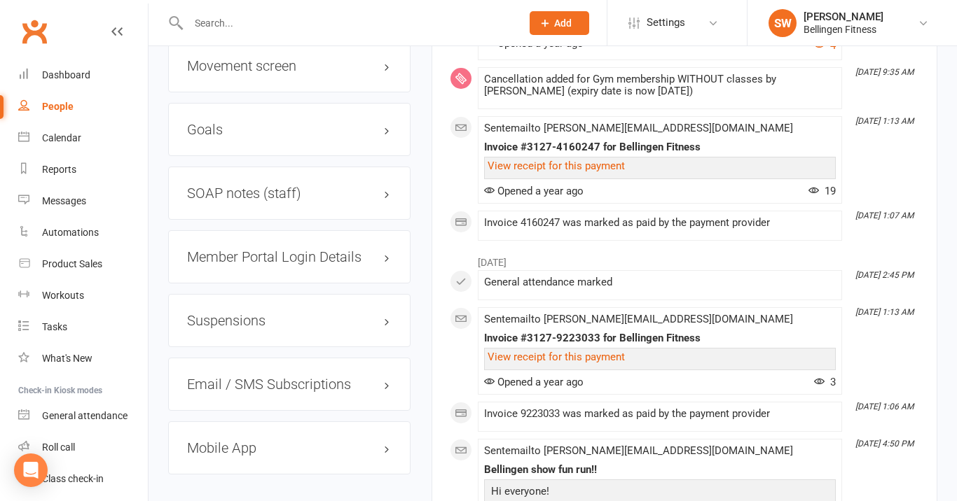
scroll to position [1612, 0]
click at [382, 249] on h3 "Member Portal Login Details" at bounding box center [289, 256] width 205 height 15
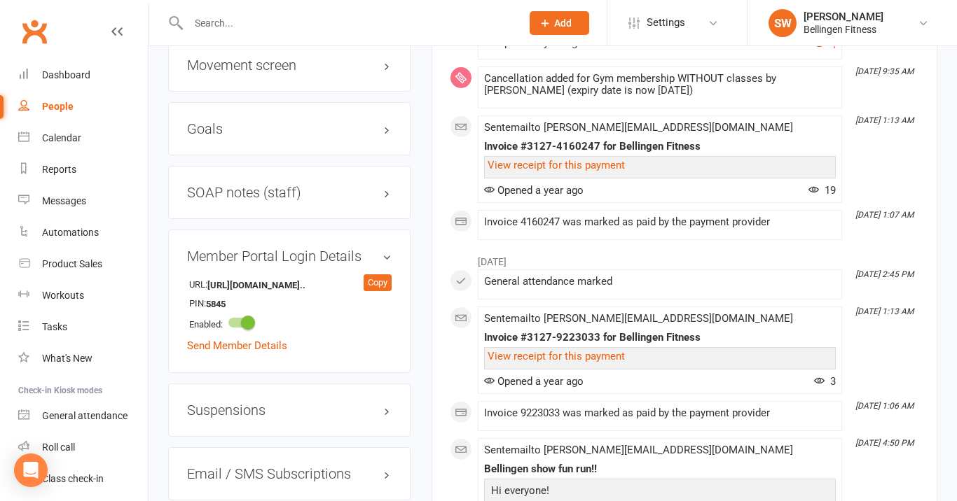
click at [388, 249] on h3 "Member Portal Login Details" at bounding box center [289, 256] width 205 height 15
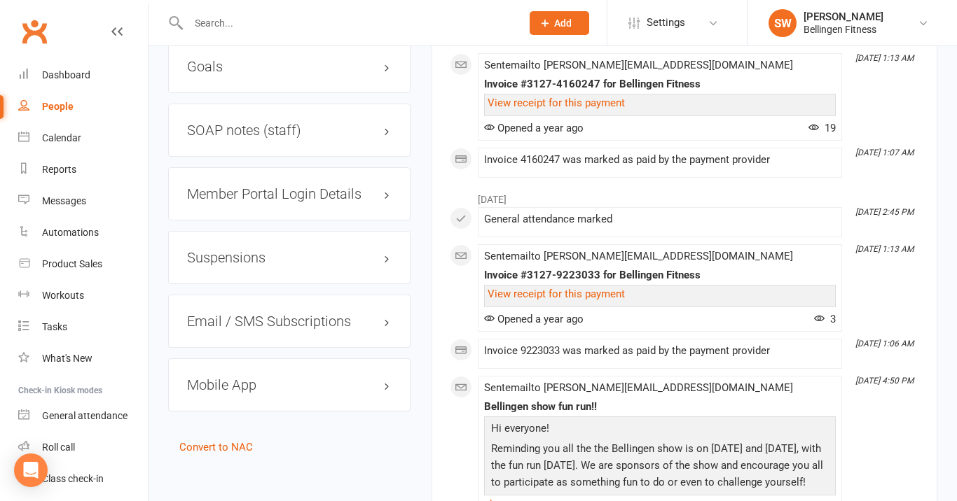
scroll to position [1682, 0]
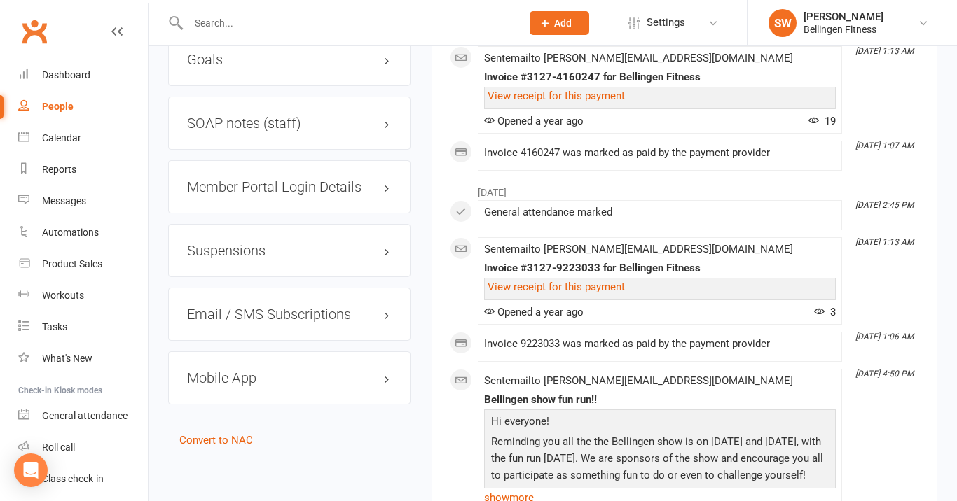
click at [388, 243] on h3 "Suspensions" at bounding box center [289, 250] width 205 height 15
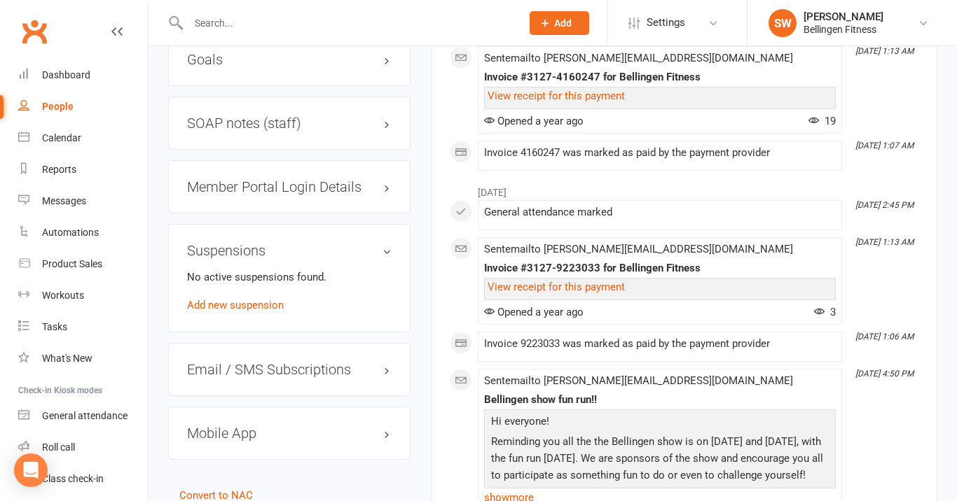
click at [387, 243] on h3 "Suspensions" at bounding box center [289, 250] width 205 height 15
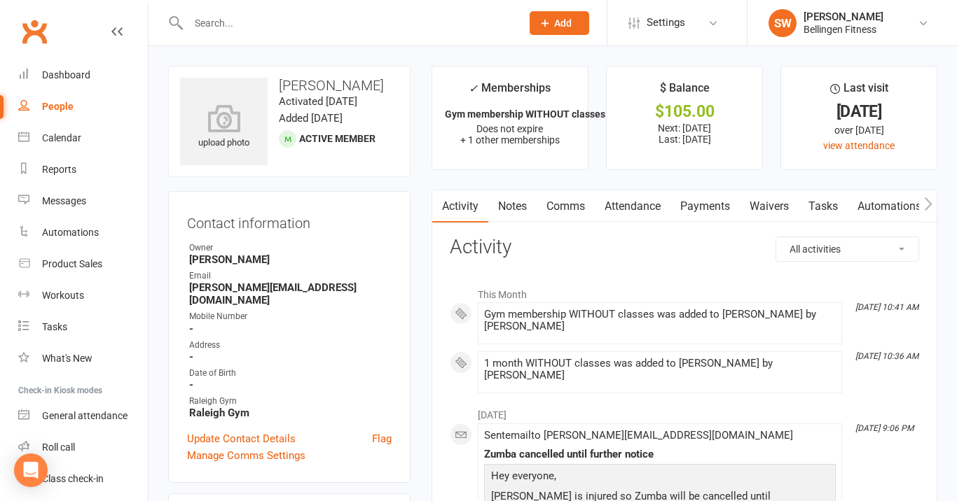
scroll to position [0, 0]
click at [787, 203] on link "Waivers" at bounding box center [769, 207] width 59 height 32
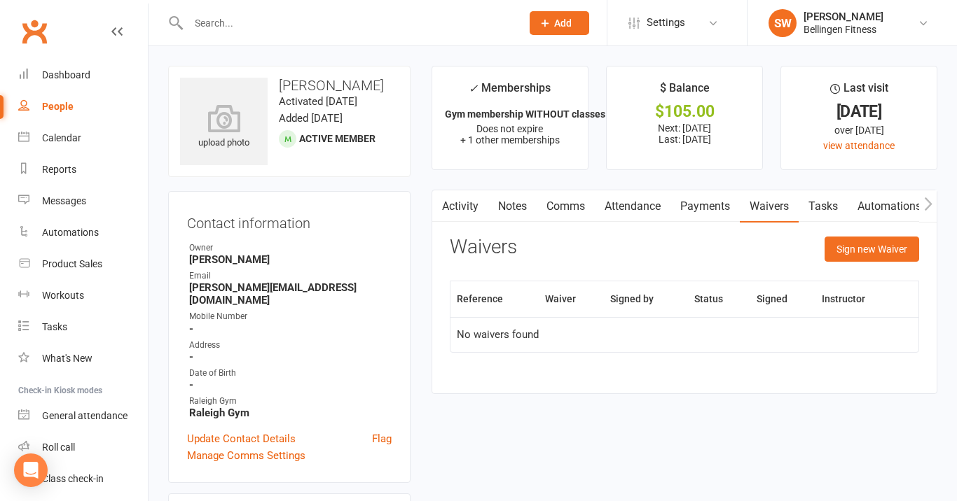
click at [517, 207] on link "Notes" at bounding box center [512, 207] width 48 height 32
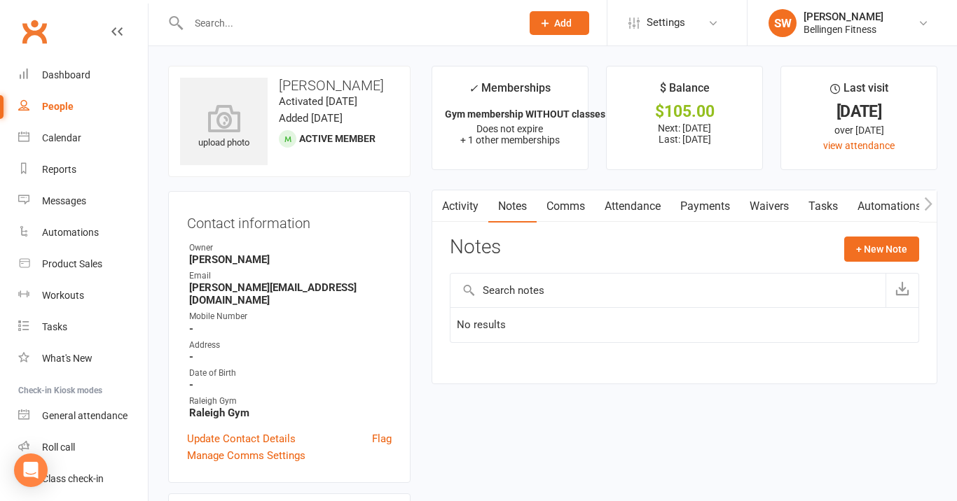
click at [466, 203] on link "Activity" at bounding box center [460, 207] width 56 height 32
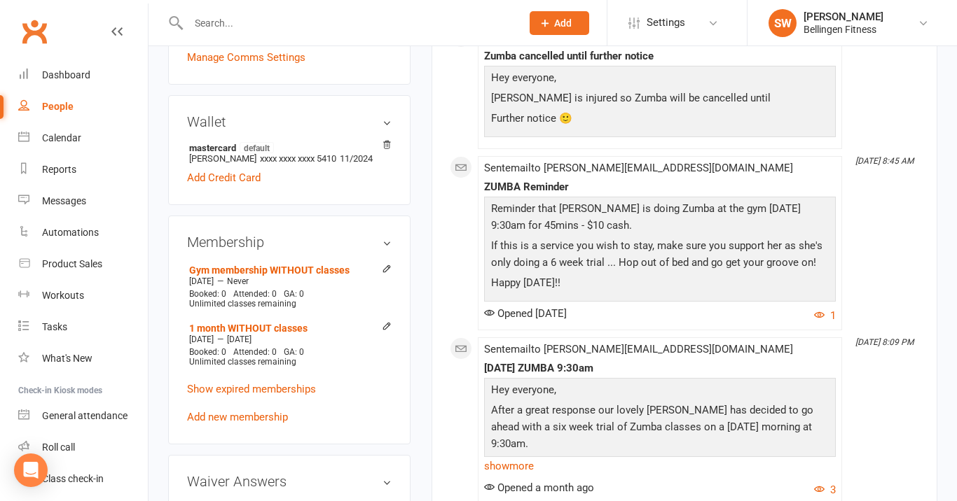
scroll to position [399, 0]
click at [309, 382] on link "Show expired memberships" at bounding box center [251, 388] width 129 height 13
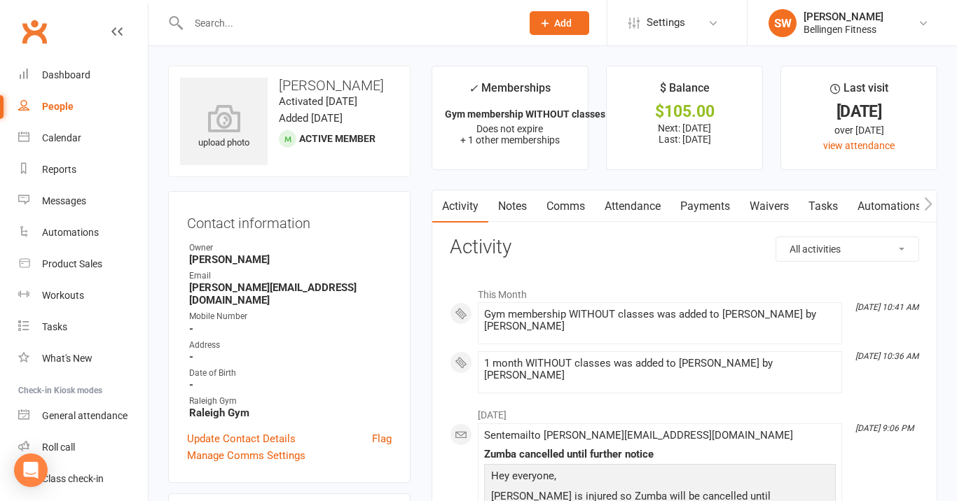
scroll to position [0, 0]
click at [844, 141] on link "view attendance" at bounding box center [858, 145] width 71 height 11
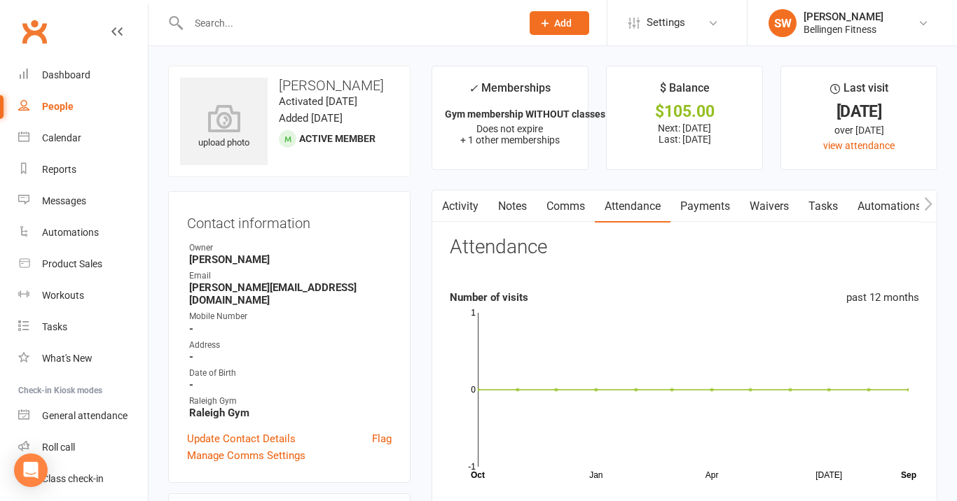
click at [589, 207] on link "Comms" at bounding box center [566, 207] width 58 height 32
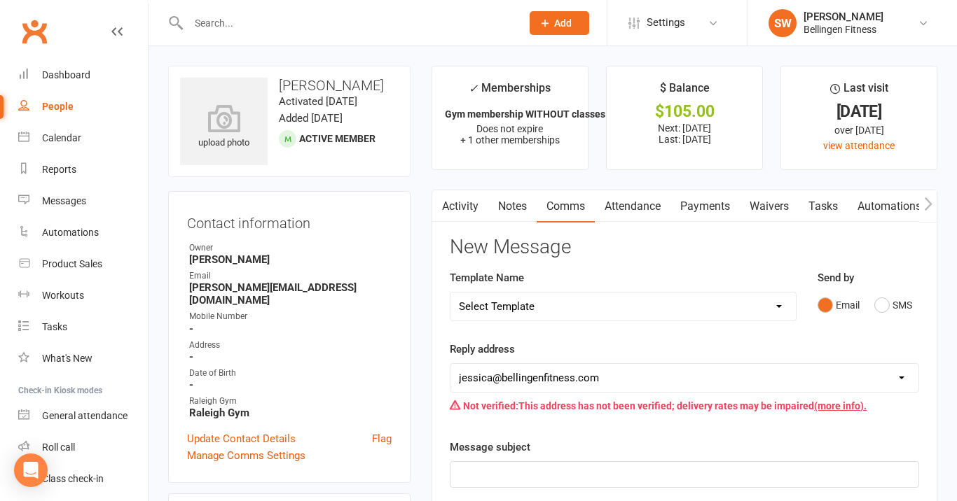
click at [517, 200] on link "Notes" at bounding box center [512, 207] width 48 height 32
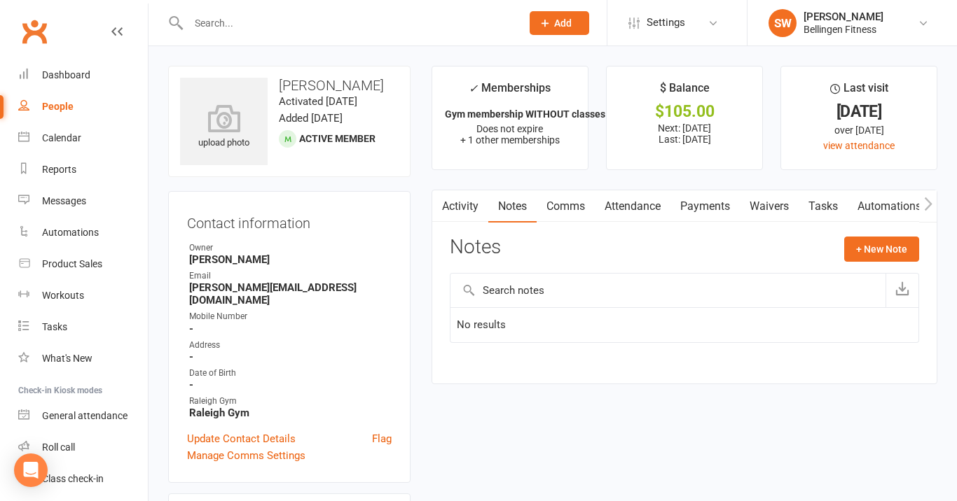
click at [467, 207] on link "Activity" at bounding box center [460, 207] width 56 height 32
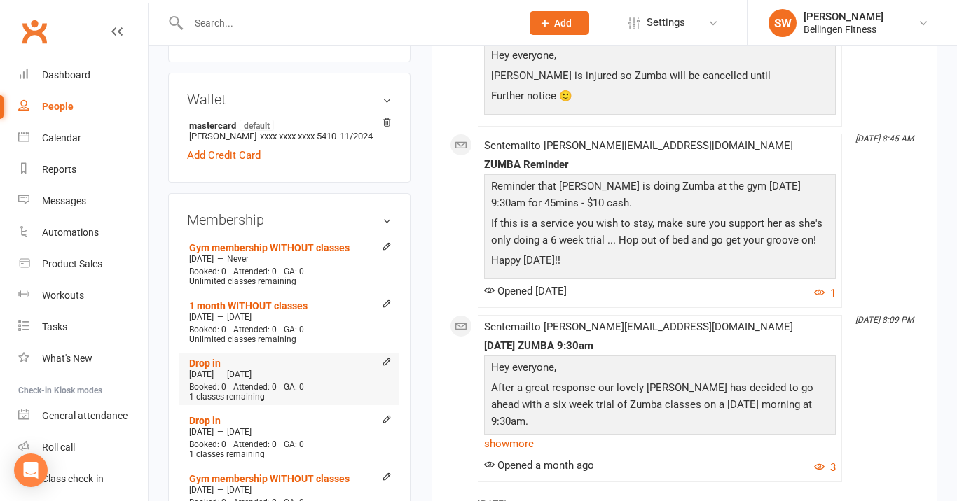
scroll to position [420, 0]
click at [324, 312] on div "[DATE] — [DATE]" at bounding box center [289, 317] width 206 height 11
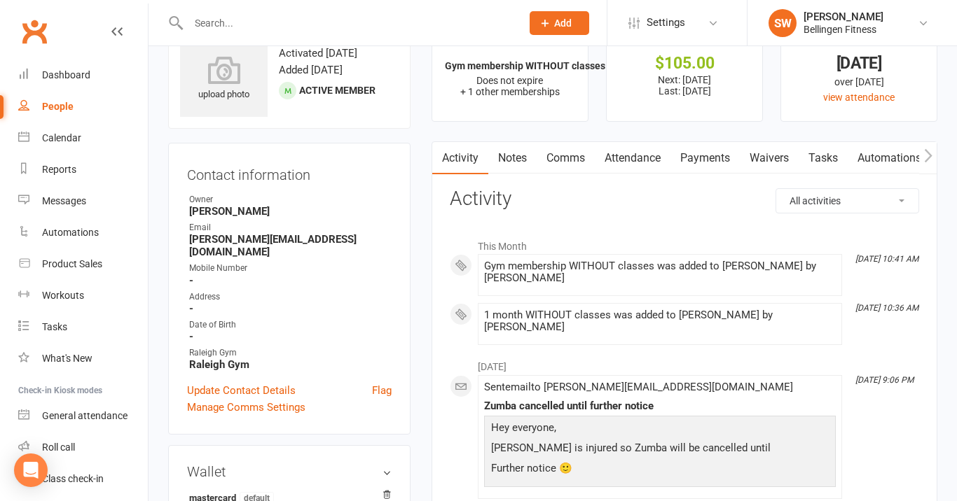
scroll to position [59, 0]
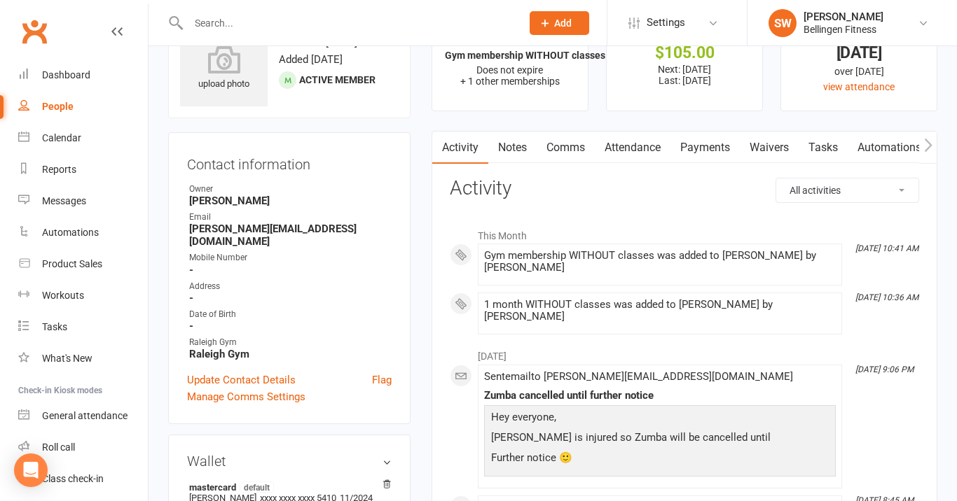
click at [639, 307] on div "1 month WITHOUT classes was added to [PERSON_NAME] by [PERSON_NAME]" at bounding box center [660, 311] width 352 height 24
click at [579, 294] on li "[DATE] 10:36 AM 1 month WITHOUT classes was added to [PERSON_NAME] by [PERSON_N…" at bounding box center [660, 314] width 364 height 42
click at [484, 299] on span at bounding box center [484, 299] width 0 height 0
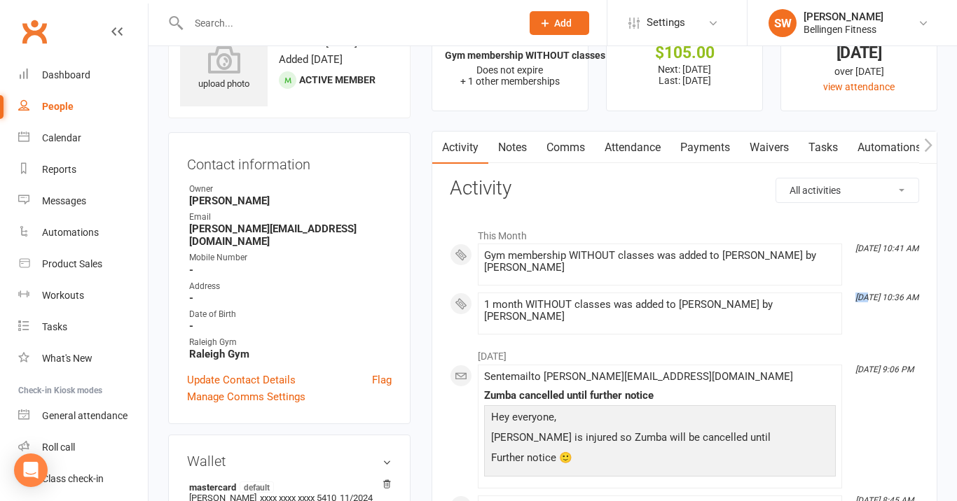
click at [484, 299] on span at bounding box center [484, 299] width 0 height 0
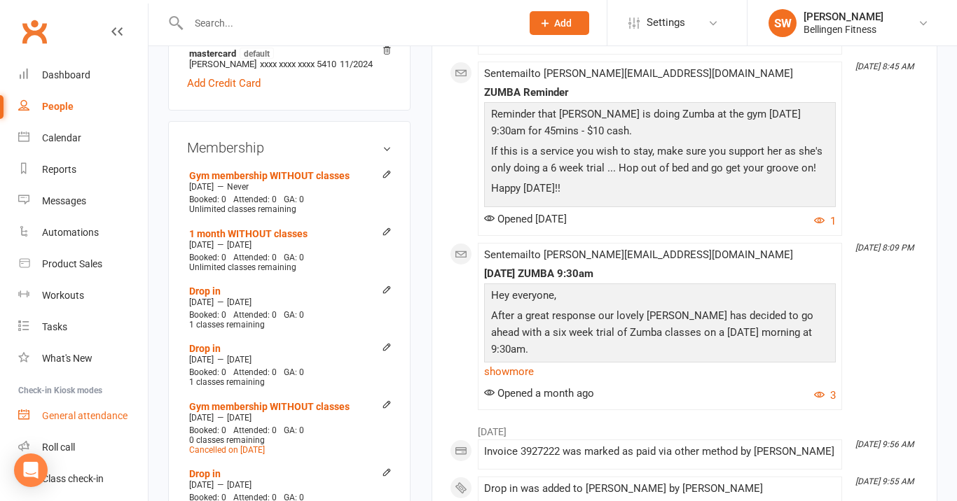
scroll to position [0, 0]
click at [71, 80] on div "Dashboard" at bounding box center [66, 74] width 48 height 11
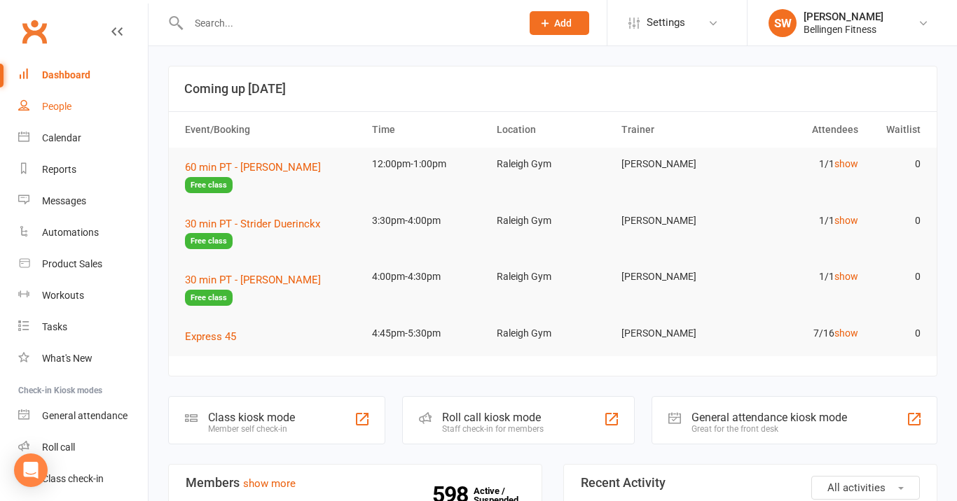
click at [116, 106] on link "People" at bounding box center [83, 107] width 130 height 32
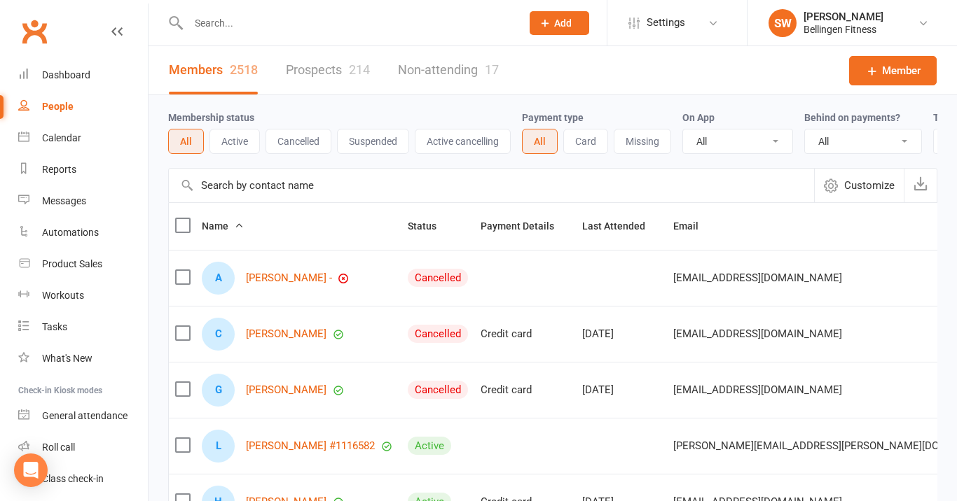
click at [338, 62] on link "Prospects 214" at bounding box center [328, 70] width 84 height 48
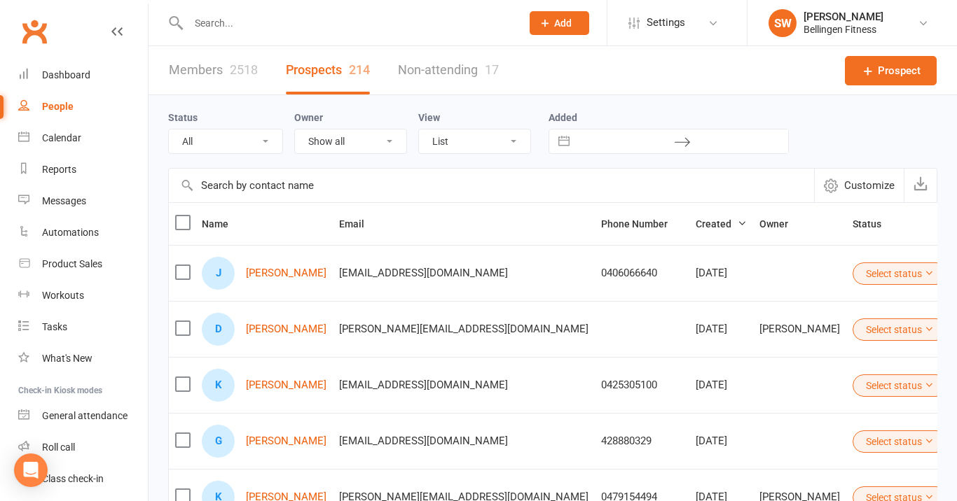
click at [441, 70] on link "Non-attending 17" at bounding box center [448, 70] width 101 height 48
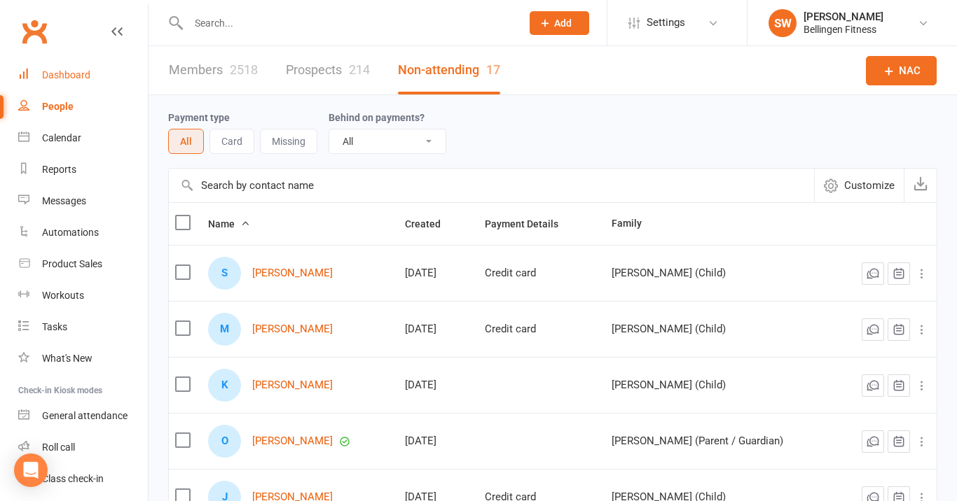
click at [83, 71] on div "Dashboard" at bounding box center [66, 74] width 48 height 11
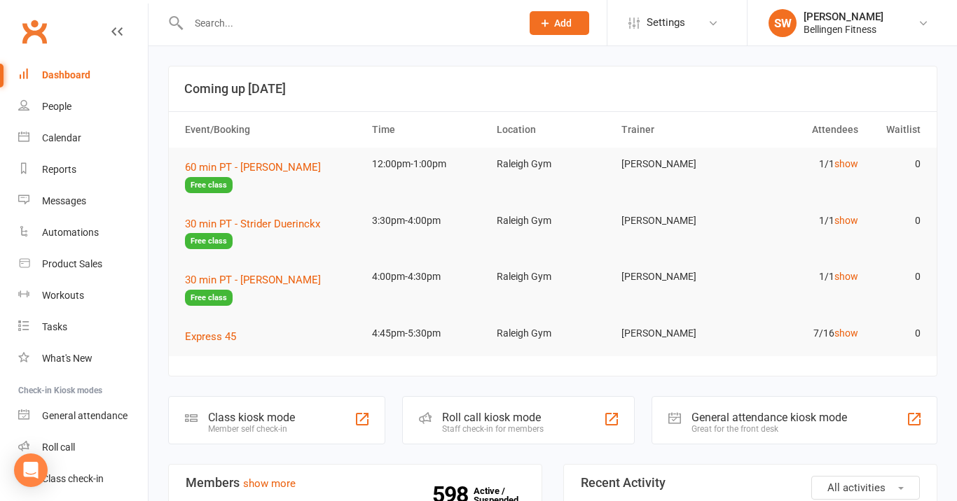
click at [248, 25] on input "text" at bounding box center [347, 23] width 327 height 20
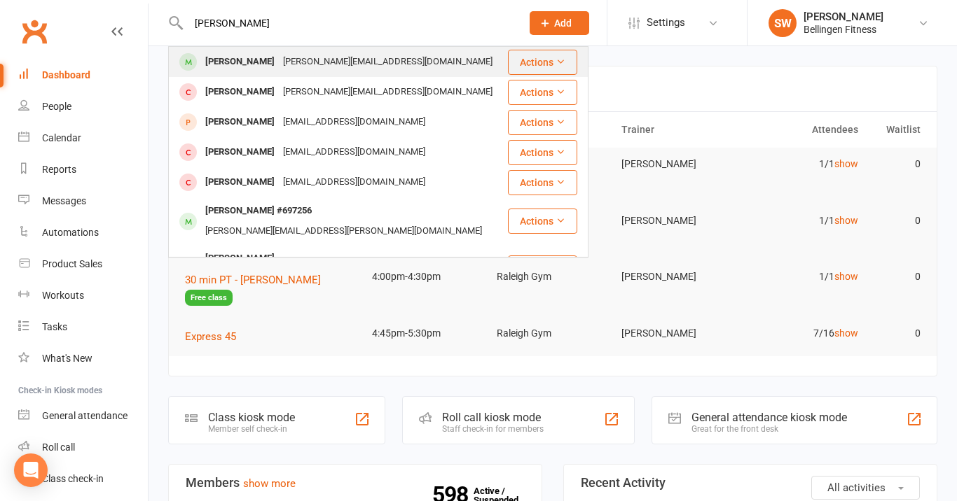
type input "[PERSON_NAME]"
click at [238, 59] on div "[PERSON_NAME]" at bounding box center [240, 62] width 78 height 20
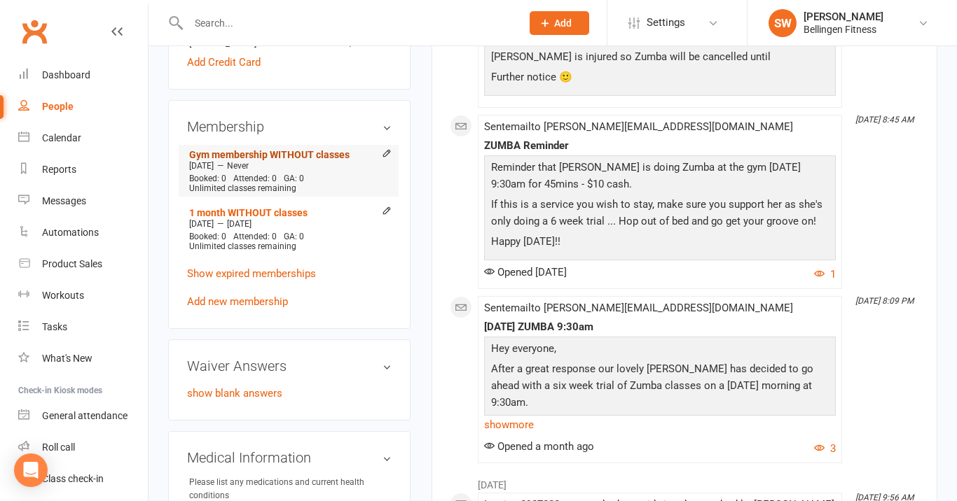
scroll to position [515, 0]
click at [286, 267] on link "Show expired memberships" at bounding box center [251, 273] width 129 height 13
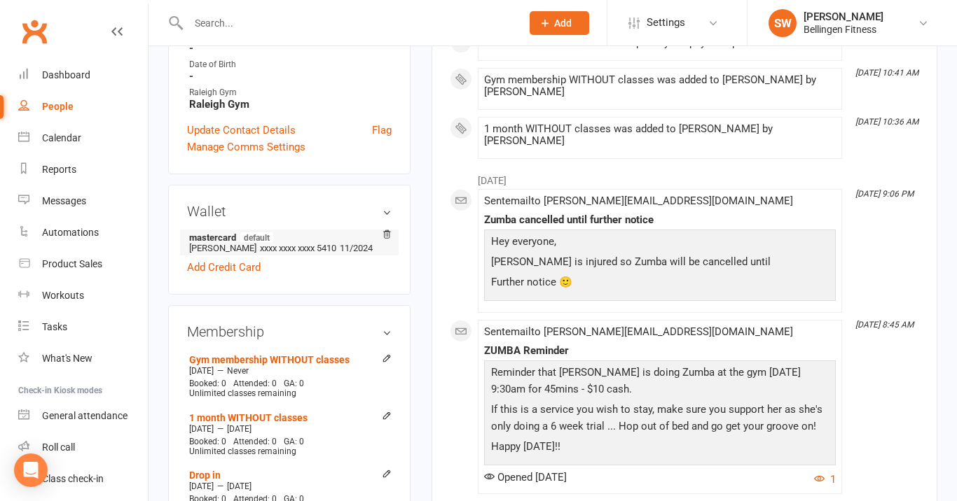
scroll to position [311, 0]
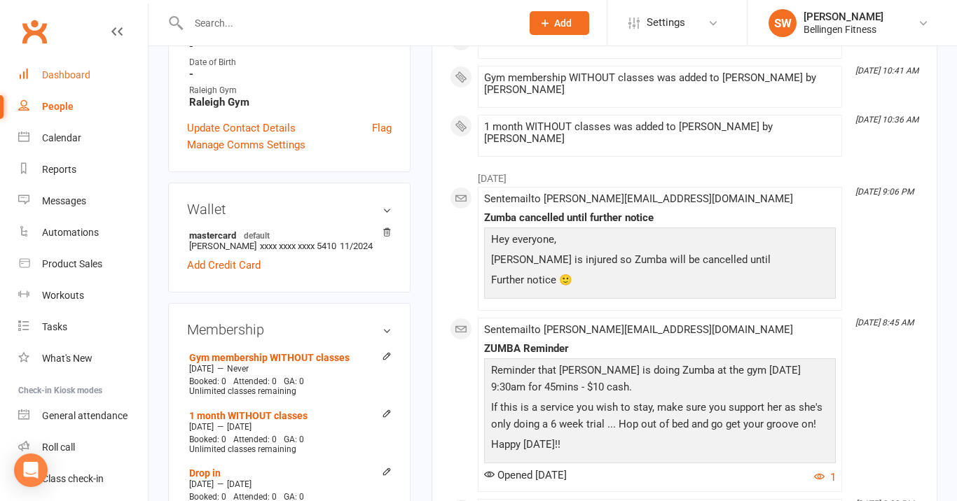
click at [85, 78] on div "Dashboard" at bounding box center [66, 74] width 48 height 11
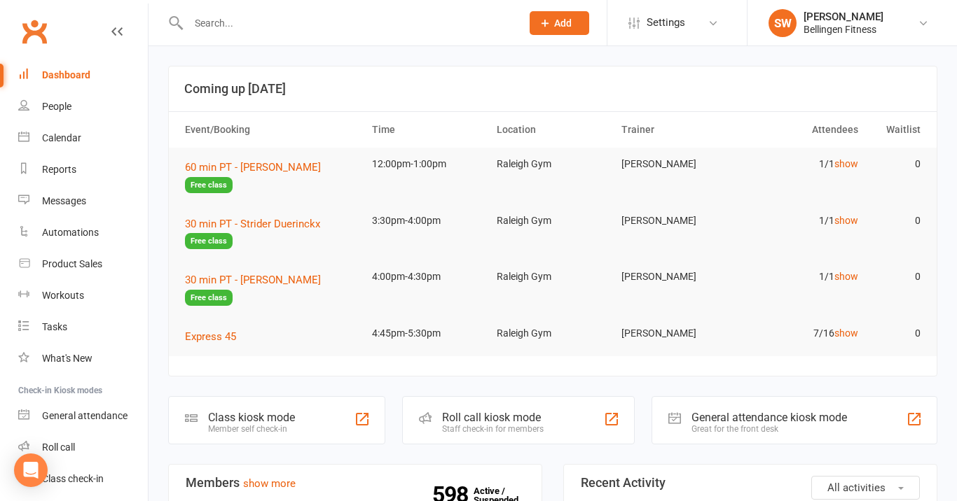
click at [545, 21] on icon at bounding box center [545, 23] width 13 height 13
click at [551, 22] on button "Add" at bounding box center [560, 23] width 60 height 24
click at [65, 139] on div "Calendar" at bounding box center [61, 137] width 39 height 11
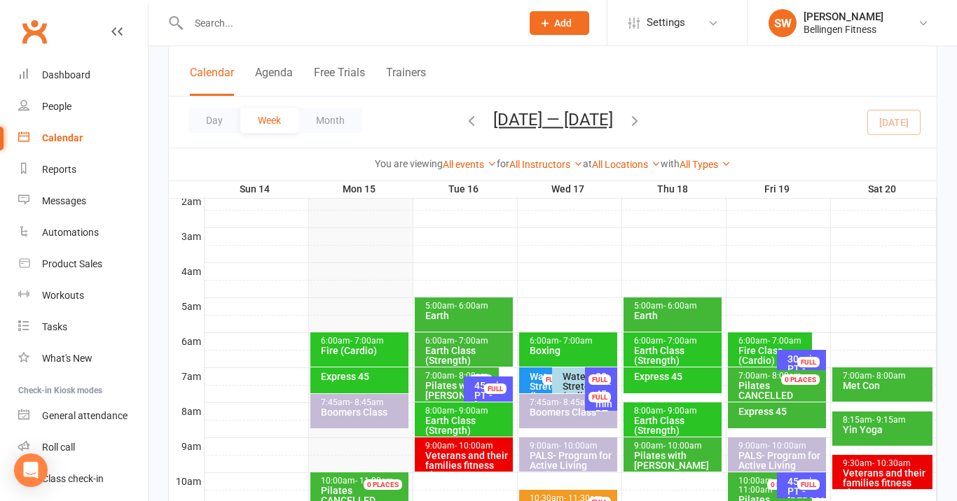
scroll to position [165, 0]
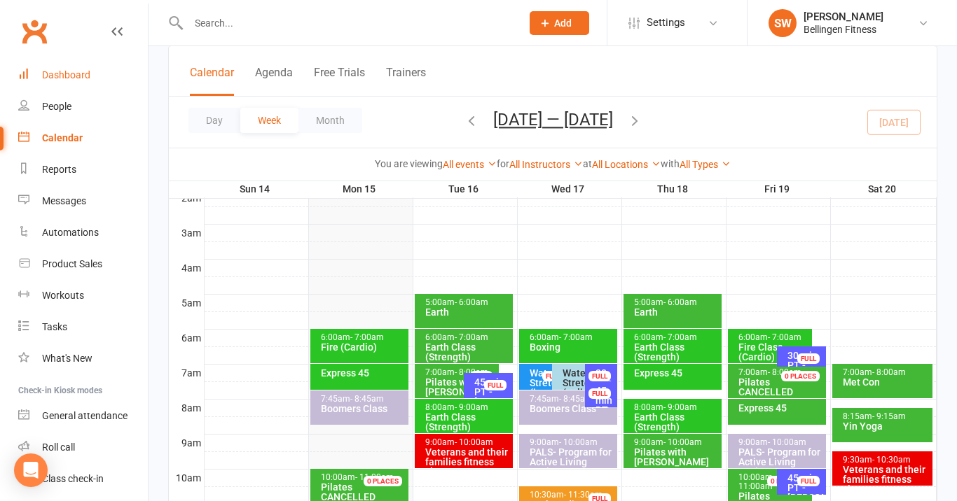
click at [86, 73] on div "Dashboard" at bounding box center [66, 74] width 48 height 11
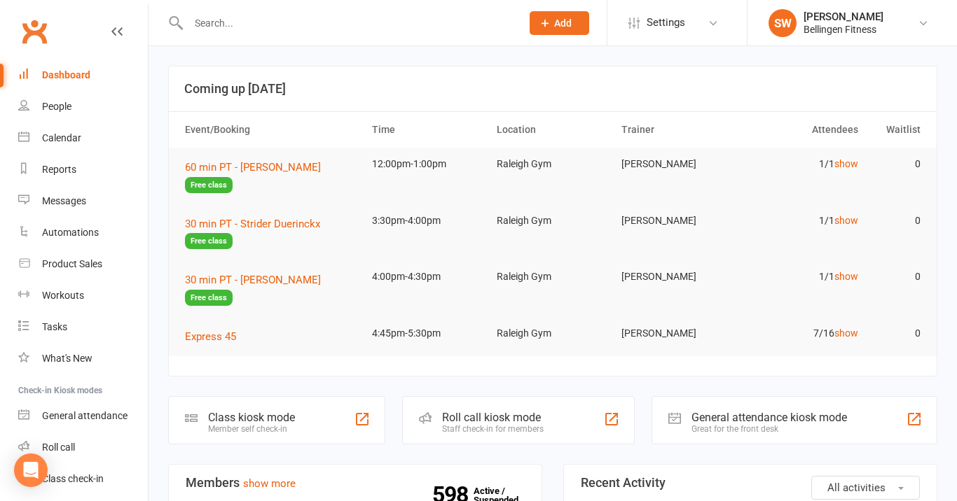
click at [284, 26] on input "text" at bounding box center [347, 23] width 327 height 20
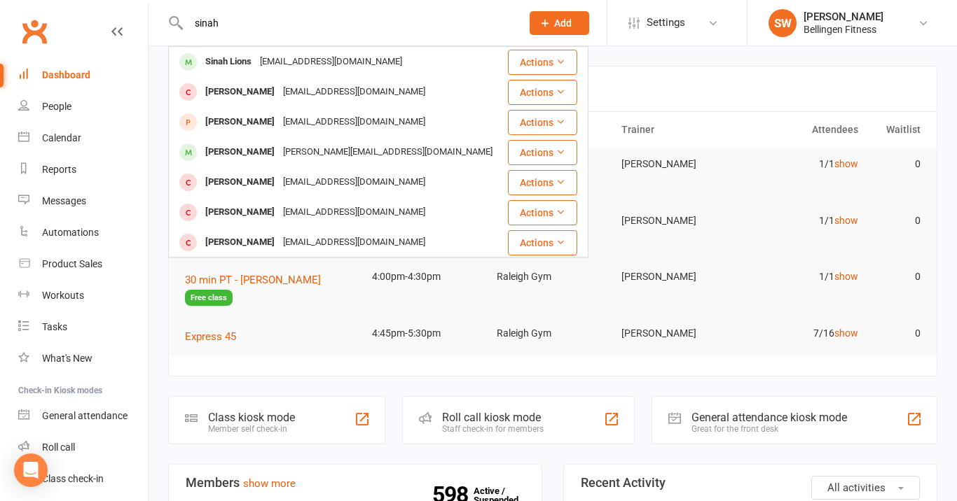
type input "Sinai"
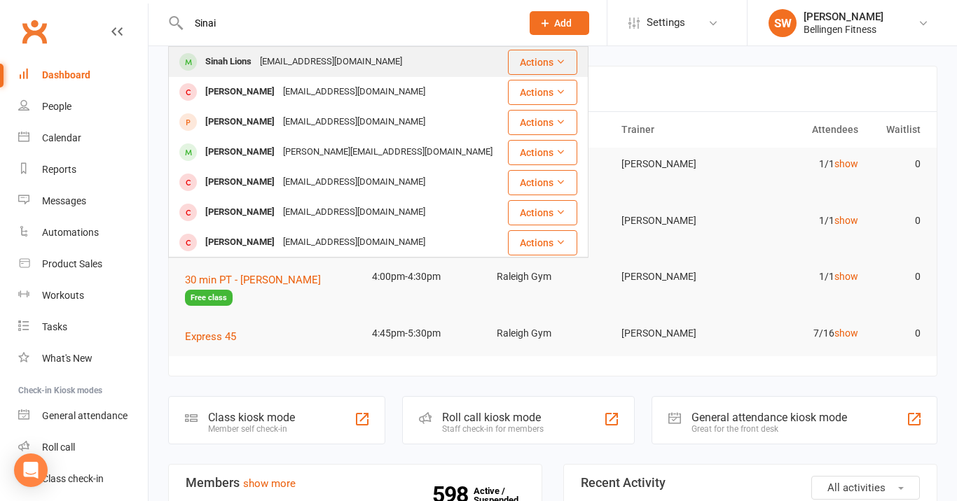
drag, startPoint x: 284, startPoint y: 26, endPoint x: 249, endPoint y: 68, distance: 54.7
click at [249, 68] on div "Sinah Lions" at bounding box center [228, 62] width 55 height 20
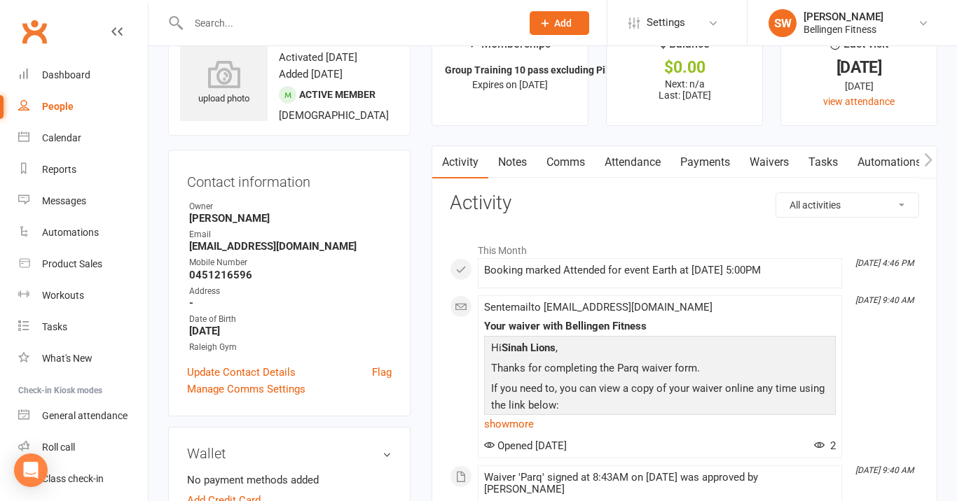
scroll to position [48, 0]
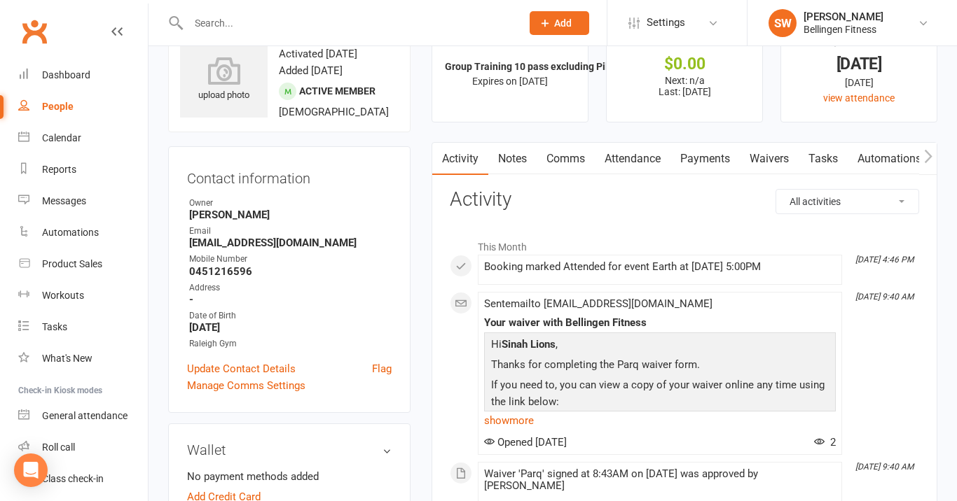
click at [625, 152] on link "Attendance" at bounding box center [633, 159] width 76 height 32
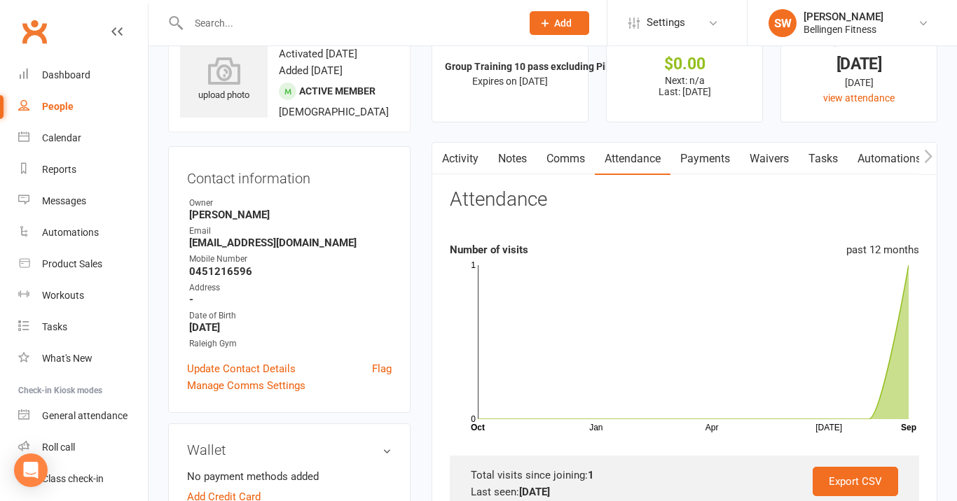
click at [930, 155] on icon "button" at bounding box center [928, 155] width 8 height 13
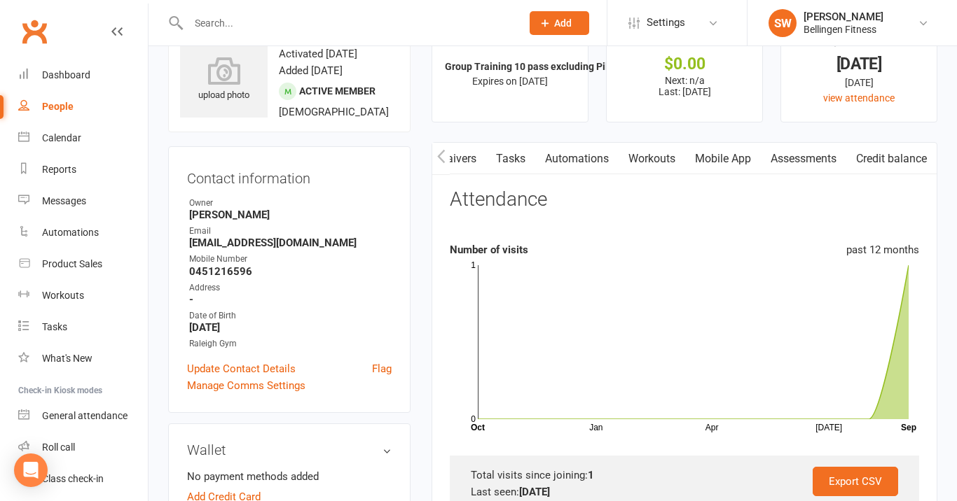
click at [438, 153] on icon "button" at bounding box center [441, 156] width 8 height 15
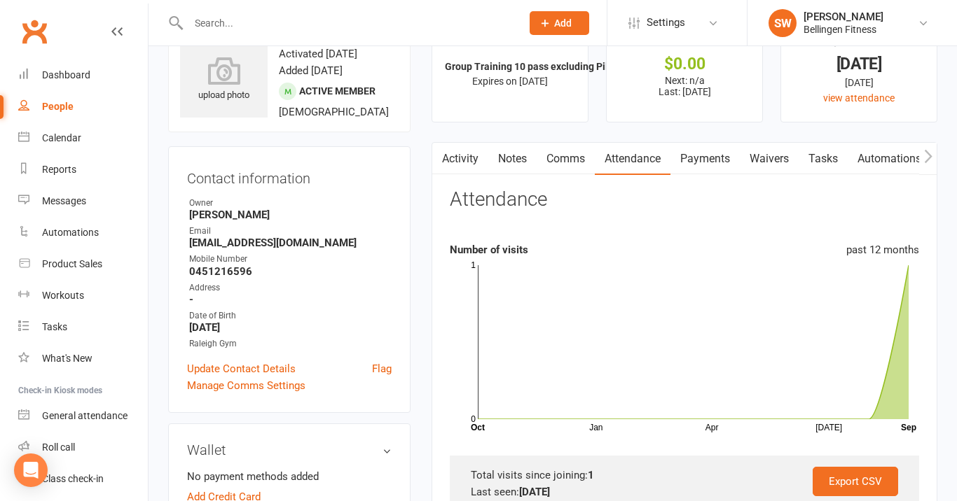
click at [567, 158] on link "Comms" at bounding box center [566, 159] width 58 height 32
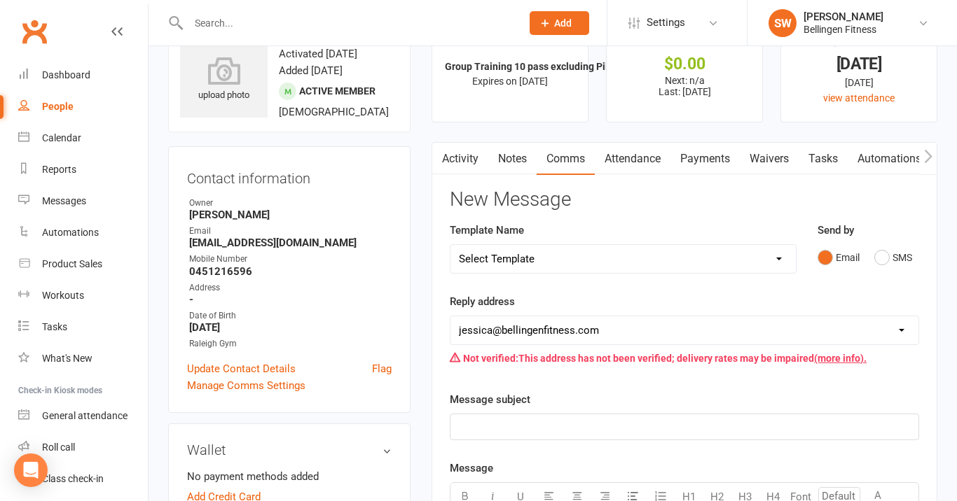
click at [515, 157] on link "Notes" at bounding box center [512, 159] width 48 height 32
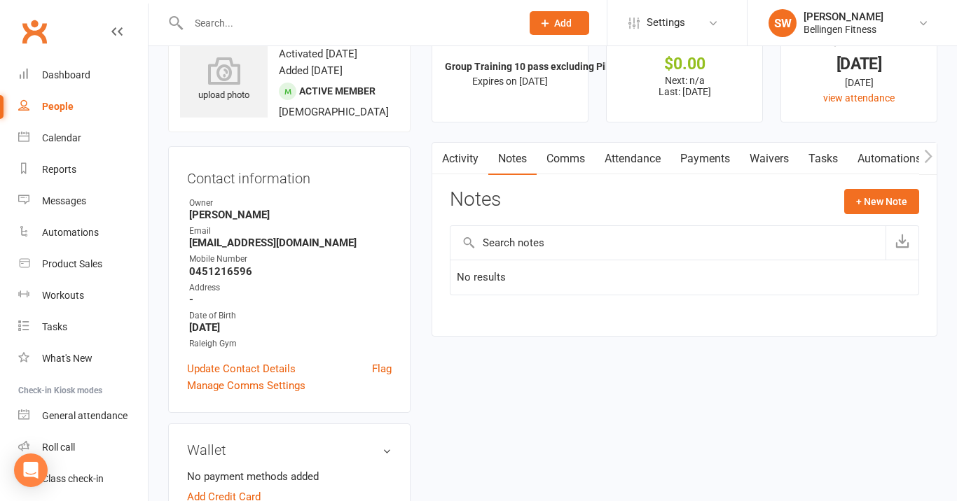
click at [459, 160] on link "Activity" at bounding box center [460, 159] width 56 height 32
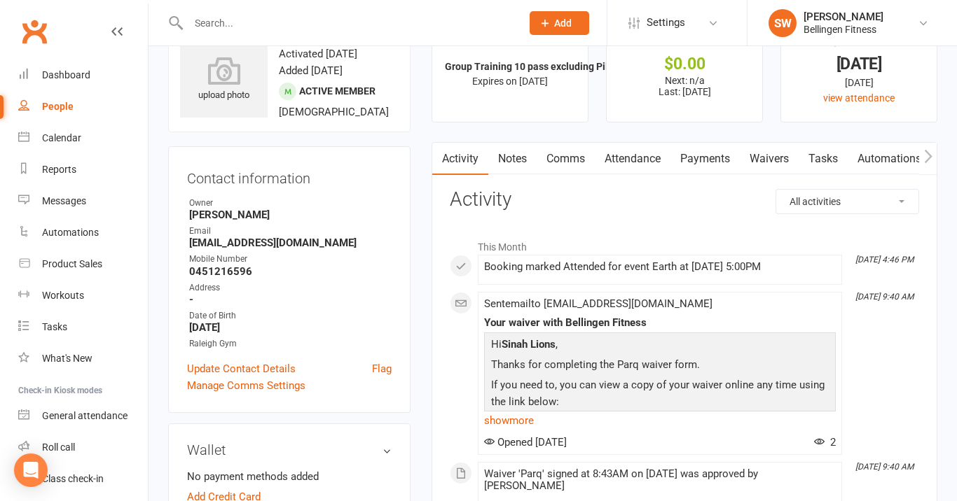
click at [724, 159] on link "Payments" at bounding box center [704, 159] width 69 height 32
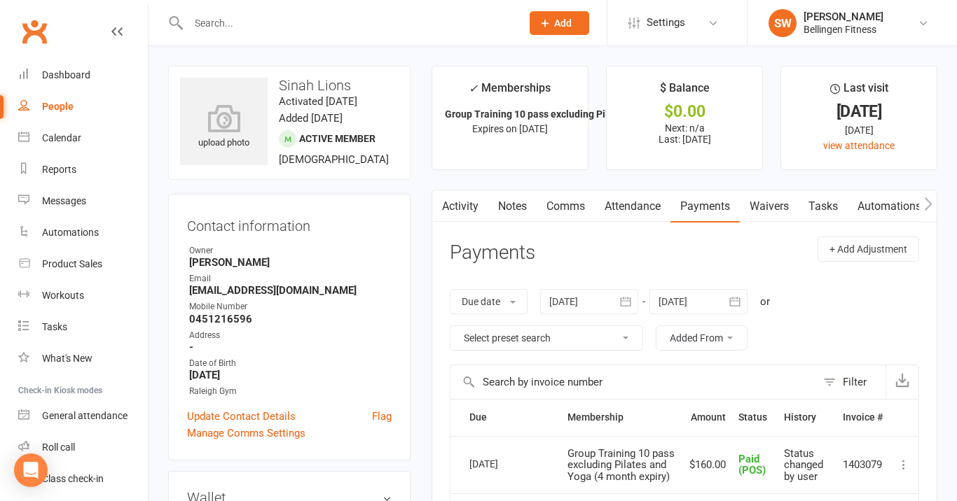
click at [824, 212] on link "Tasks" at bounding box center [822, 207] width 49 height 32
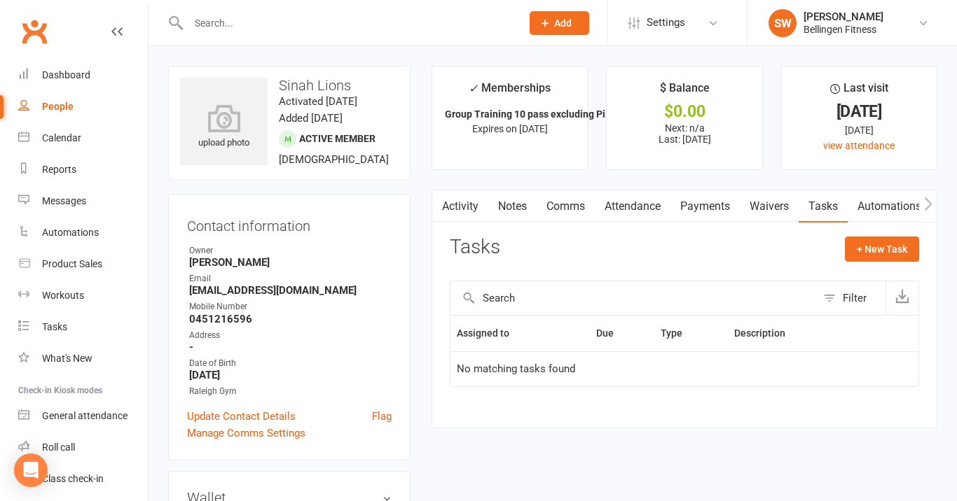
click at [762, 200] on link "Waivers" at bounding box center [769, 207] width 59 height 32
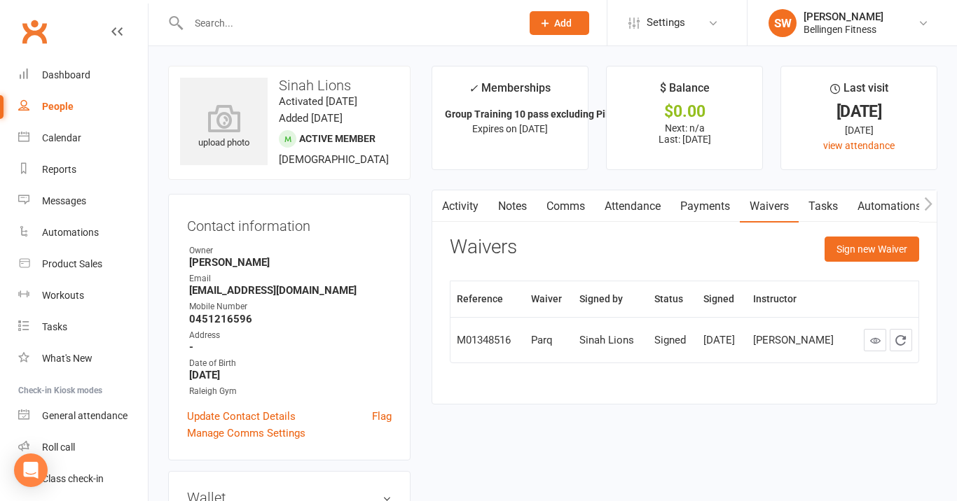
click at [927, 202] on icon "button" at bounding box center [928, 204] width 8 height 15
click at [802, 196] on link "Automations" at bounding box center [783, 207] width 83 height 32
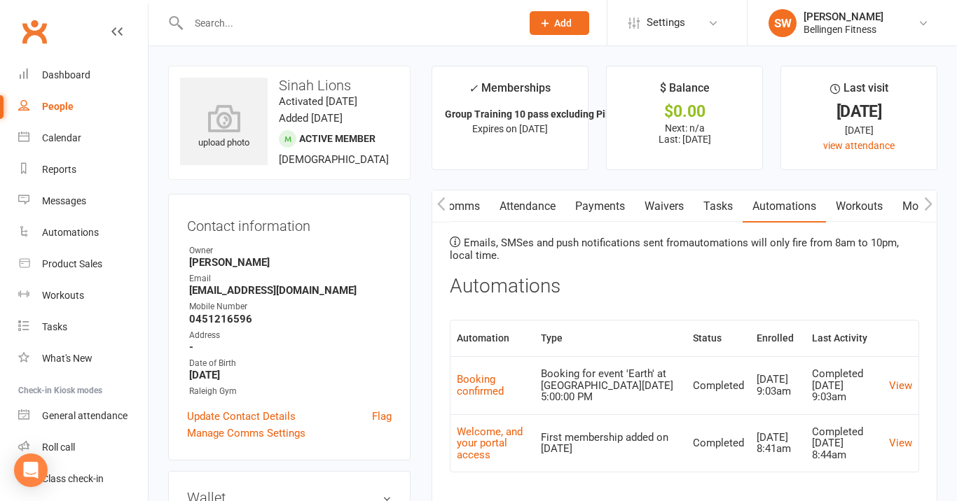
click at [864, 200] on link "Workouts" at bounding box center [859, 207] width 67 height 32
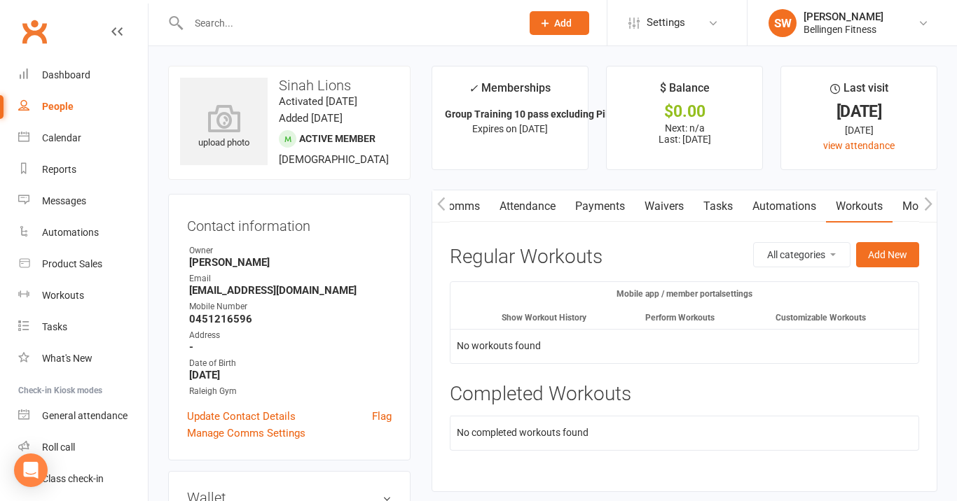
click at [925, 209] on icon "button" at bounding box center [928, 203] width 8 height 13
click at [733, 197] on link "Mobile App" at bounding box center [723, 207] width 76 height 32
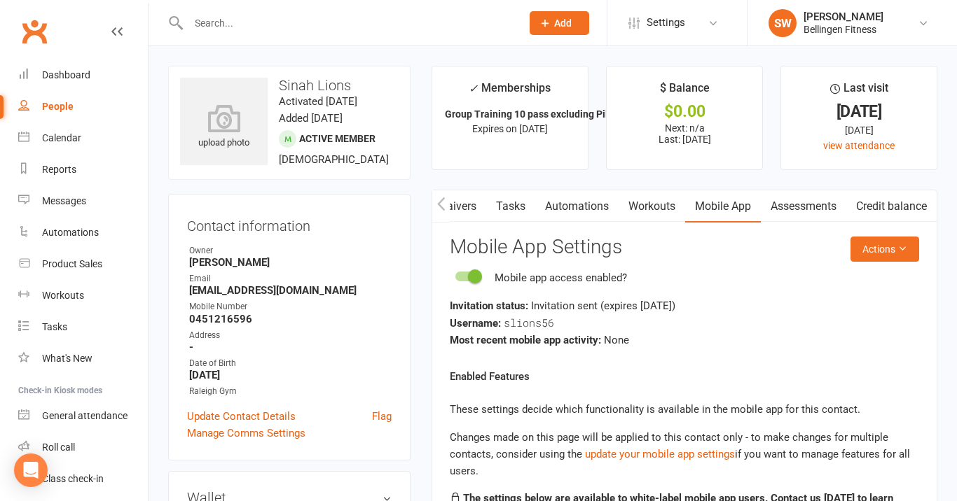
click at [518, 207] on link "Tasks" at bounding box center [510, 207] width 49 height 32
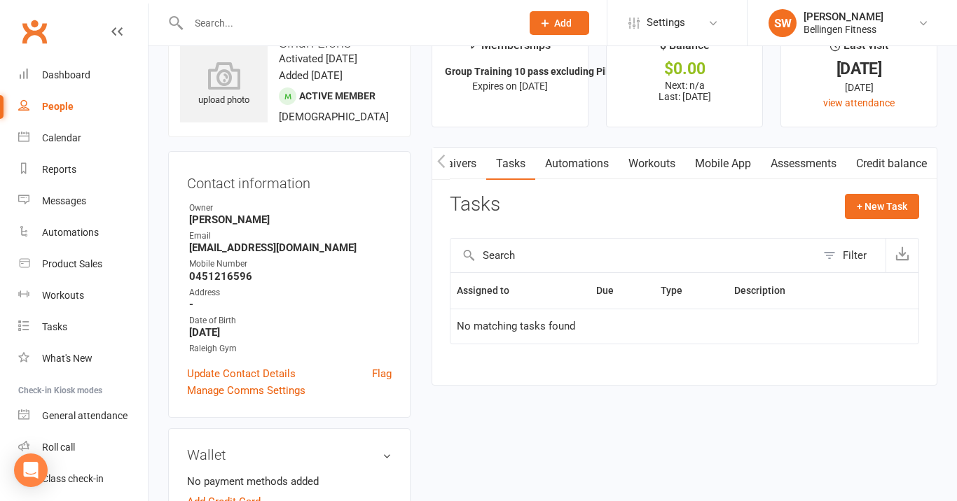
scroll to position [43, 0]
click at [439, 159] on icon "button" at bounding box center [441, 160] width 8 height 13
click at [442, 160] on icon "button" at bounding box center [441, 161] width 8 height 15
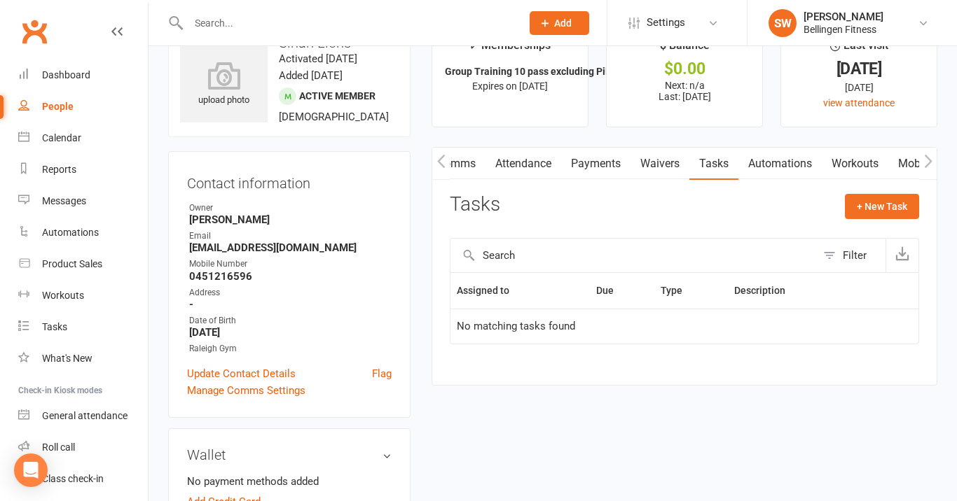
click at [442, 160] on icon "button" at bounding box center [441, 161] width 8 height 15
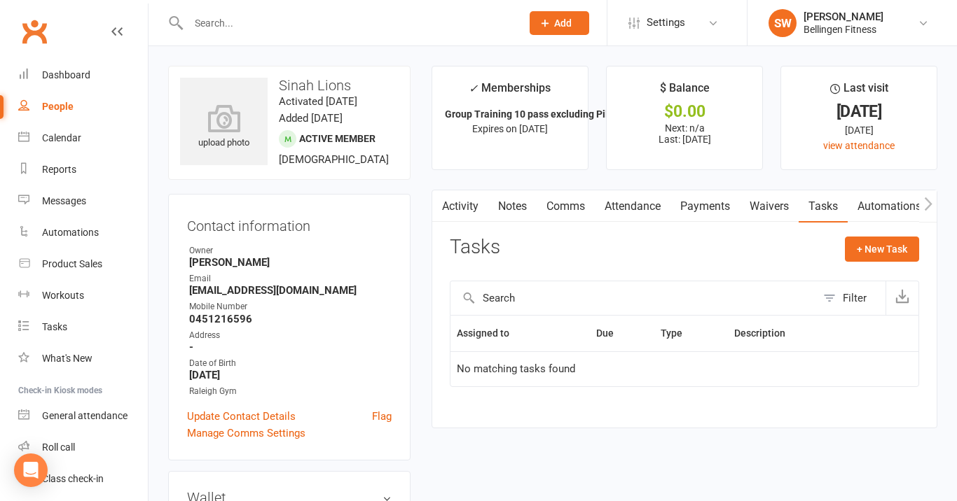
scroll to position [0, 0]
click at [463, 206] on link "Activity" at bounding box center [460, 207] width 56 height 32
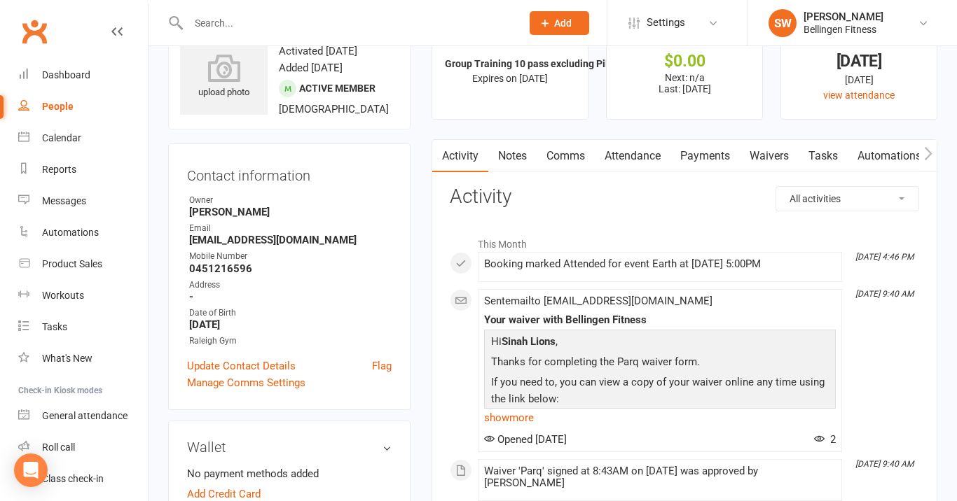
scroll to position [55, 0]
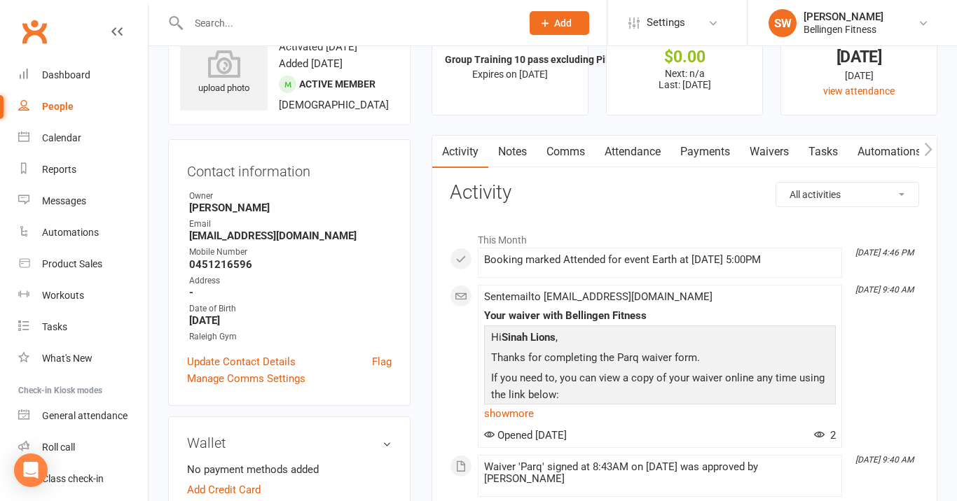
click at [886, 191] on select "All activities Bookings / Attendances Communications Notes Failed SMSes Grading…" at bounding box center [847, 195] width 142 height 24
select select "BookingLogEntry"
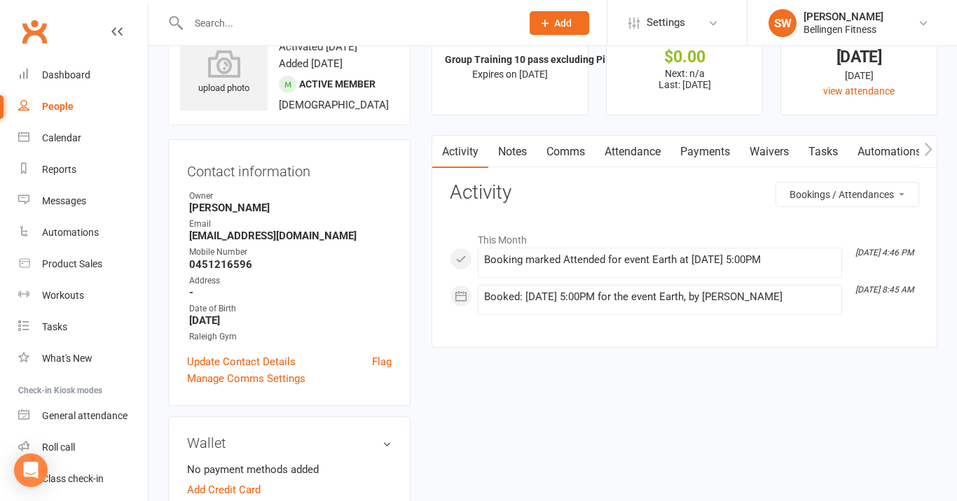
click at [880, 195] on select "All activities Bookings / Attendances Communications Notes Failed SMSes Grading…" at bounding box center [847, 195] width 142 height 24
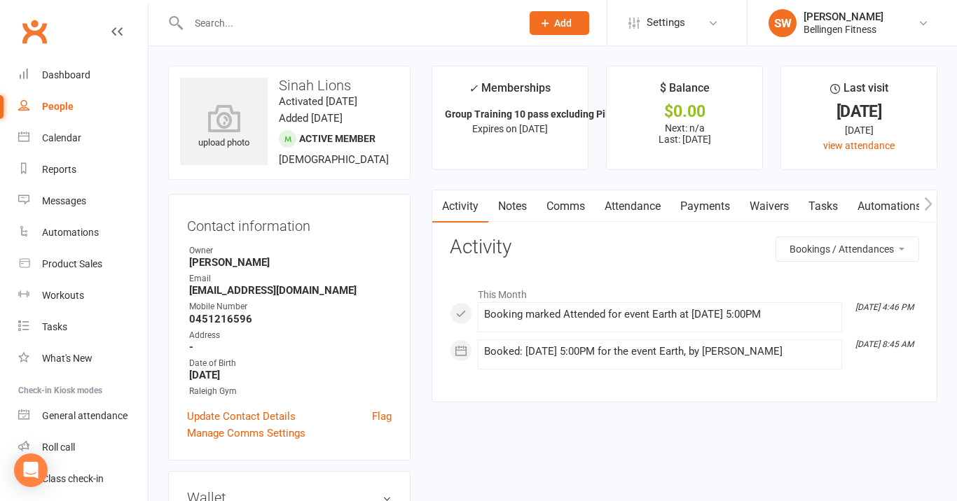
scroll to position [0, 0]
click at [111, 74] on link "Dashboard" at bounding box center [83, 76] width 130 height 32
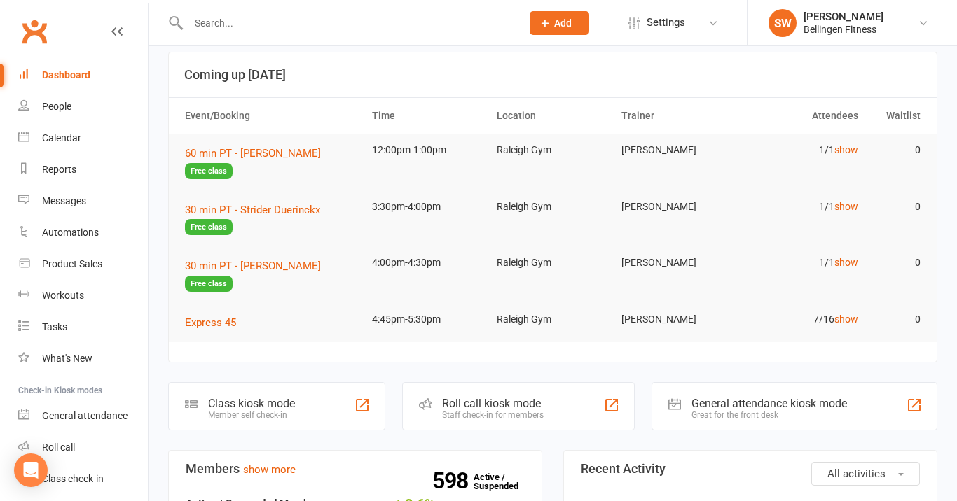
scroll to position [13, 0]
click at [64, 140] on div "Calendar" at bounding box center [61, 137] width 39 height 11
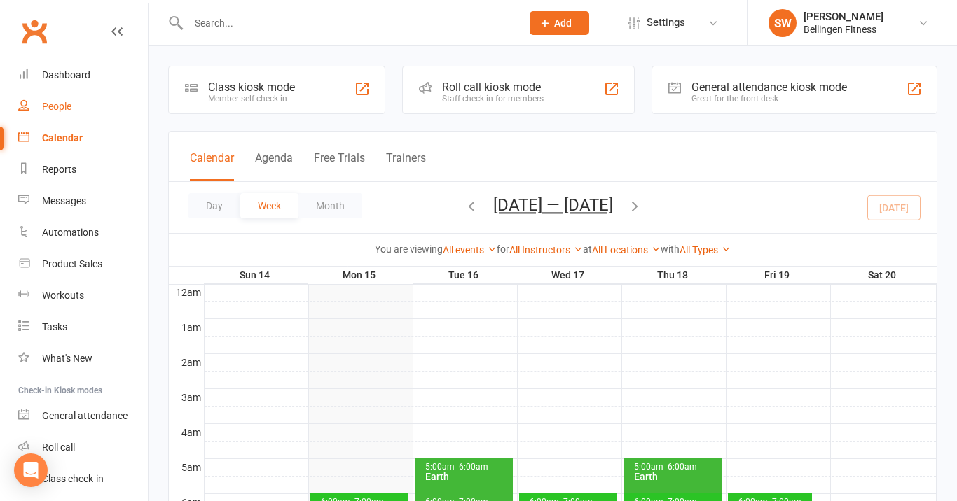
click at [65, 106] on div "People" at bounding box center [56, 106] width 29 height 11
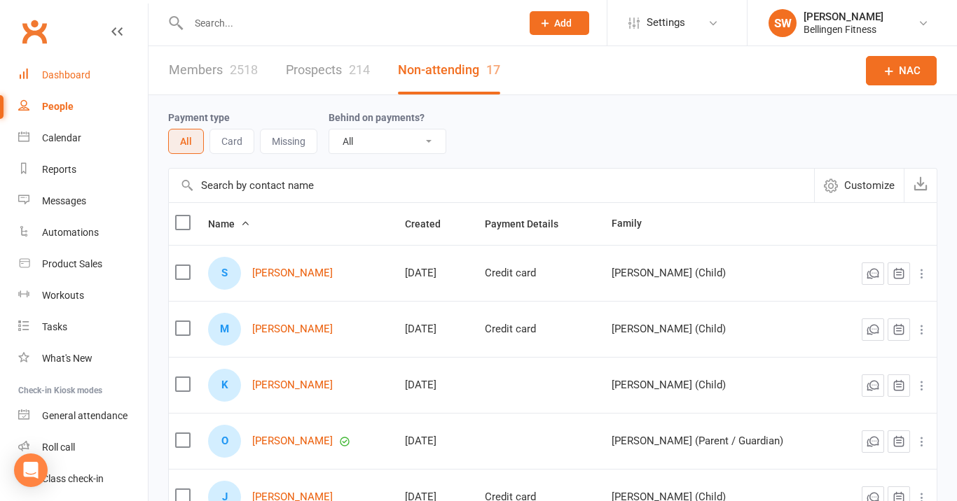
click at [59, 74] on div "Dashboard" at bounding box center [66, 74] width 48 height 11
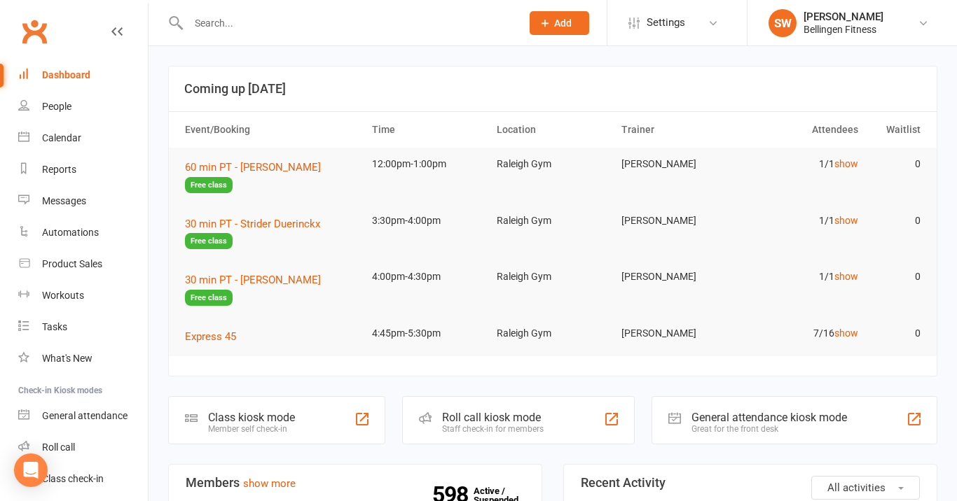
click at [305, 27] on input "text" at bounding box center [347, 23] width 327 height 20
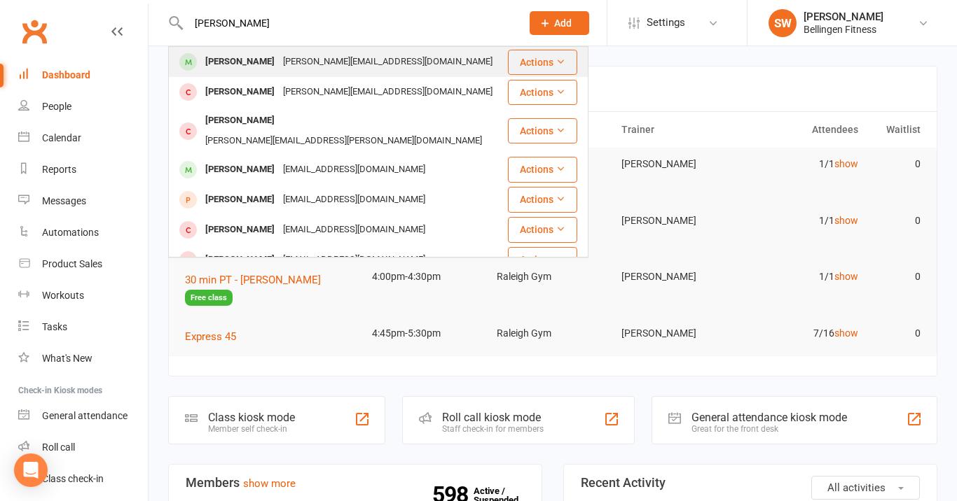
type input "[PERSON_NAME]"
click at [249, 70] on div "[PERSON_NAME]" at bounding box center [240, 62] width 78 height 20
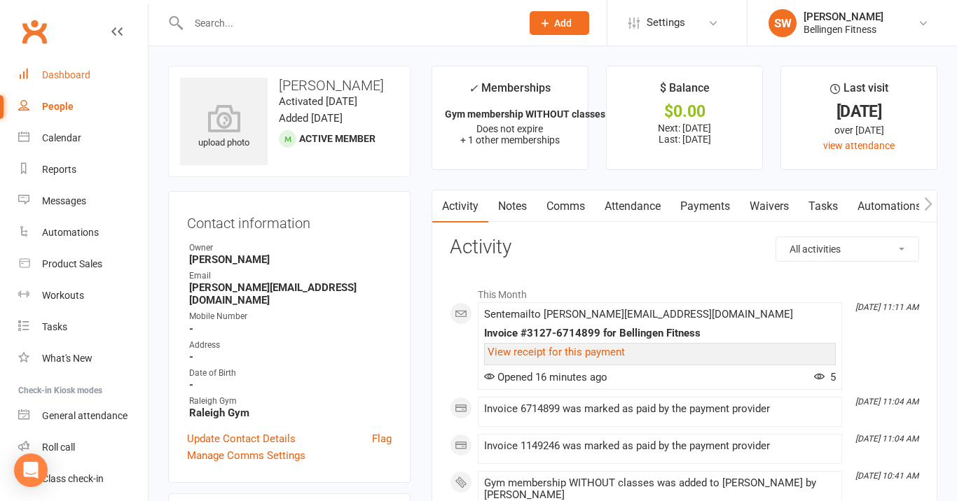
click at [71, 76] on div "Dashboard" at bounding box center [66, 74] width 48 height 11
